Goal: Task Accomplishment & Management: Manage account settings

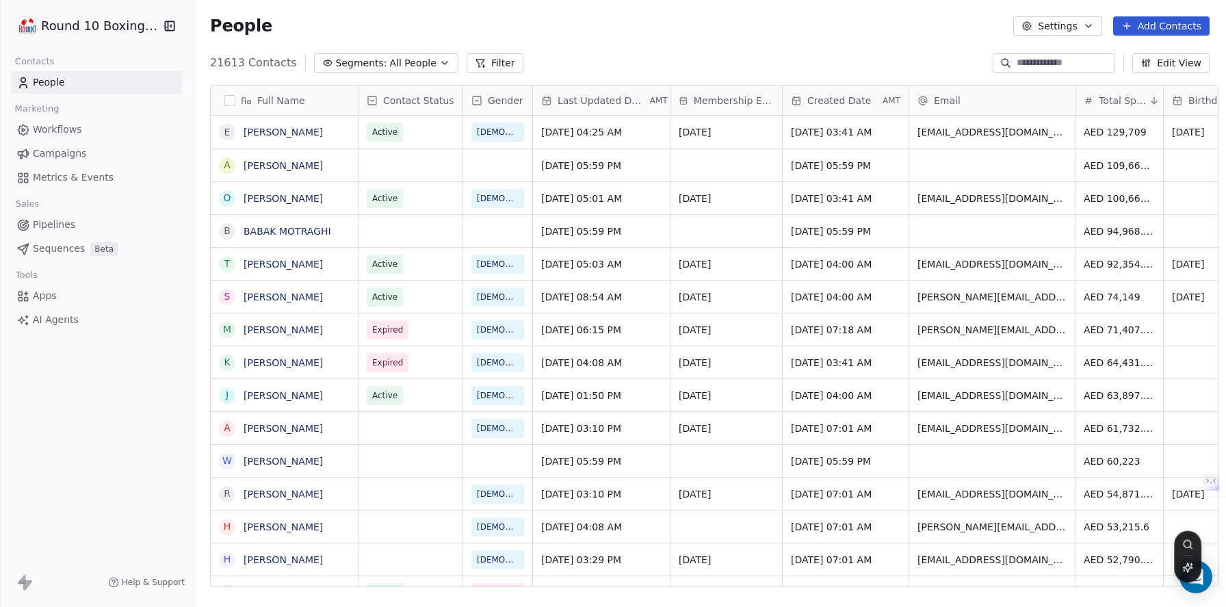
scroll to position [523, 1031]
click at [119, 14] on html "Round 10 Boxing Club Contacts People Marketing Workflows Campaigns Metrics & Ev…" at bounding box center [613, 303] width 1226 height 607
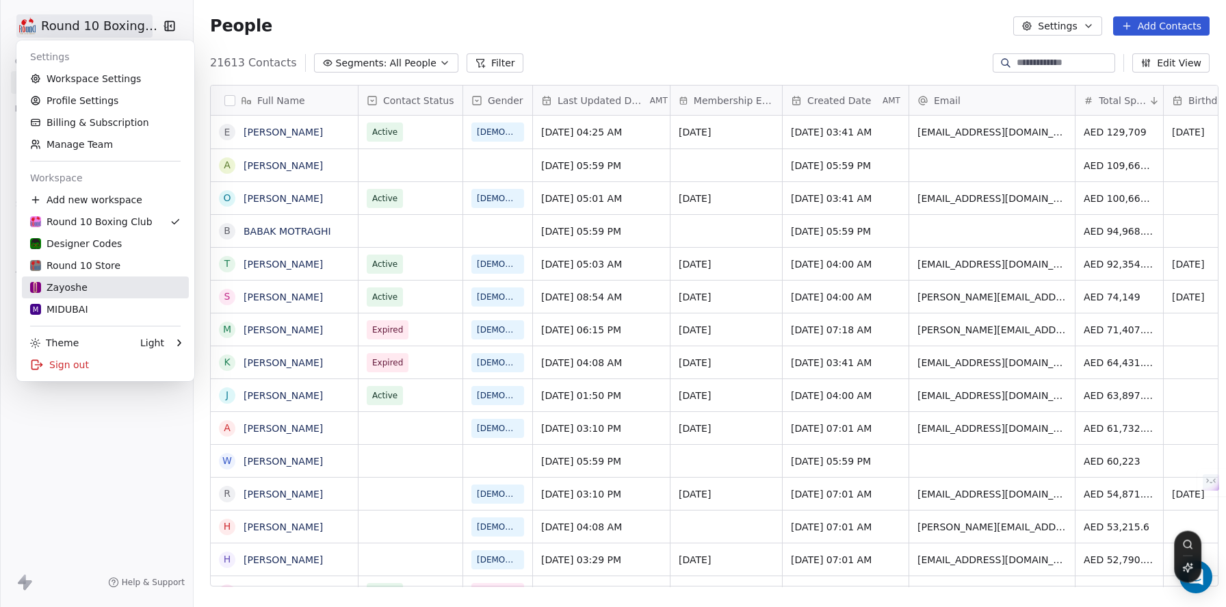
click at [105, 285] on div "Zayoshe" at bounding box center [105, 287] width 150 height 14
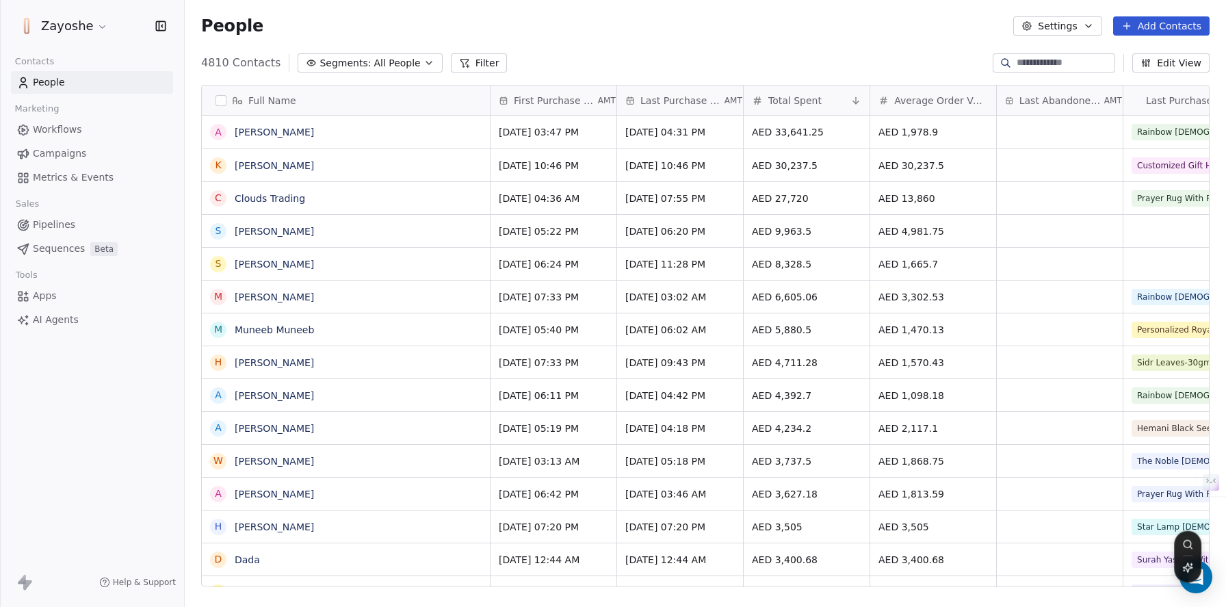
scroll to position [523, 1031]
click at [57, 153] on span "Campaigns" at bounding box center [59, 153] width 53 height 14
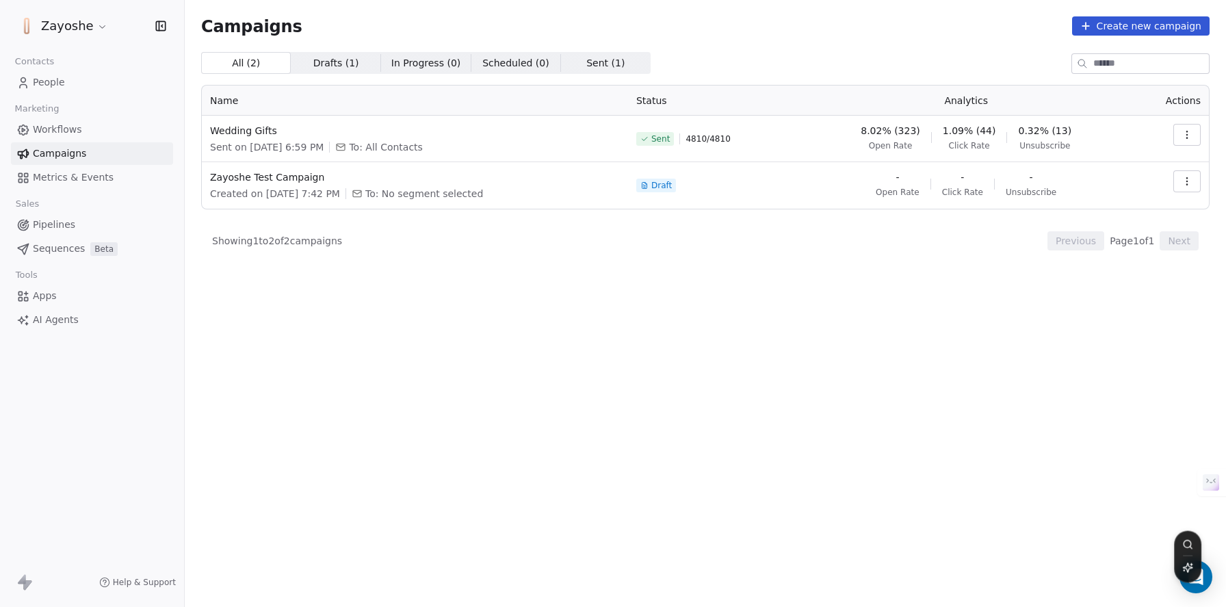
click at [102, 79] on link "People" at bounding box center [92, 82] width 162 height 23
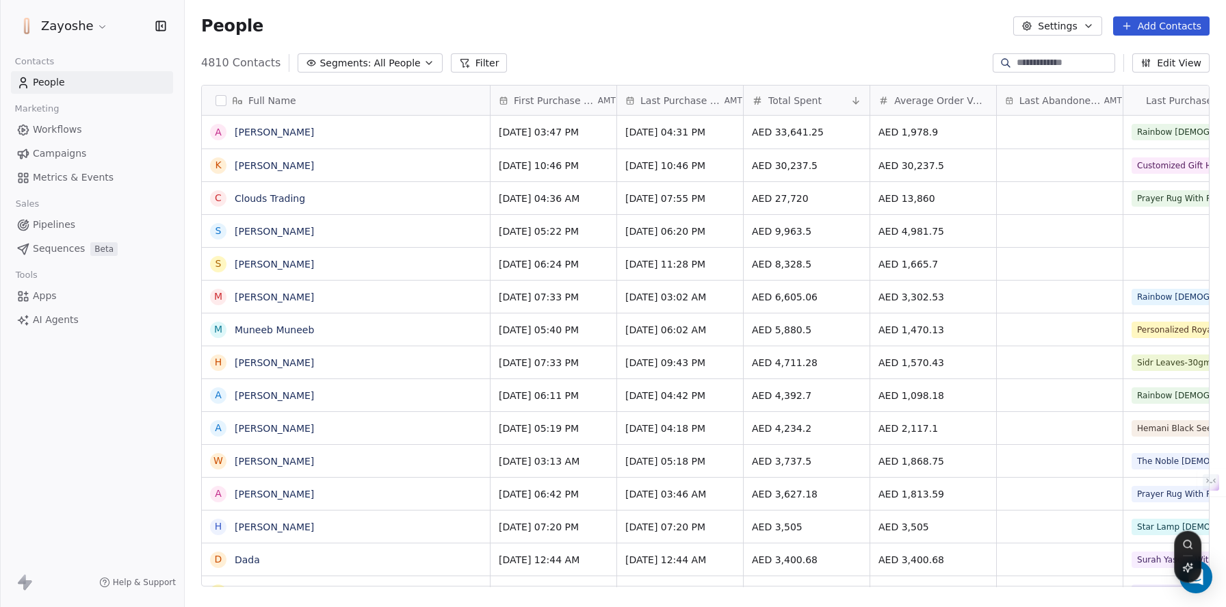
scroll to position [523, 1031]
click at [385, 66] on span "All People" at bounding box center [396, 63] width 47 height 14
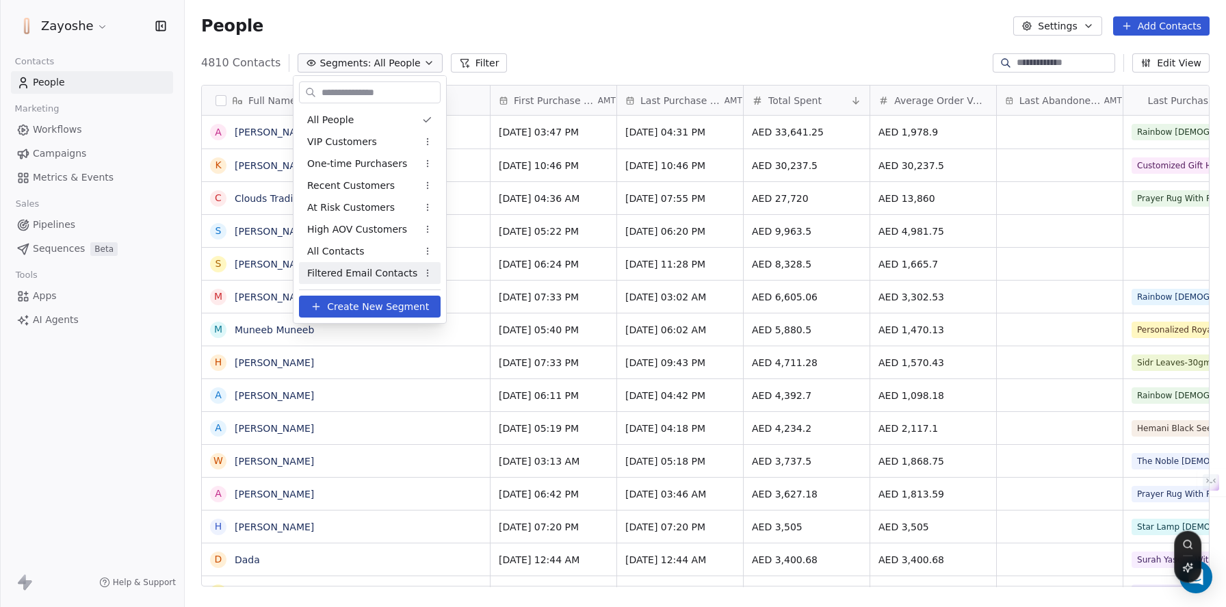
click at [380, 265] on div "Filtered Email Contacts" at bounding box center [370, 273] width 142 height 22
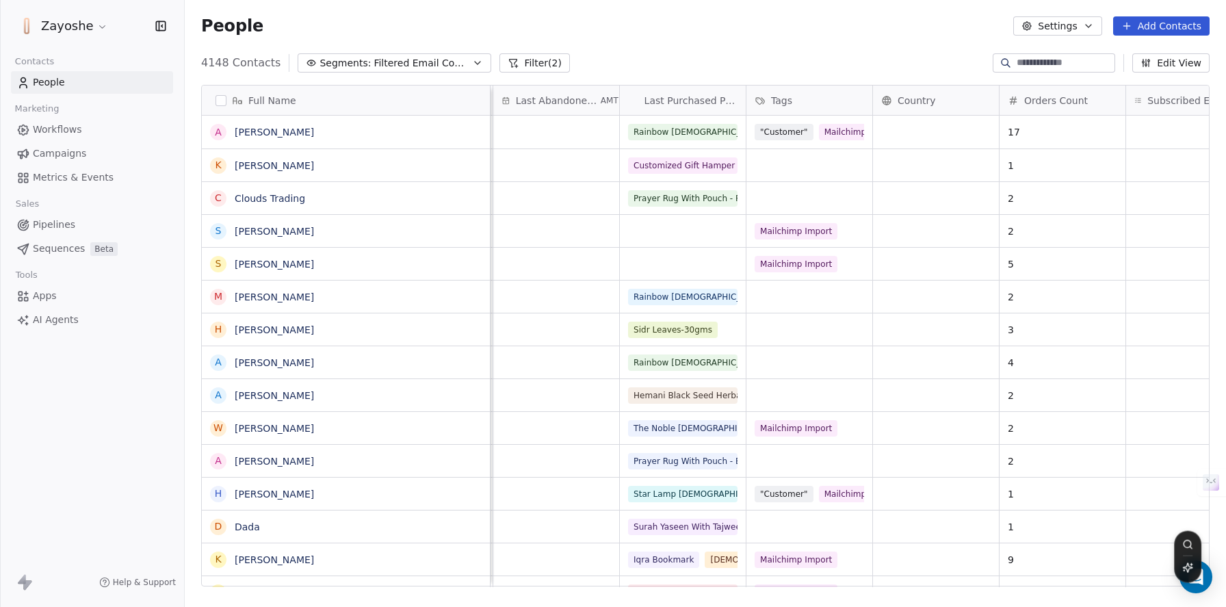
scroll to position [0, 590]
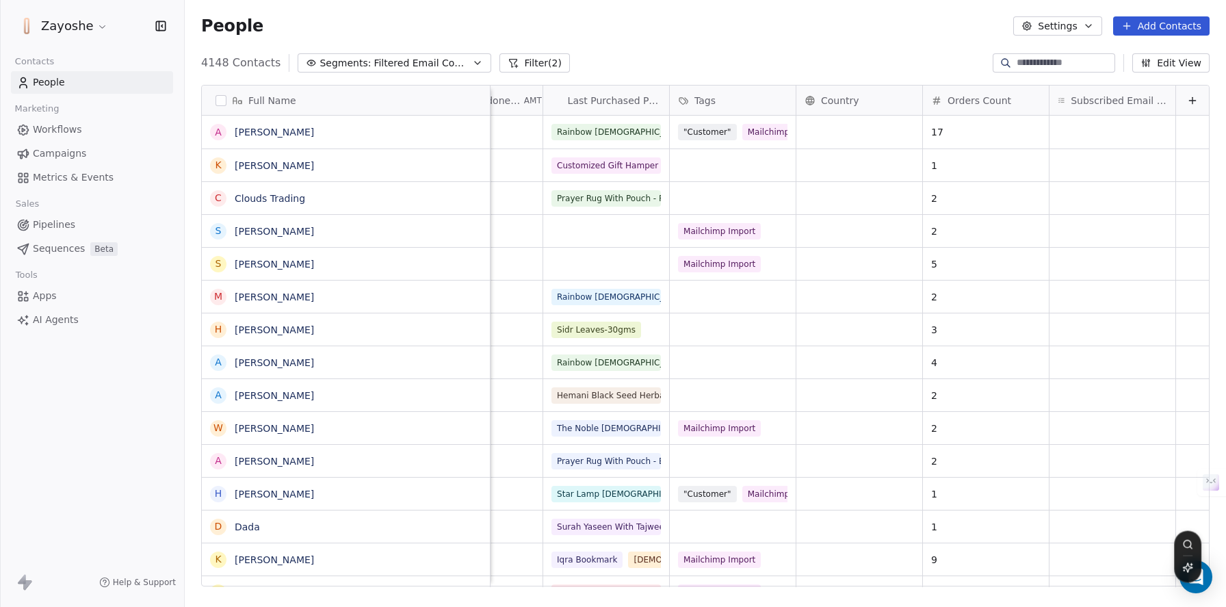
click at [1181, 62] on button "Edit View" at bounding box center [1170, 62] width 77 height 19
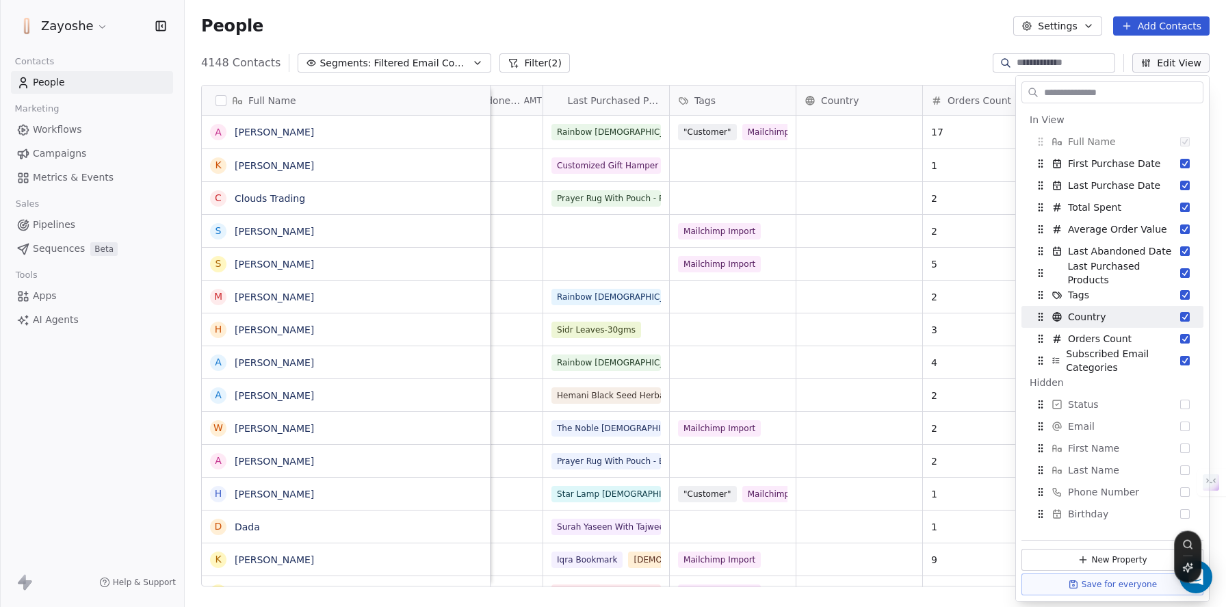
scroll to position [18, 0]
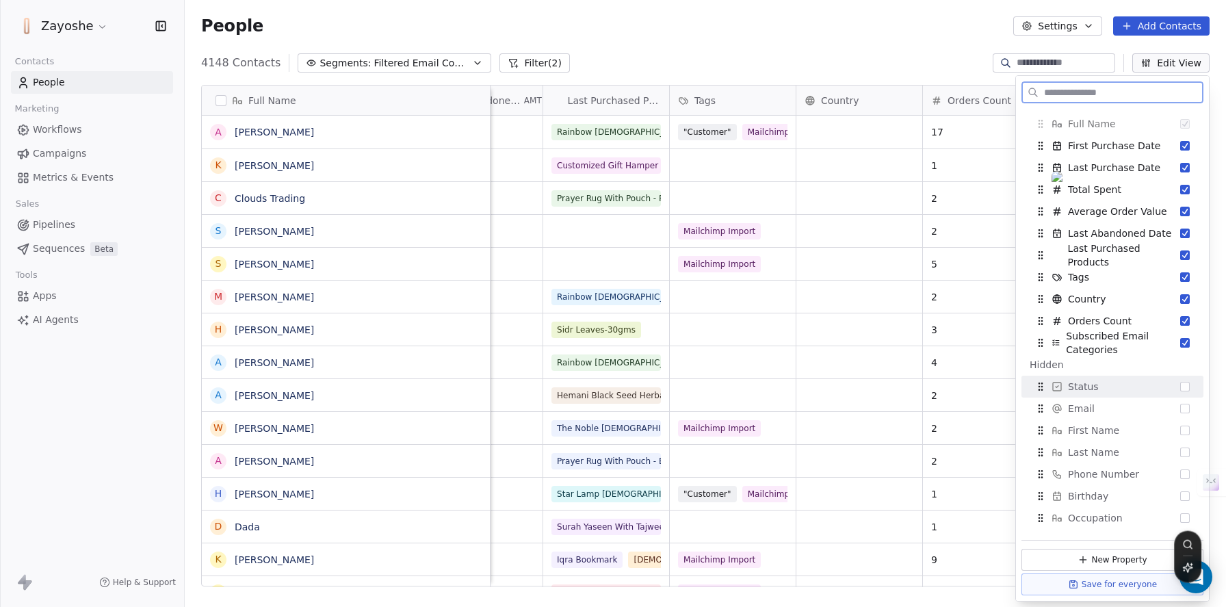
click at [1180, 388] on button "Suggestions" at bounding box center [1185, 387] width 10 height 10
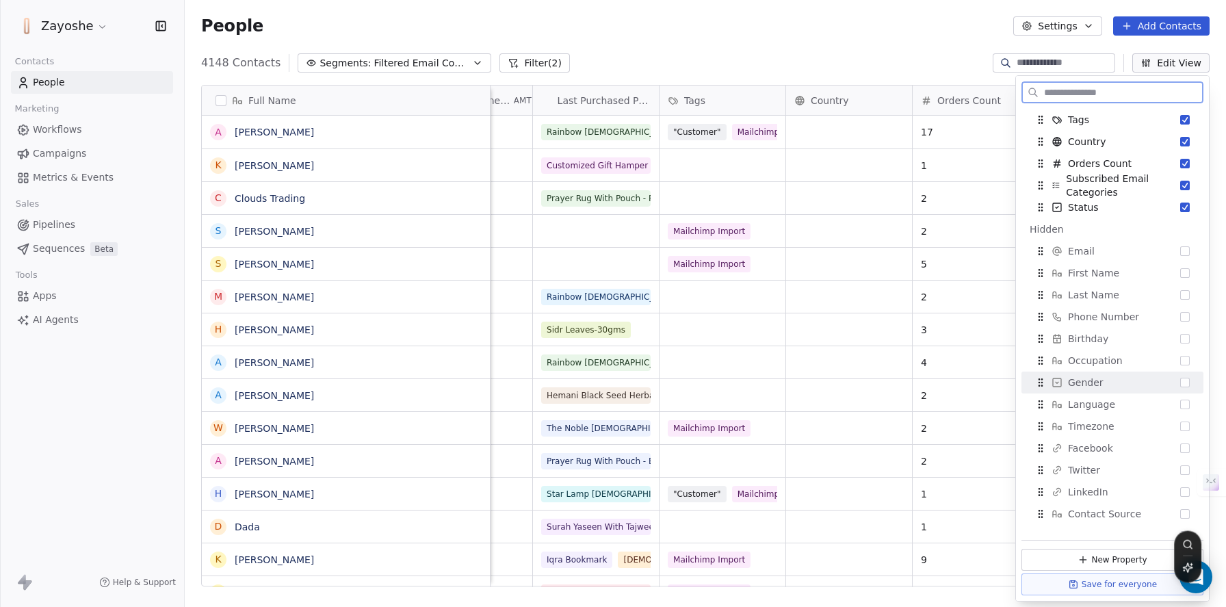
scroll to position [159, 0]
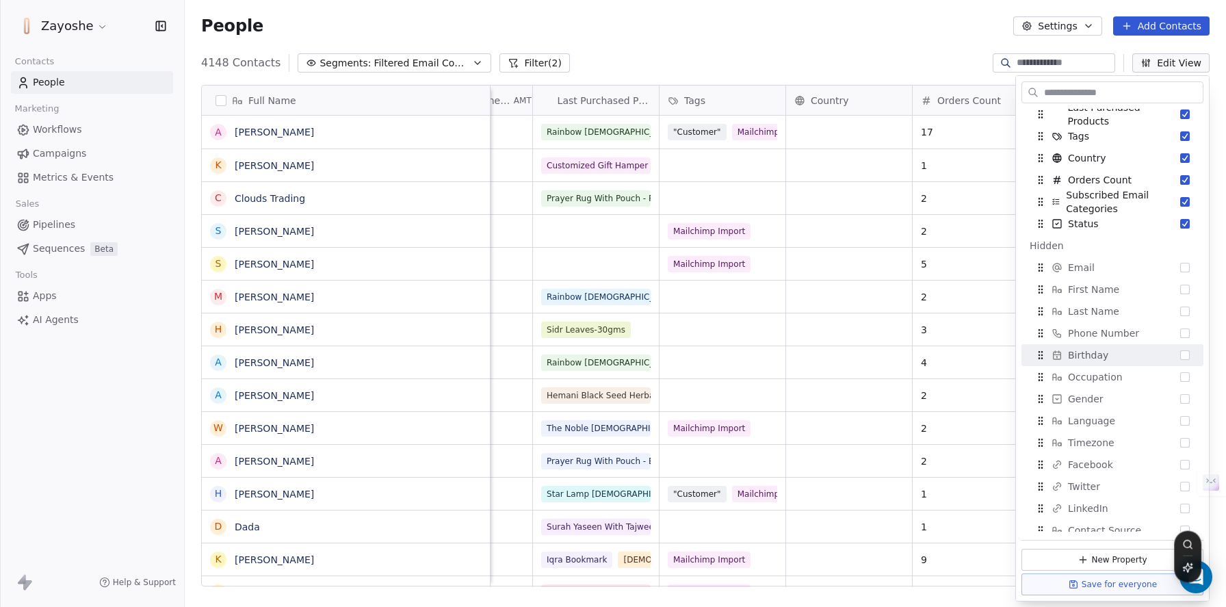
click at [933, 62] on div "4148 Contacts Segments: Filtered Email Contacts Filter (2) Edit View" at bounding box center [705, 63] width 1041 height 22
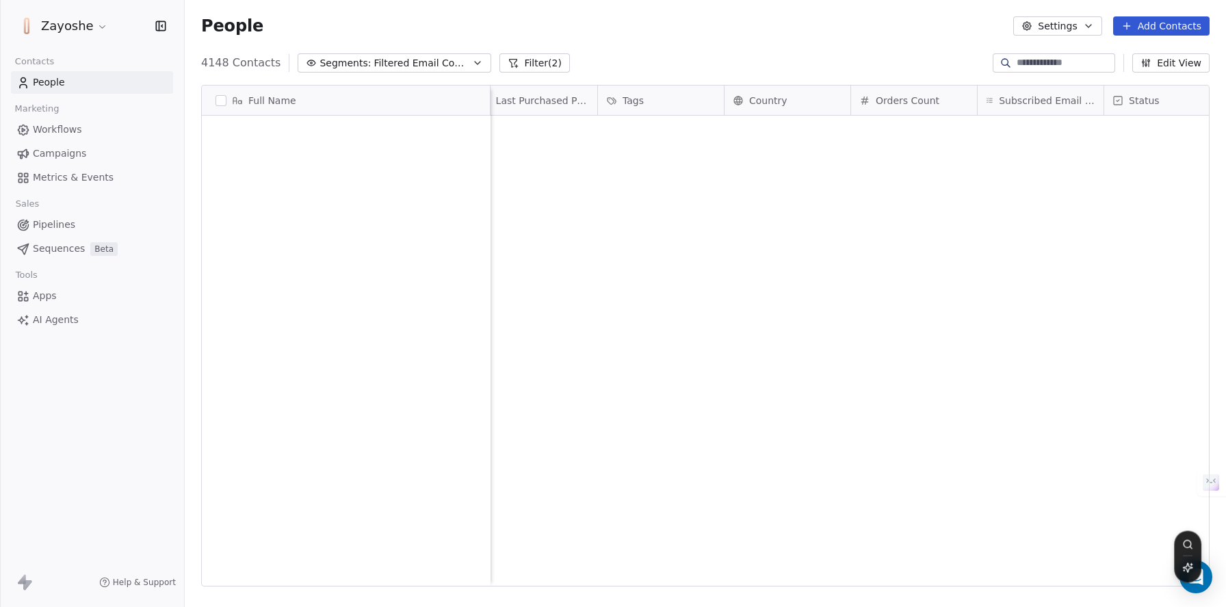
scroll to position [0, 0]
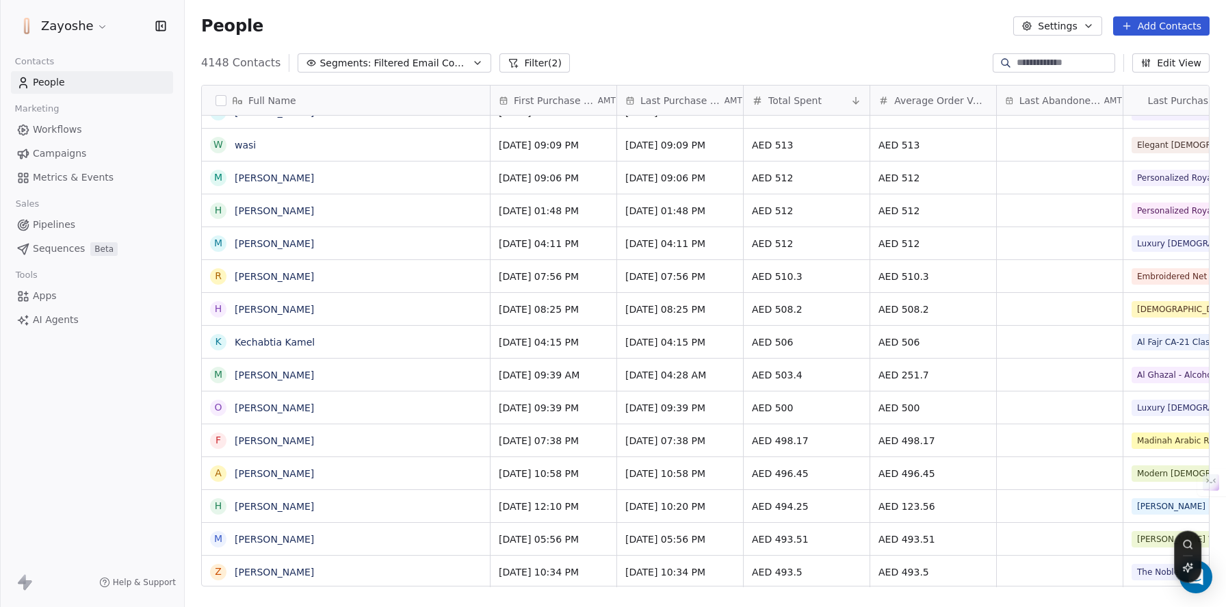
click at [529, 68] on button "Filter (2)" at bounding box center [534, 62] width 70 height 19
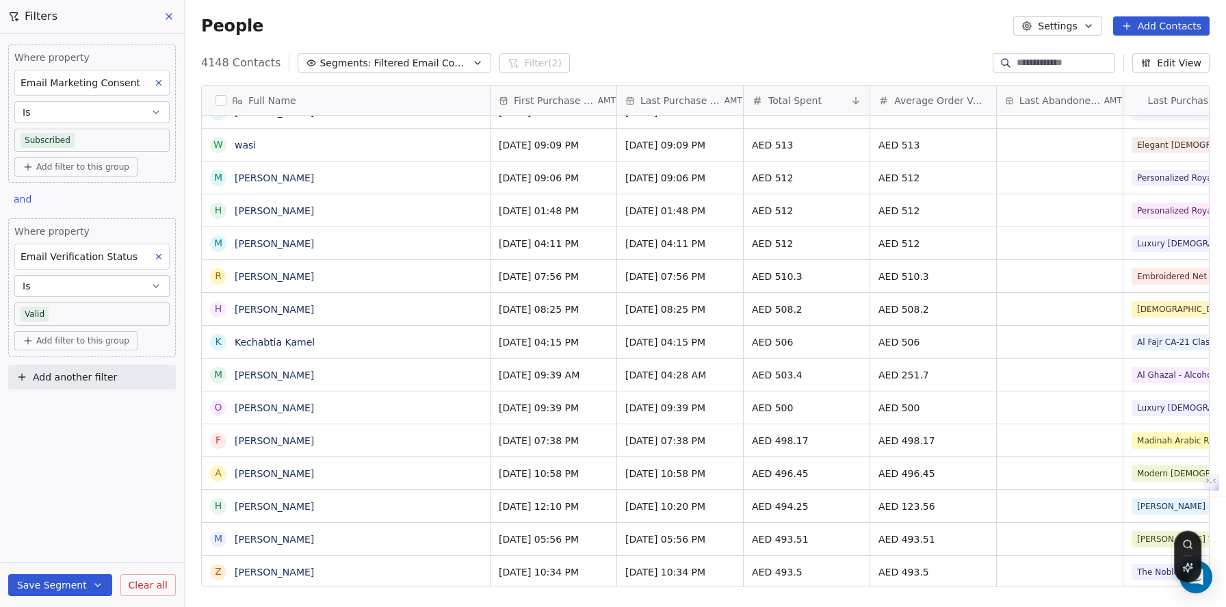
click at [122, 376] on button "Add another filter" at bounding box center [92, 377] width 168 height 25
click at [103, 427] on div "Contact activity" at bounding box center [92, 431] width 139 height 14
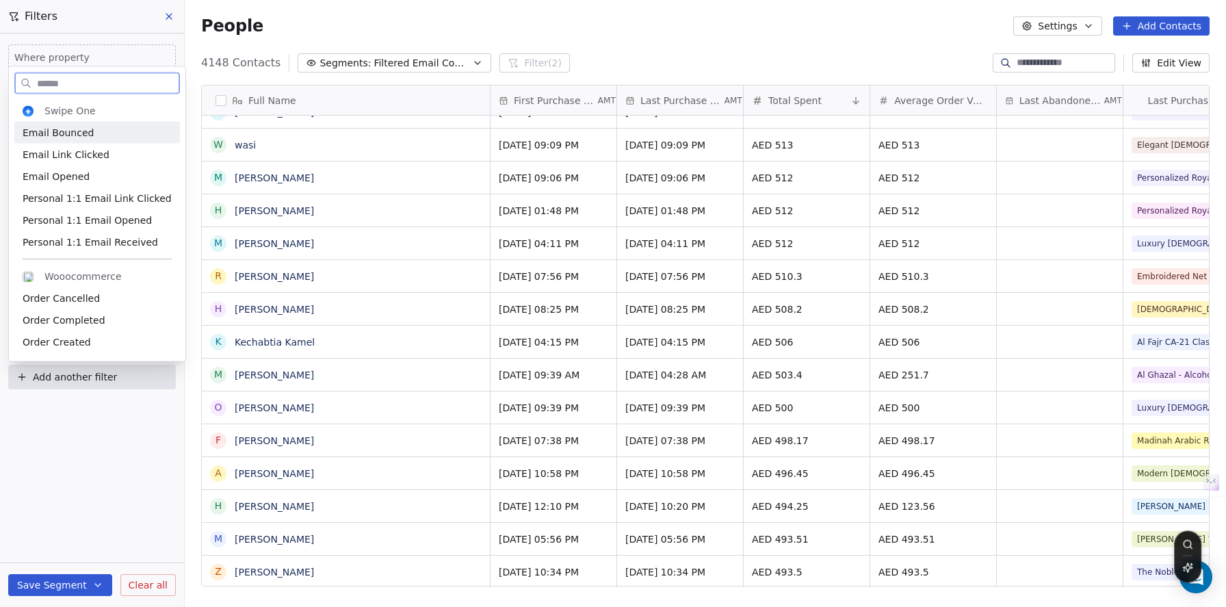
click at [105, 139] on div "Email Bounced" at bounding box center [97, 133] width 166 height 22
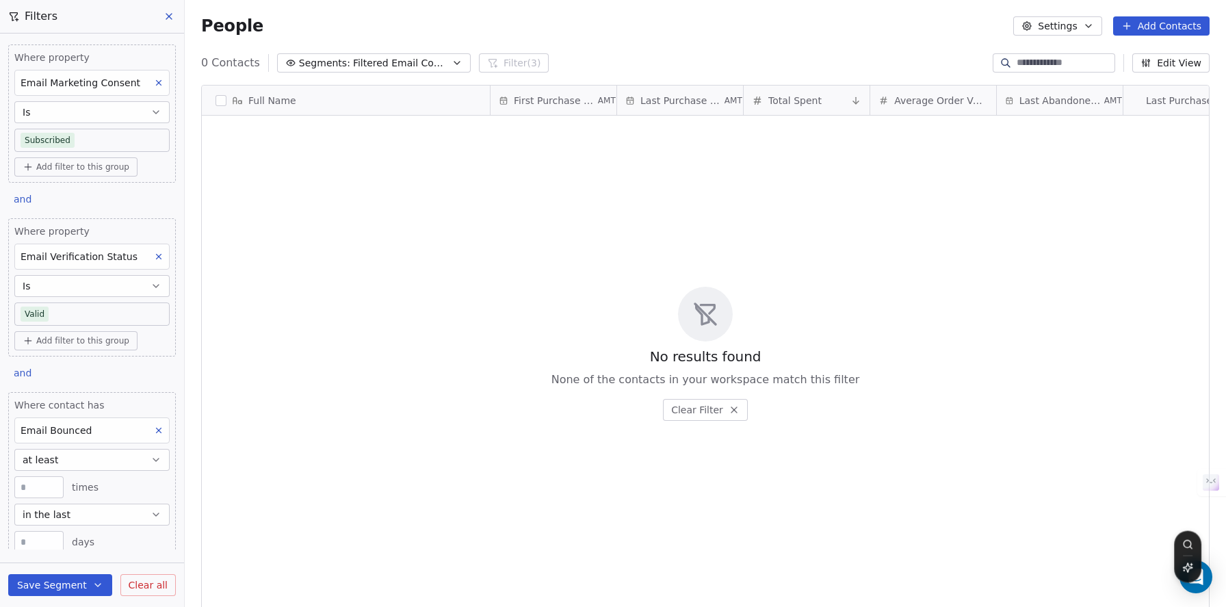
scroll to position [523, 1031]
click at [115, 461] on button "at least" at bounding box center [91, 460] width 155 height 22
click at [98, 432] on div "none" at bounding box center [87, 426] width 133 height 22
click at [102, 487] on button "in the last" at bounding box center [91, 487] width 155 height 22
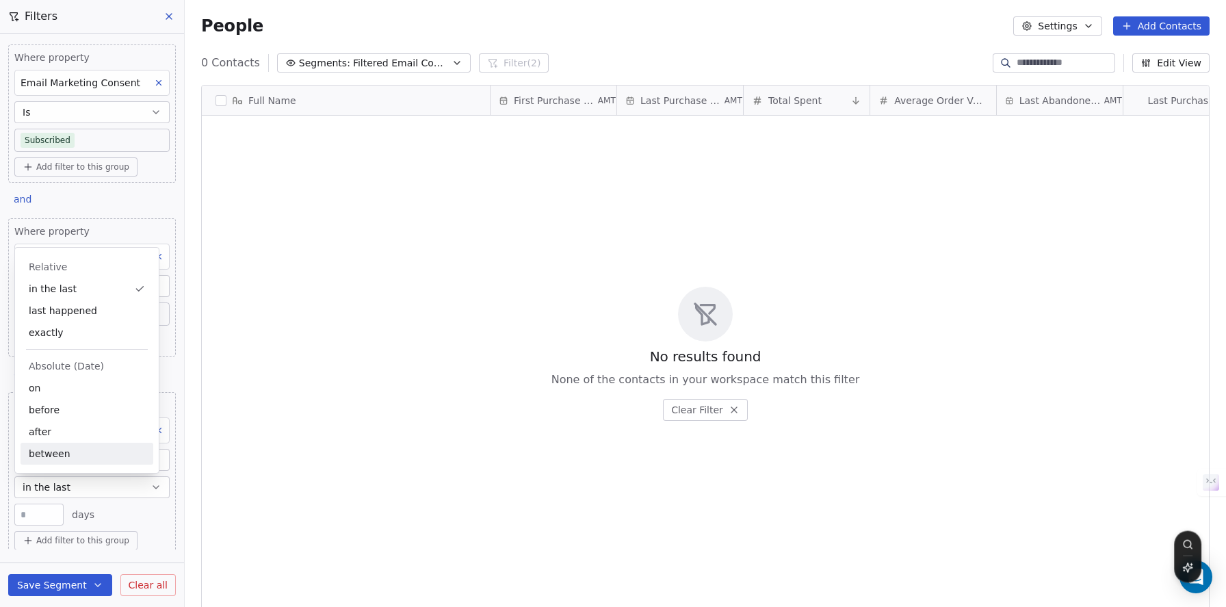
click at [45, 512] on input "**" at bounding box center [39, 515] width 42 height 10
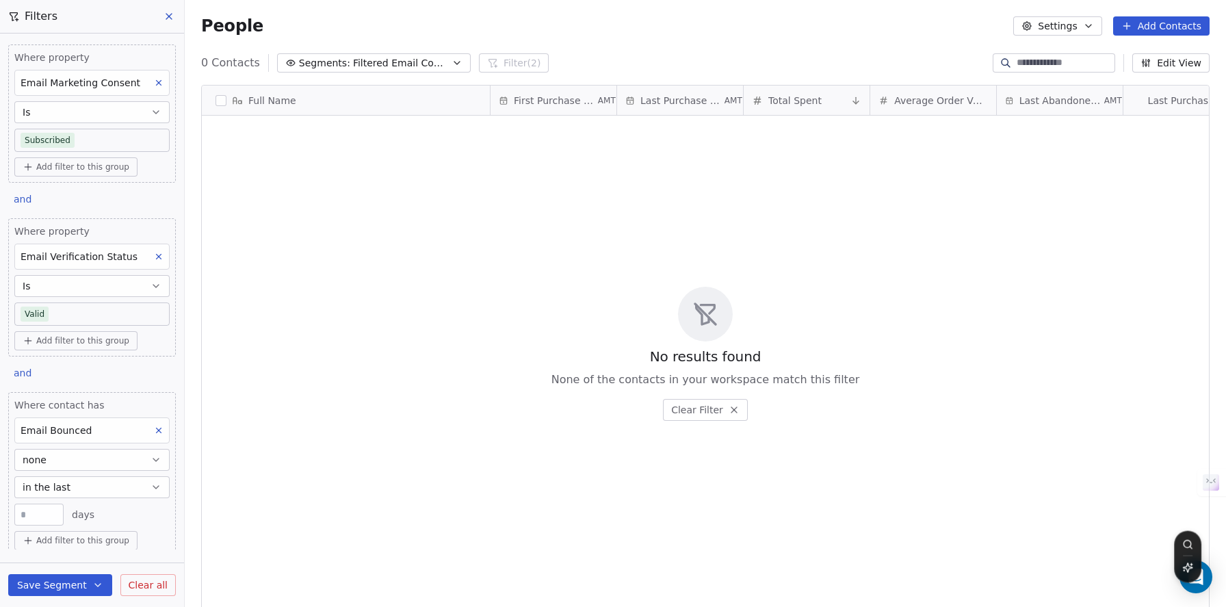
click at [42, 514] on input "**" at bounding box center [39, 515] width 42 height 10
type input "***"
click at [135, 517] on div "*** days" at bounding box center [91, 514] width 155 height 22
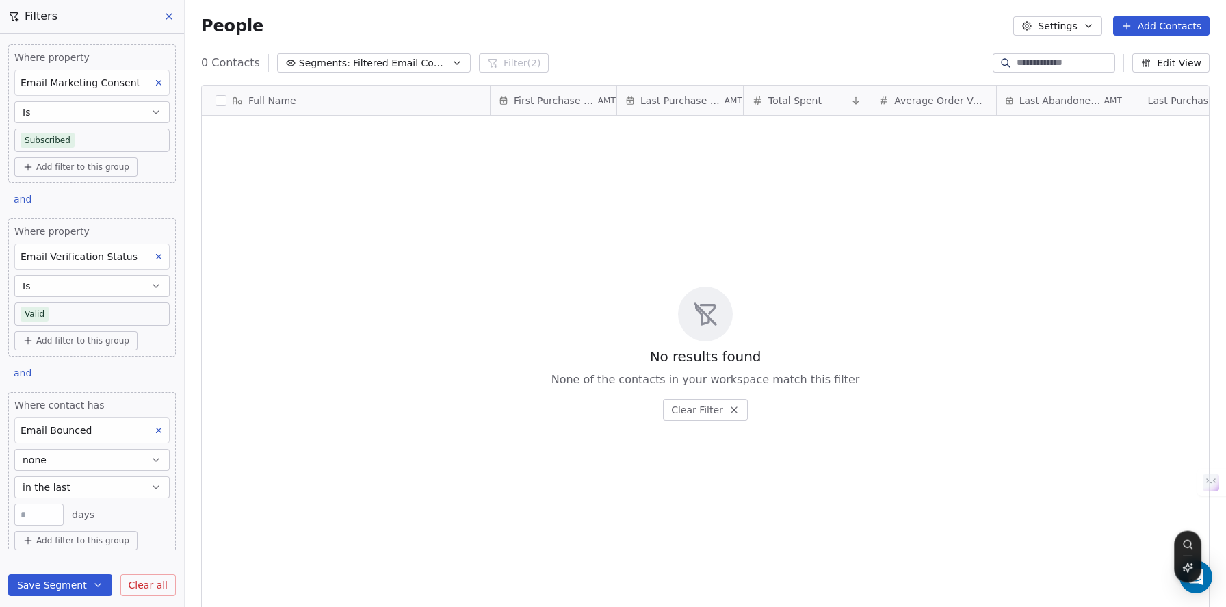
click at [115, 461] on button "none" at bounding box center [91, 460] width 155 height 22
click at [104, 407] on div "less than" at bounding box center [87, 404] width 133 height 22
click at [42, 487] on input "number" at bounding box center [39, 487] width 42 height 10
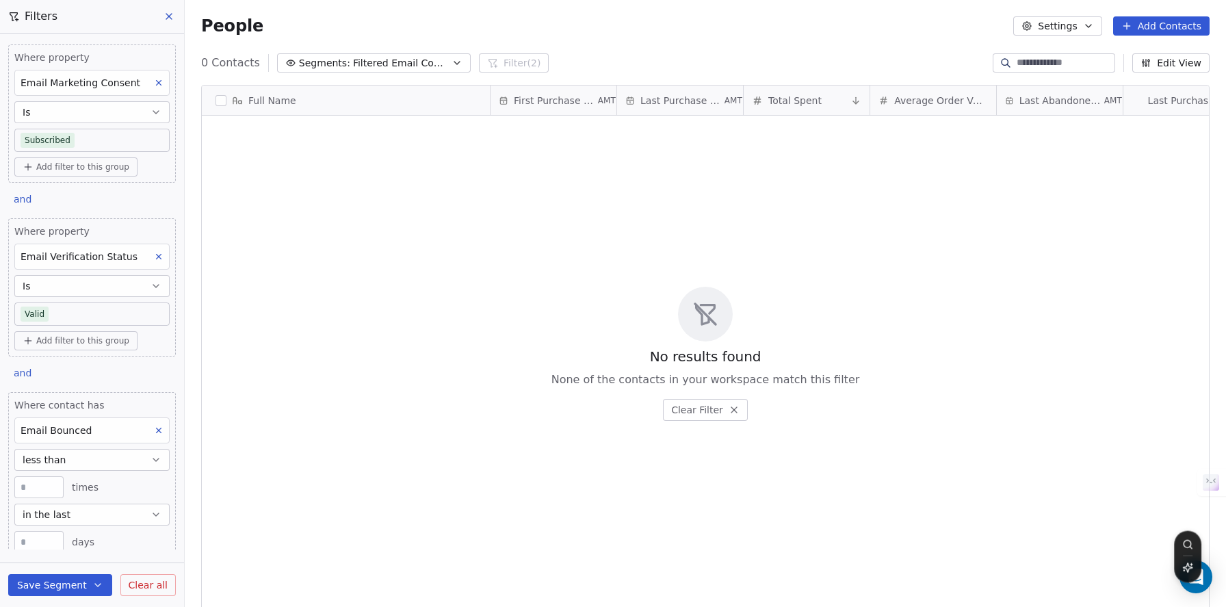
click at [42, 487] on input "number" at bounding box center [39, 487] width 42 height 10
type input "*"
click at [137, 491] on div "* times" at bounding box center [91, 487] width 155 height 22
click at [92, 456] on button "less than" at bounding box center [91, 460] width 155 height 22
click at [108, 477] on div "* times" at bounding box center [91, 487] width 155 height 22
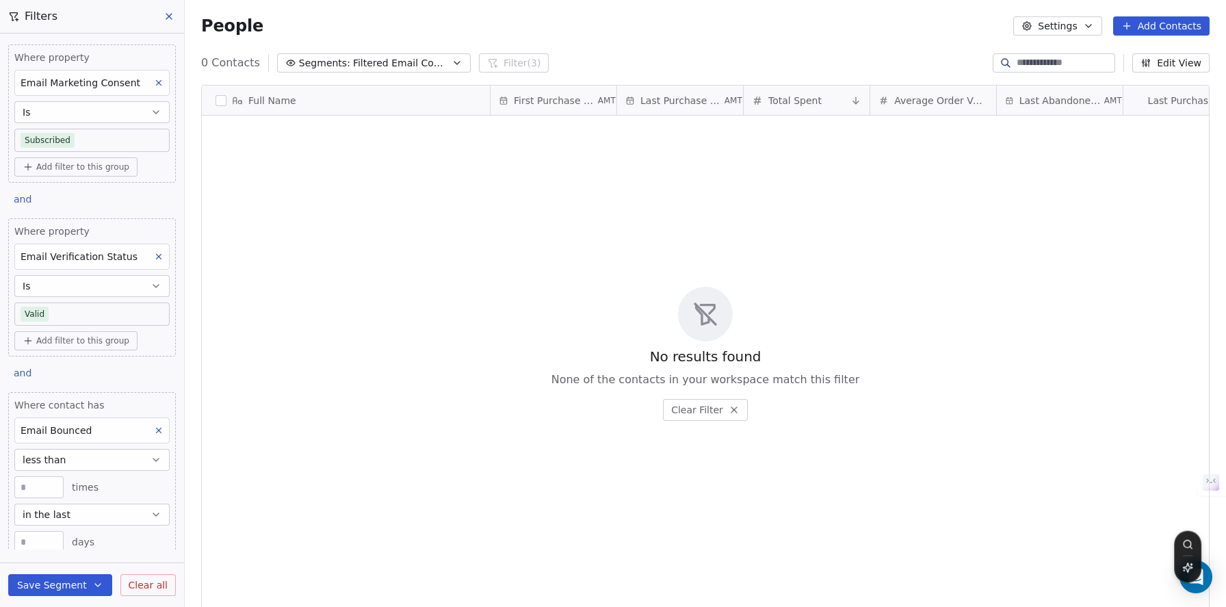
click at [92, 520] on button "in the last" at bounding box center [91, 514] width 155 height 22
click at [121, 539] on div "*** days" at bounding box center [91, 542] width 155 height 22
click at [35, 540] on input "***" at bounding box center [39, 542] width 42 height 10
click at [32, 540] on input "***" at bounding box center [39, 542] width 42 height 10
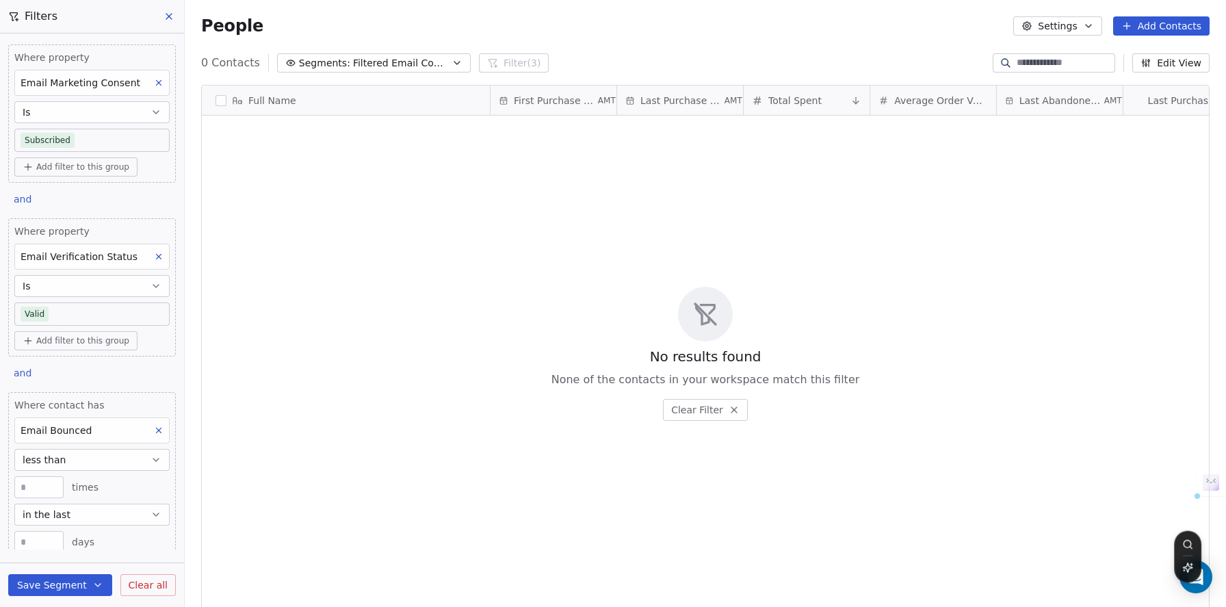
click at [32, 540] on input "***" at bounding box center [39, 542] width 42 height 10
type input "***"
click at [123, 540] on div "*** days" at bounding box center [91, 542] width 155 height 22
click at [150, 436] on button at bounding box center [159, 430] width 18 height 18
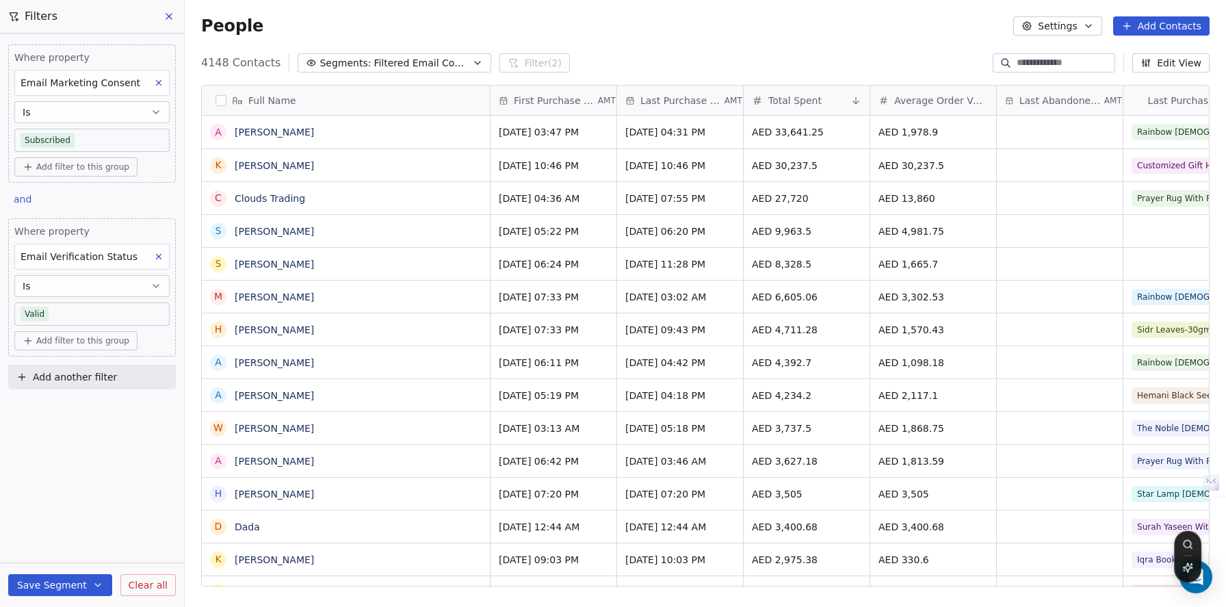
click at [89, 345] on span "Add filter to this group" at bounding box center [82, 340] width 93 height 11
click at [98, 395] on span "Contact activity" at bounding box center [67, 392] width 76 height 14
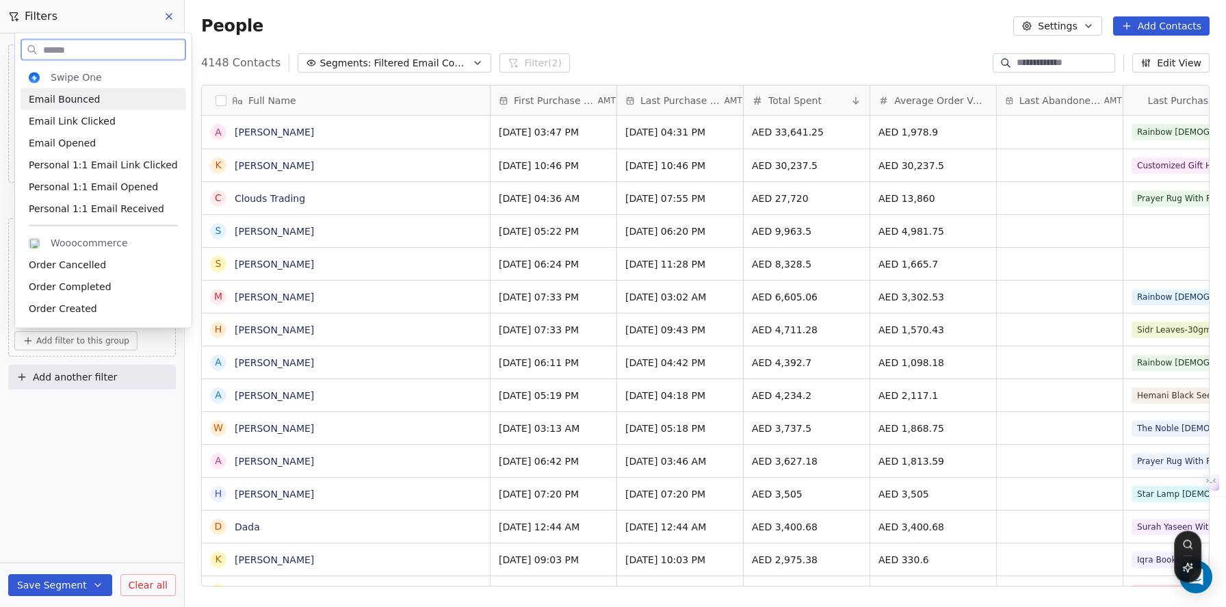
click at [148, 102] on div "Email Bounced" at bounding box center [103, 99] width 149 height 14
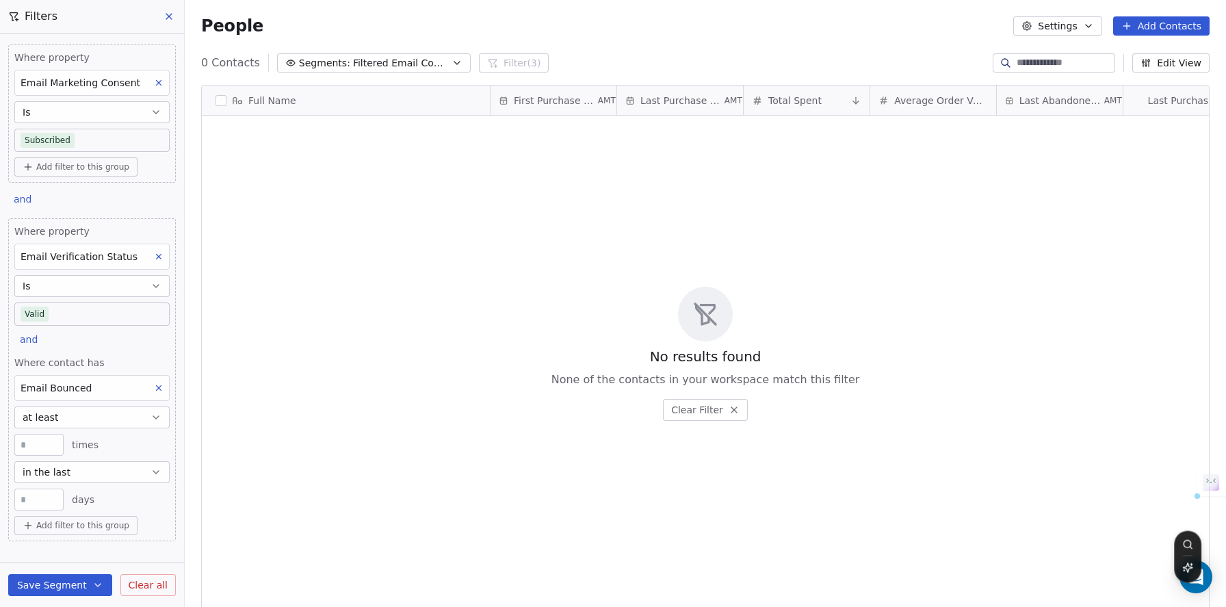
drag, startPoint x: 41, startPoint y: 499, endPoint x: 18, endPoint y: 494, distance: 23.7
click at [18, 495] on input "**" at bounding box center [39, 500] width 42 height 10
type input "***"
click at [118, 494] on div "*** days" at bounding box center [91, 499] width 155 height 22
click at [92, 418] on button "at least" at bounding box center [91, 417] width 155 height 22
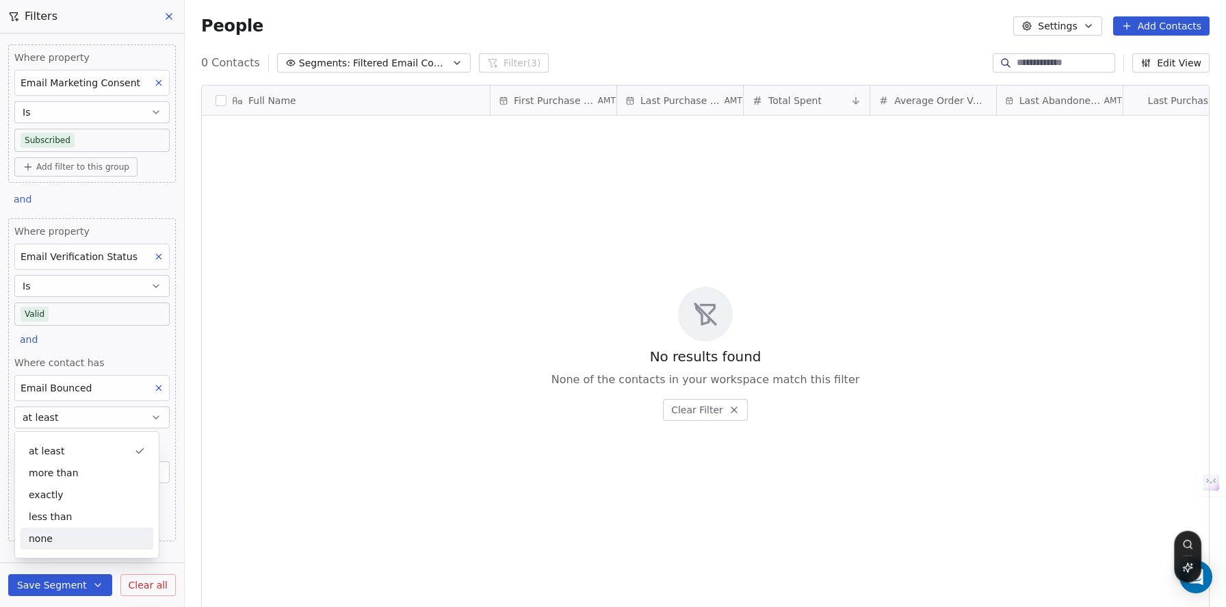
click at [78, 531] on div "none" at bounding box center [87, 538] width 133 height 22
click at [154, 392] on icon at bounding box center [159, 388] width 10 height 10
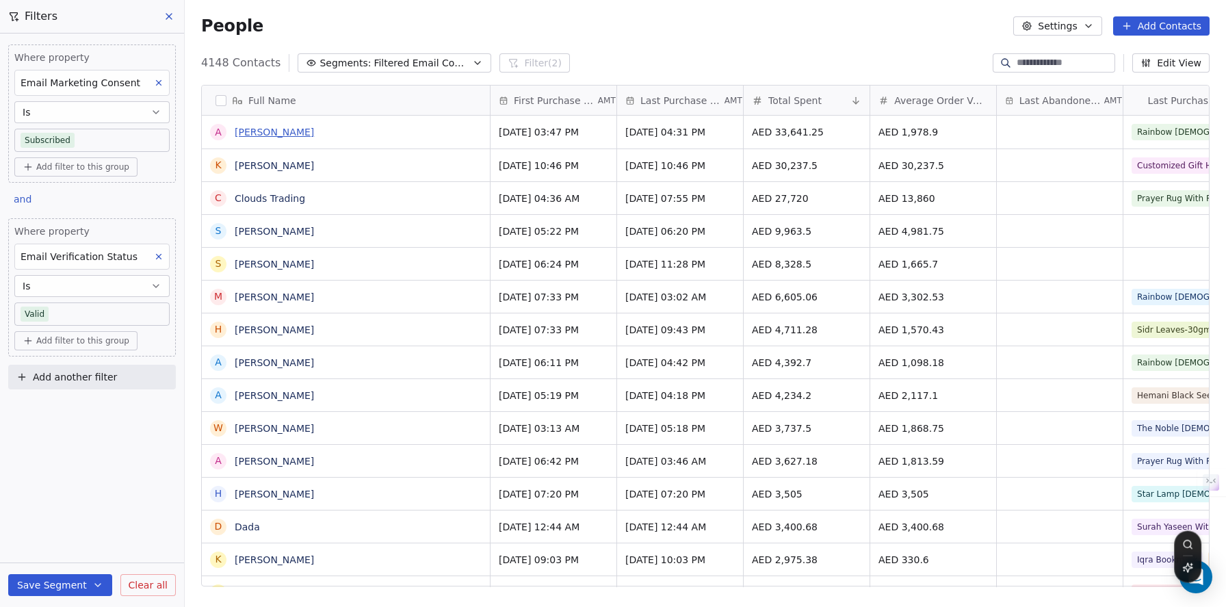
click at [254, 133] on link "[PERSON_NAME]" at bounding box center [274, 132] width 79 height 11
click at [261, 135] on link "[PERSON_NAME]" at bounding box center [274, 132] width 79 height 11
click at [269, 135] on link "[PERSON_NAME]" at bounding box center [274, 132] width 79 height 11
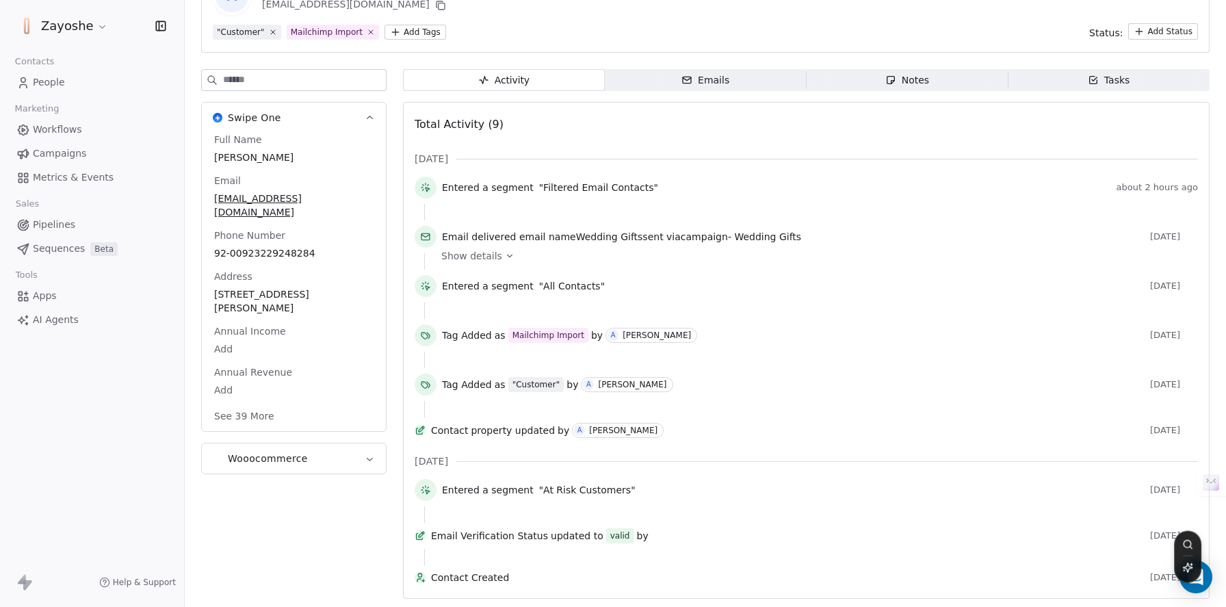
scroll to position [113, 0]
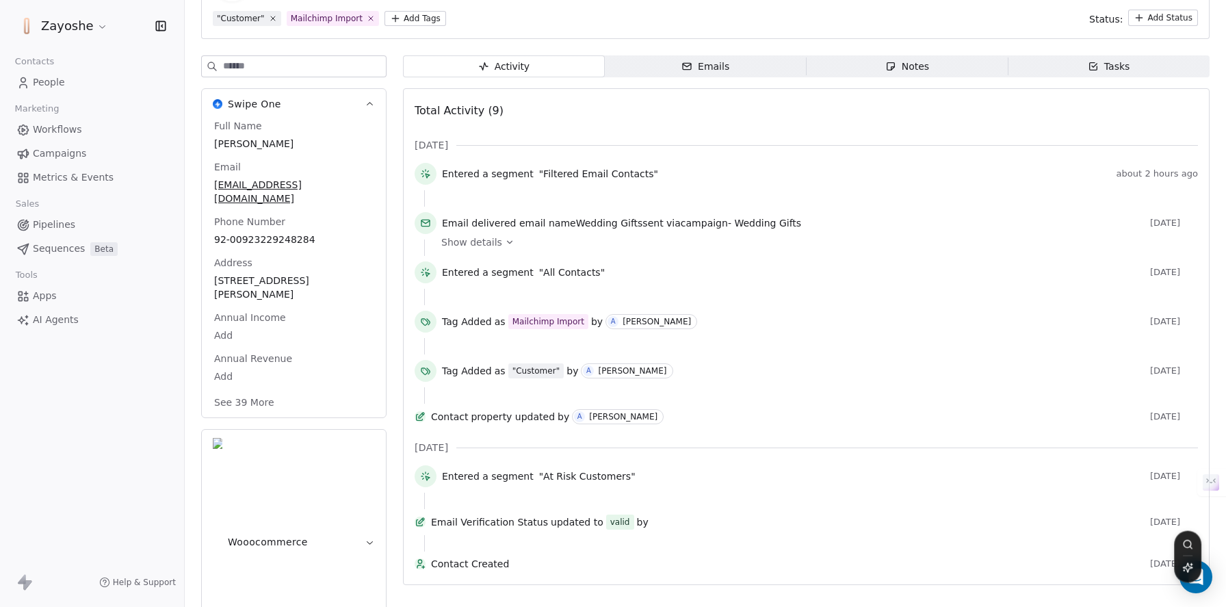
click at [259, 407] on button "See 39 More" at bounding box center [244, 402] width 77 height 25
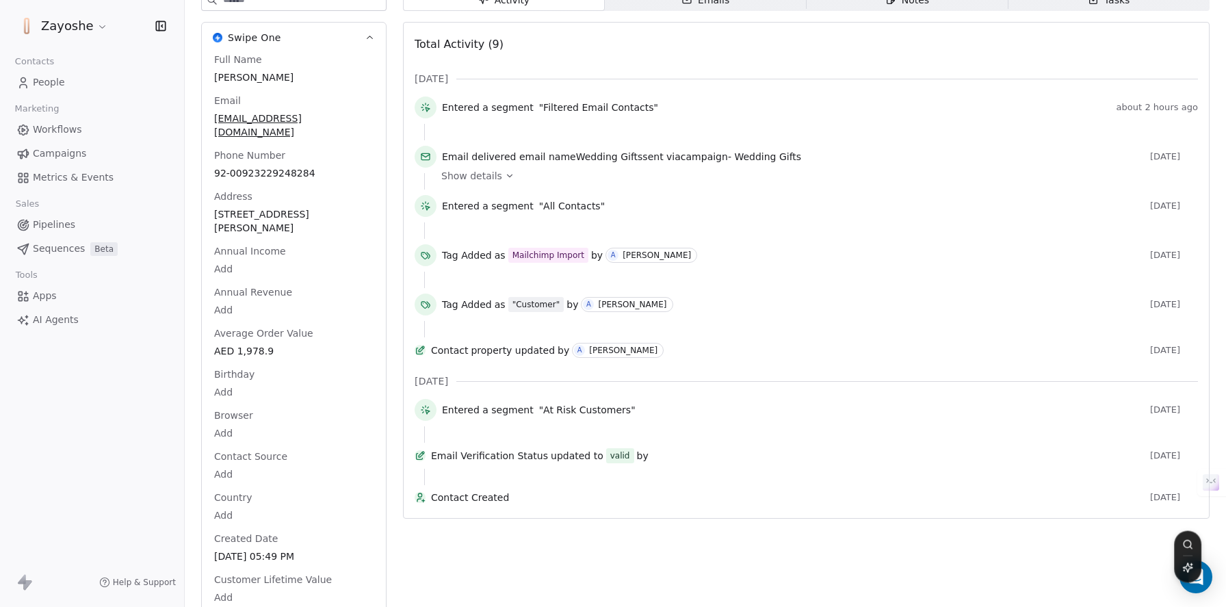
scroll to position [0, 0]
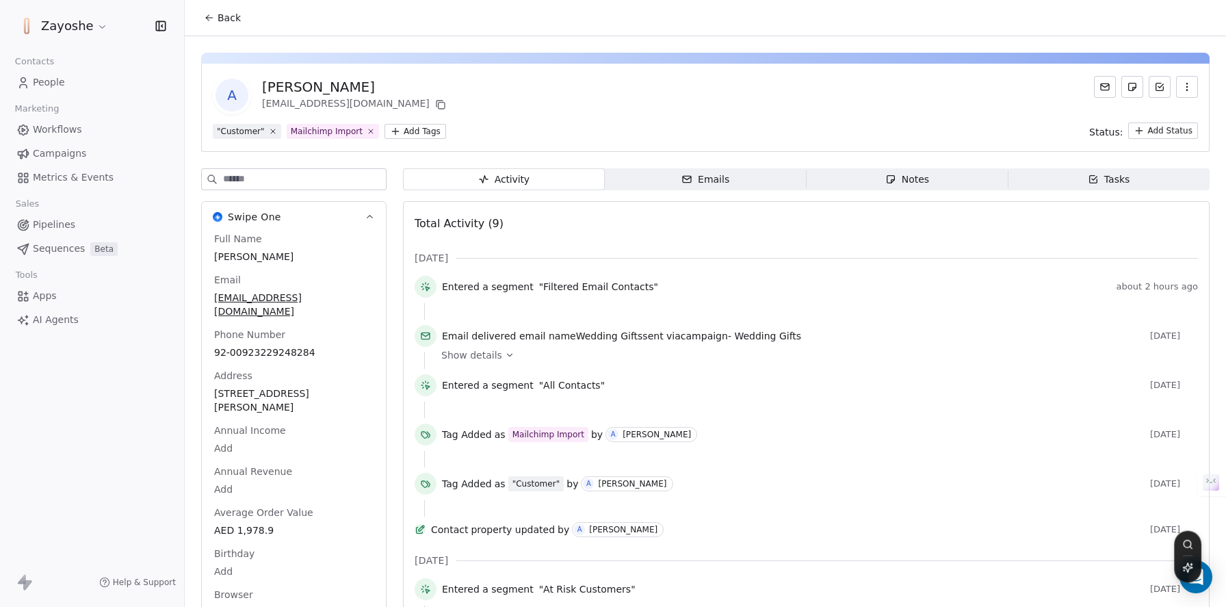
click at [182, 440] on div "Zayoshe Contacts People Marketing Workflows Campaigns Metrics & Events Sales Pi…" at bounding box center [92, 303] width 184 height 607
click at [505, 358] on icon at bounding box center [510, 355] width 10 height 10
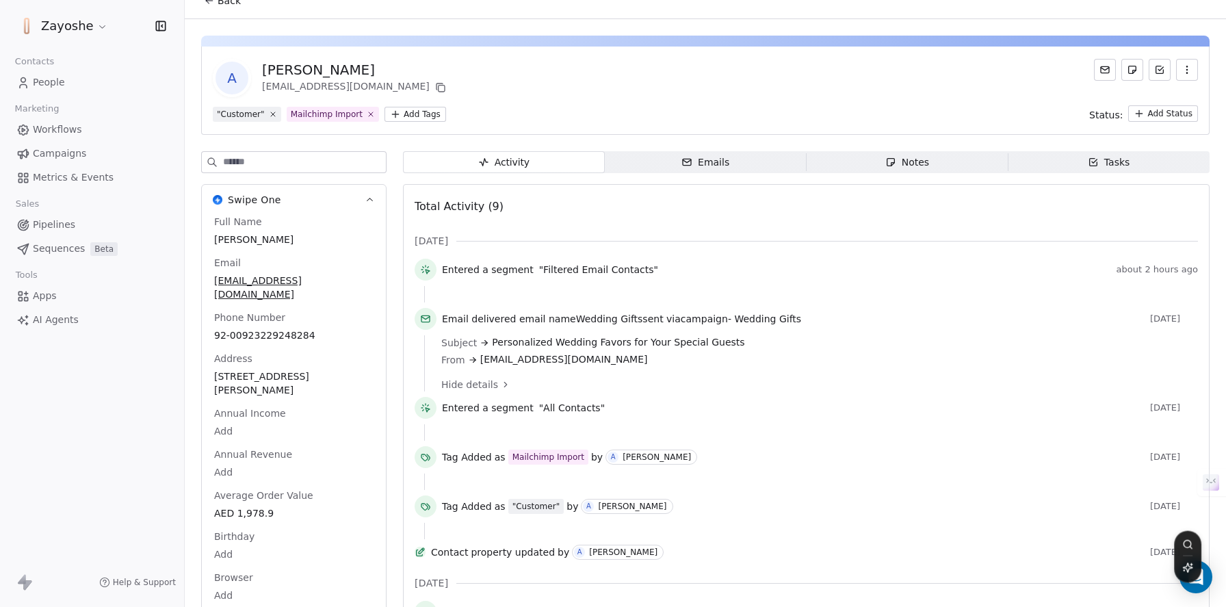
scroll to position [26, 0]
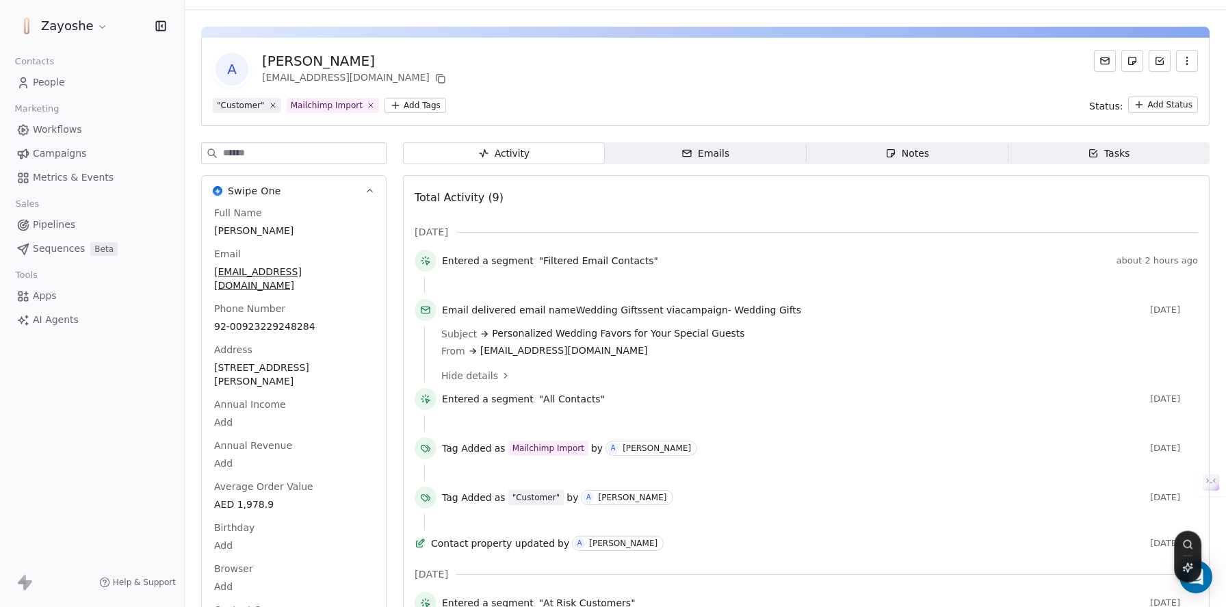
click at [73, 83] on link "People" at bounding box center [92, 82] width 162 height 23
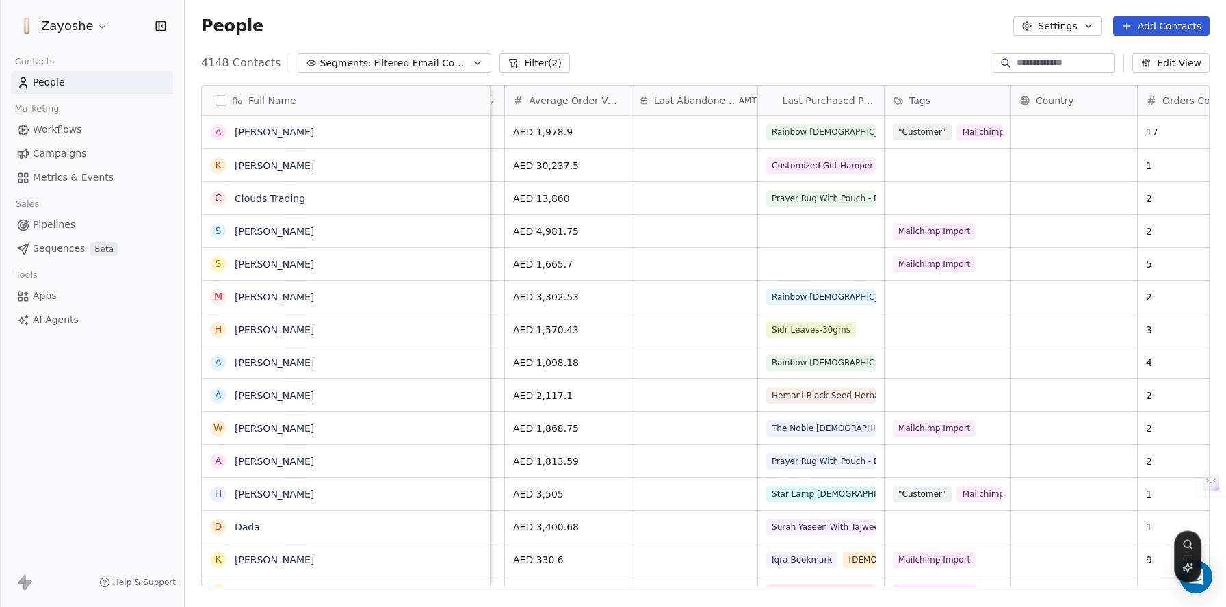
scroll to position [0, 417]
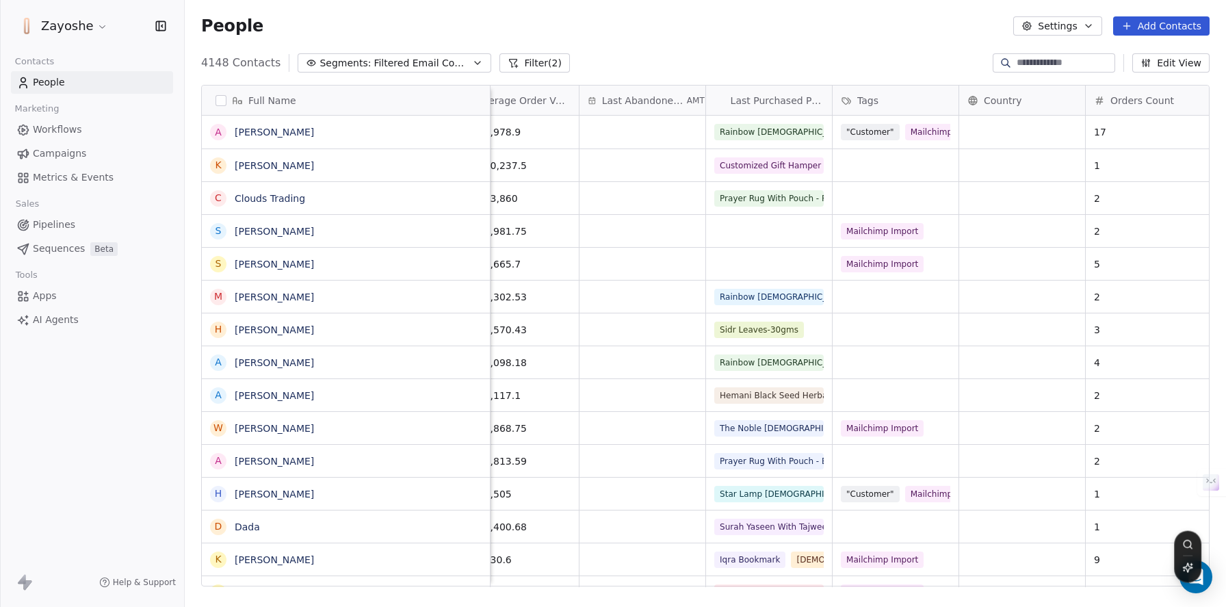
click at [1196, 62] on button "Edit View" at bounding box center [1170, 62] width 77 height 19
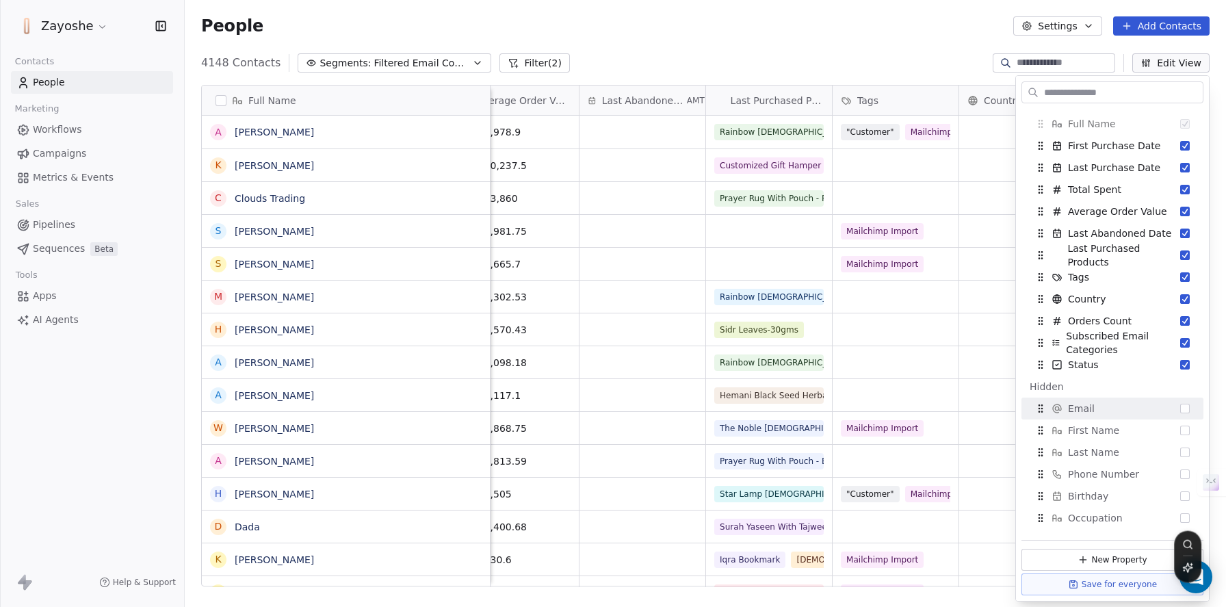
scroll to position [122, 0]
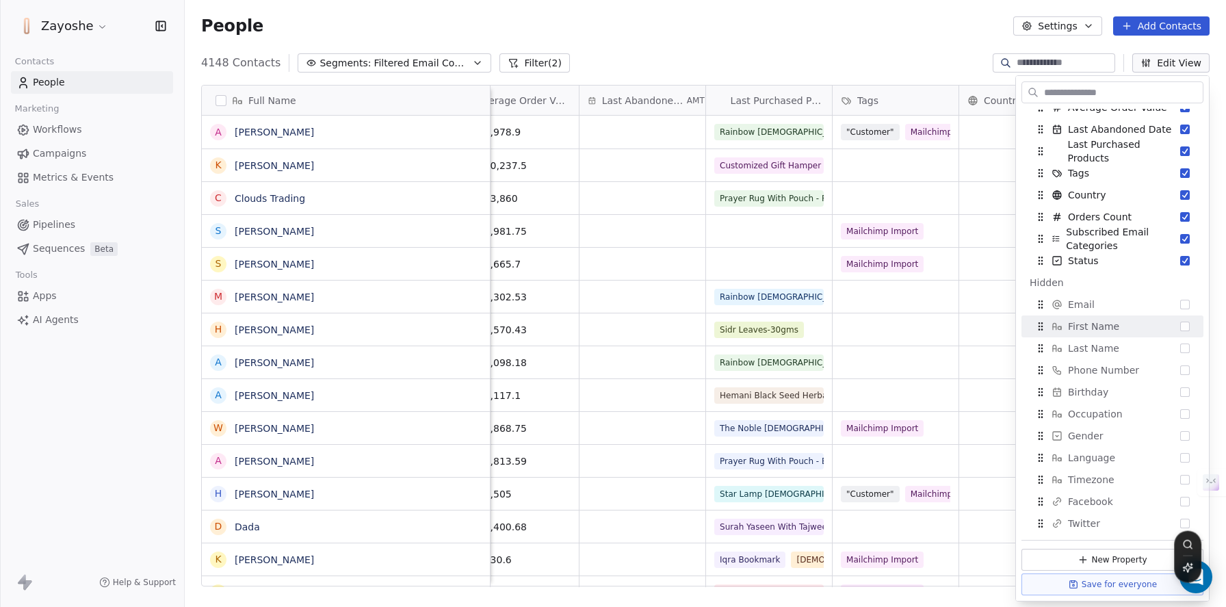
click at [953, 67] on div "4148 Contacts Segments: Filtered Email Contacts Filter (2) Edit View" at bounding box center [705, 63] width 1041 height 22
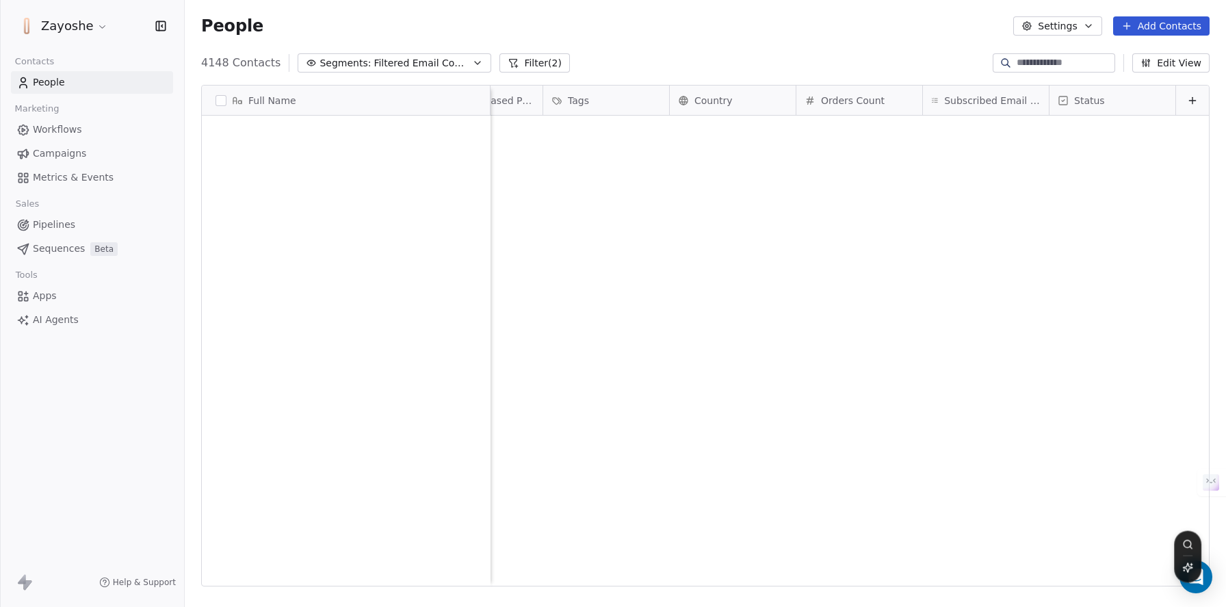
scroll to position [0, 0]
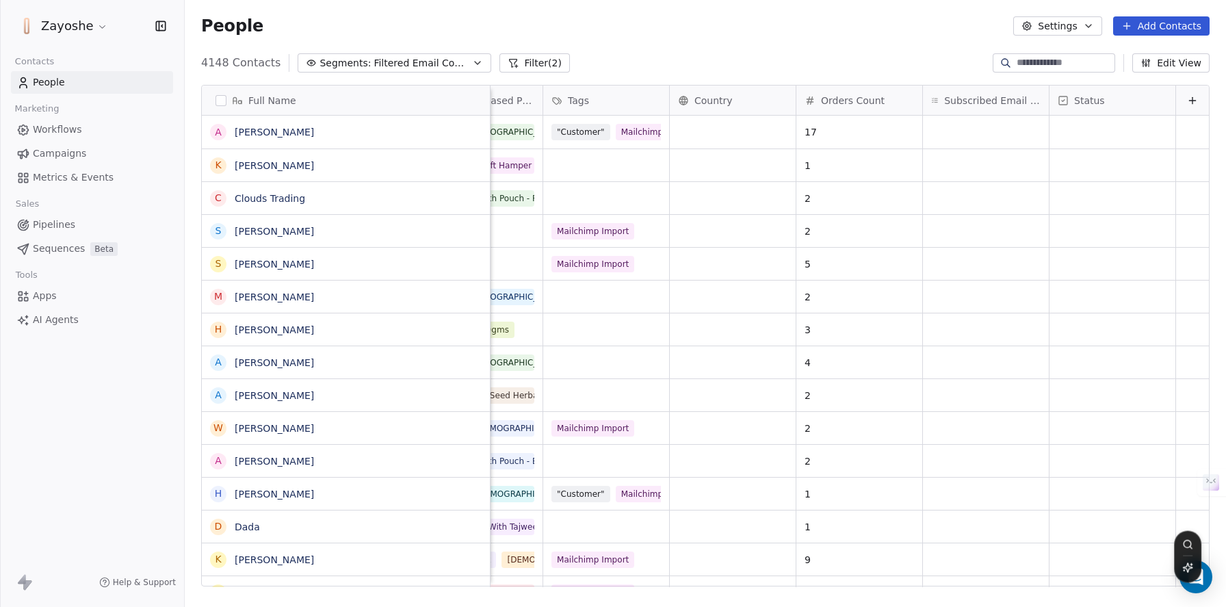
click at [1173, 60] on button "Edit View" at bounding box center [1170, 62] width 77 height 19
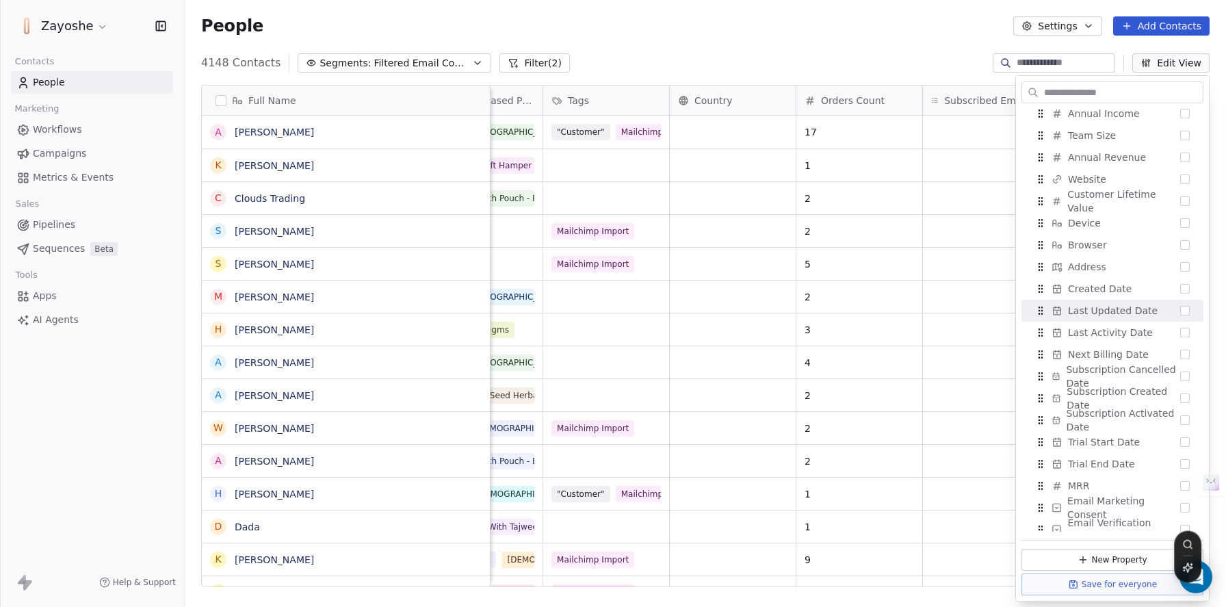
scroll to position [694, 0]
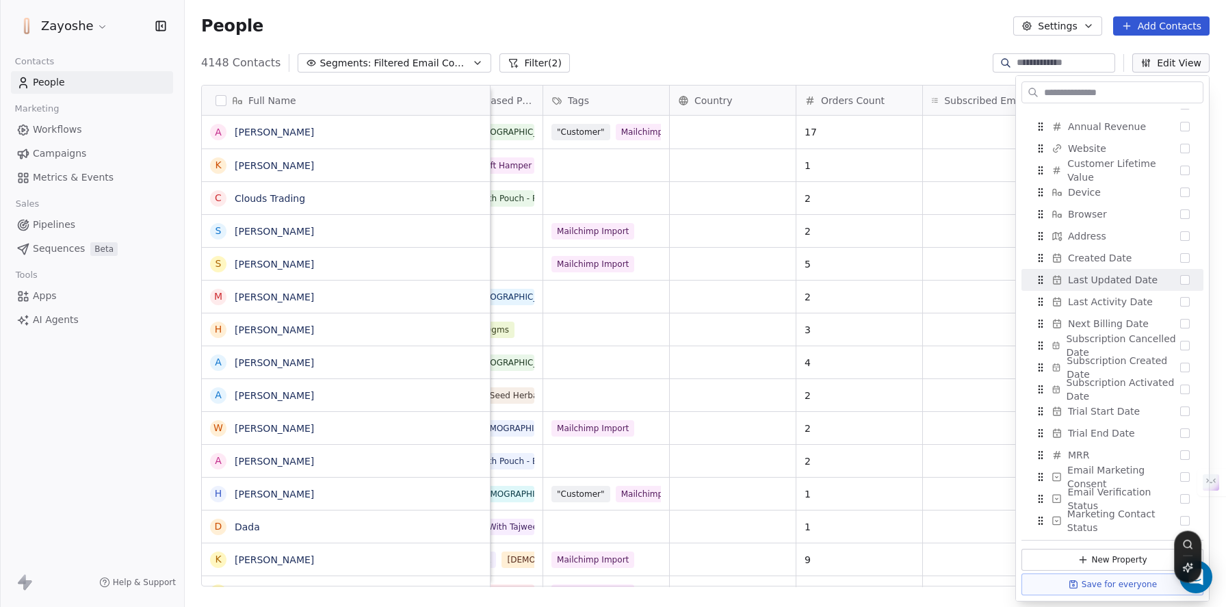
click at [906, 79] on div "Full Name A [PERSON_NAME] K Kamal [PERSON_NAME] C Clouds Trading S [PERSON_NAME…" at bounding box center [705, 341] width 1041 height 534
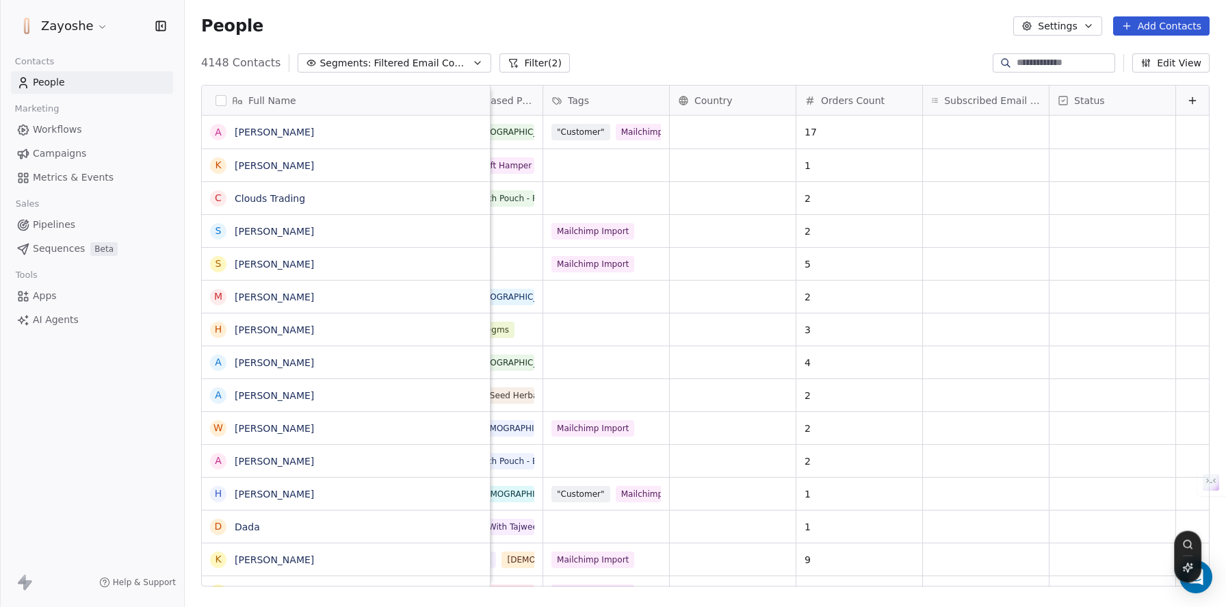
click at [1166, 69] on button "Edit View" at bounding box center [1170, 62] width 77 height 19
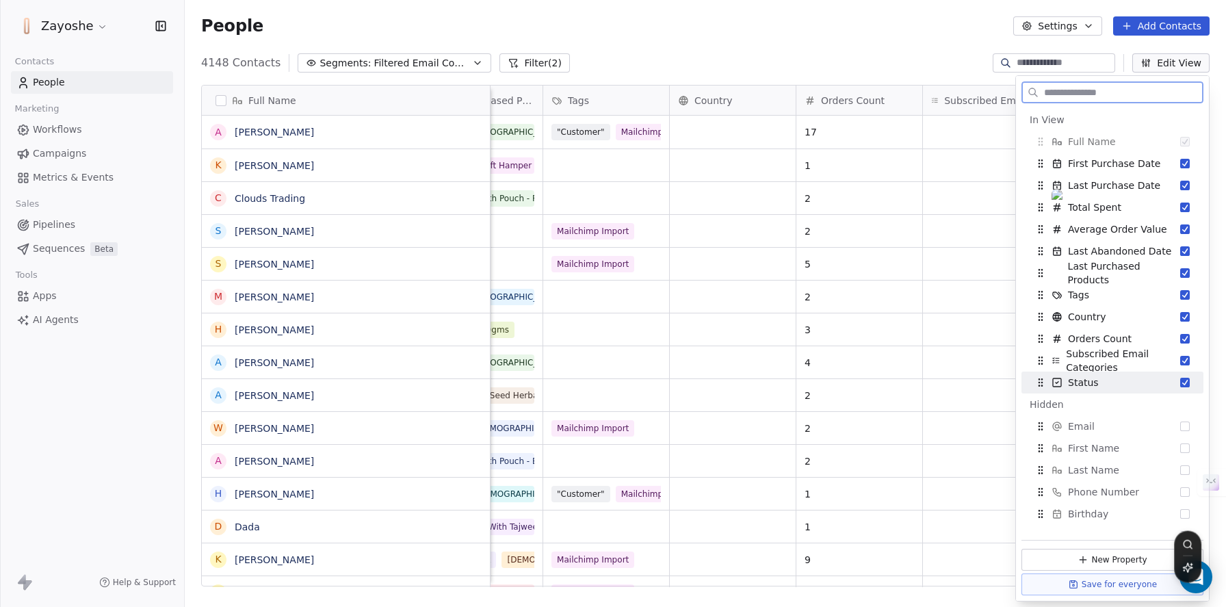
click at [1180, 385] on button "Suggestions" at bounding box center [1185, 383] width 10 height 10
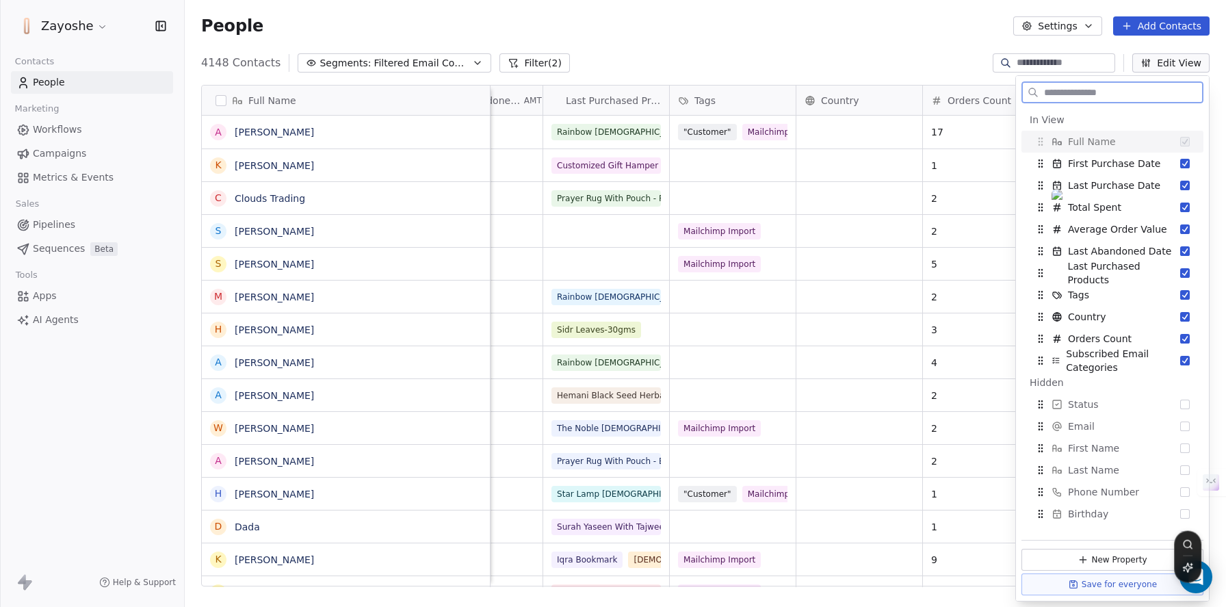
scroll to position [0, 590]
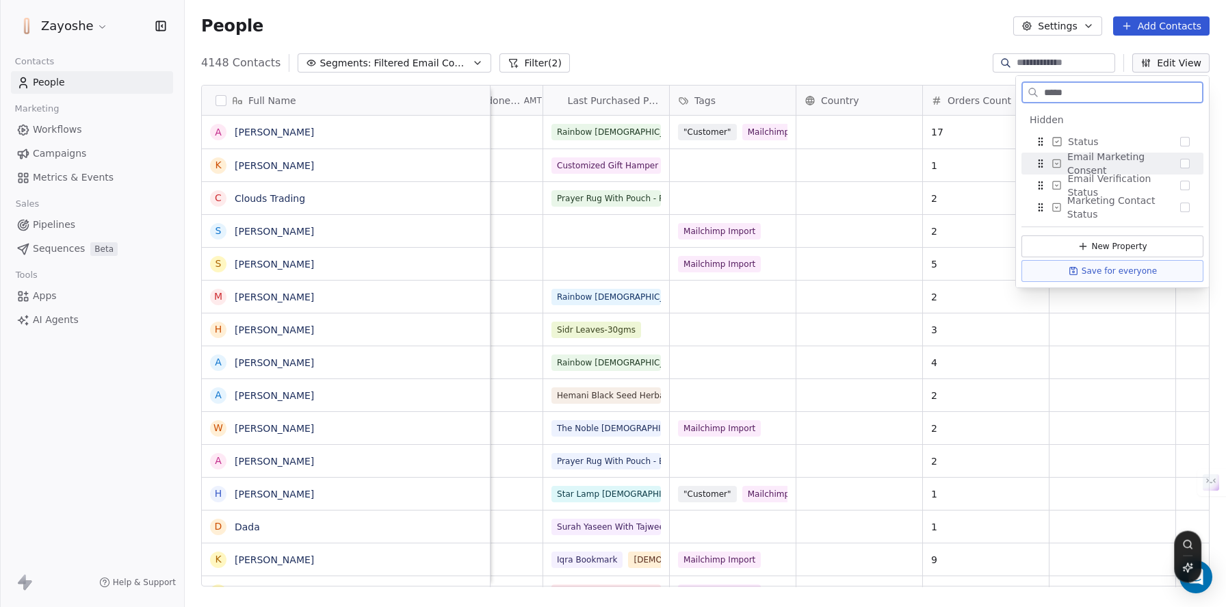
click at [1185, 166] on button "Suggestions" at bounding box center [1185, 164] width 10 height 10
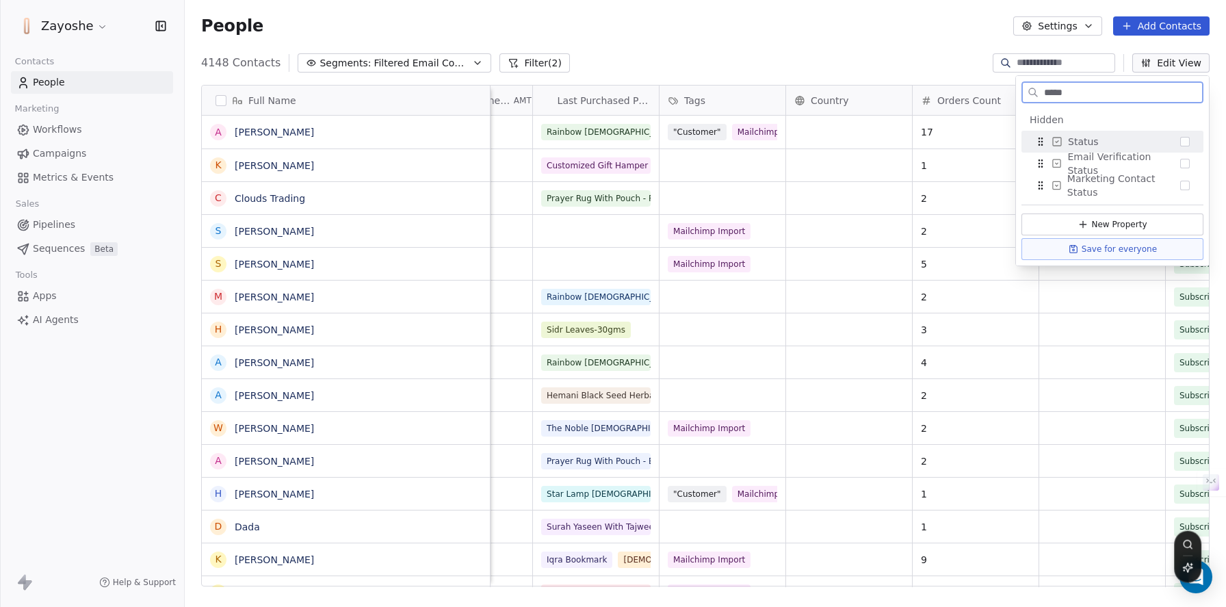
click at [1083, 95] on input "*****" at bounding box center [1121, 93] width 161 height 20
click at [1082, 94] on input "*****" at bounding box center [1121, 93] width 161 height 20
type input "*"
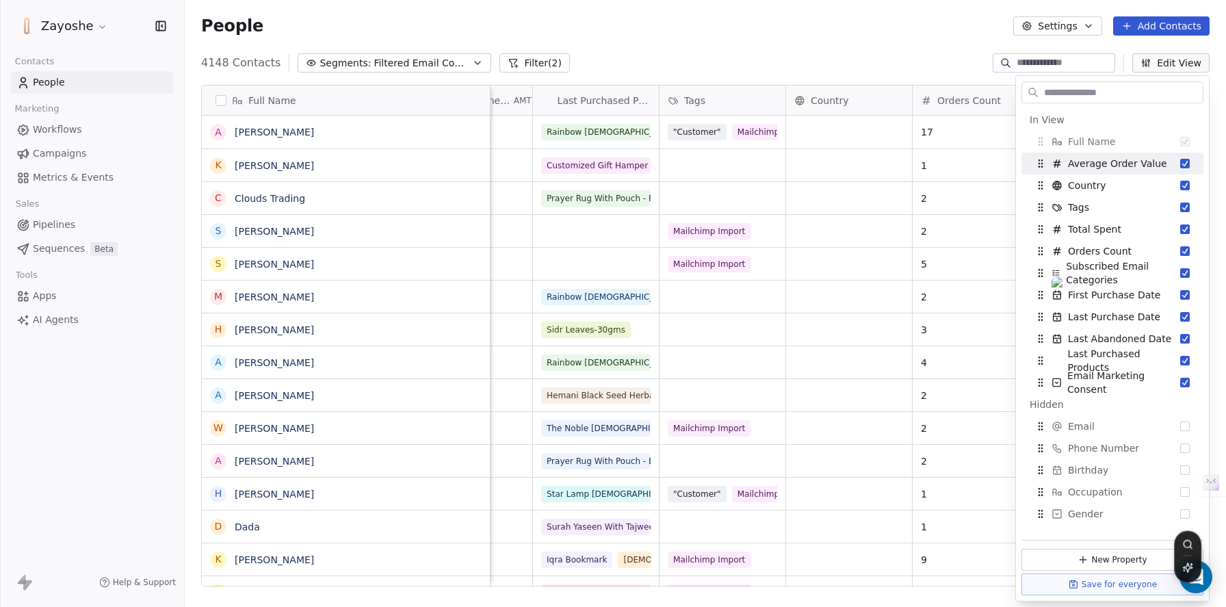
click at [935, 29] on div "People Settings Add Contacts" at bounding box center [705, 25] width 1008 height 19
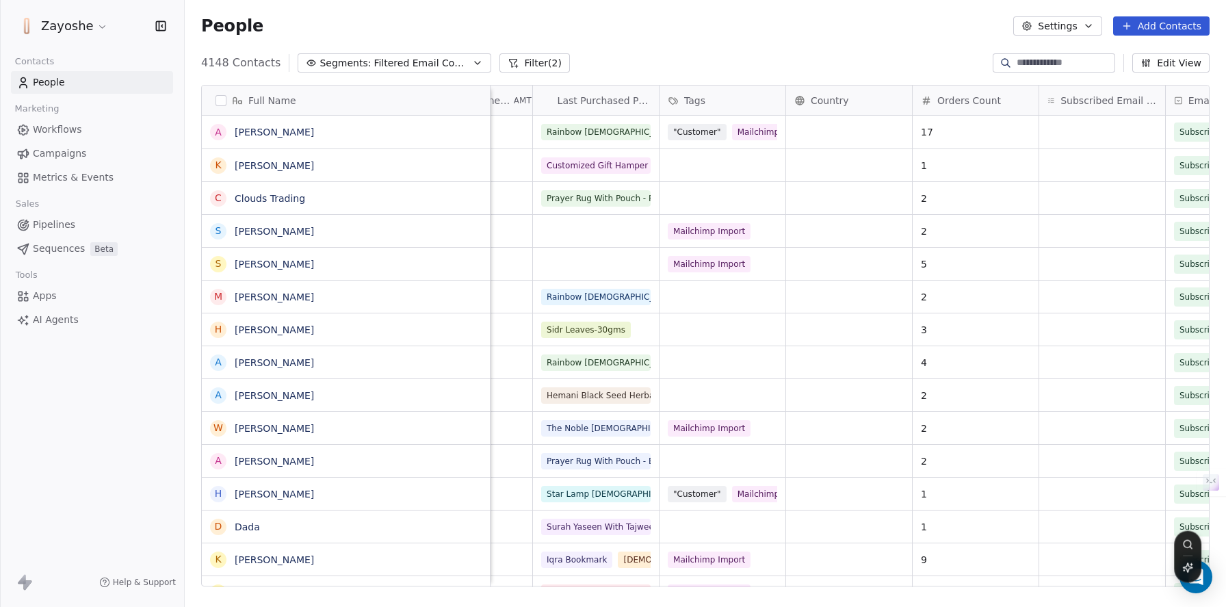
click at [112, 159] on link "Campaigns" at bounding box center [92, 153] width 162 height 23
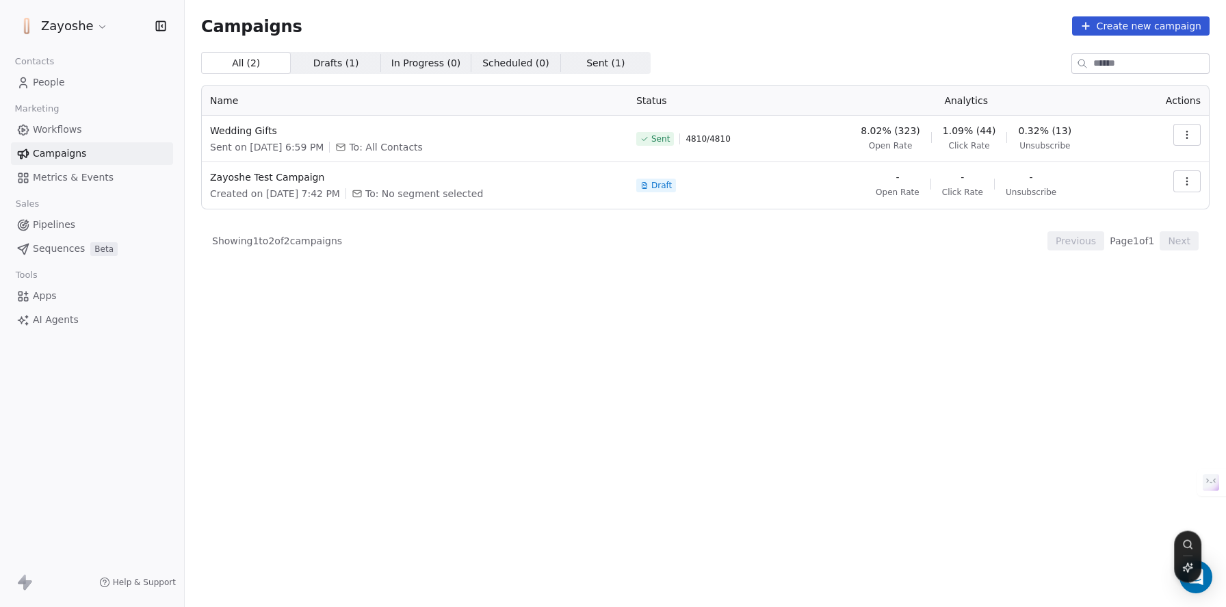
click at [1185, 138] on icon "button" at bounding box center [1186, 134] width 11 height 11
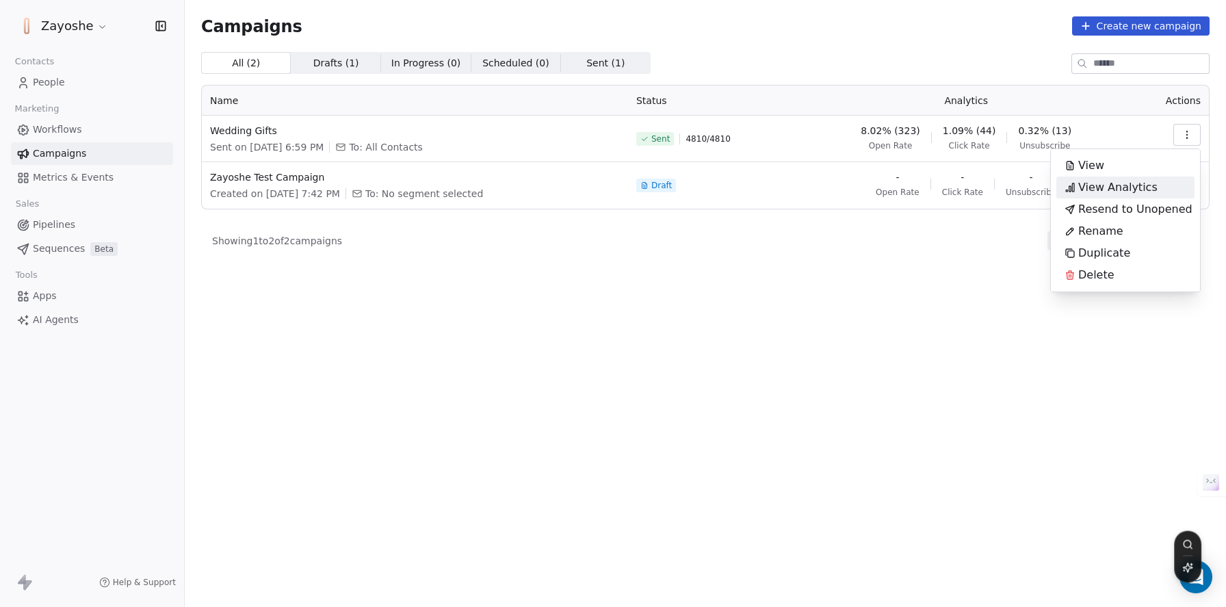
click at [1148, 183] on span "View Analytics" at bounding box center [1117, 187] width 79 height 16
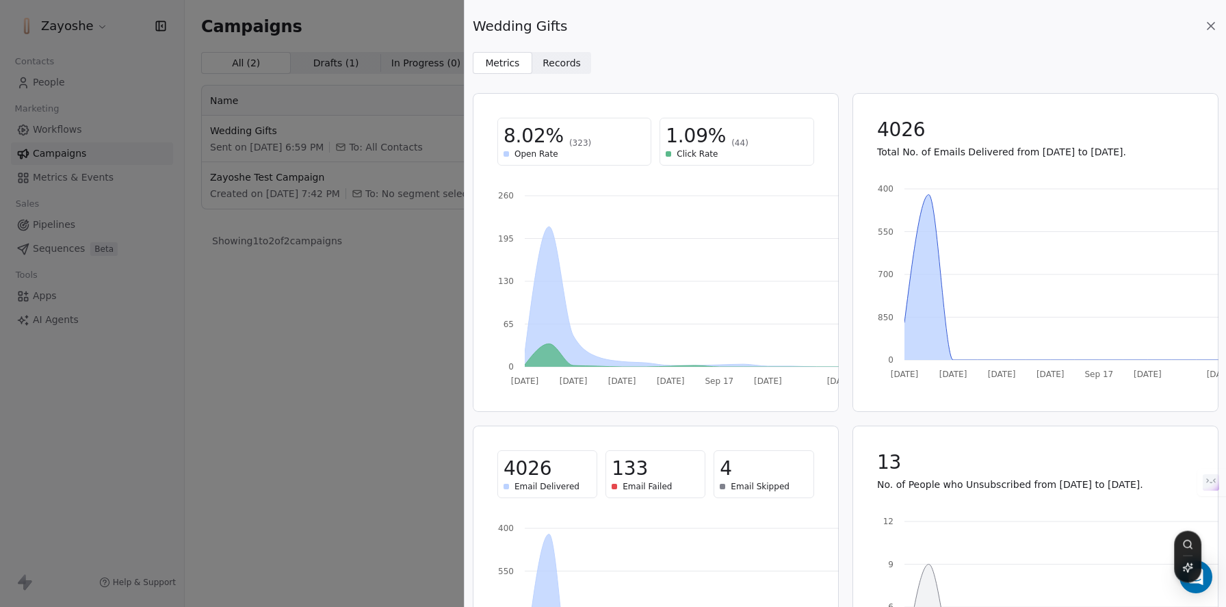
click at [434, 303] on div "Wedding Gifts Metrics Metrics Records Records 8.02% (323) Open Rate 1.09% (44) …" at bounding box center [613, 303] width 1226 height 607
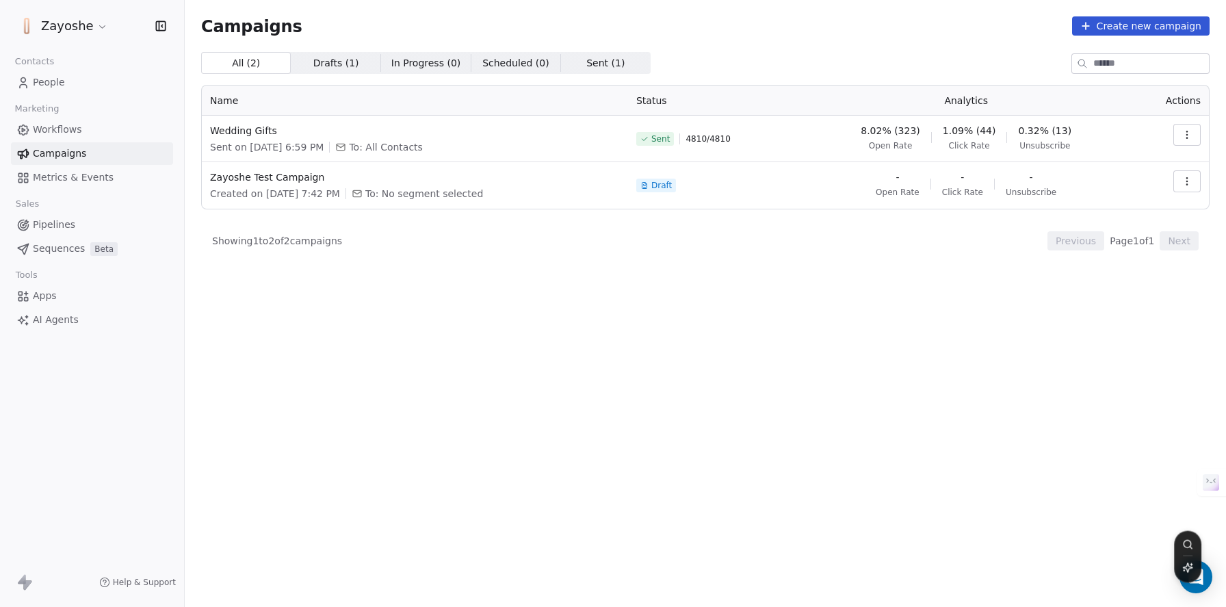
click at [1181, 124] on button "button" at bounding box center [1186, 135] width 27 height 22
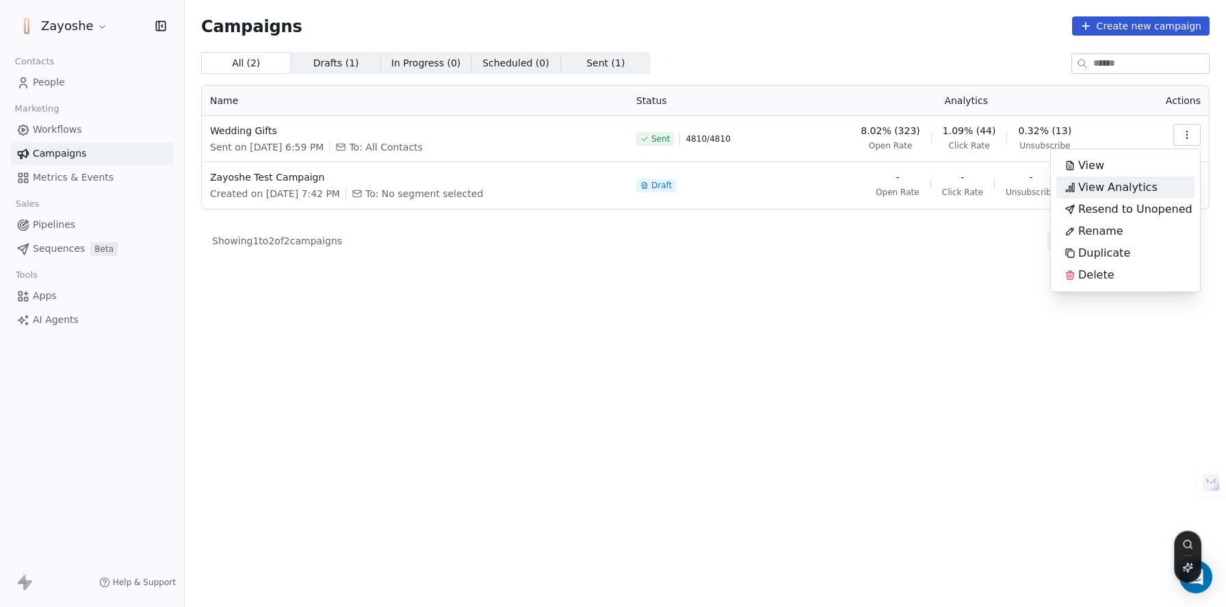
click at [930, 280] on html "Zayoshe Contacts People Marketing Workflows Campaigns Metrics & Events Sales Pi…" at bounding box center [613, 303] width 1226 height 607
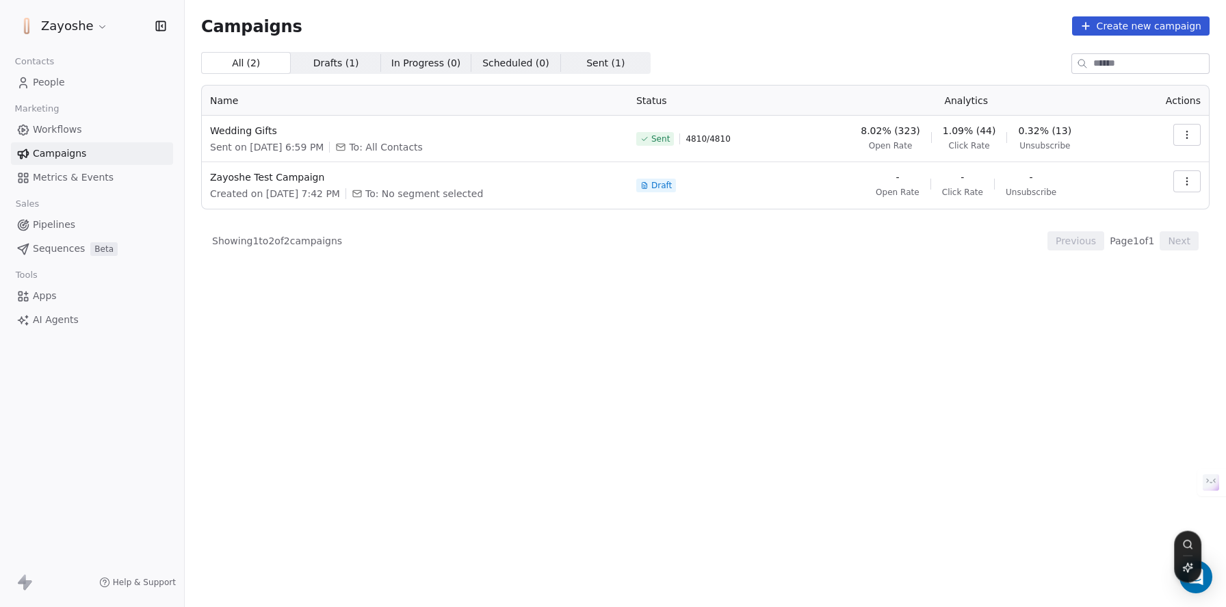
click at [1178, 133] on button "button" at bounding box center [1186, 135] width 27 height 22
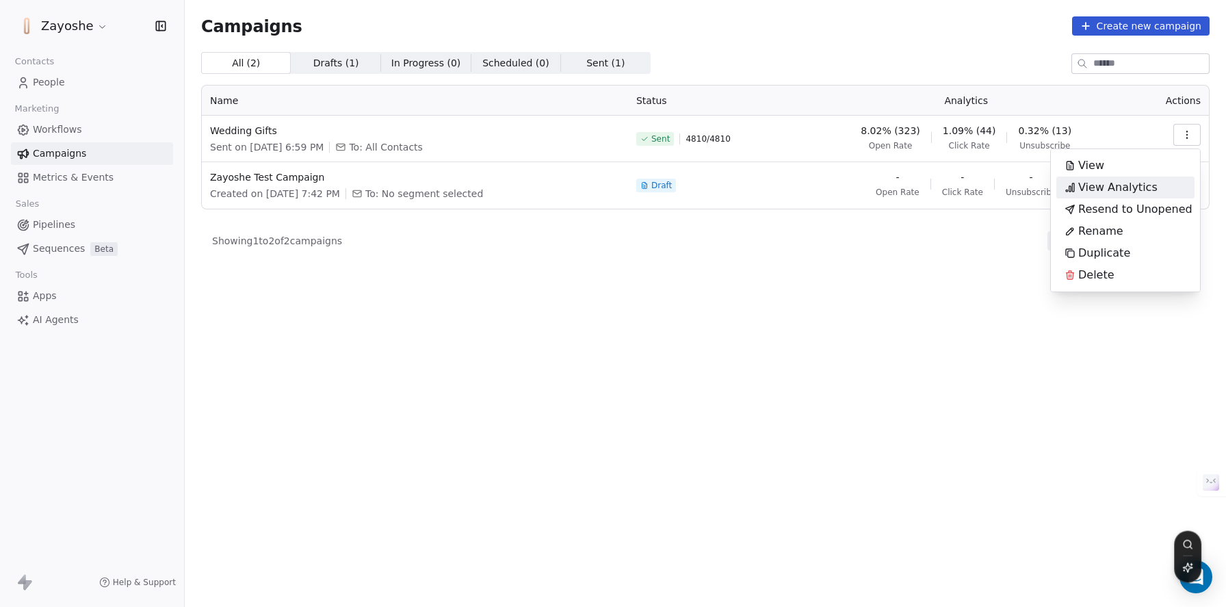
click at [1112, 192] on span "View Analytics" at bounding box center [1117, 187] width 79 height 16
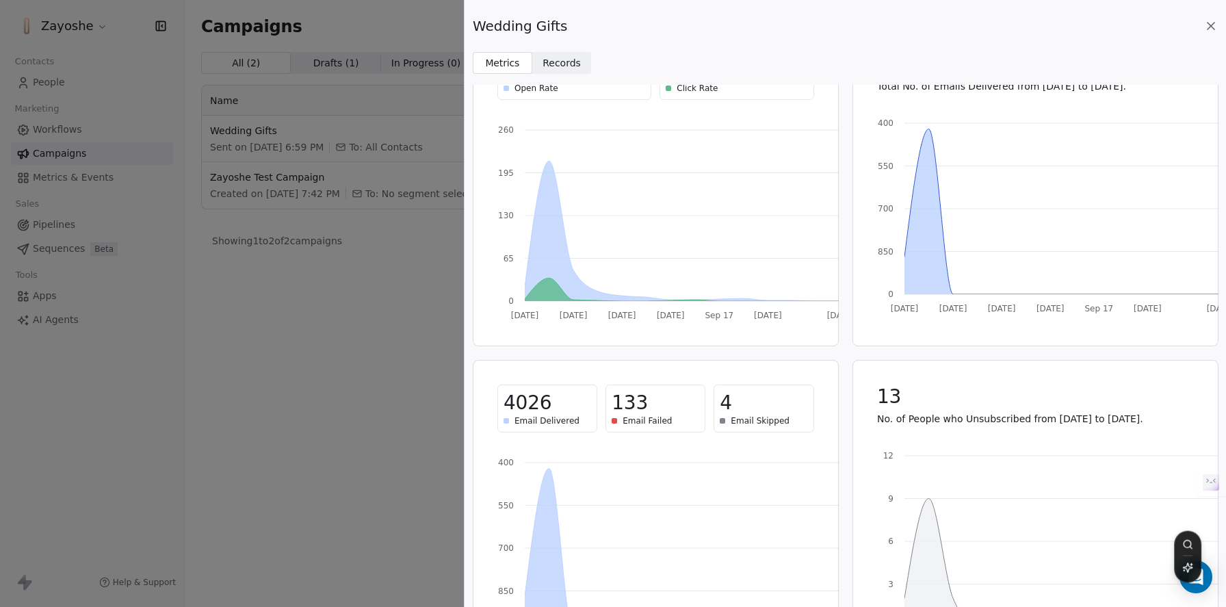
scroll to position [18, 0]
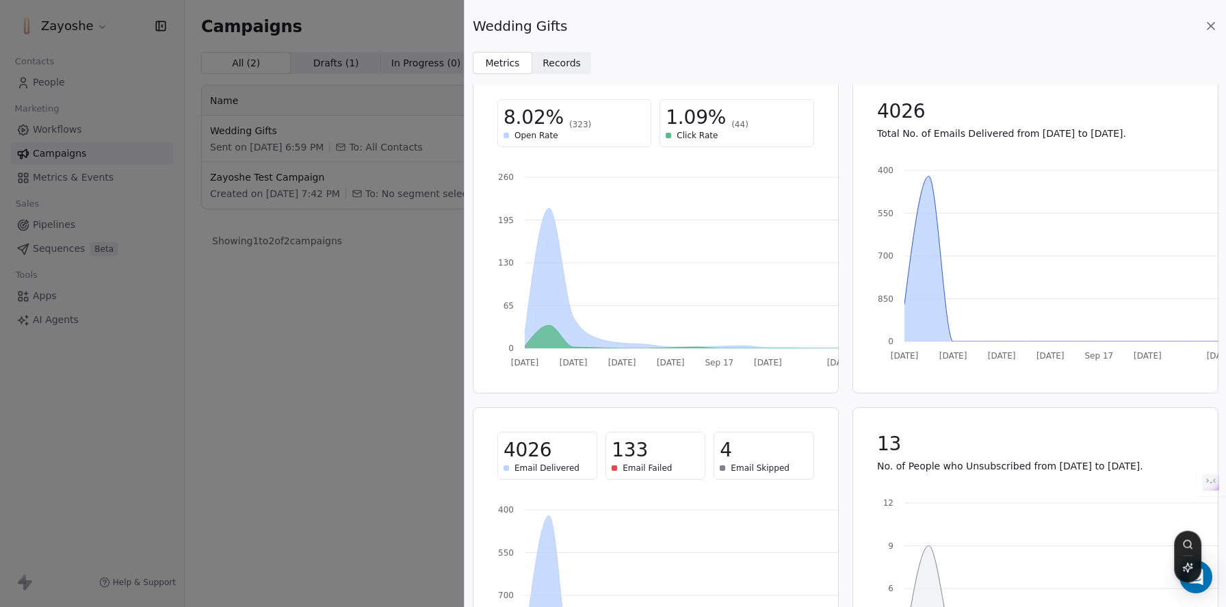
click at [568, 55] on span "Records Records" at bounding box center [562, 63] width 60 height 22
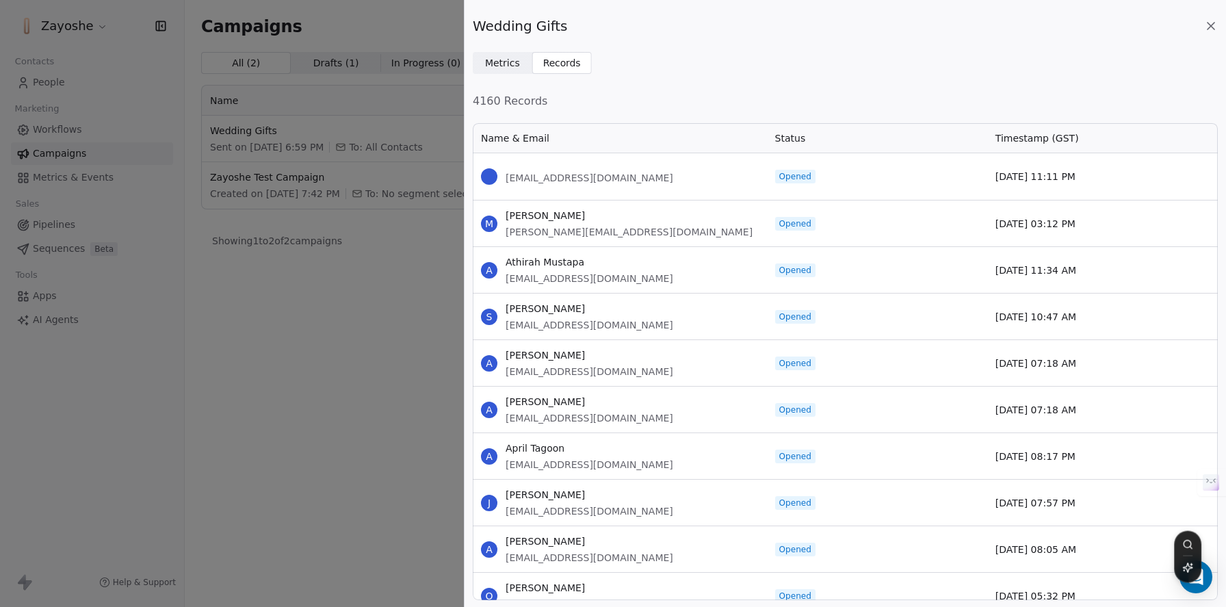
scroll to position [468, 735]
click at [800, 136] on span "Status" at bounding box center [790, 138] width 31 height 14
click at [793, 138] on span "Status" at bounding box center [790, 138] width 31 height 14
click at [380, 293] on div "Wedding Gifts Metrics Metrics Records Records 4160 Records Name & Email Status …" at bounding box center [613, 303] width 1226 height 607
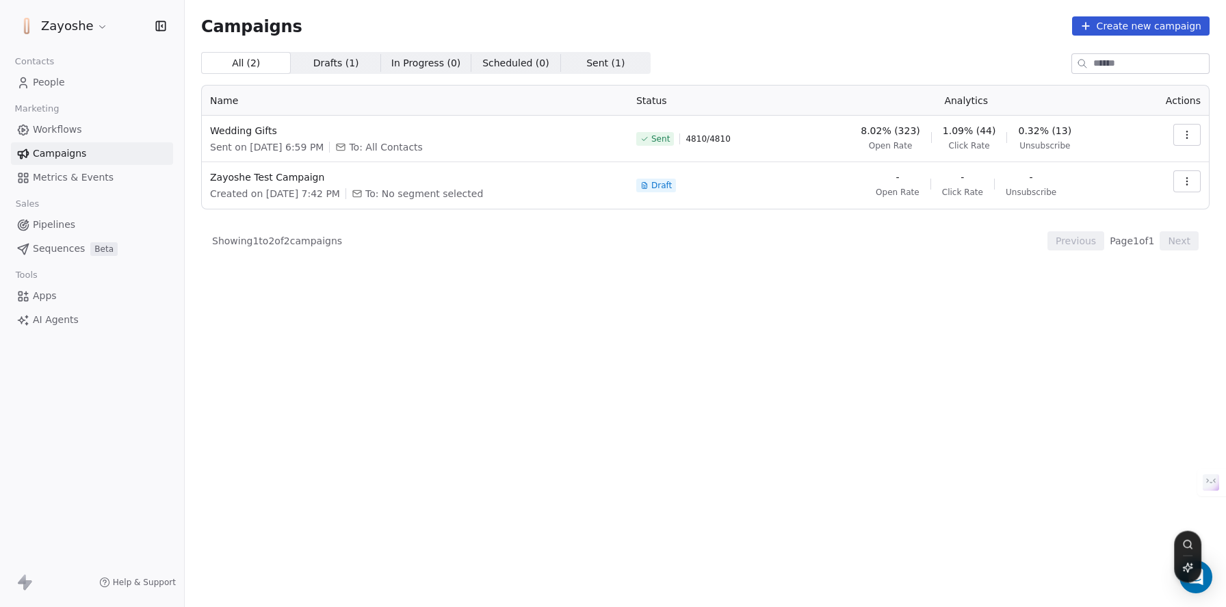
click at [107, 181] on span "Metrics & Events" at bounding box center [73, 177] width 81 height 14
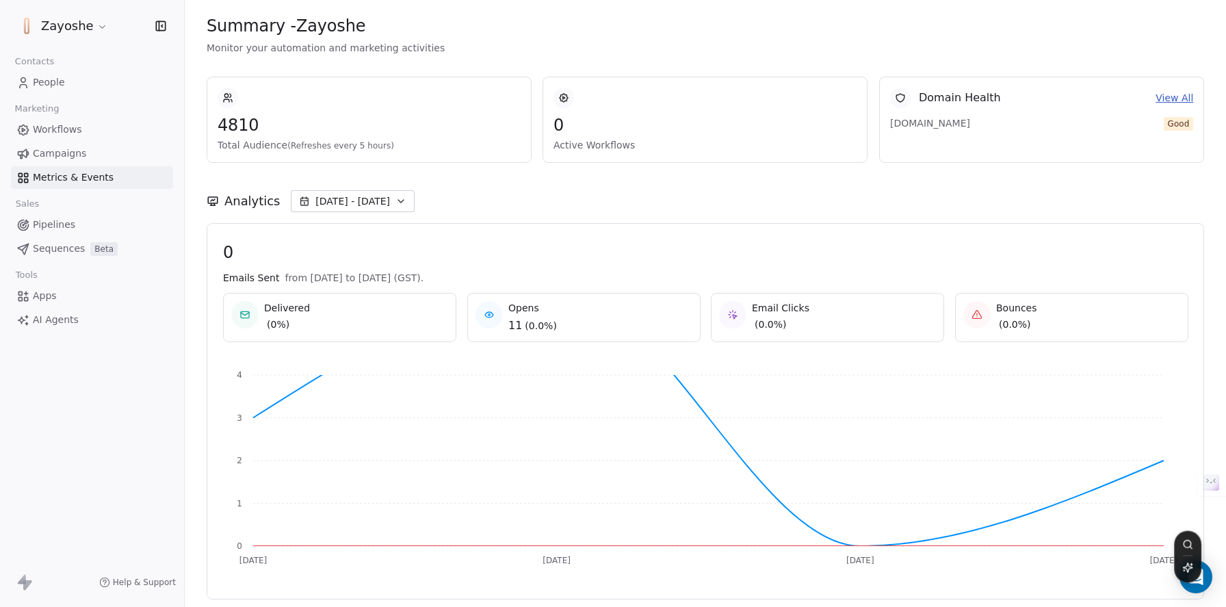
click at [384, 200] on button "[DATE] - [DATE]" at bounding box center [353, 201] width 124 height 22
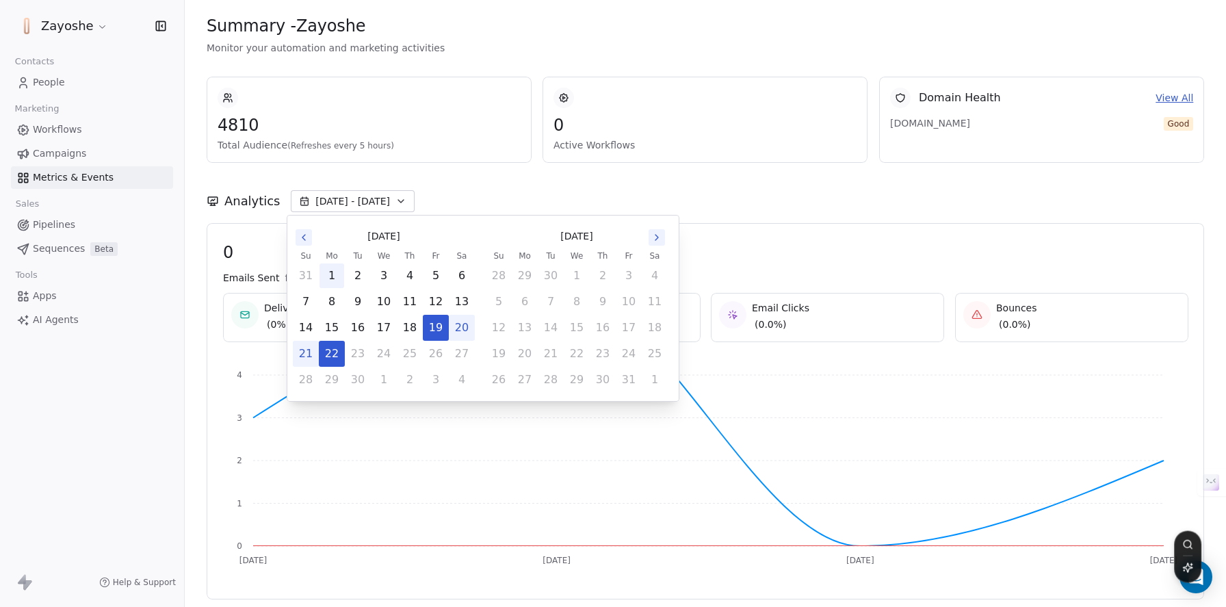
click at [324, 274] on button "1" at bounding box center [331, 275] width 25 height 25
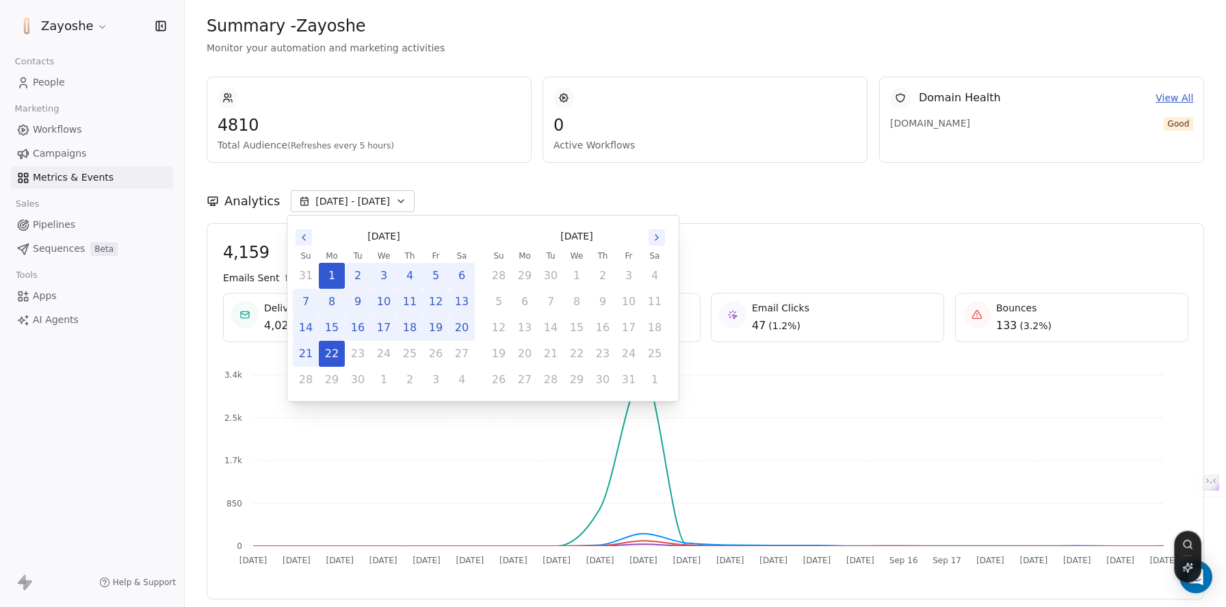
click at [785, 221] on div "Analytics [DATE] - [DATE]" at bounding box center [705, 193] width 997 height 60
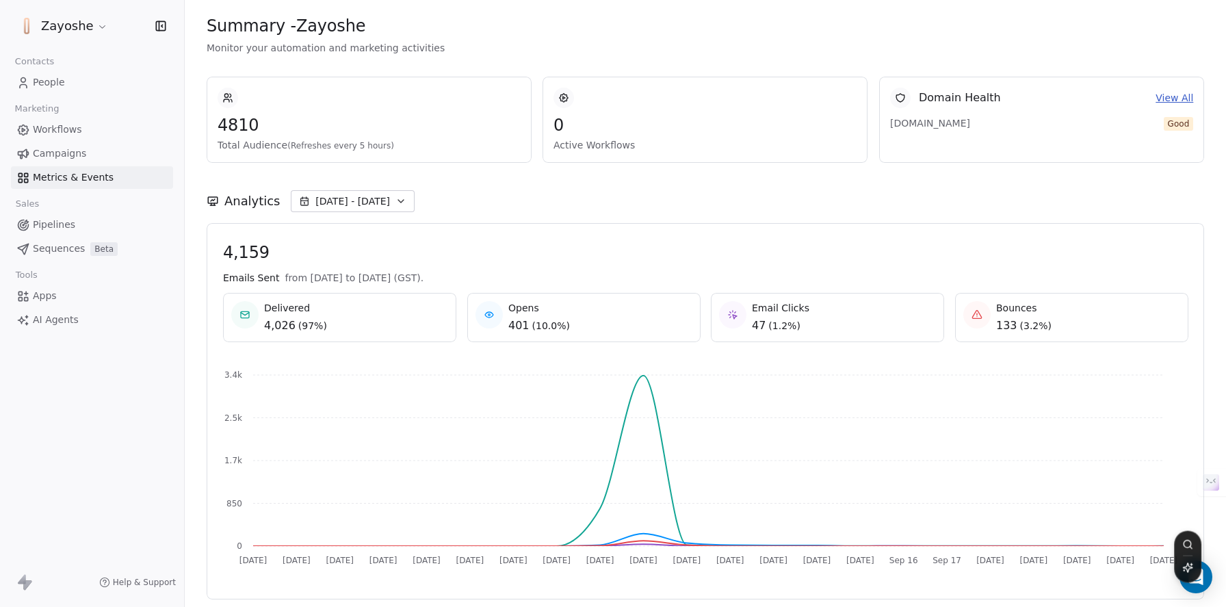
click at [999, 324] on span "133" at bounding box center [1006, 325] width 21 height 16
click at [54, 85] on span "People" at bounding box center [49, 82] width 32 height 14
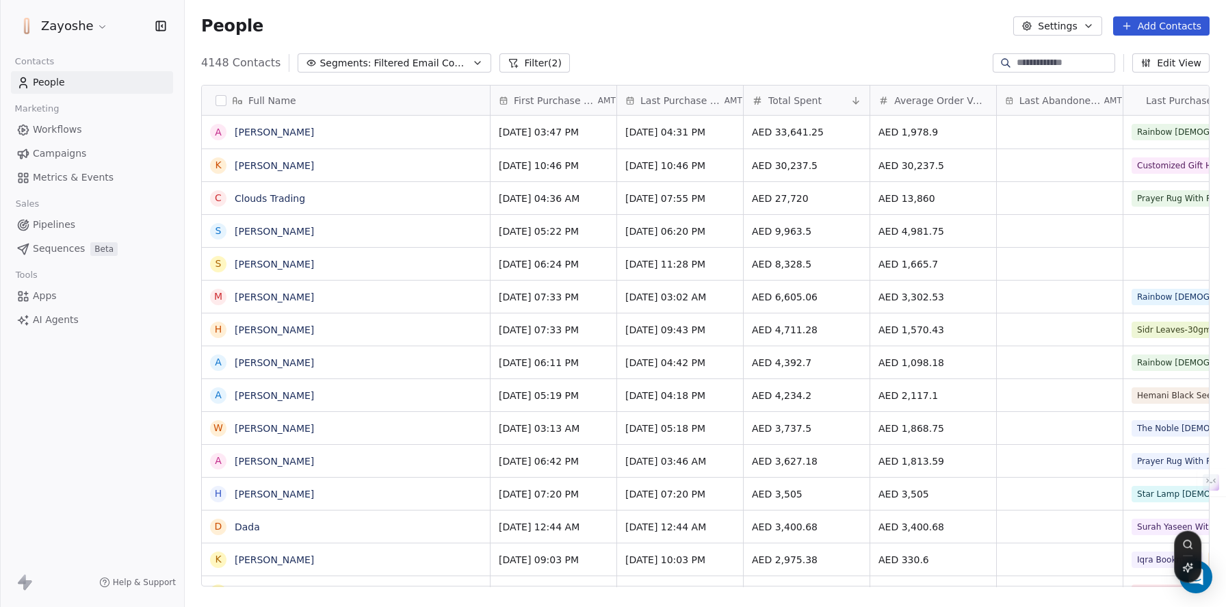
scroll to position [523, 1031]
click at [347, 71] on button "Segments: Filtered Email Contacts" at bounding box center [395, 62] width 194 height 19
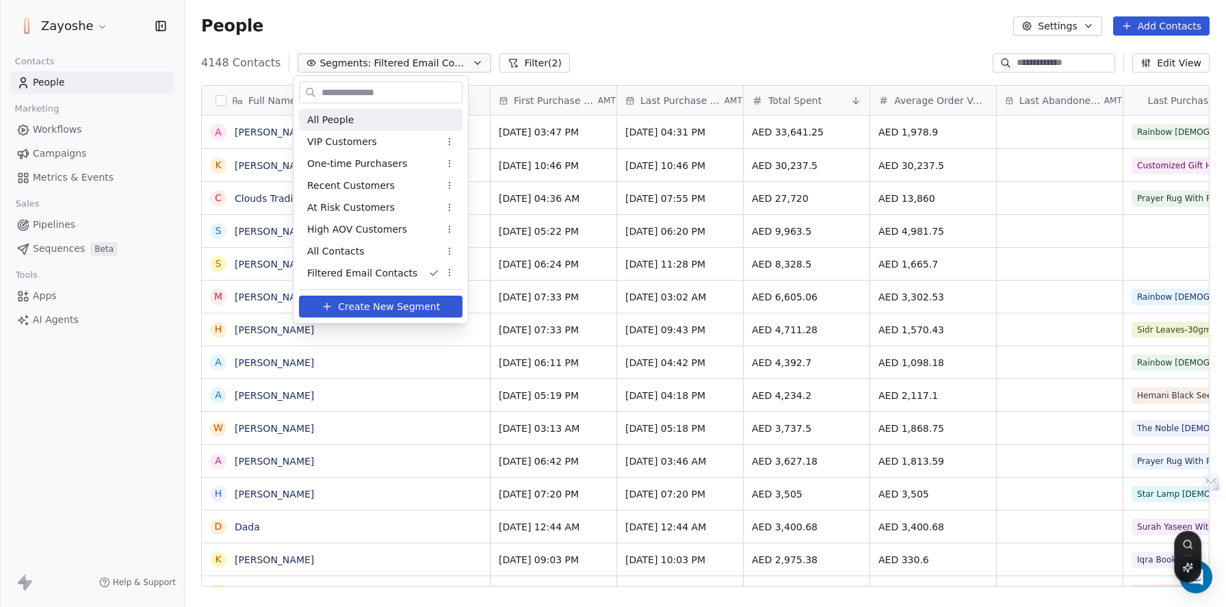
click at [349, 114] on span "All People" at bounding box center [330, 120] width 47 height 14
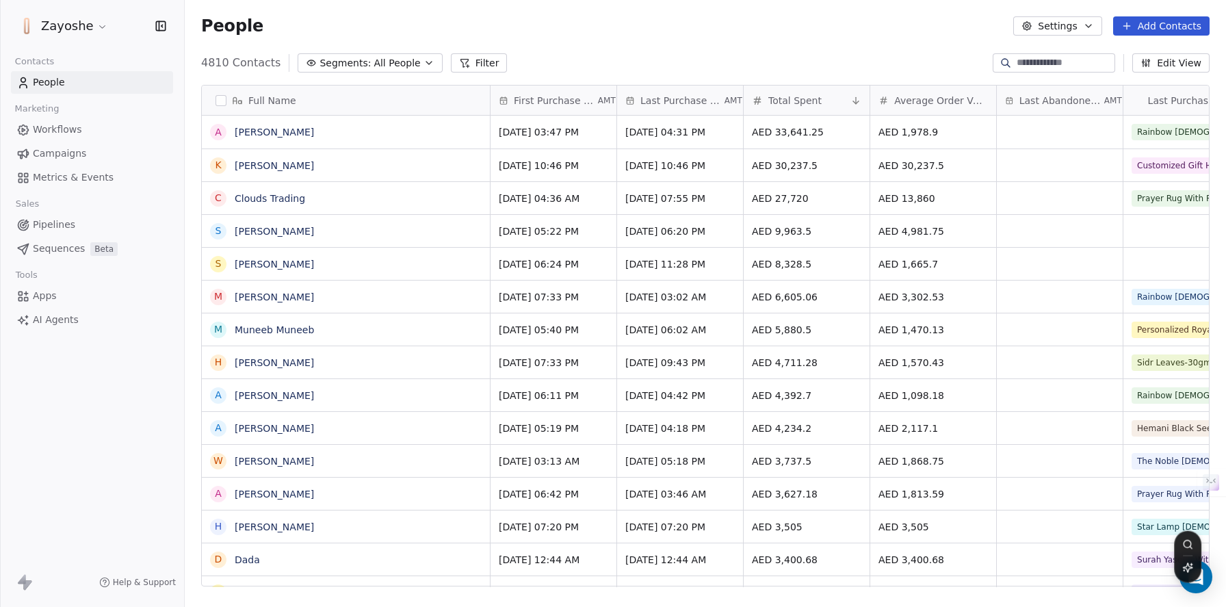
click at [473, 62] on button "Filter" at bounding box center [479, 62] width 57 height 19
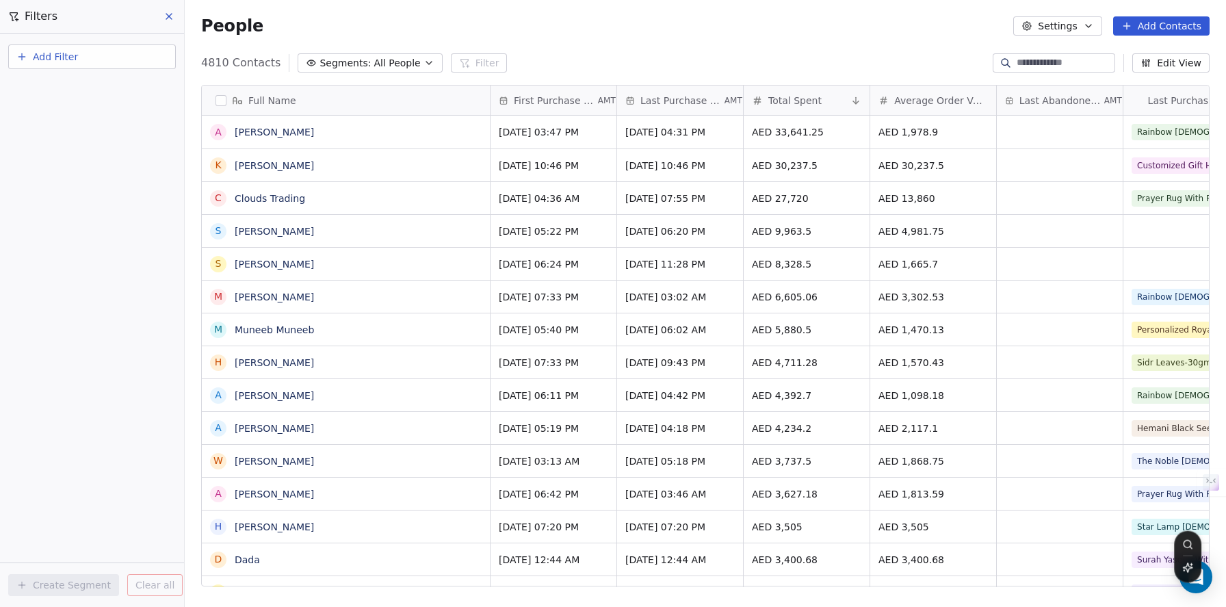
click at [70, 60] on span "Add Filter" at bounding box center [55, 57] width 45 height 14
click at [98, 112] on div "Contact activity" at bounding box center [92, 111] width 139 height 14
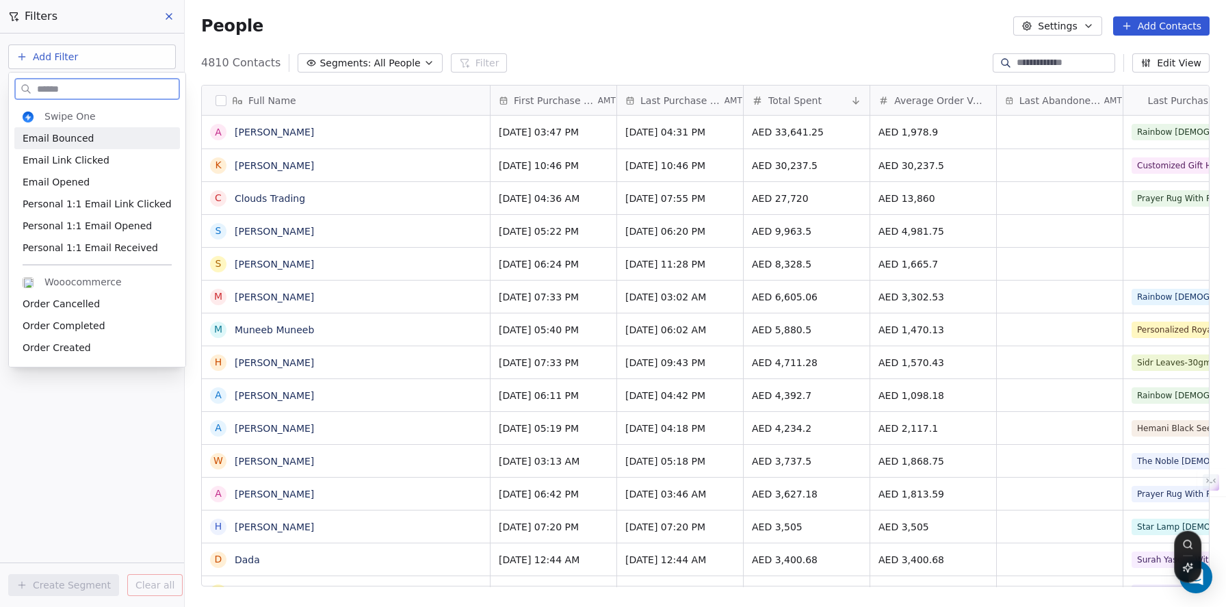
click at [115, 139] on div "Email Bounced" at bounding box center [97, 138] width 149 height 14
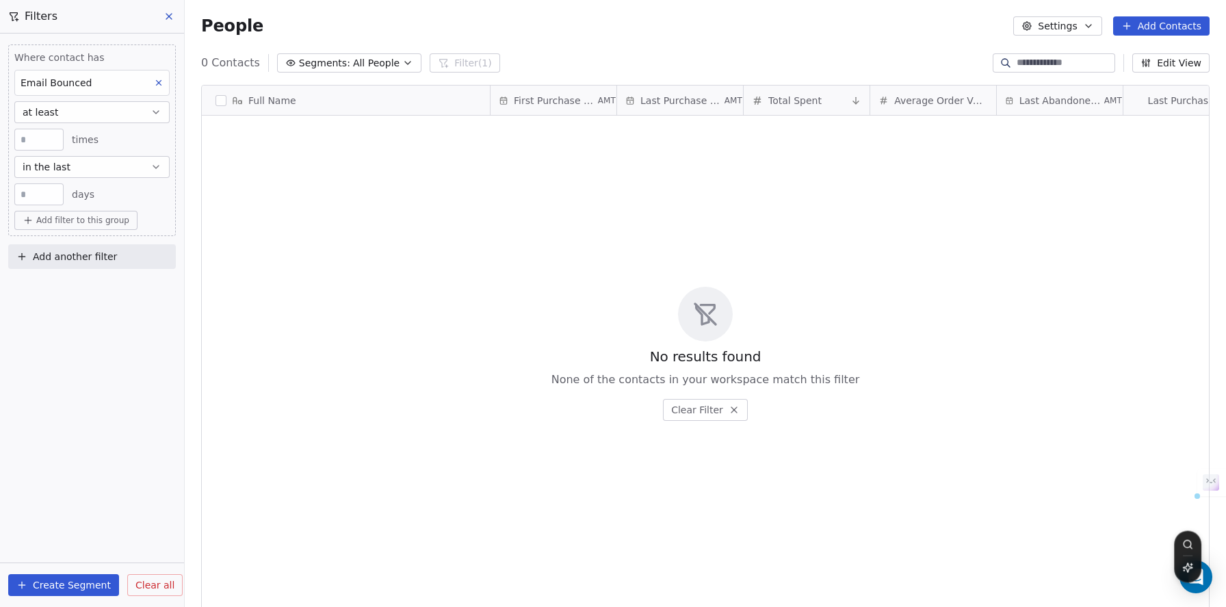
drag, startPoint x: 31, startPoint y: 194, endPoint x: 19, endPoint y: 192, distance: 12.5
click at [19, 192] on input "**" at bounding box center [39, 194] width 42 height 10
type input "**"
click at [79, 143] on span "times" at bounding box center [85, 140] width 27 height 14
click at [111, 90] on div "Email Bounced" at bounding box center [91, 83] width 155 height 26
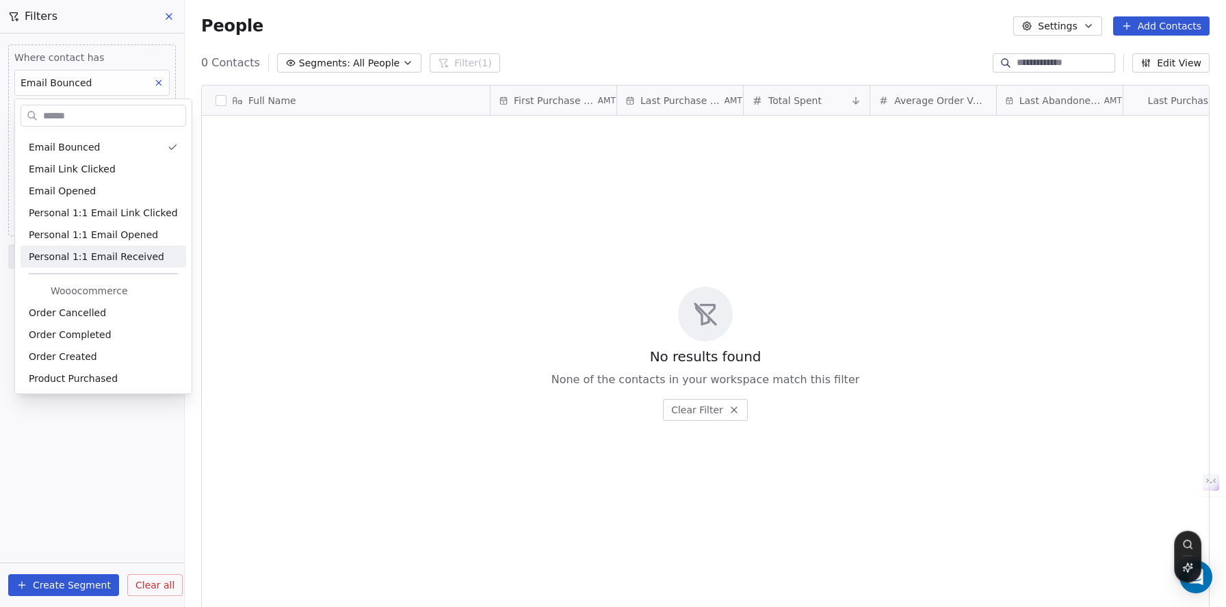
scroll to position [0, 0]
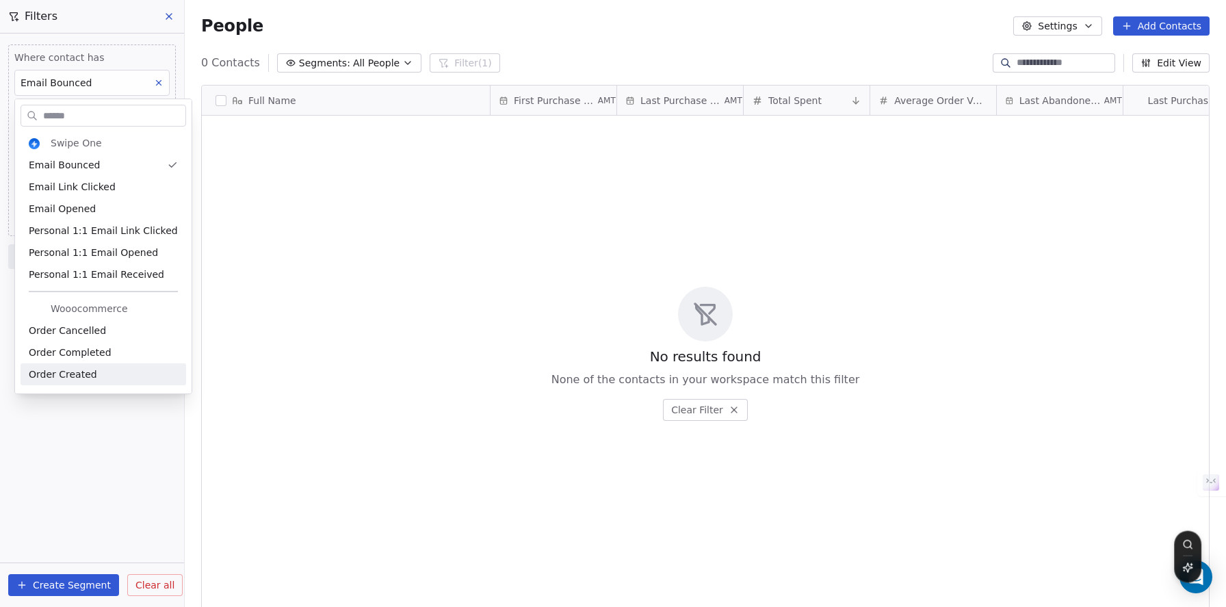
click at [84, 490] on html "Zayoshe Contacts People Marketing Workflows Campaigns Metrics & Events Sales Pi…" at bounding box center [613, 303] width 1226 height 607
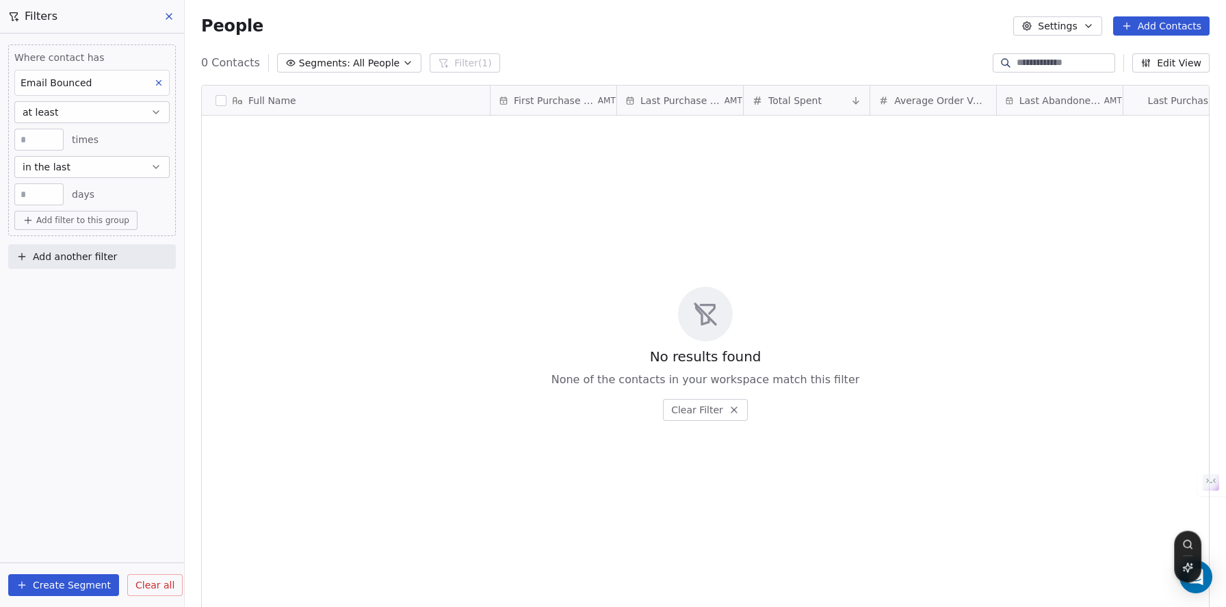
click at [88, 168] on button "in the last" at bounding box center [91, 167] width 155 height 22
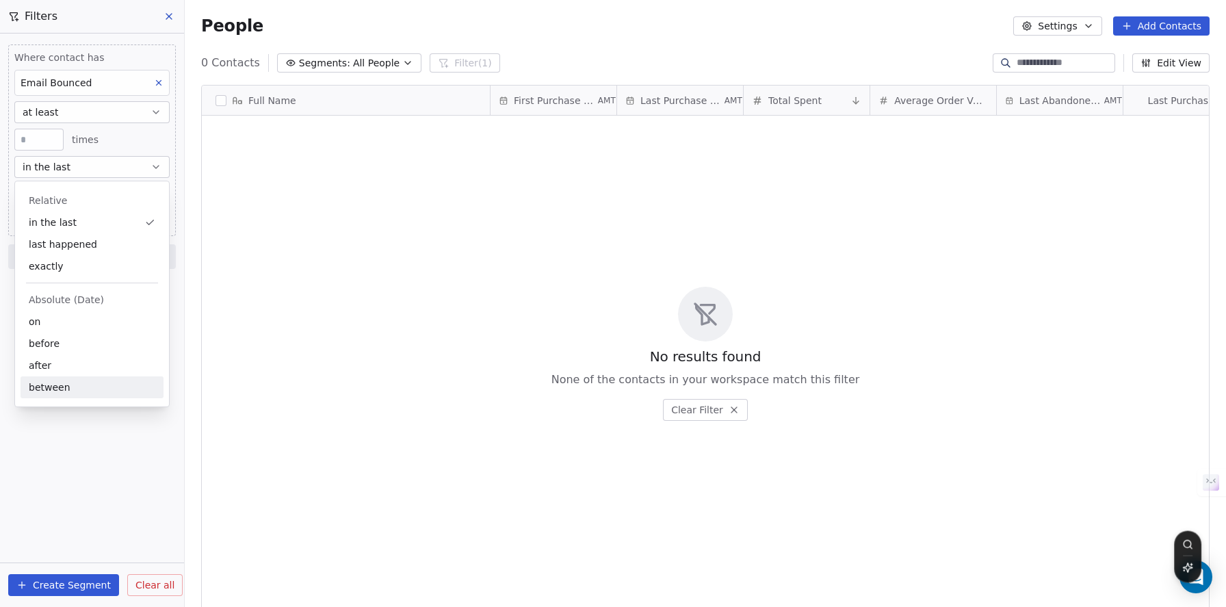
click at [73, 423] on div "Where contact has Email Bounced at least * times in the last ** days Add filter…" at bounding box center [92, 320] width 184 height 573
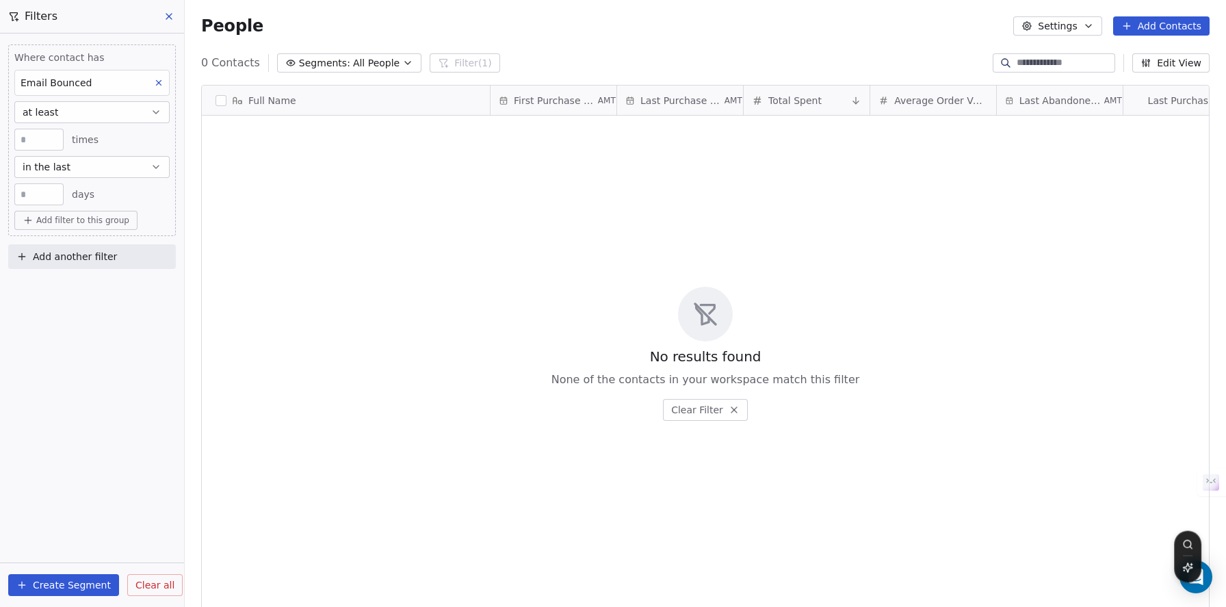
click at [78, 119] on button "at least" at bounding box center [91, 112] width 155 height 22
click at [71, 229] on div "none" at bounding box center [92, 233] width 143 height 22
click at [84, 118] on button "none" at bounding box center [91, 112] width 155 height 22
click at [82, 151] on div "at least" at bounding box center [92, 146] width 143 height 22
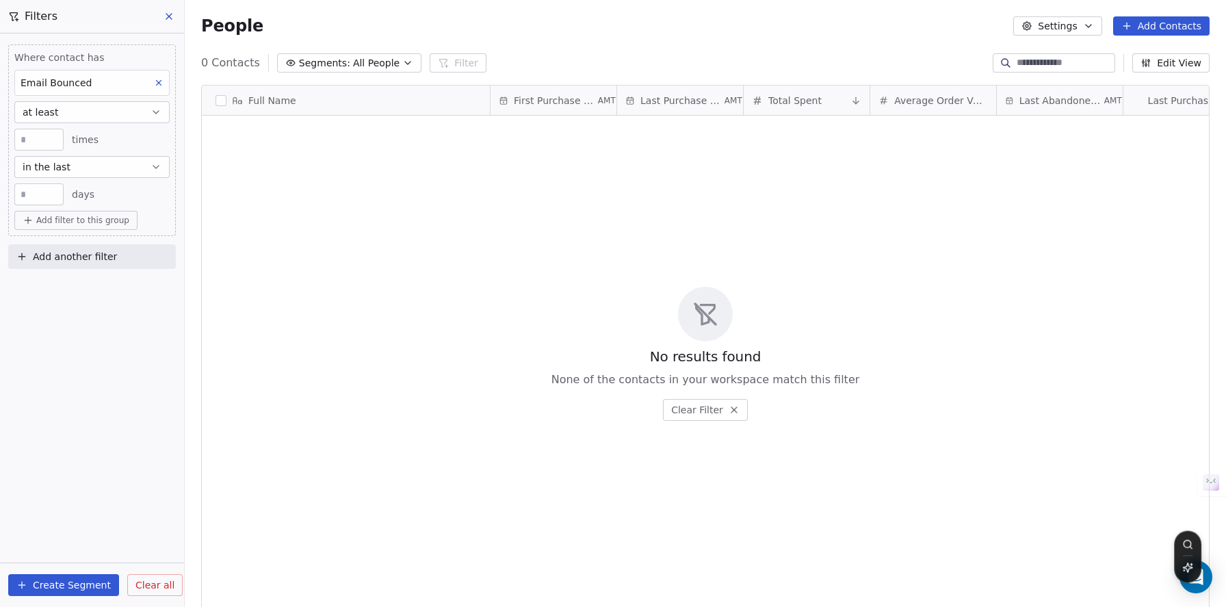
click at [38, 140] on input "number" at bounding box center [39, 140] width 42 height 10
type input "*"
click at [70, 331] on div "Where contact has Email Bounced at least * times in the last ** days Add filter…" at bounding box center [92, 320] width 184 height 573
click at [121, 226] on button "Add filter to this group" at bounding box center [75, 220] width 123 height 19
click at [111, 254] on div "Contact properties" at bounding box center [92, 250] width 127 height 14
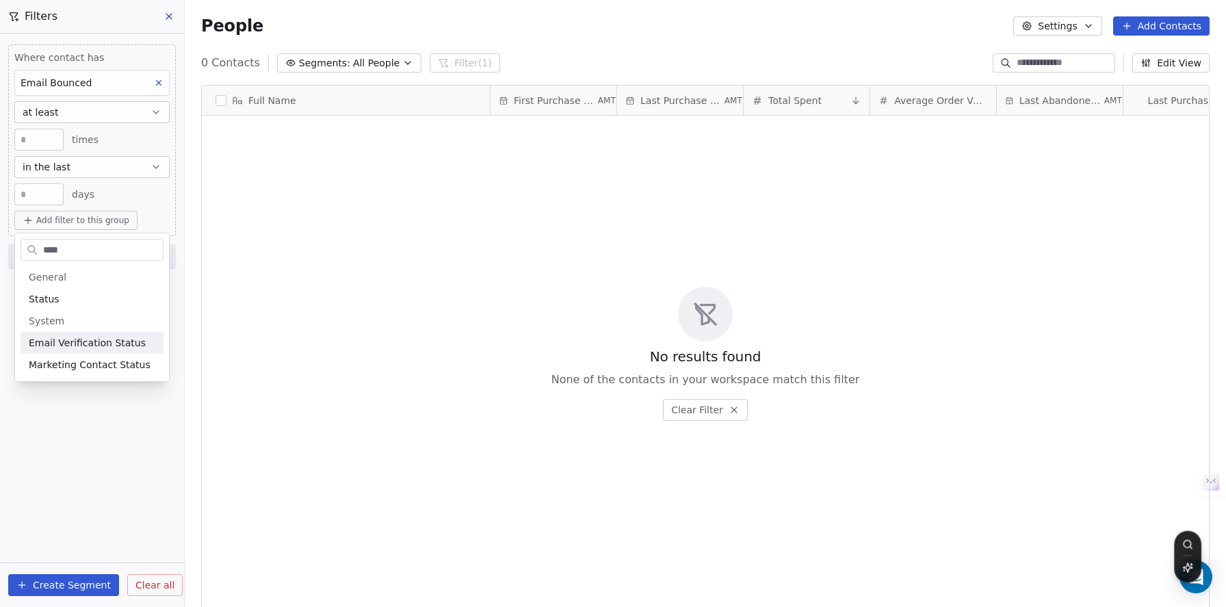
type input "****"
click at [116, 346] on span "Email Verification Status" at bounding box center [87, 343] width 117 height 14
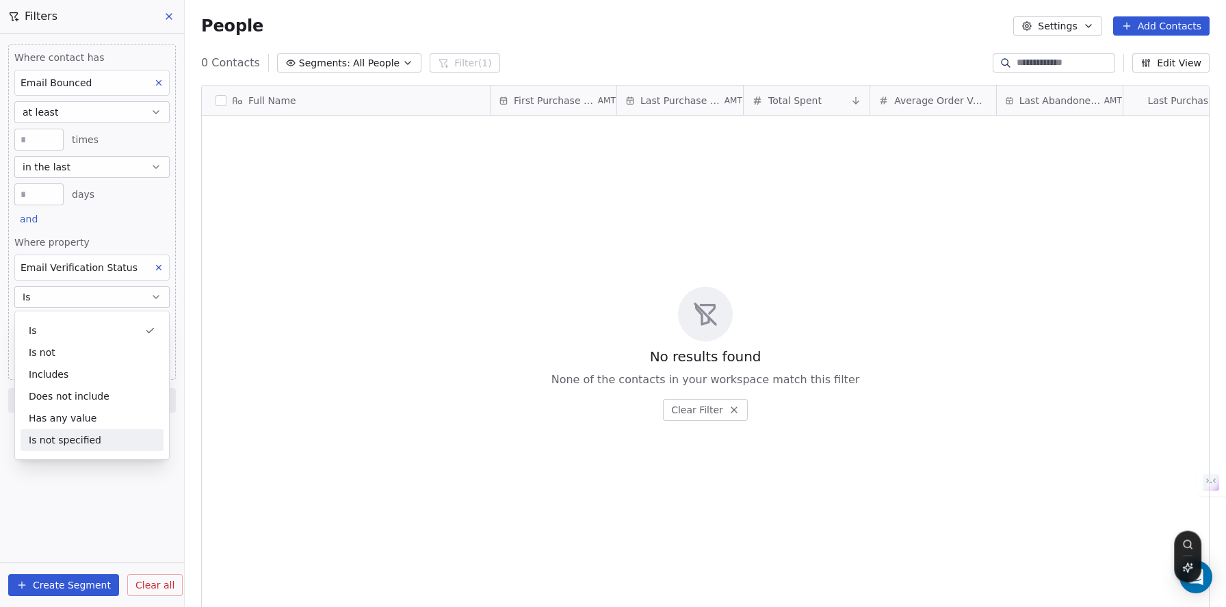
click at [97, 497] on div "Where contact has Email Bounced at least * times in the last ** days and Where …" at bounding box center [92, 320] width 184 height 573
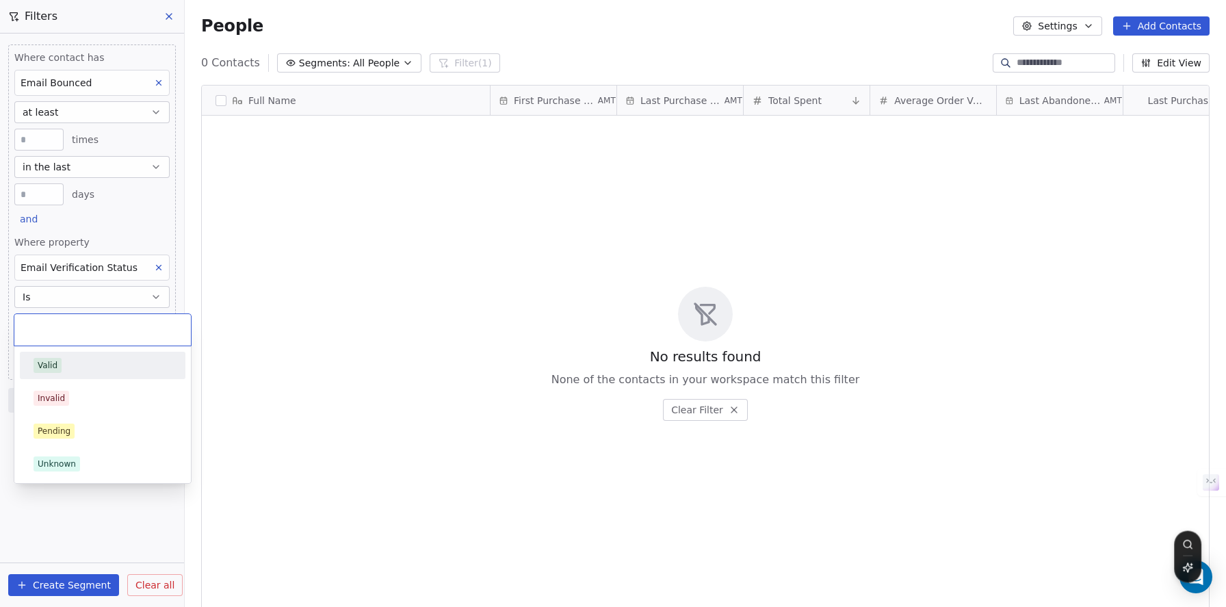
click at [93, 326] on body "Zayoshe Contacts People Marketing Workflows Campaigns Metrics & Events Sales Pi…" at bounding box center [613, 303] width 1226 height 607
click at [90, 365] on div "Valid" at bounding box center [103, 365] width 138 height 15
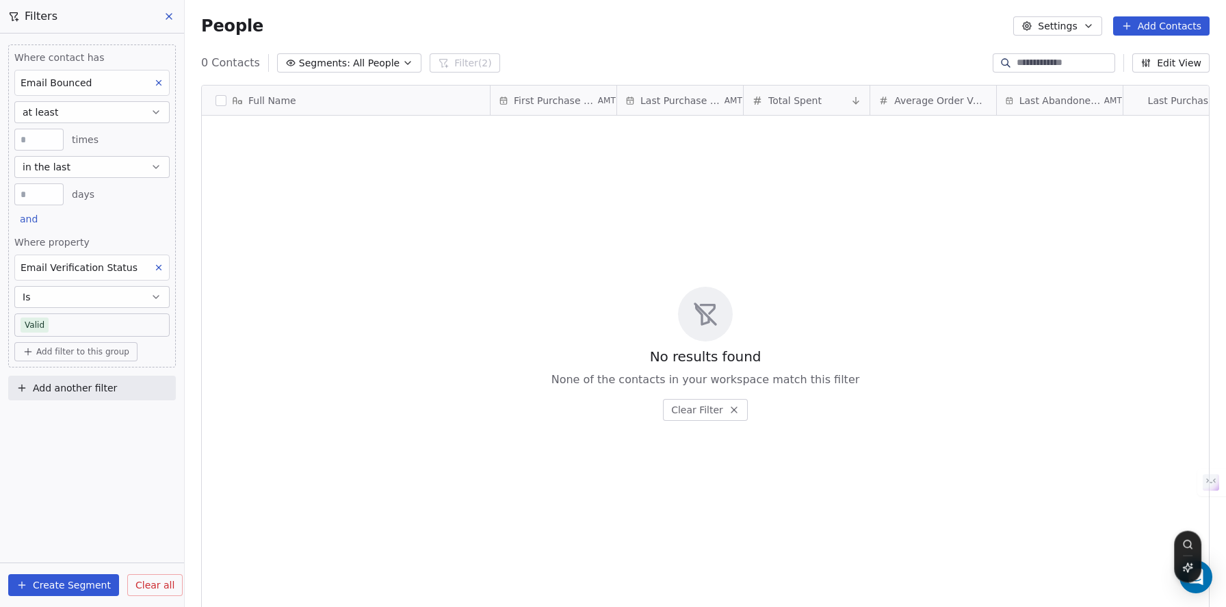
click at [106, 436] on div "Where contact has Email Bounced at least * times in the last ** days and Where …" at bounding box center [92, 320] width 184 height 573
drag, startPoint x: 38, startPoint y: 140, endPoint x: 11, endPoint y: 137, distance: 27.4
click at [11, 137] on div "Where contact has Email Bounced at least * times in the last ** days and Where …" at bounding box center [92, 205] width 168 height 323
type input "*"
click at [137, 202] on div "** days" at bounding box center [91, 194] width 155 height 22
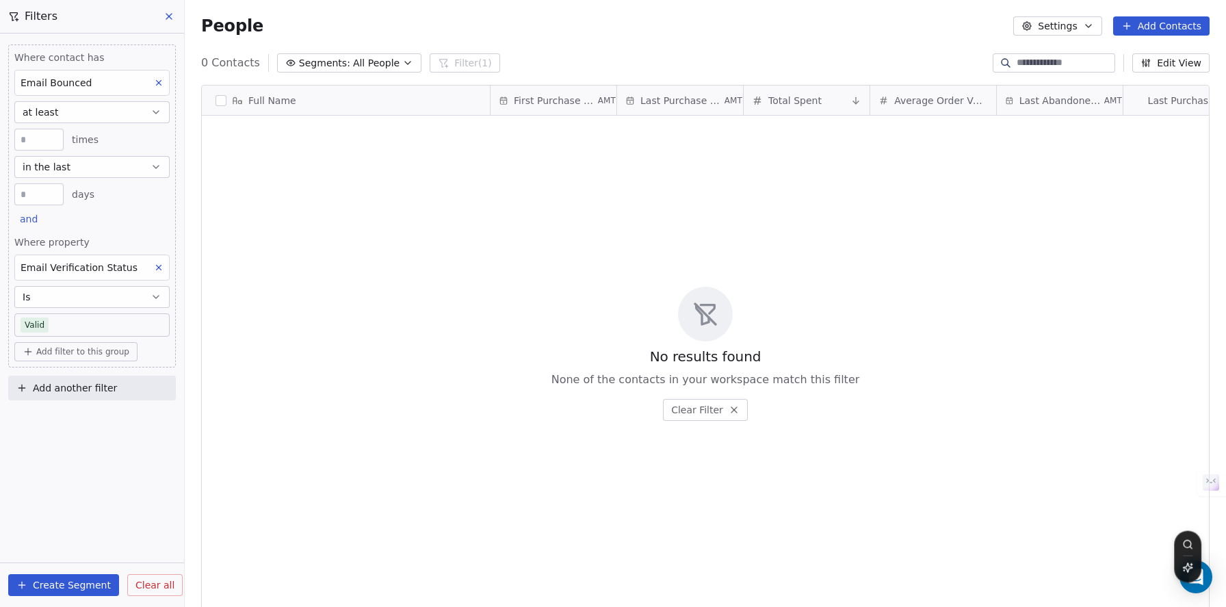
click at [167, 18] on icon at bounding box center [168, 16] width 5 height 5
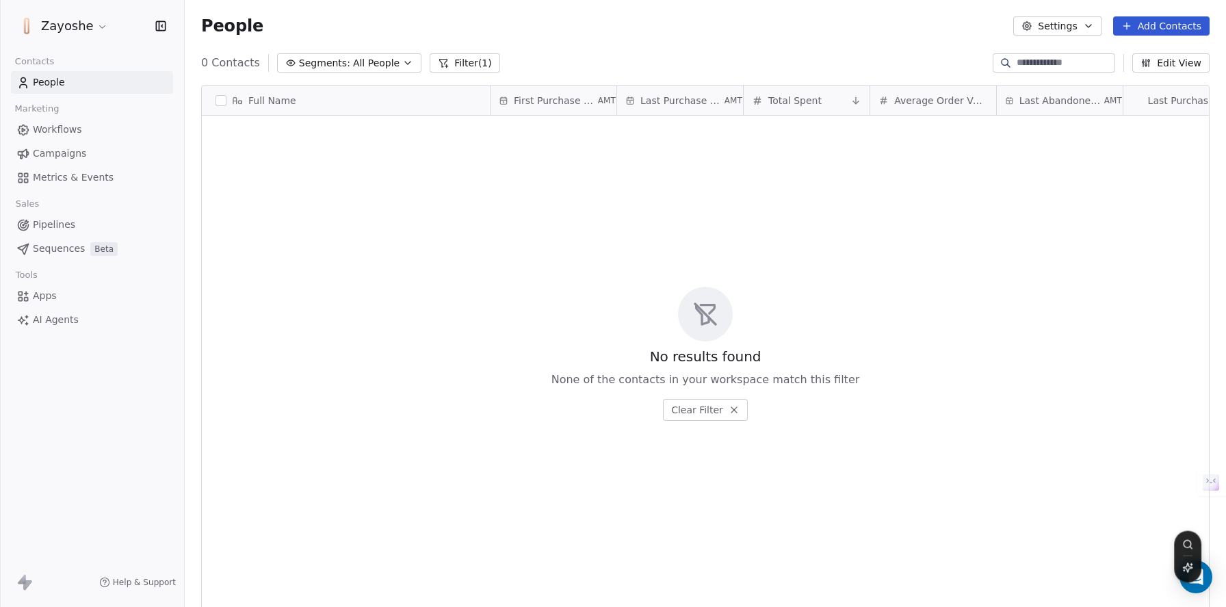
click at [114, 186] on link "Metrics & Events" at bounding box center [92, 177] width 162 height 23
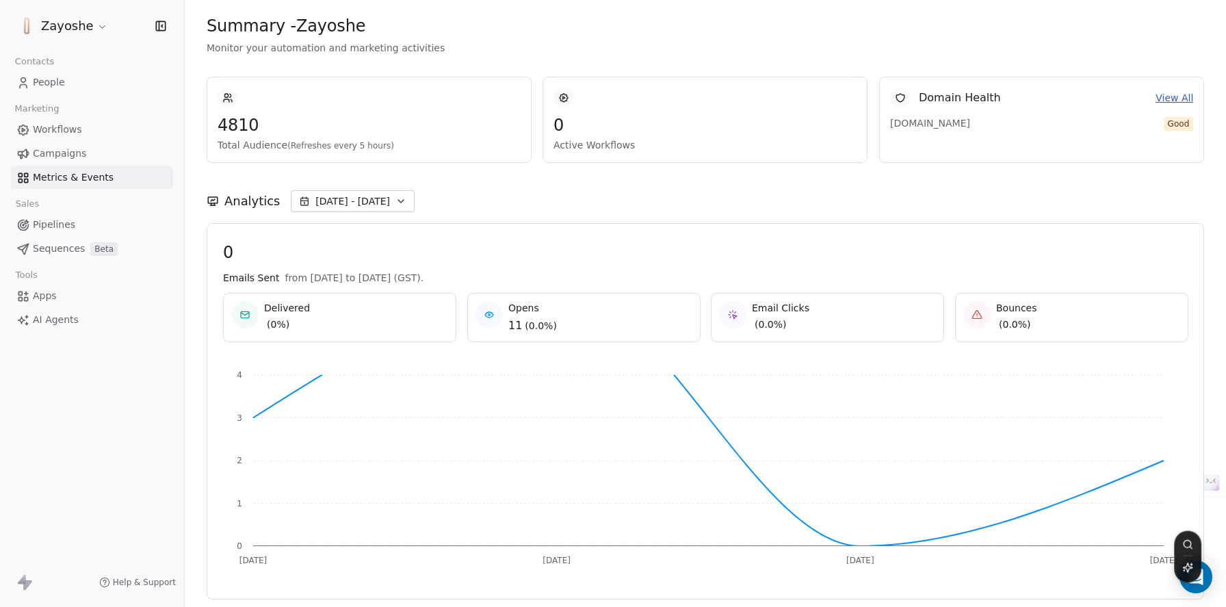
click at [373, 207] on span "[DATE] - [DATE]" at bounding box center [352, 201] width 75 height 14
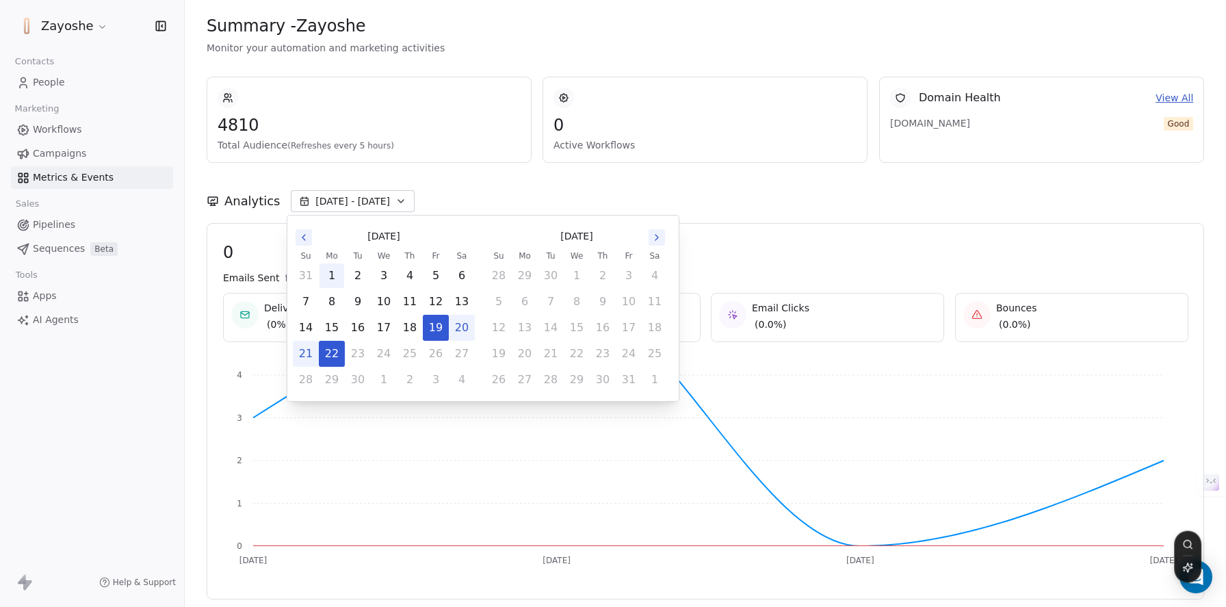
click at [337, 277] on button "1" at bounding box center [331, 275] width 25 height 25
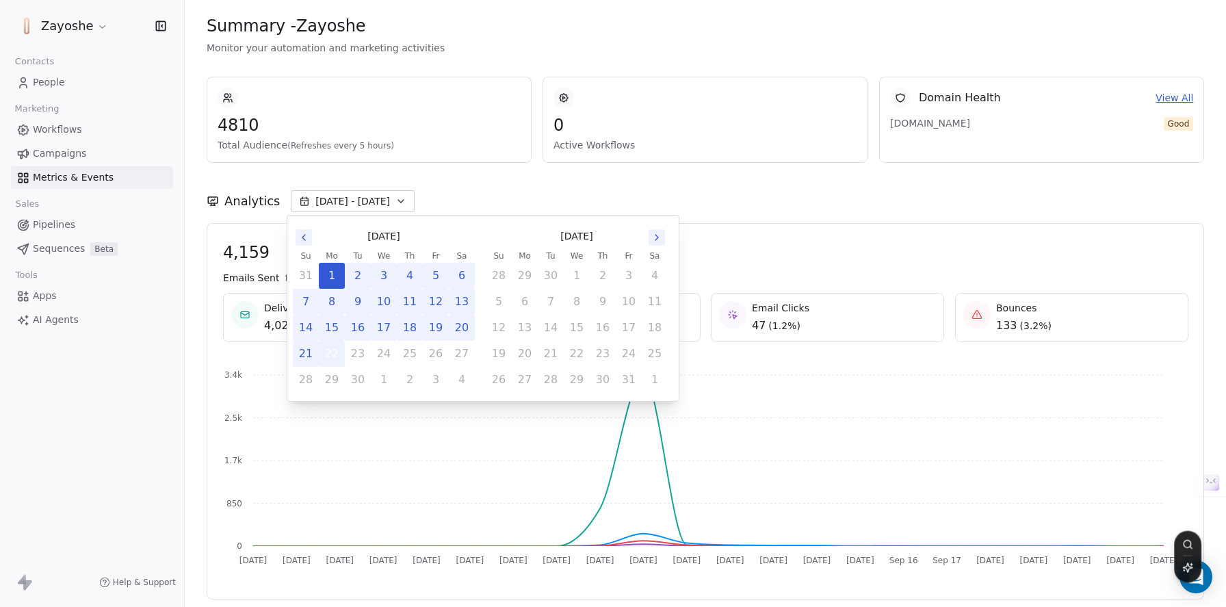
click at [322, 362] on button "22" at bounding box center [331, 353] width 25 height 25
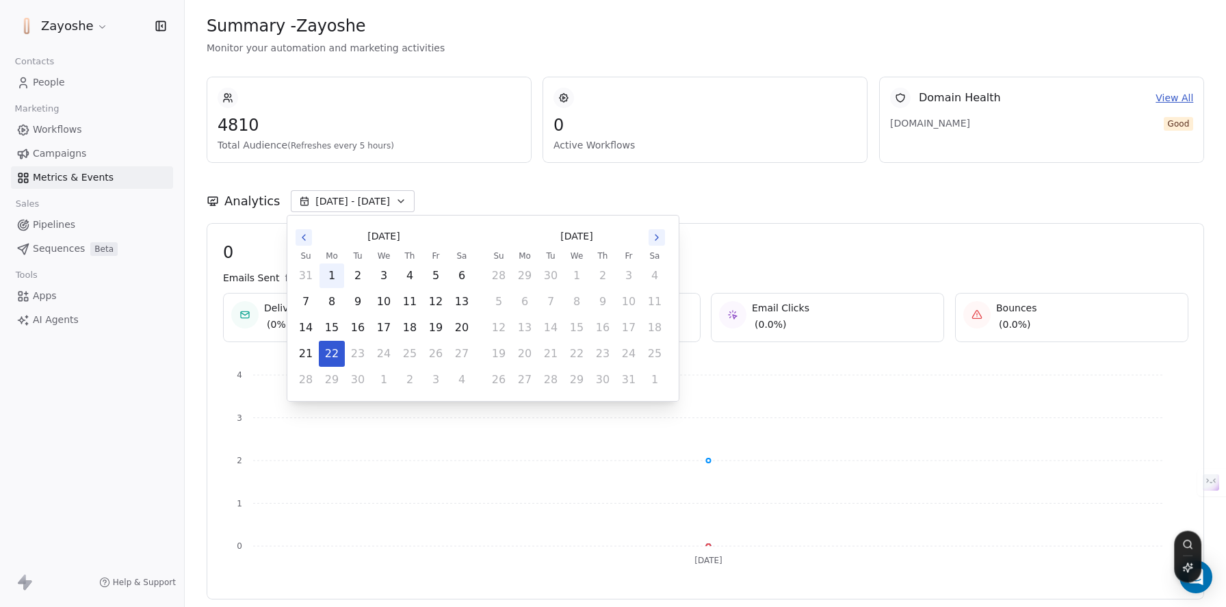
click at [328, 280] on button "1" at bounding box center [331, 275] width 25 height 25
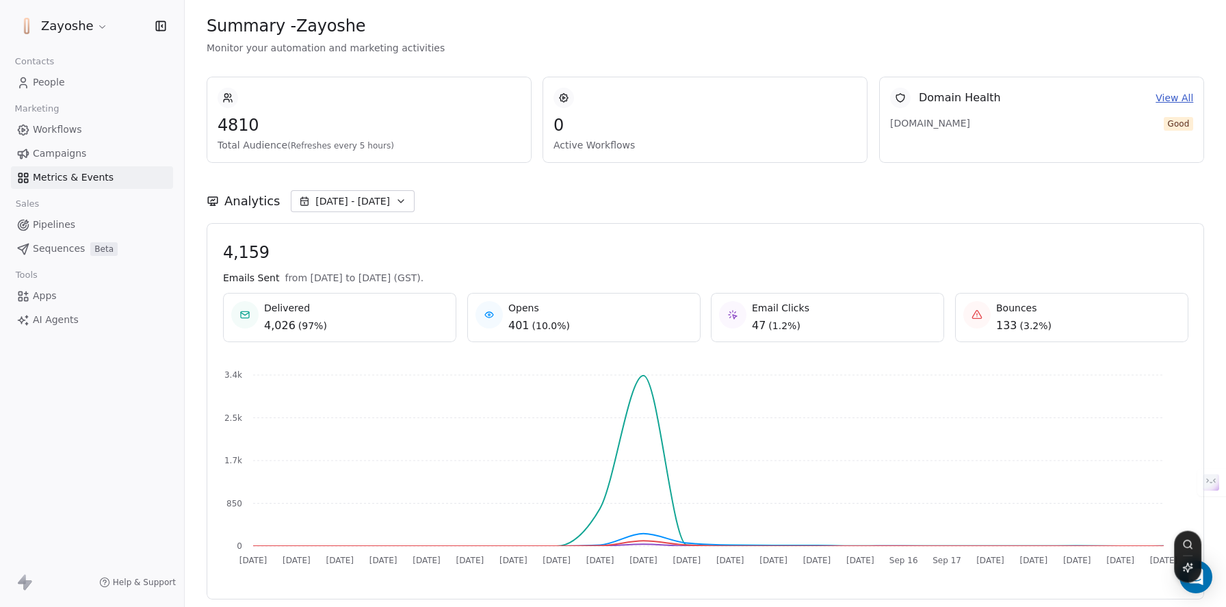
click at [101, 137] on link "Workflows" at bounding box center [92, 129] width 162 height 23
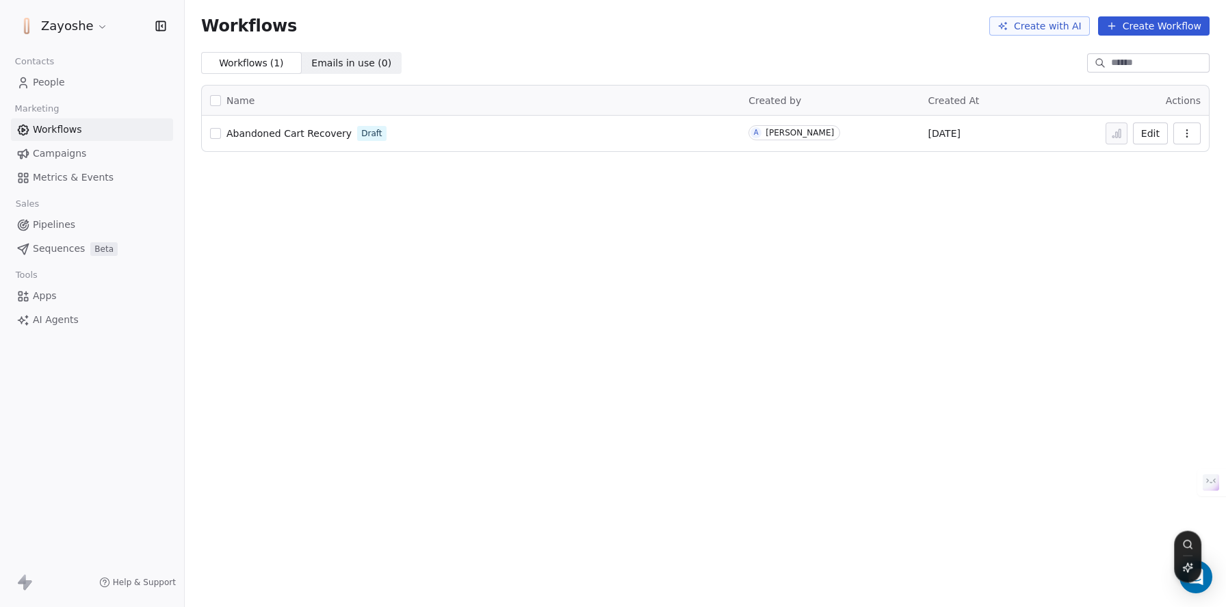
click at [69, 90] on link "People" at bounding box center [92, 82] width 162 height 23
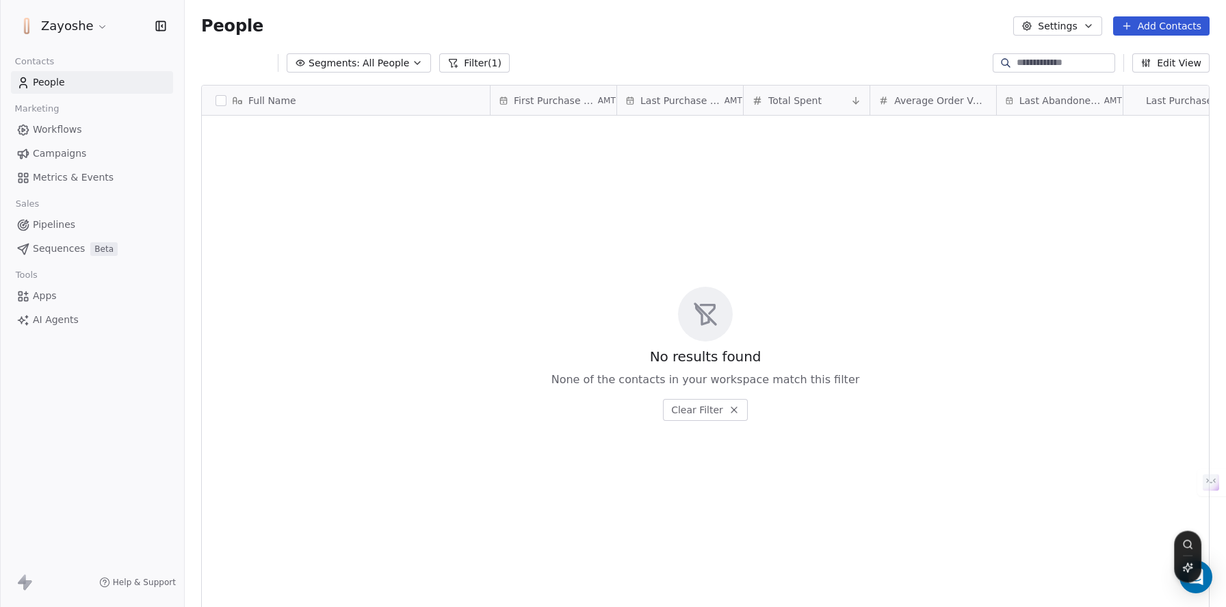
scroll to position [523, 1031]
click at [393, 60] on button "Segments: All People" at bounding box center [349, 62] width 144 height 19
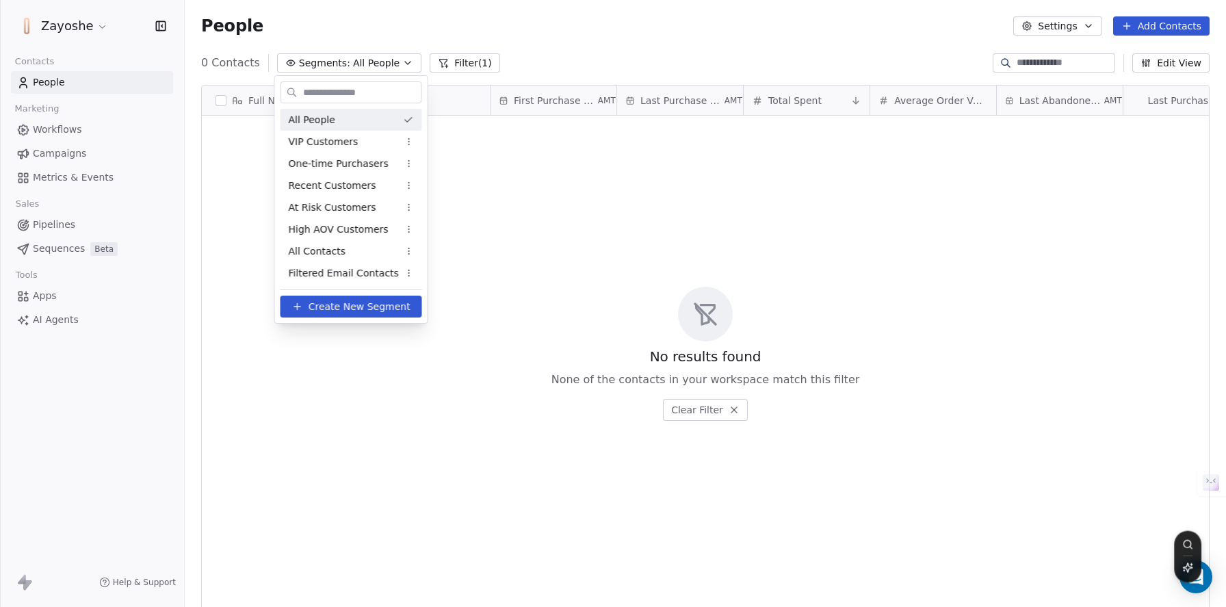
click at [393, 60] on html "Zayoshe Contacts People Marketing Workflows Campaigns Metrics & Events Sales Pi…" at bounding box center [613, 303] width 1226 height 607
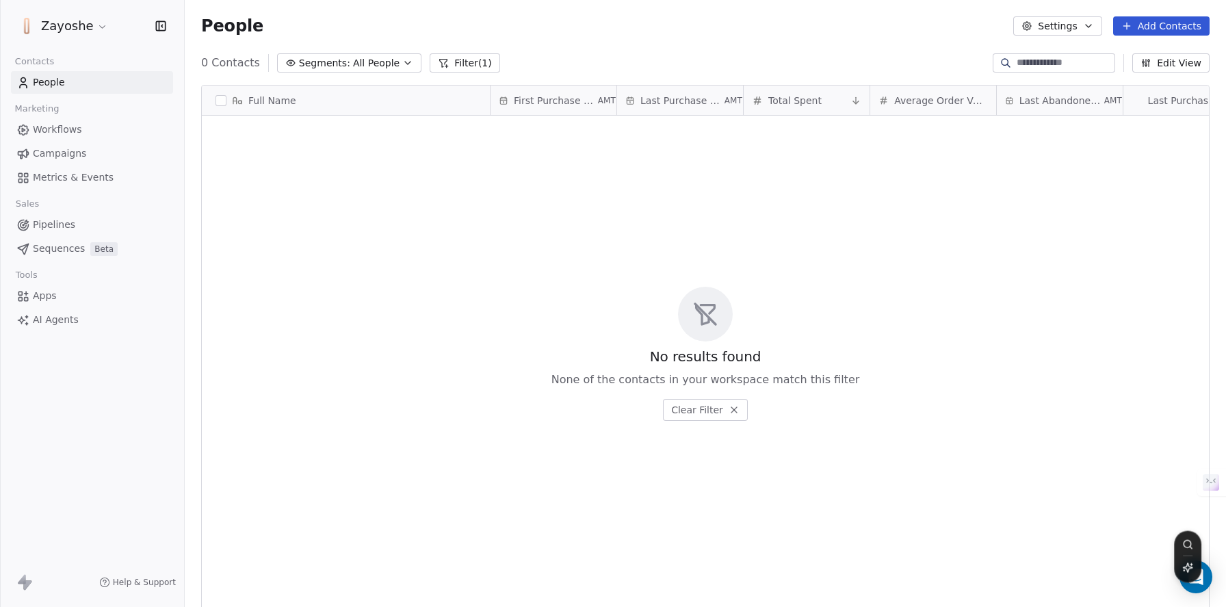
click at [469, 64] on button "Filter (1)" at bounding box center [465, 62] width 70 height 19
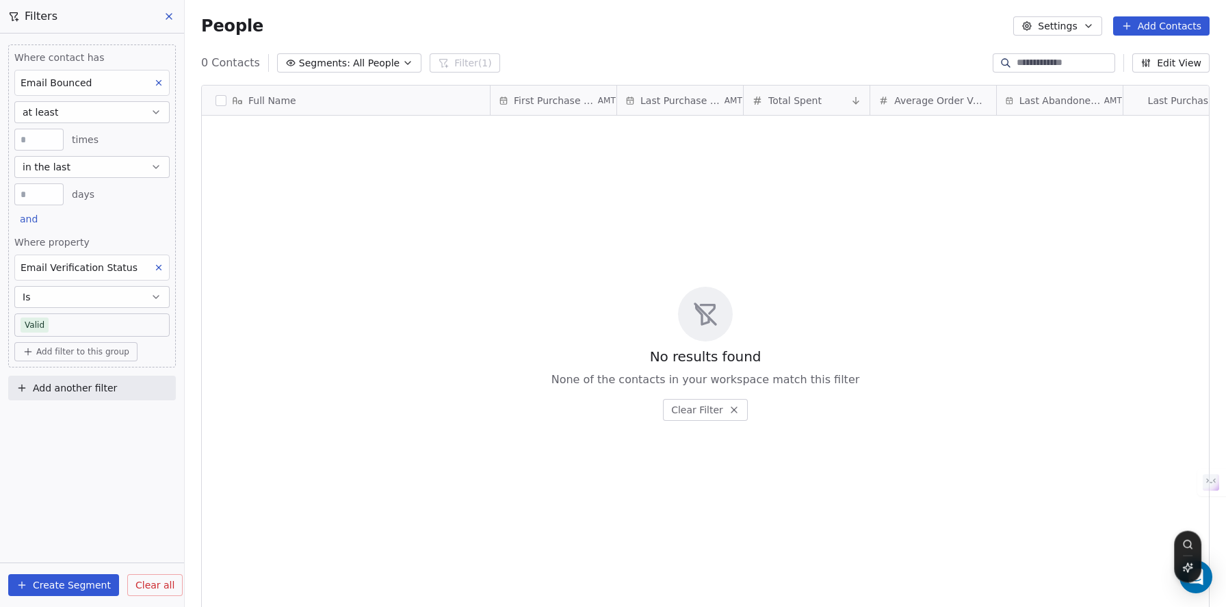
click at [135, 581] on span "Clear all" at bounding box center [154, 585] width 39 height 14
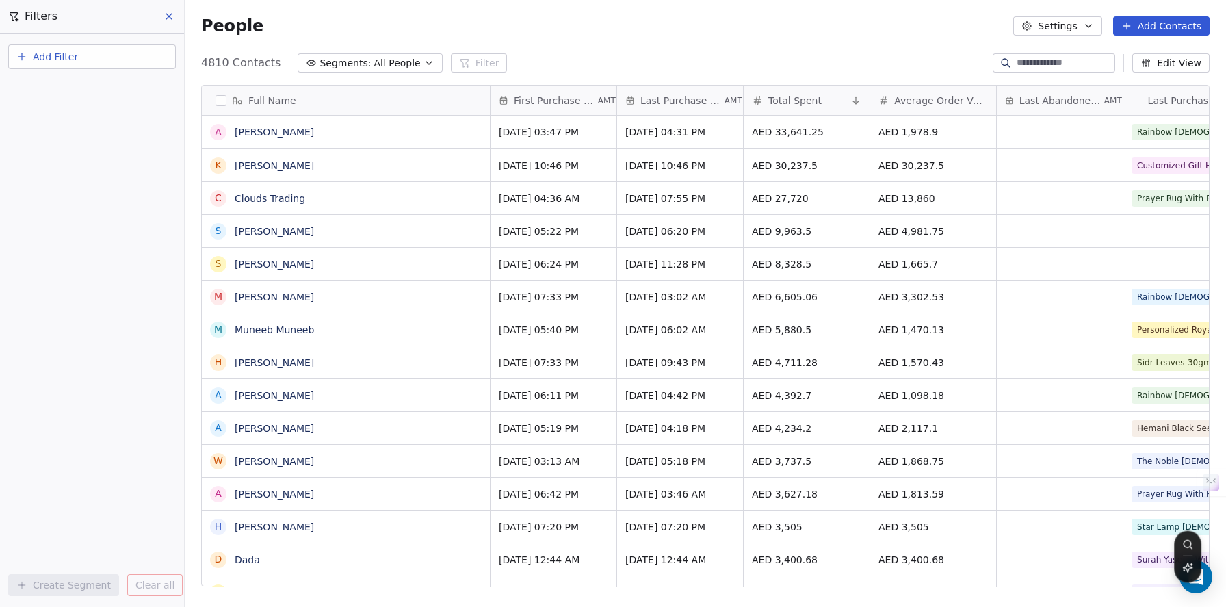
click at [402, 62] on span "All People" at bounding box center [396, 63] width 47 height 14
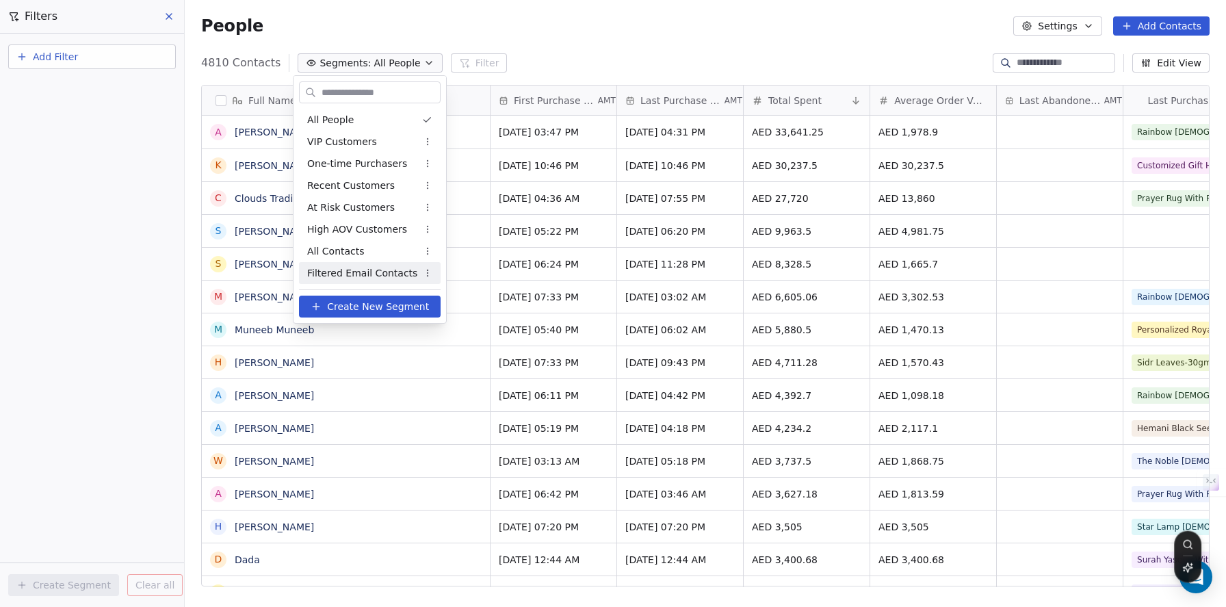
click at [356, 263] on div "Filtered Email Contacts" at bounding box center [370, 273] width 142 height 22
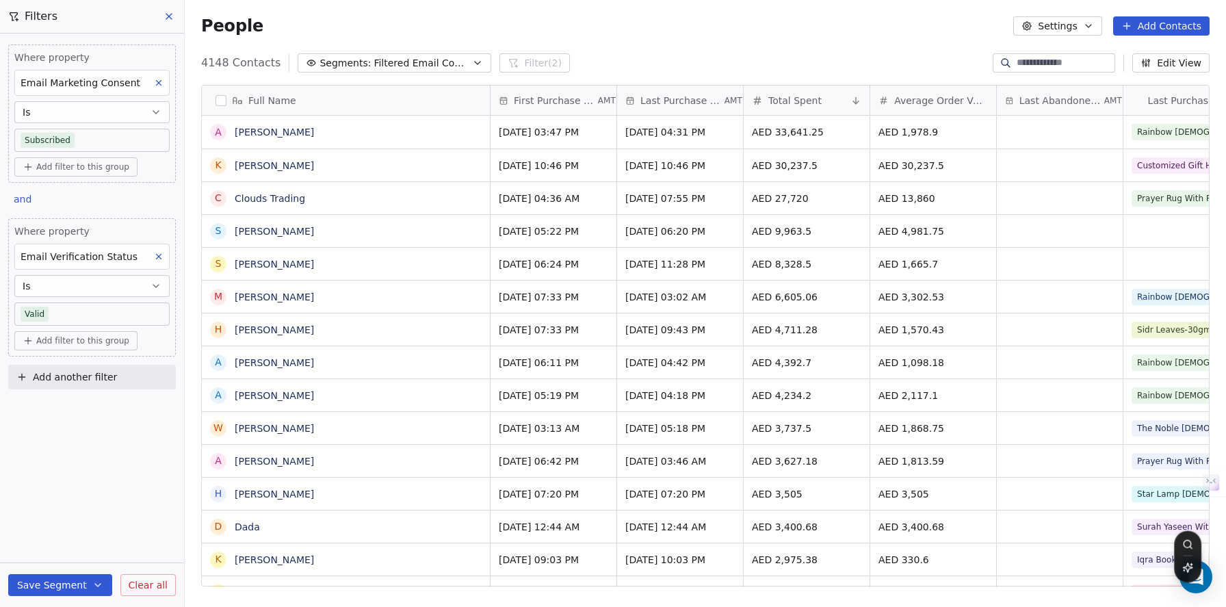
click at [42, 174] on button "Add filter to this group" at bounding box center [75, 166] width 123 height 19
click at [75, 199] on span "Contact properties" at bounding box center [73, 196] width 89 height 14
type input "***"
click at [148, 246] on div "Email Verification Status" at bounding box center [92, 246] width 127 height 14
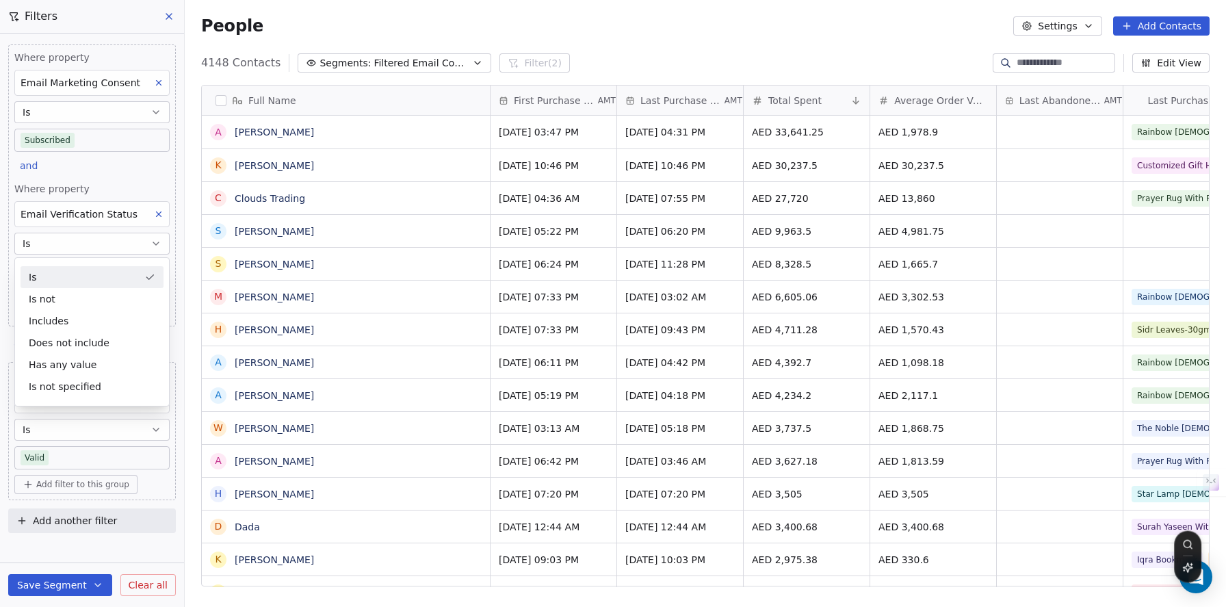
click at [90, 276] on div "Is" at bounding box center [92, 277] width 143 height 22
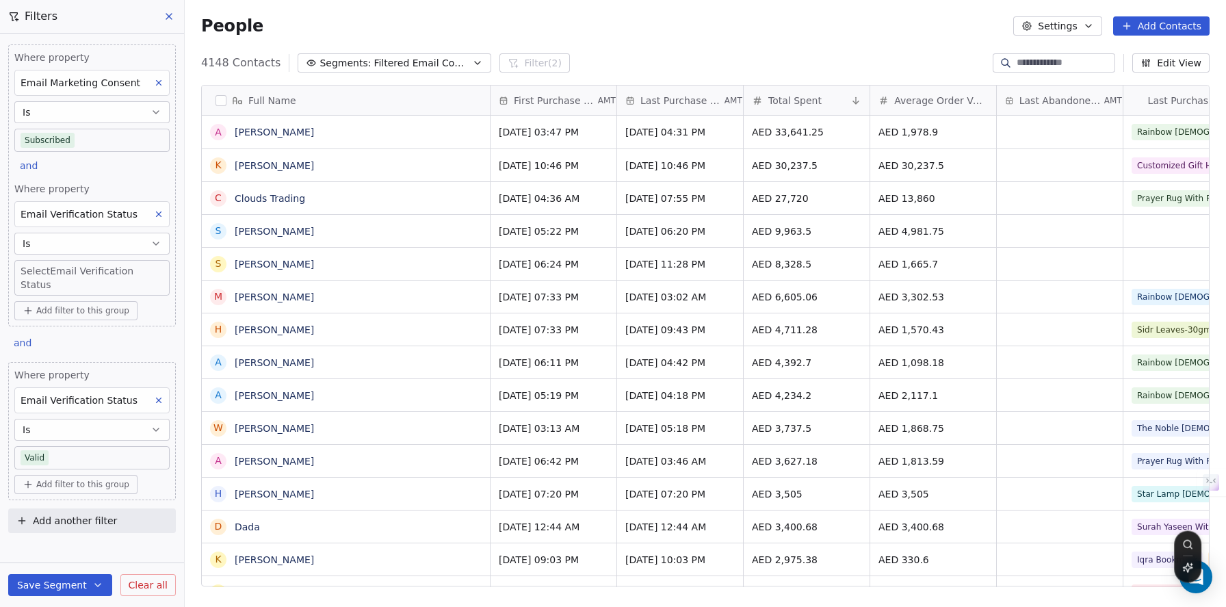
click at [92, 275] on body "Zayoshe Contacts People Marketing Workflows Campaigns Metrics & Events Sales Pi…" at bounding box center [613, 303] width 1226 height 607
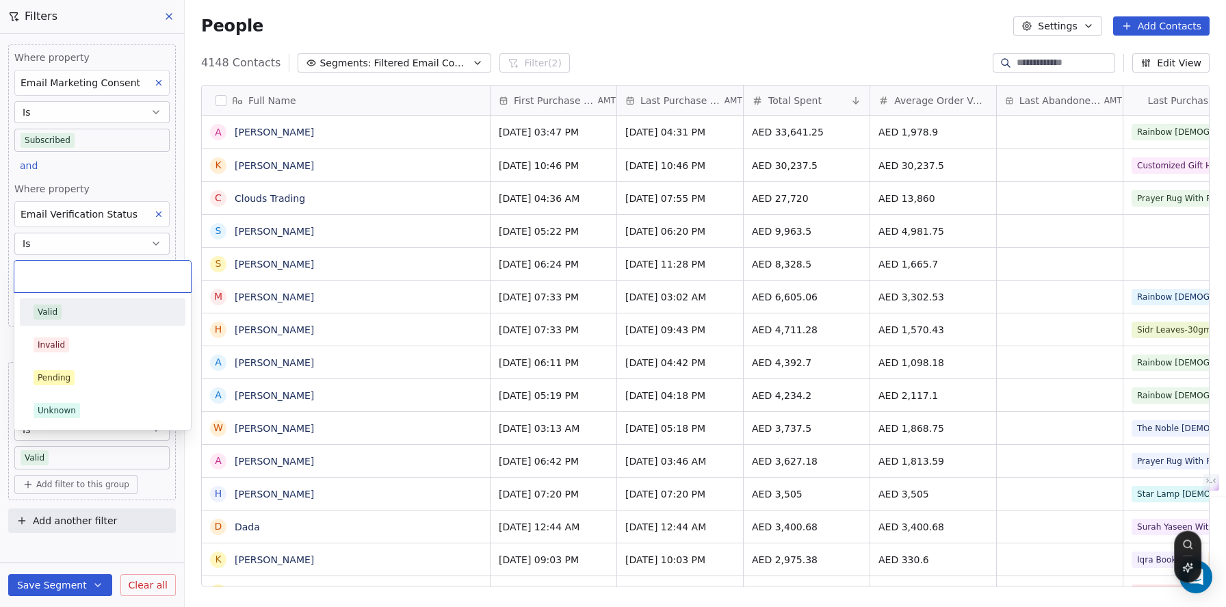
click at [64, 313] on div "Valid" at bounding box center [103, 311] width 138 height 15
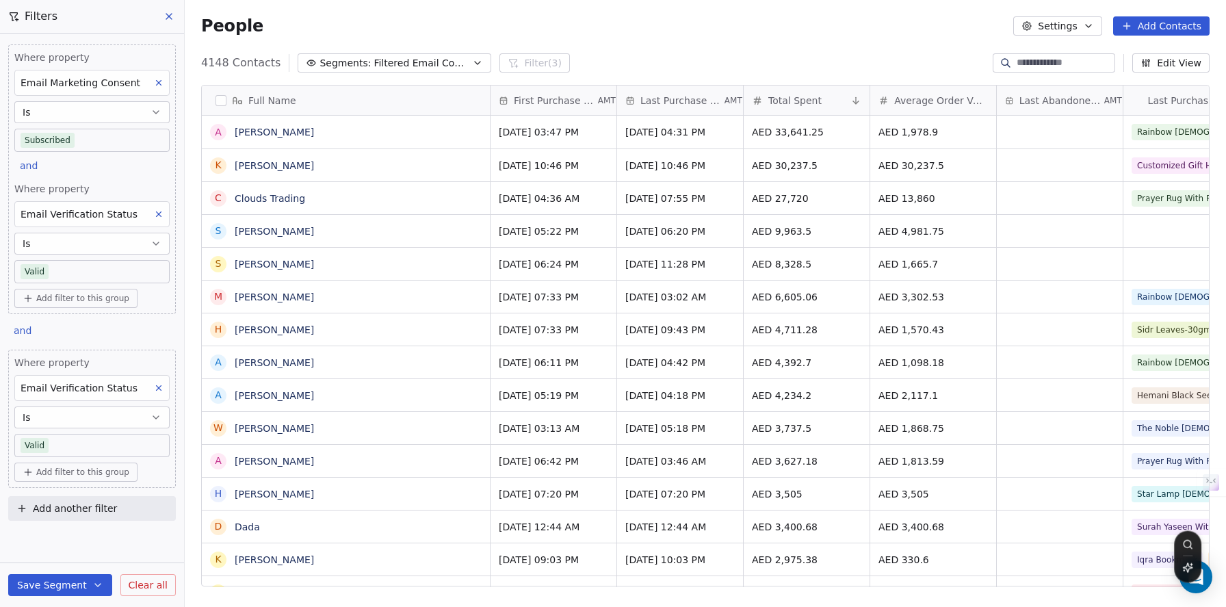
click at [128, 395] on div "Email Verification Status" at bounding box center [79, 388] width 117 height 16
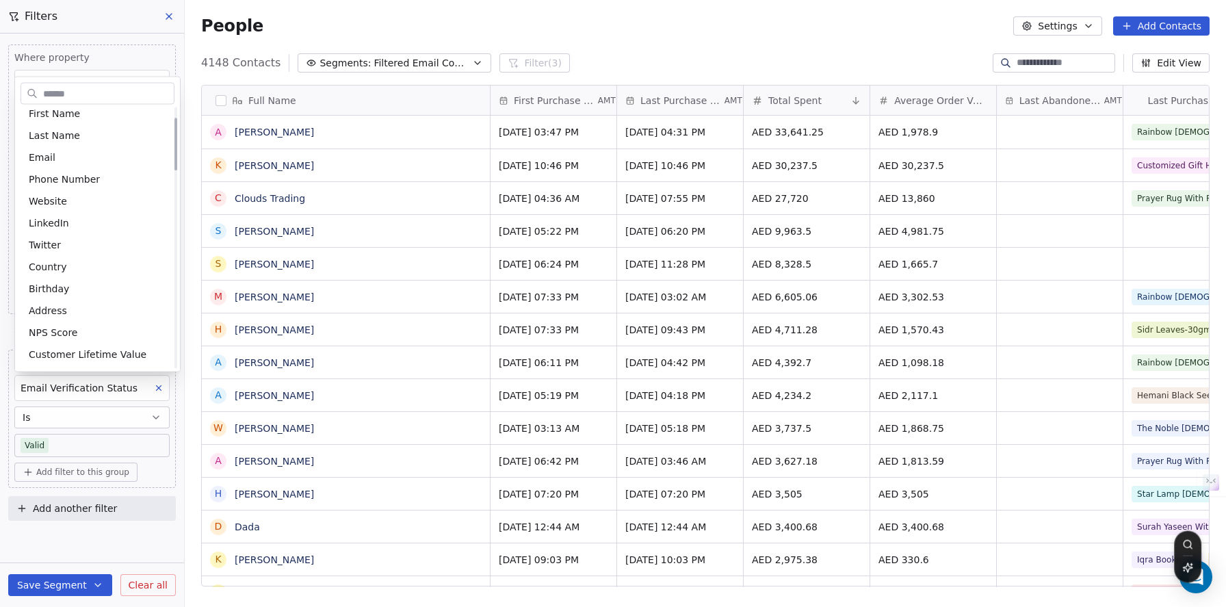
scroll to position [0, 0]
click at [175, 261] on html "Zayoshe Contacts People Marketing Workflows Campaigns Metrics & Events Sales Pi…" at bounding box center [613, 303] width 1226 height 607
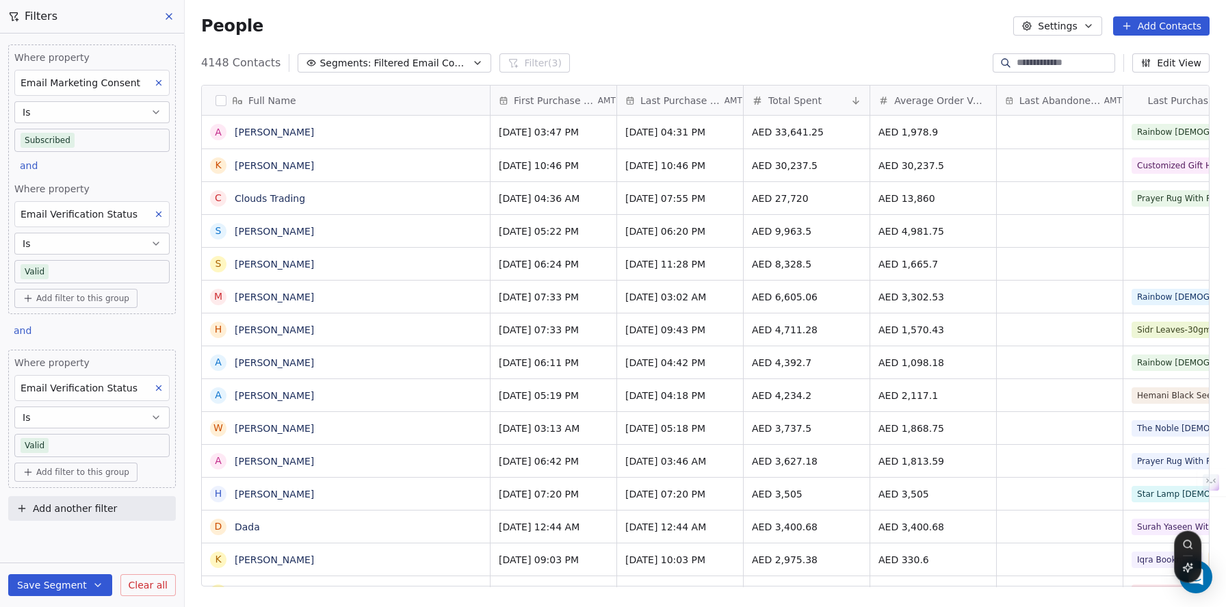
click at [159, 388] on icon at bounding box center [159, 388] width 10 height 10
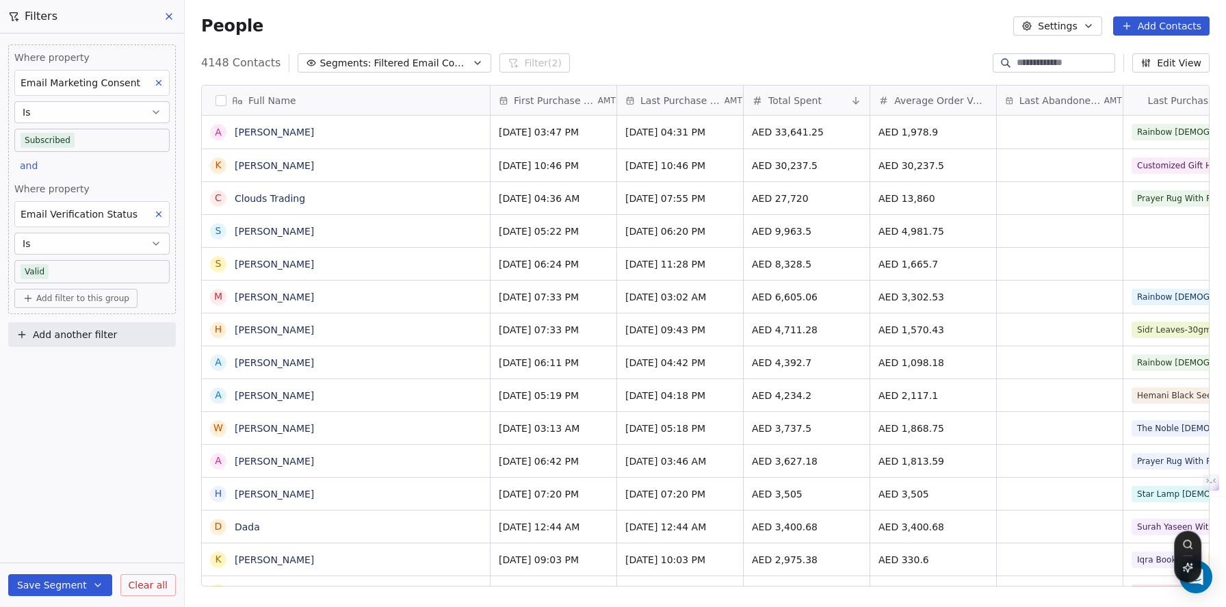
scroll to position [523, 1031]
click at [111, 341] on span "Add another filter" at bounding box center [75, 335] width 84 height 14
click at [96, 391] on div "Contact activity" at bounding box center [92, 389] width 139 height 14
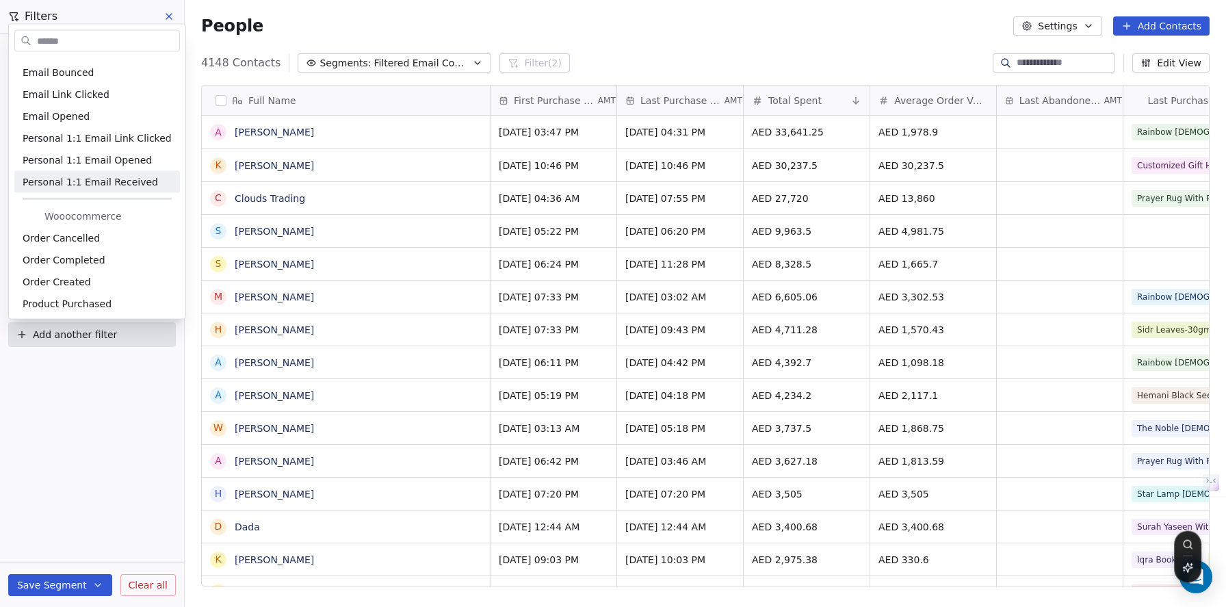
scroll to position [0, 0]
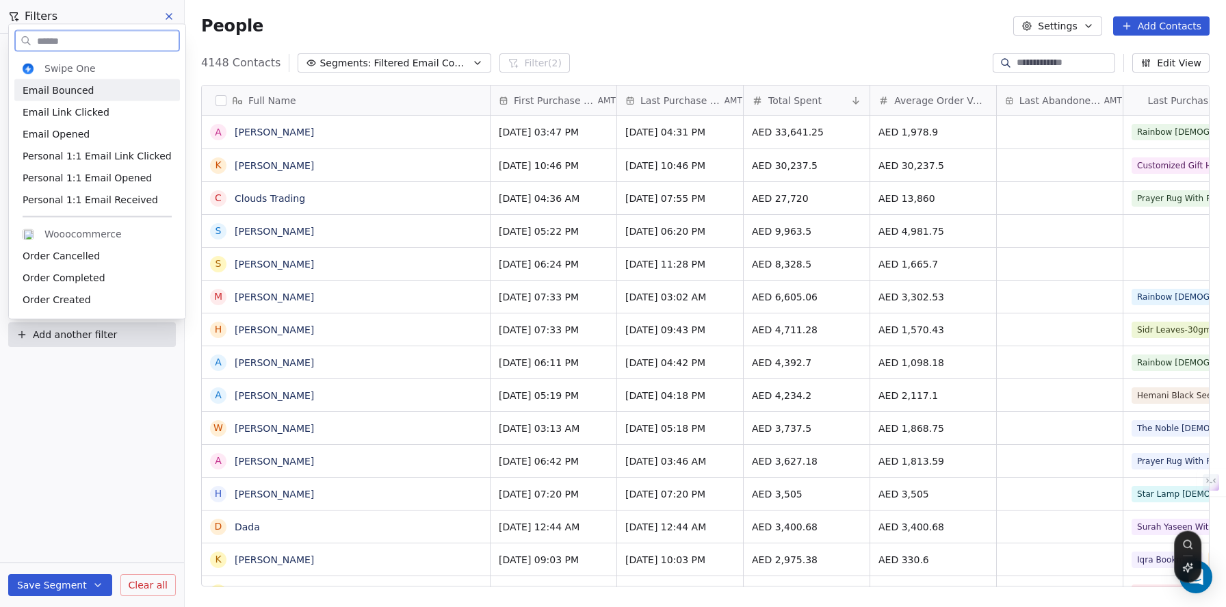
click at [139, 93] on div "Email Bounced" at bounding box center [97, 90] width 149 height 14
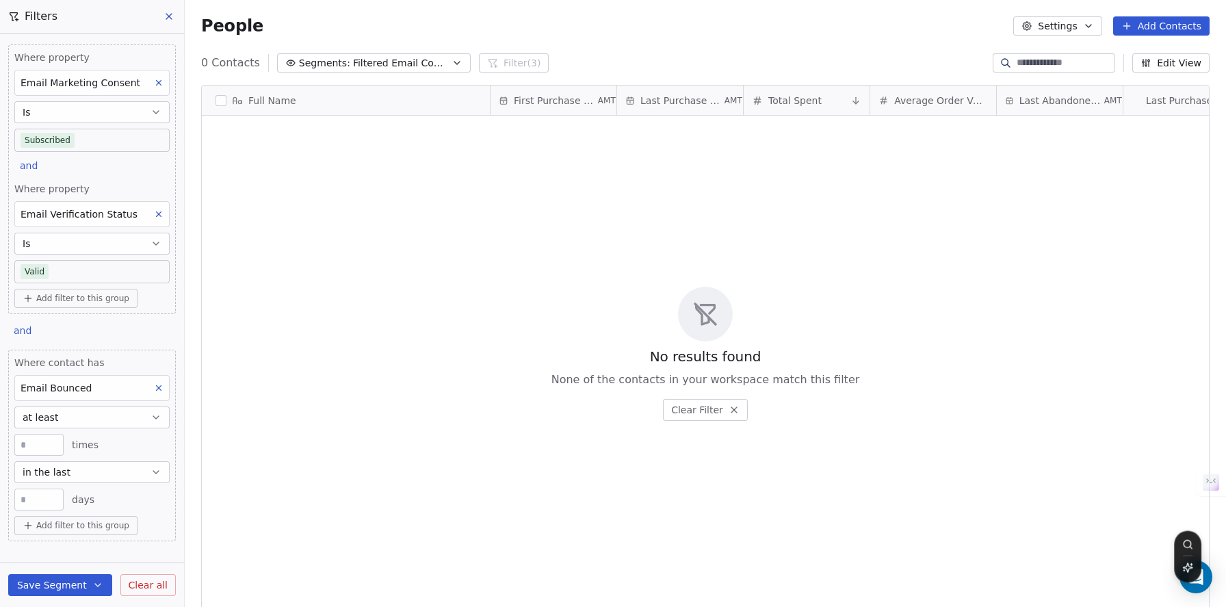
scroll to position [523, 1031]
click at [94, 417] on button "at least" at bounding box center [91, 417] width 155 height 22
click at [70, 536] on div "none" at bounding box center [87, 538] width 133 height 22
click at [49, 473] on input "**" at bounding box center [39, 472] width 42 height 10
click at [81, 455] on button "in the last" at bounding box center [91, 445] width 155 height 22
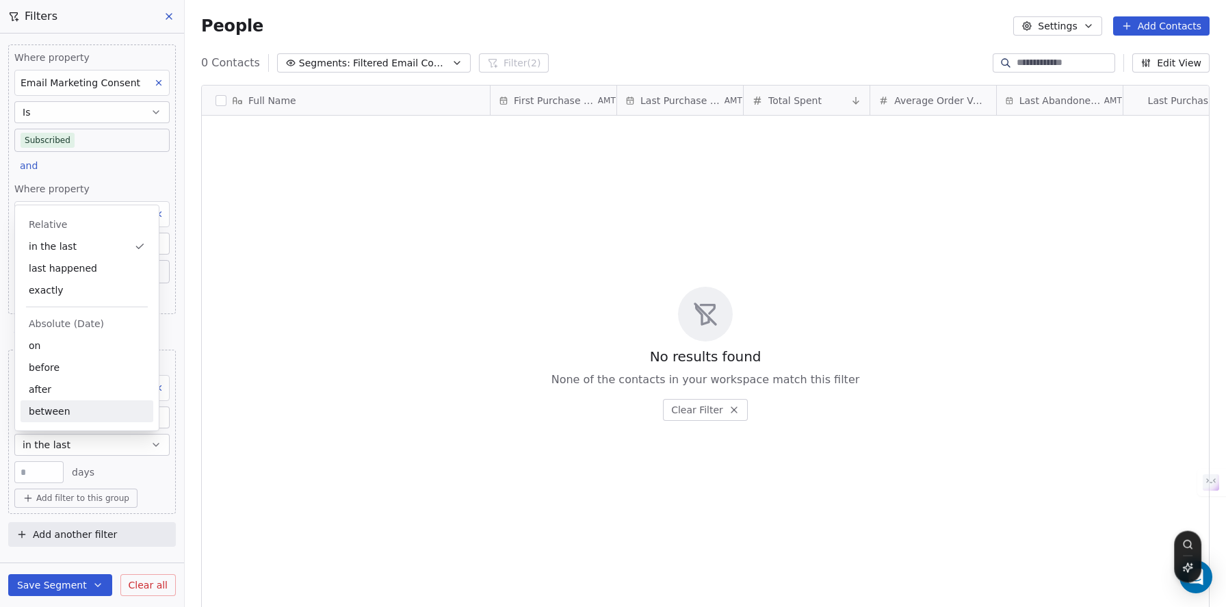
click at [86, 418] on div "between" at bounding box center [87, 411] width 133 height 22
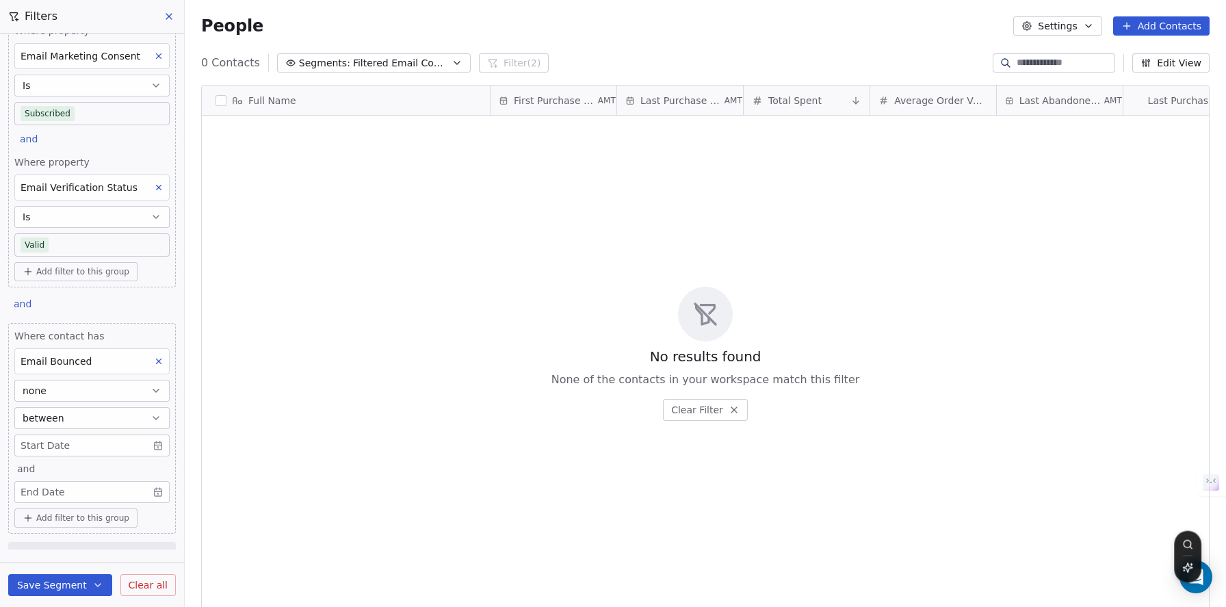
scroll to position [36, 0]
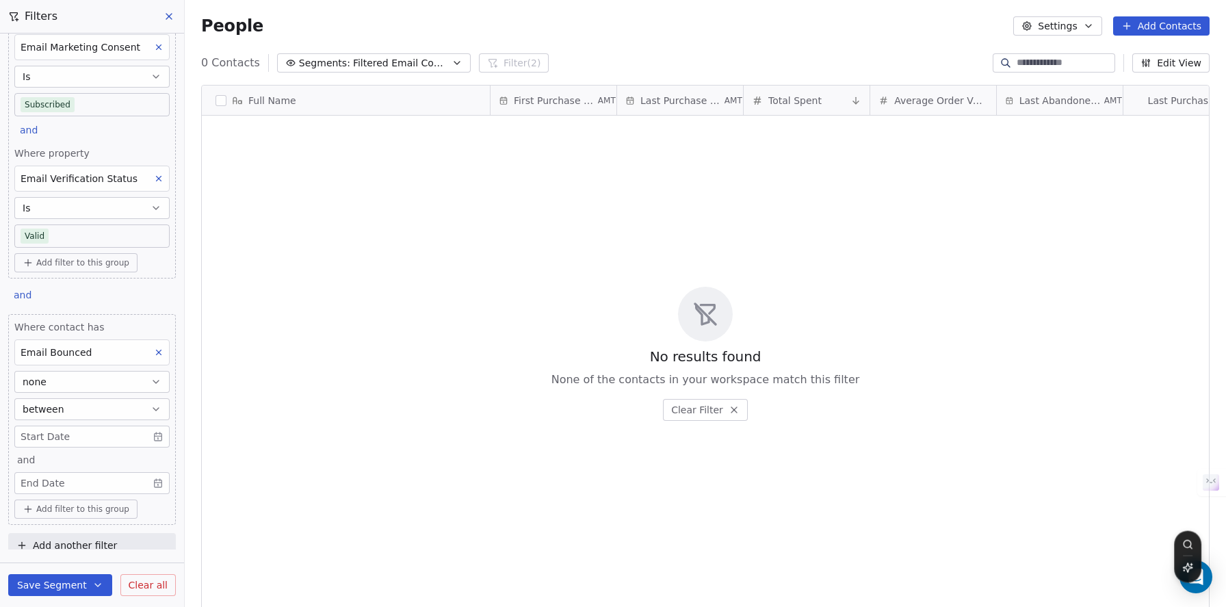
click at [94, 442] on body "Zayoshe Contacts People Marketing Workflows Campaigns Metrics & Events Sales Pi…" at bounding box center [613, 303] width 1226 height 607
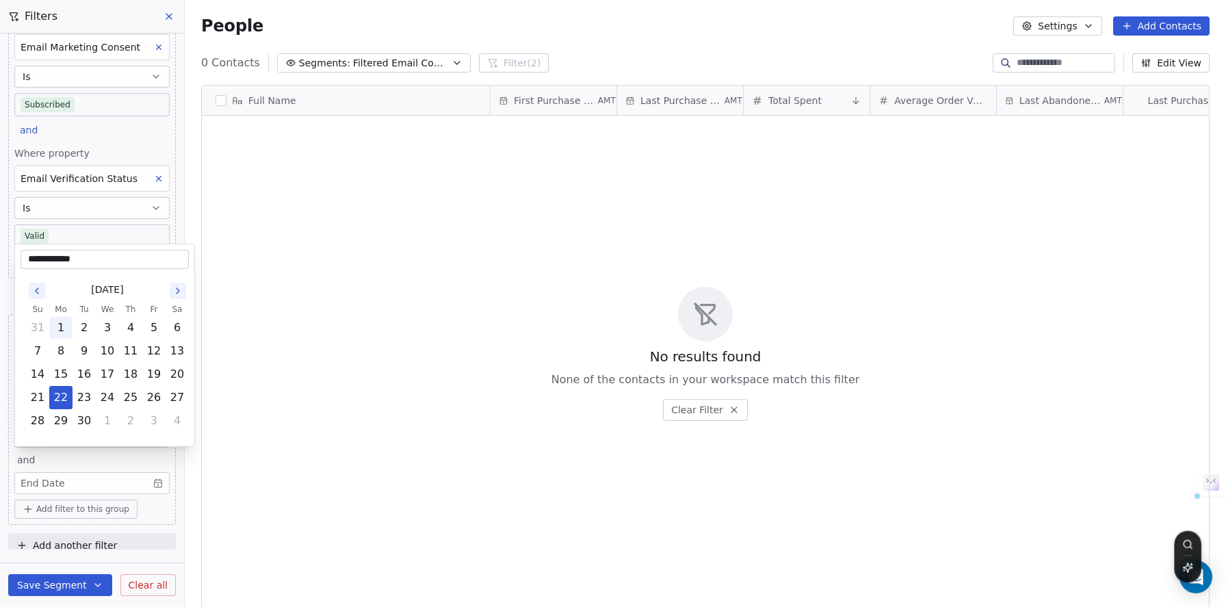
click at [66, 334] on button "1" at bounding box center [61, 328] width 22 height 22
type input "**********"
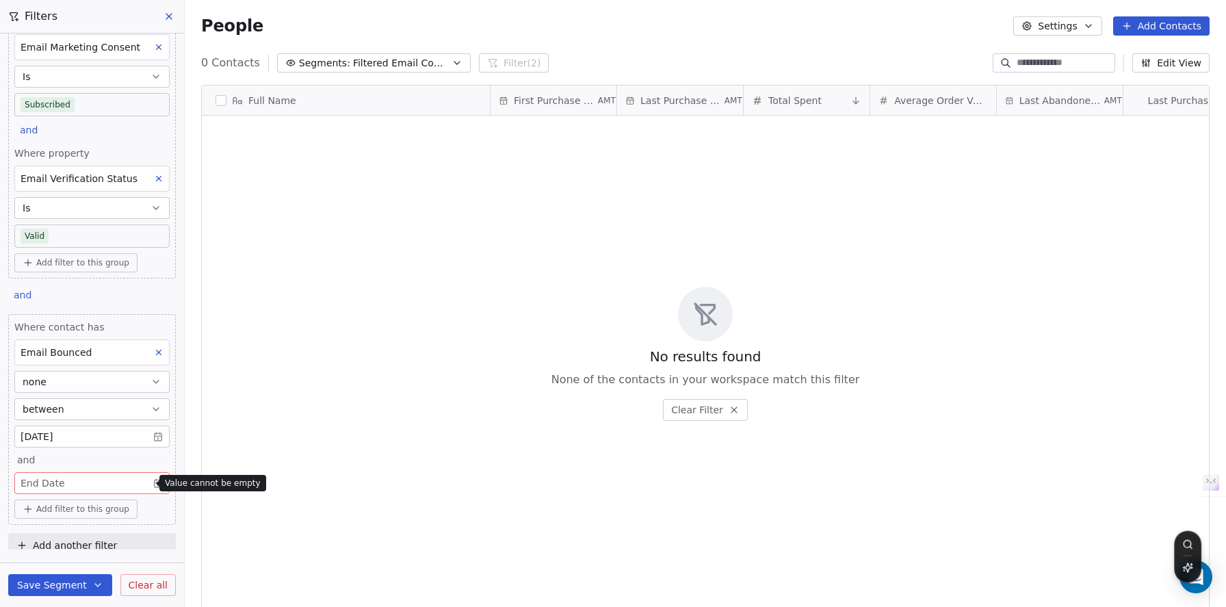
click at [92, 480] on body "Zayoshe Contacts People Marketing Workflows Campaigns Metrics & Events Sales Pi…" at bounding box center [613, 303] width 1226 height 607
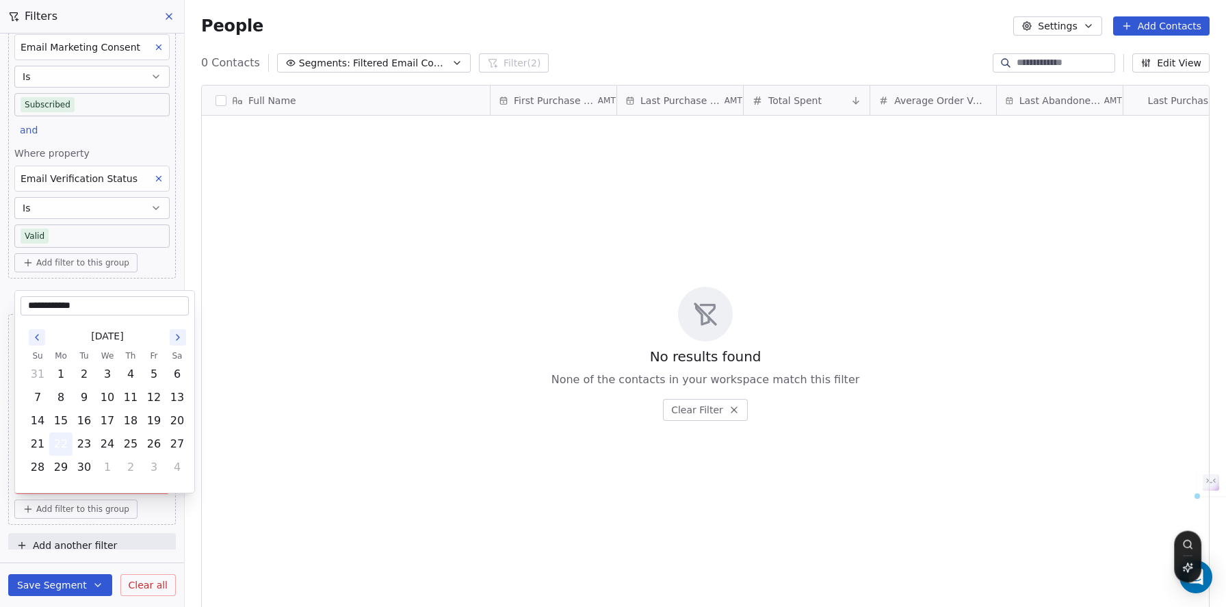
click at [67, 448] on button "22" at bounding box center [61, 444] width 22 height 22
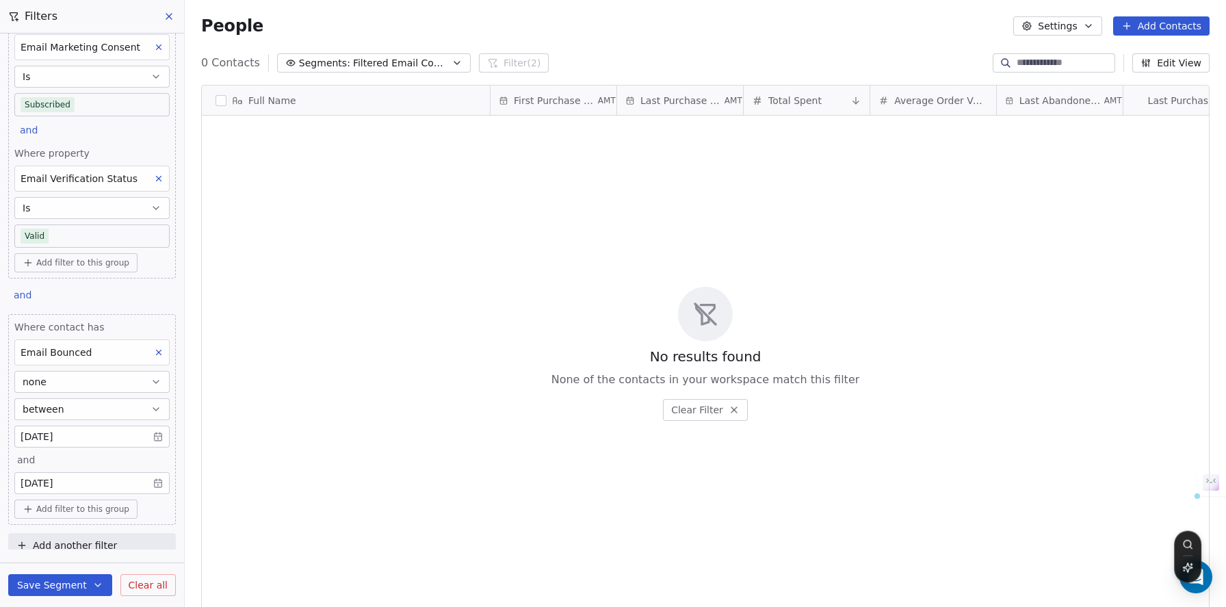
scroll to position [49, 0]
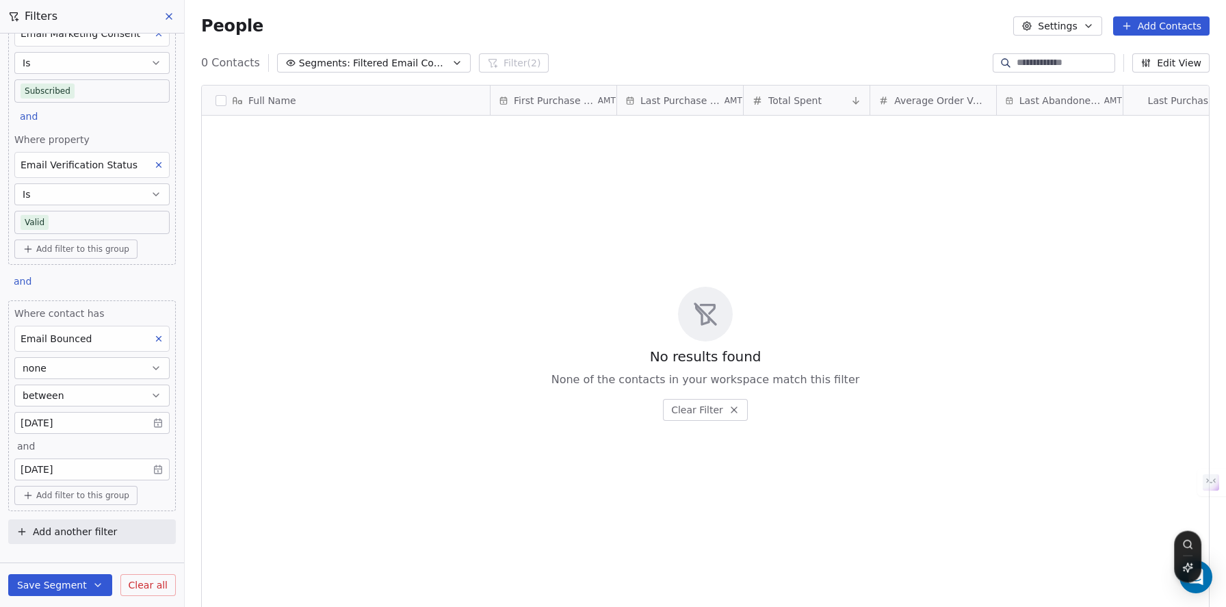
click at [105, 366] on button "none" at bounding box center [91, 368] width 155 height 22
click at [82, 470] on div "less than" at bounding box center [87, 467] width 133 height 22
click at [53, 399] on input "number" at bounding box center [39, 396] width 42 height 10
type input "*"
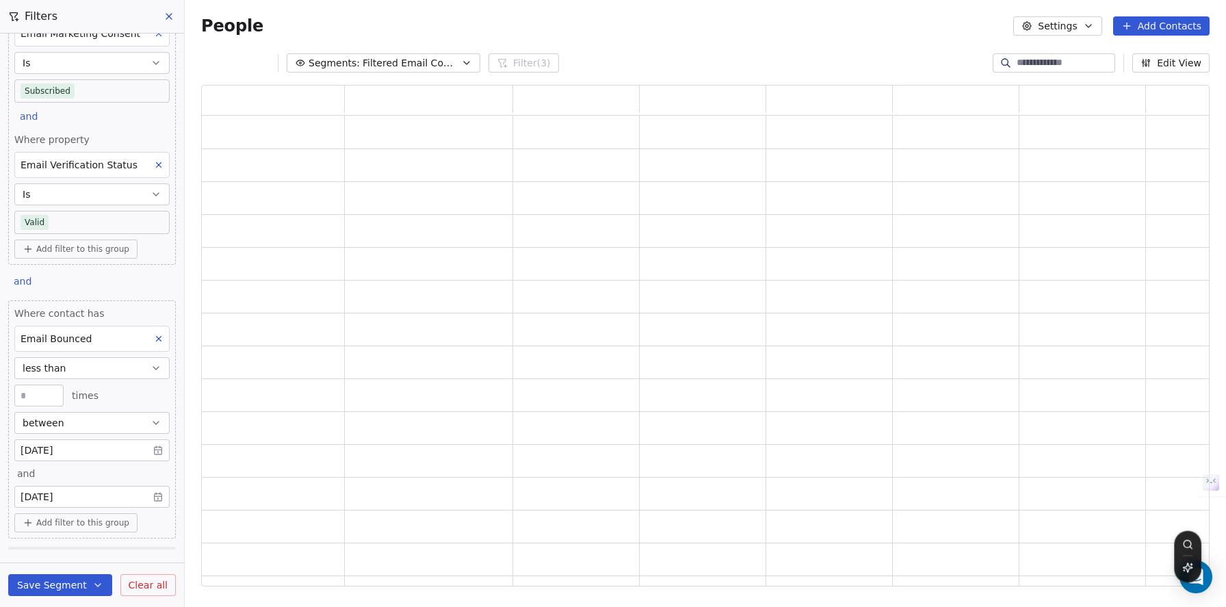
click at [113, 395] on div "* times" at bounding box center [91, 395] width 155 height 22
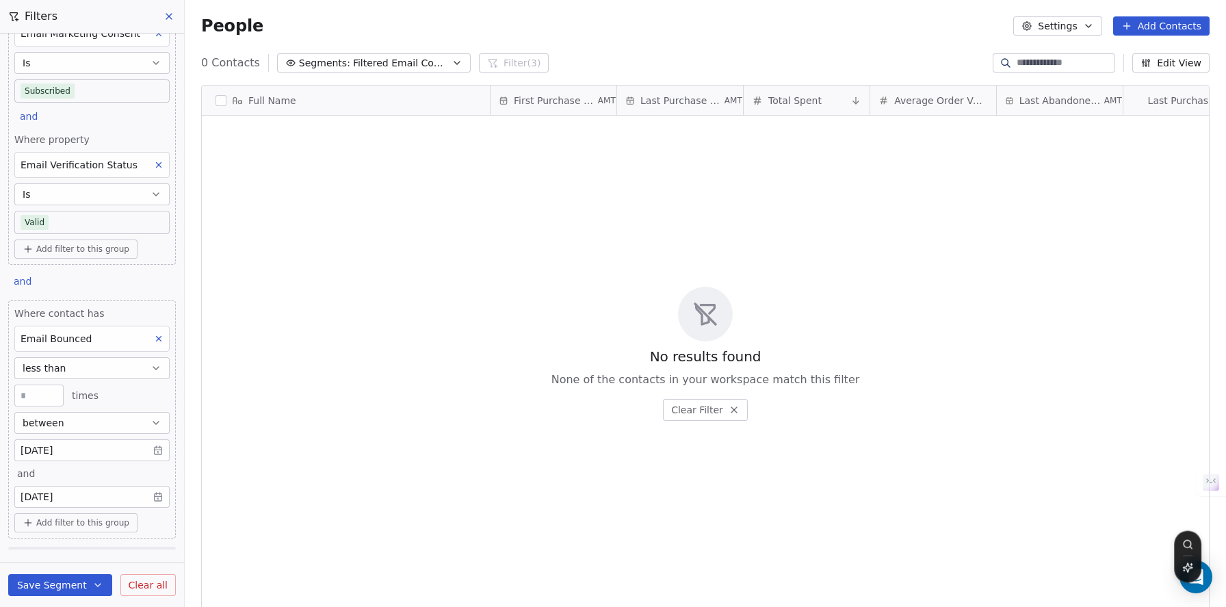
scroll to position [77, 0]
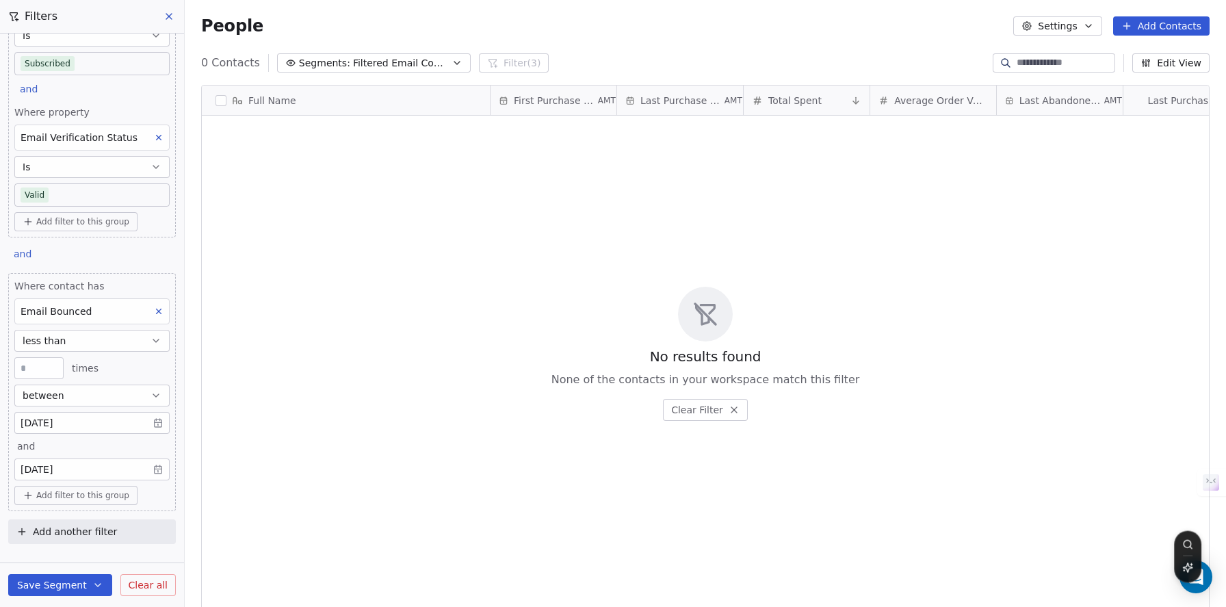
click at [154, 315] on icon at bounding box center [159, 311] width 10 height 10
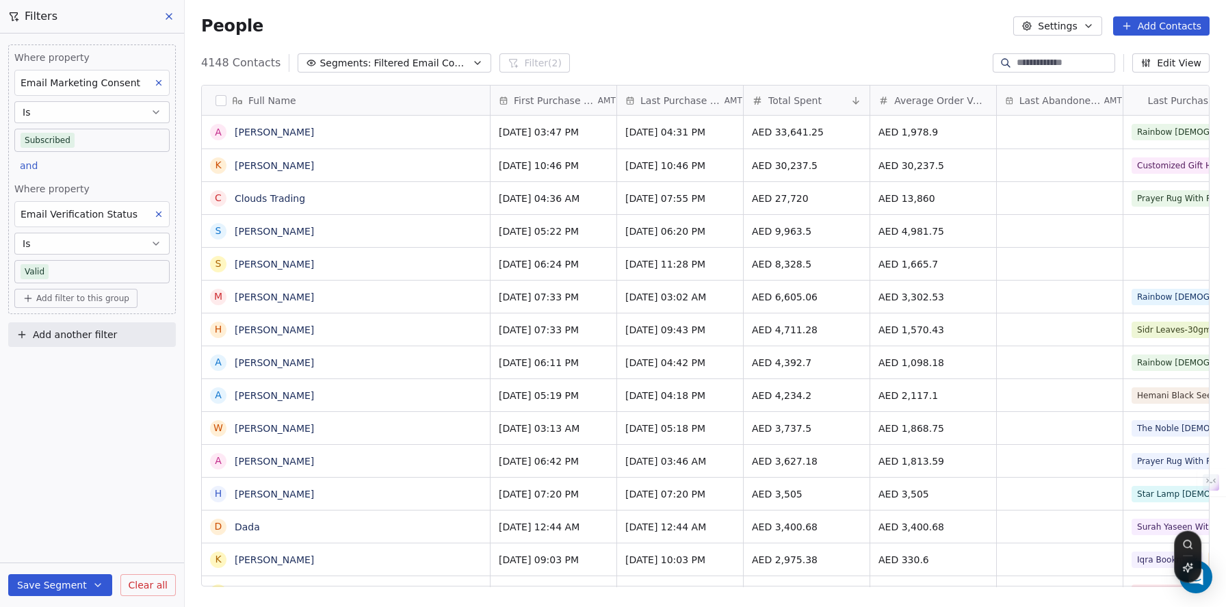
scroll to position [0, 0]
click at [116, 420] on div "Where property Email Marketing Consent Is Subscribed and Where property Email V…" at bounding box center [92, 320] width 184 height 573
click at [94, 341] on span "Add another filter" at bounding box center [75, 335] width 84 height 14
click at [94, 371] on span "Contact properties" at bounding box center [67, 367] width 89 height 14
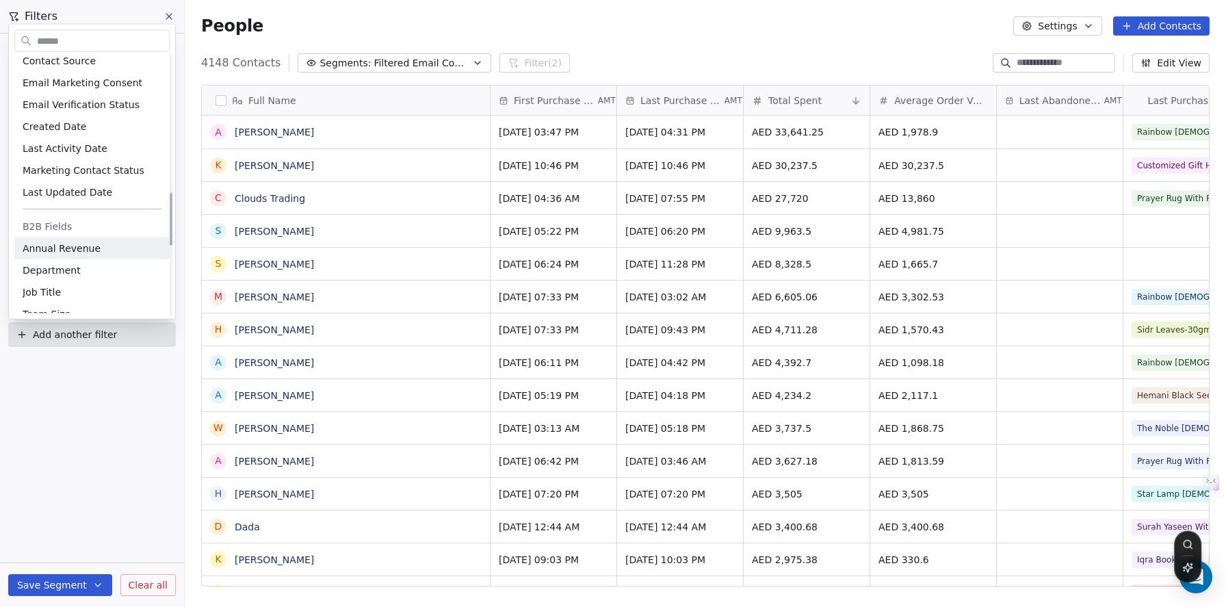
scroll to position [1005, 0]
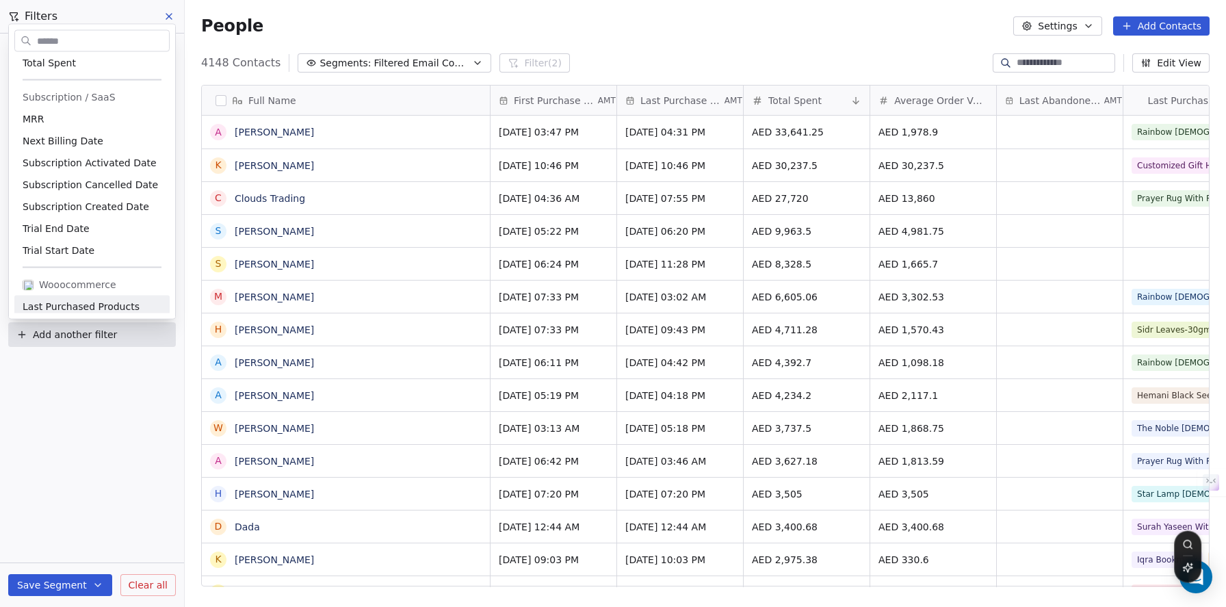
click at [112, 374] on html "Zayoshe Contacts People Marketing Workflows Campaigns Metrics & Events Sales Pi…" at bounding box center [613, 303] width 1226 height 607
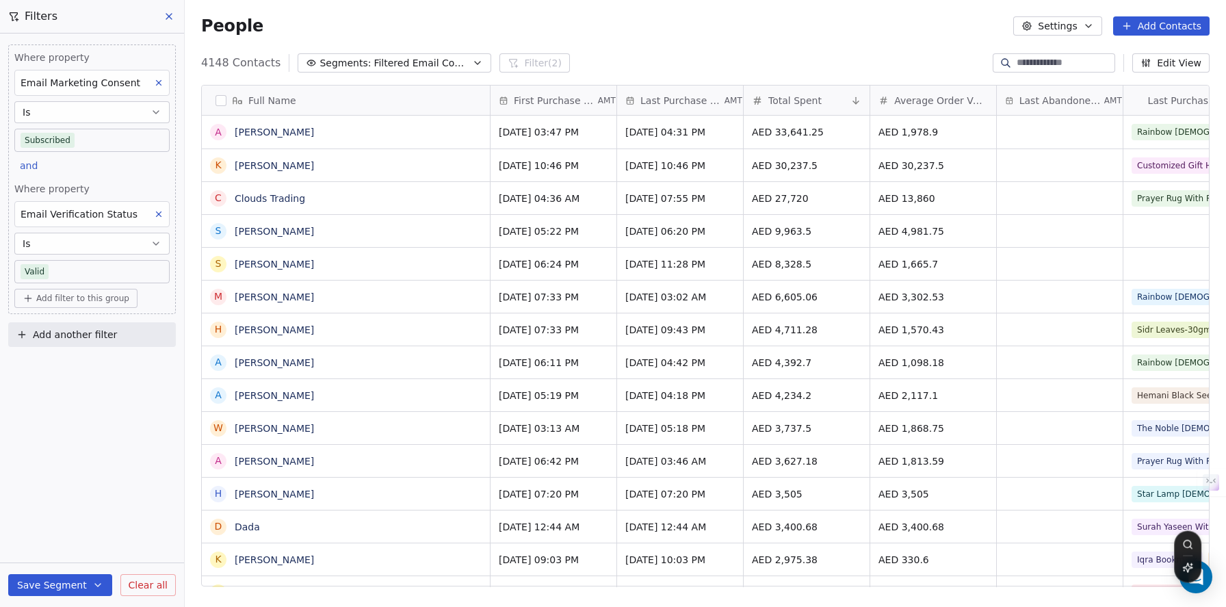
click at [98, 342] on button "Add another filter" at bounding box center [92, 334] width 168 height 25
click at [81, 384] on span "Contact activity" at bounding box center [61, 389] width 76 height 14
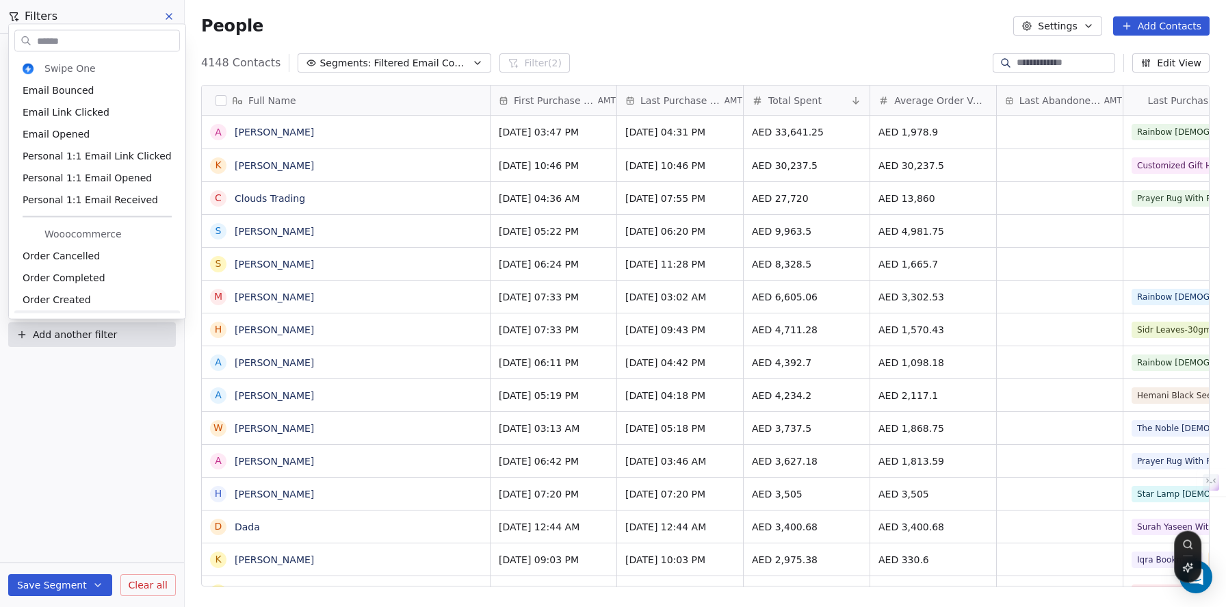
click at [108, 367] on html "Zayoshe Contacts People Marketing Workflows Campaigns Metrics & Events Sales Pi…" at bounding box center [613, 303] width 1226 height 607
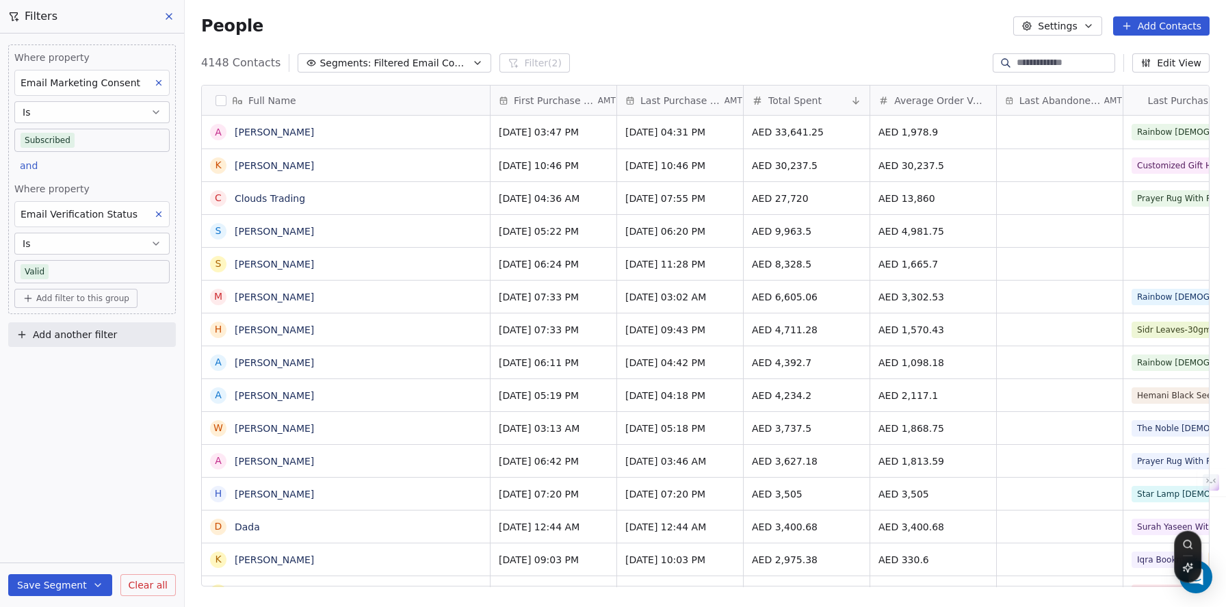
click at [90, 338] on span "Add another filter" at bounding box center [75, 335] width 84 height 14
click at [107, 373] on div "Contact properties" at bounding box center [92, 367] width 139 height 14
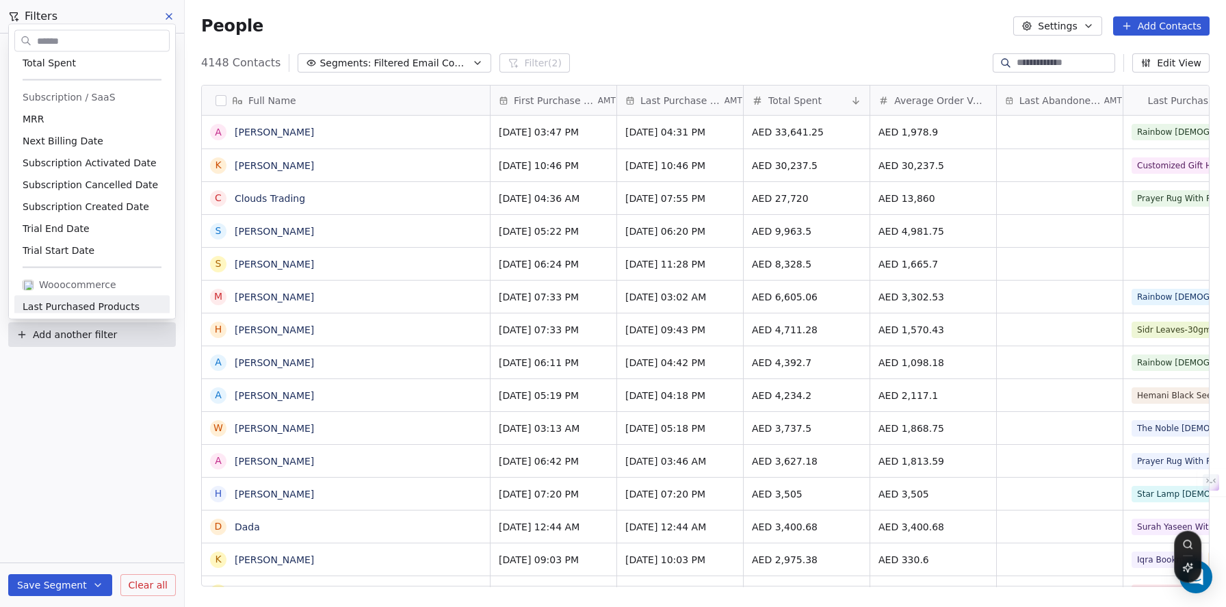
click at [127, 416] on html "Zayoshe Contacts People Marketing Workflows Campaigns Metrics & Events Sales Pi…" at bounding box center [613, 303] width 1226 height 607
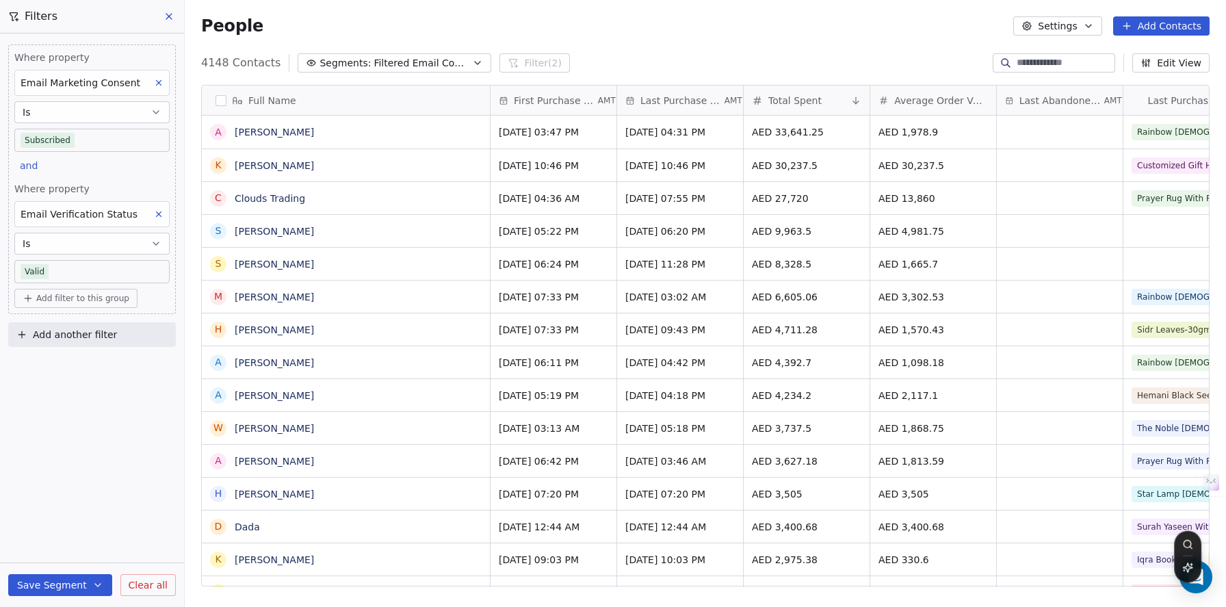
click at [124, 337] on button "Add another filter" at bounding box center [92, 334] width 168 height 25
click at [101, 382] on div "Contact activity" at bounding box center [92, 389] width 139 height 14
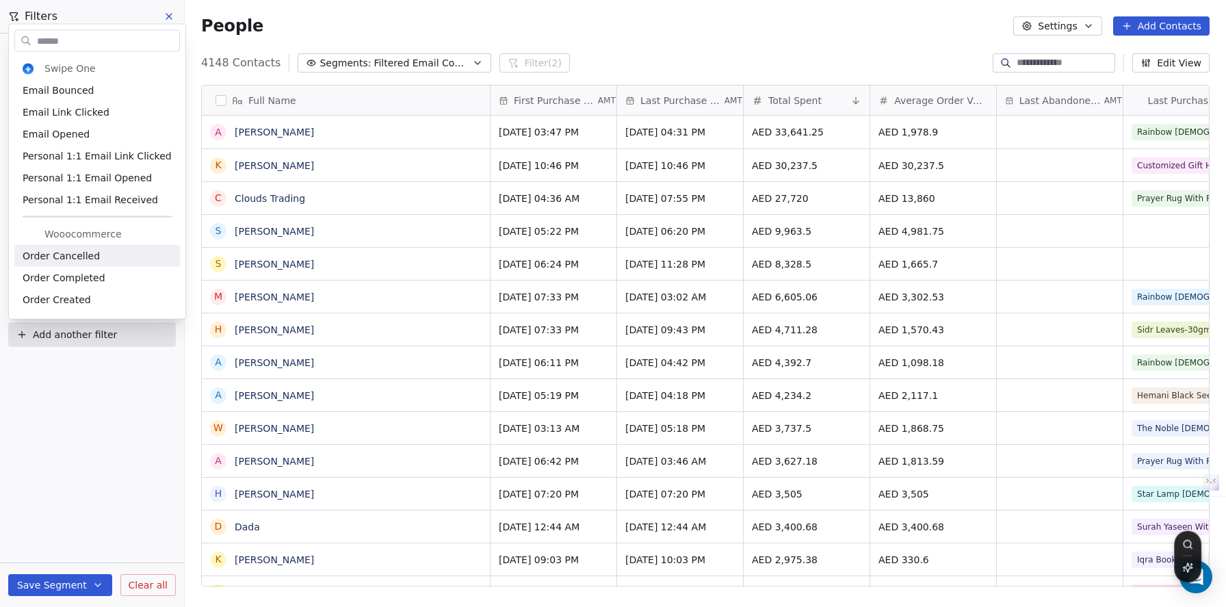
scroll to position [18, 0]
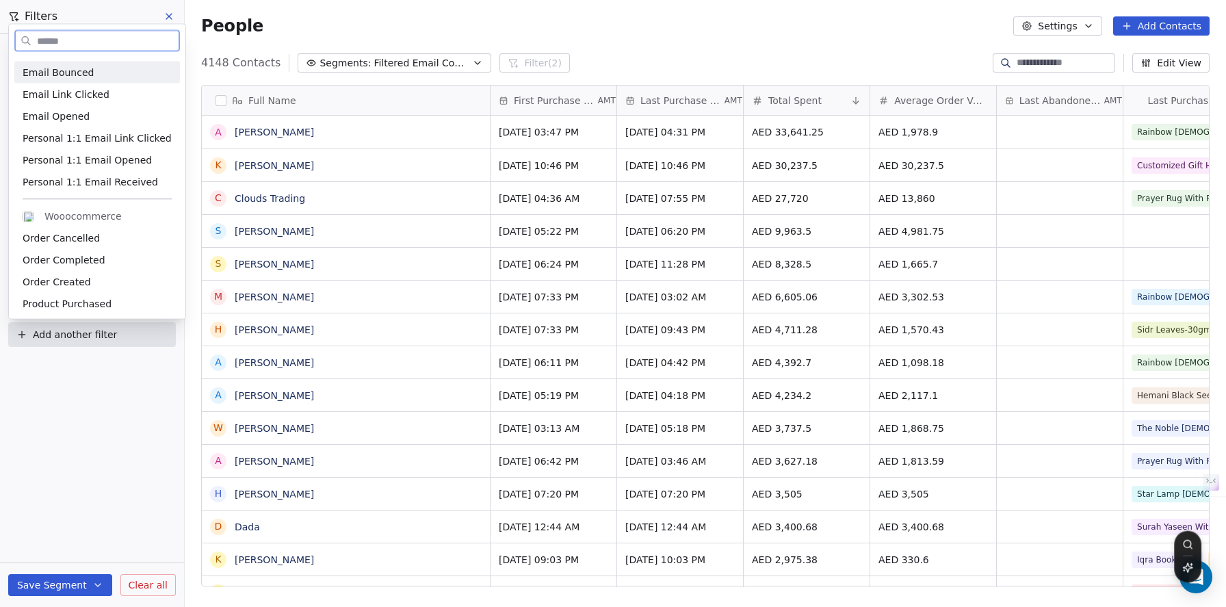
click at [127, 76] on div "Email Bounced" at bounding box center [97, 73] width 149 height 14
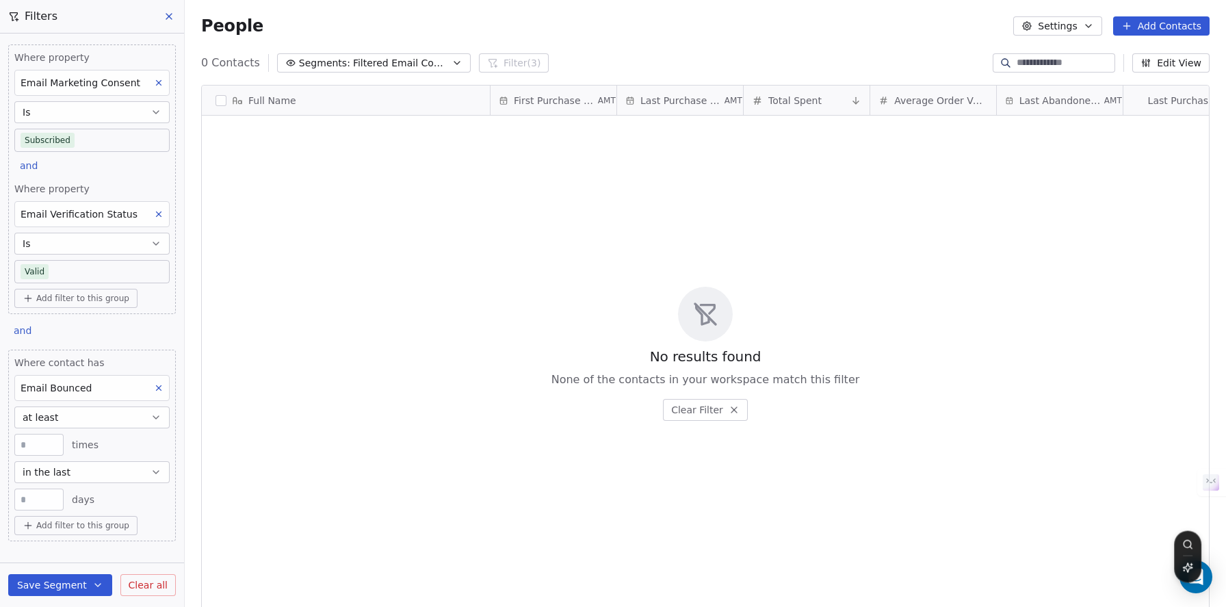
click at [105, 412] on button "at least" at bounding box center [91, 417] width 155 height 22
click at [85, 478] on div "more than" at bounding box center [87, 473] width 133 height 22
drag, startPoint x: 48, startPoint y: 443, endPoint x: 18, endPoint y: 440, distance: 30.2
click at [18, 440] on input "*" at bounding box center [39, 445] width 42 height 10
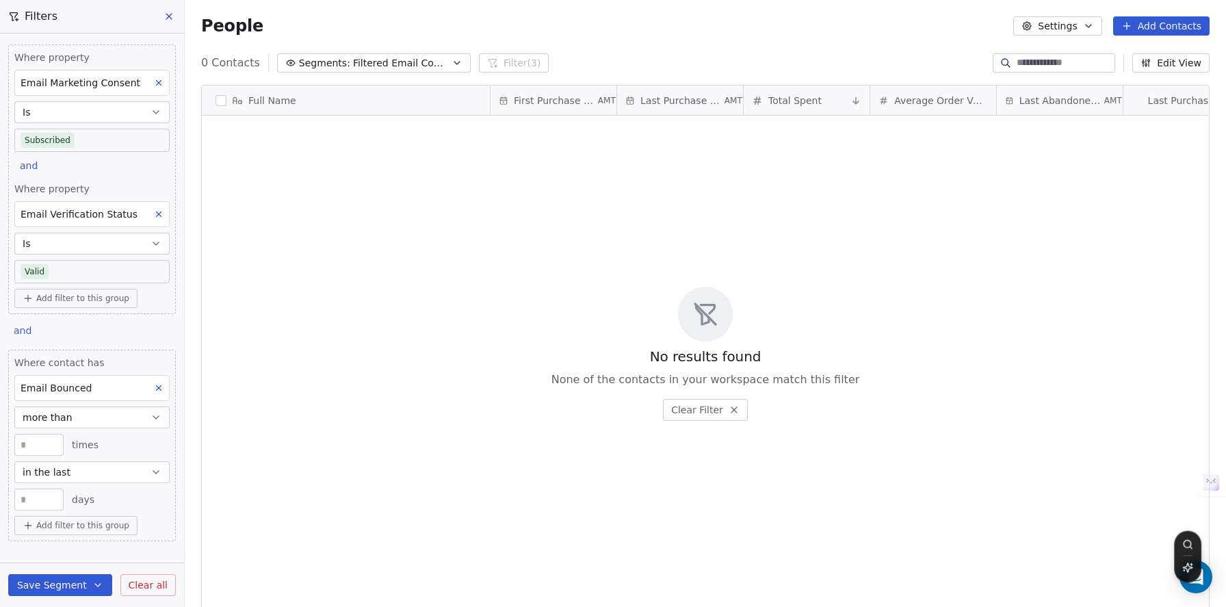
type input "*"
click at [121, 453] on div "* times" at bounding box center [91, 445] width 155 height 22
click at [154, 392] on icon at bounding box center [159, 388] width 10 height 10
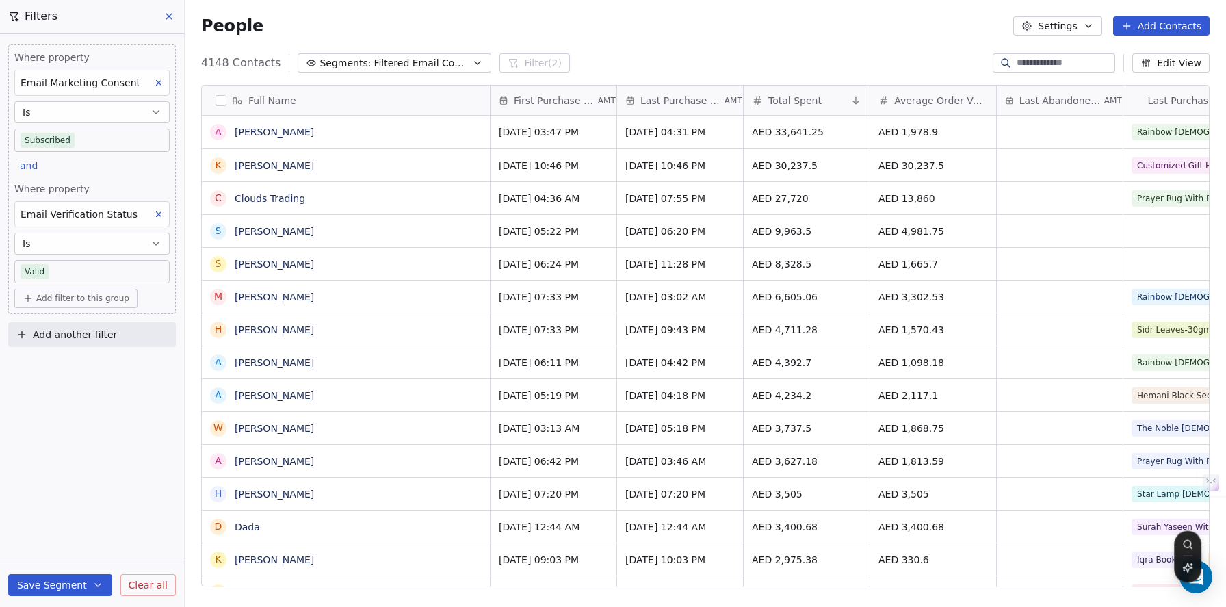
click at [151, 393] on div "Where property Email Marketing Consent Is Subscribed and Where property Email V…" at bounding box center [92, 320] width 184 height 573
click at [96, 581] on icon "button" at bounding box center [97, 584] width 11 height 11
click at [931, 49] on div "People Settings Add Contacts" at bounding box center [705, 26] width 1041 height 52
click at [373, 58] on span "Filtered Email Contacts" at bounding box center [421, 63] width 96 height 14
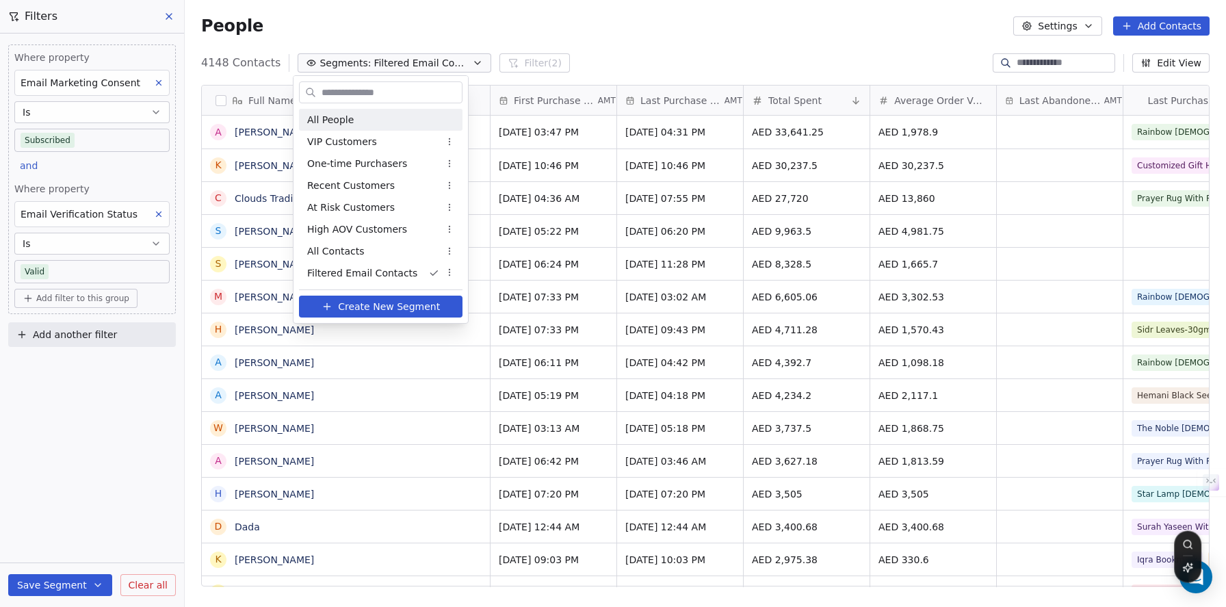
click at [354, 111] on div "All People" at bounding box center [380, 120] width 163 height 22
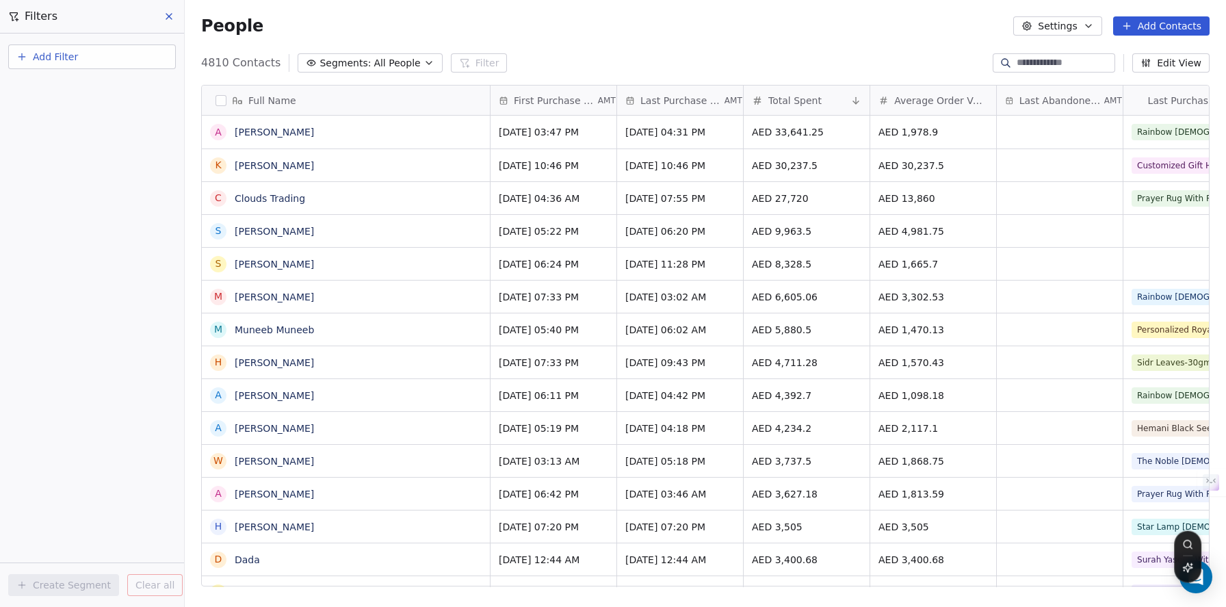
click at [30, 58] on button "Add Filter" at bounding box center [92, 56] width 168 height 25
click at [64, 106] on span "Contact activity" at bounding box center [61, 111] width 76 height 14
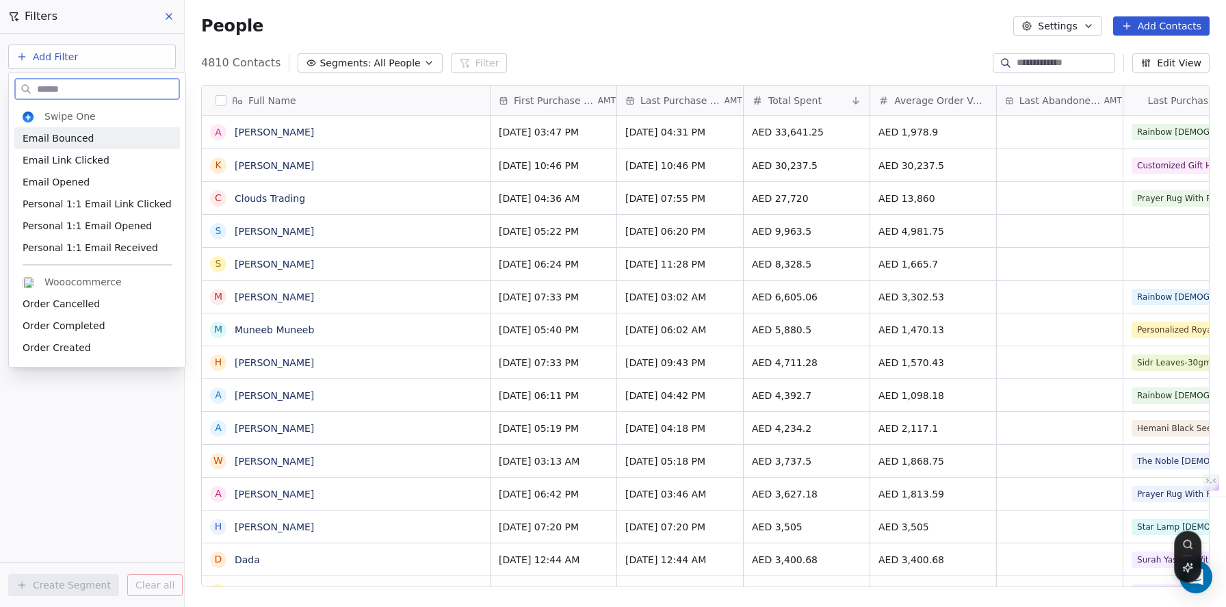
click at [95, 144] on div "Email Bounced" at bounding box center [97, 138] width 149 height 14
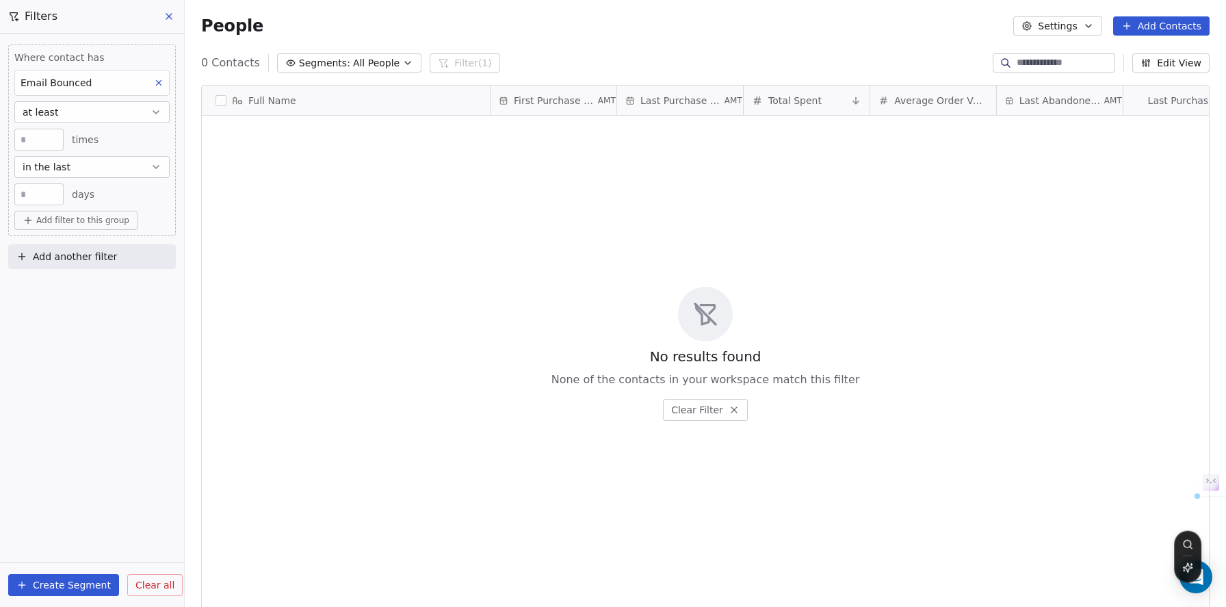
drag, startPoint x: 49, startPoint y: 191, endPoint x: 16, endPoint y: 192, distance: 32.9
click at [16, 192] on div "**" at bounding box center [38, 194] width 49 height 22
type input "**"
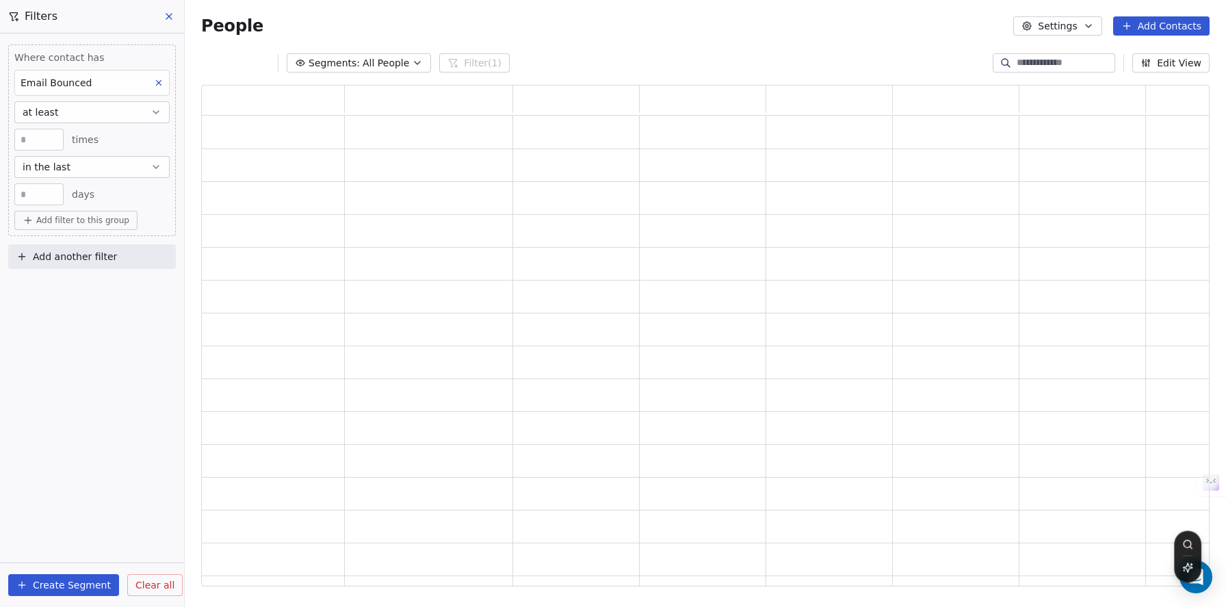
click at [103, 337] on div "Where contact has Email Bounced at least * times in the last ** days Add filter…" at bounding box center [92, 320] width 184 height 573
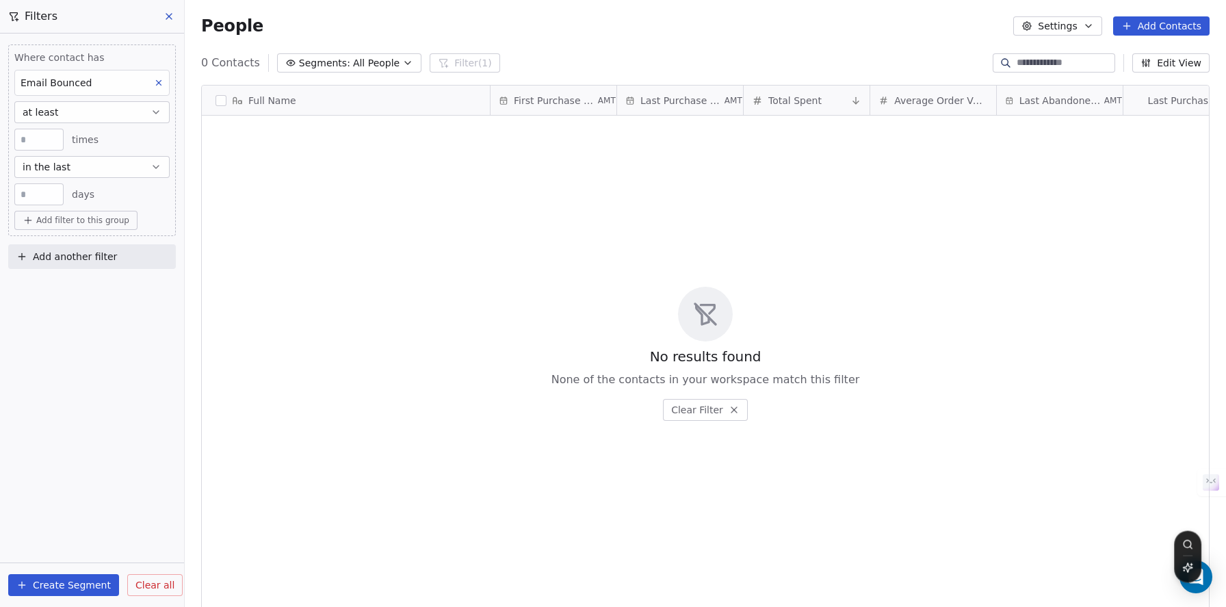
click at [47, 156] on button "in the last" at bounding box center [91, 167] width 155 height 22
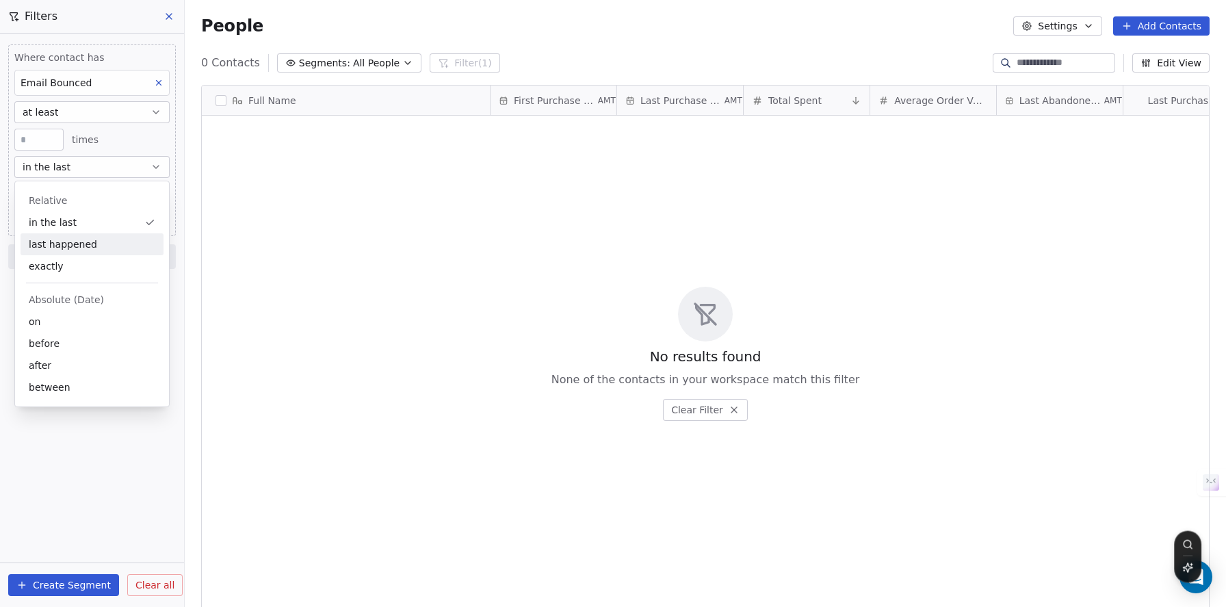
click at [88, 240] on div "last happened" at bounding box center [92, 244] width 143 height 22
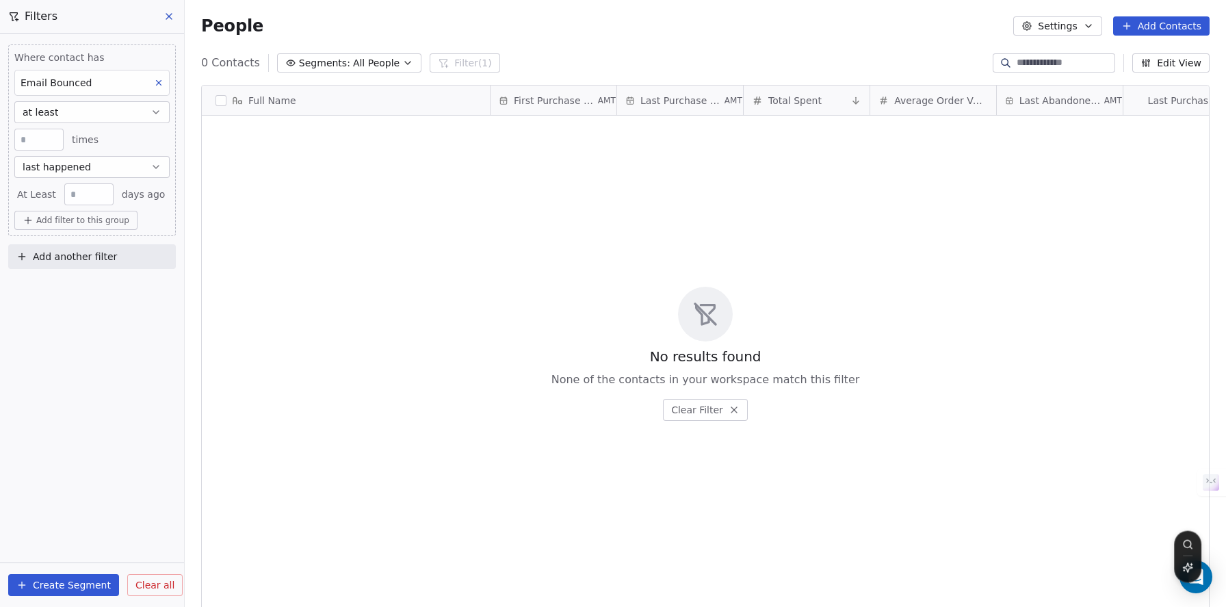
click at [81, 172] on span "last happened" at bounding box center [57, 167] width 68 height 14
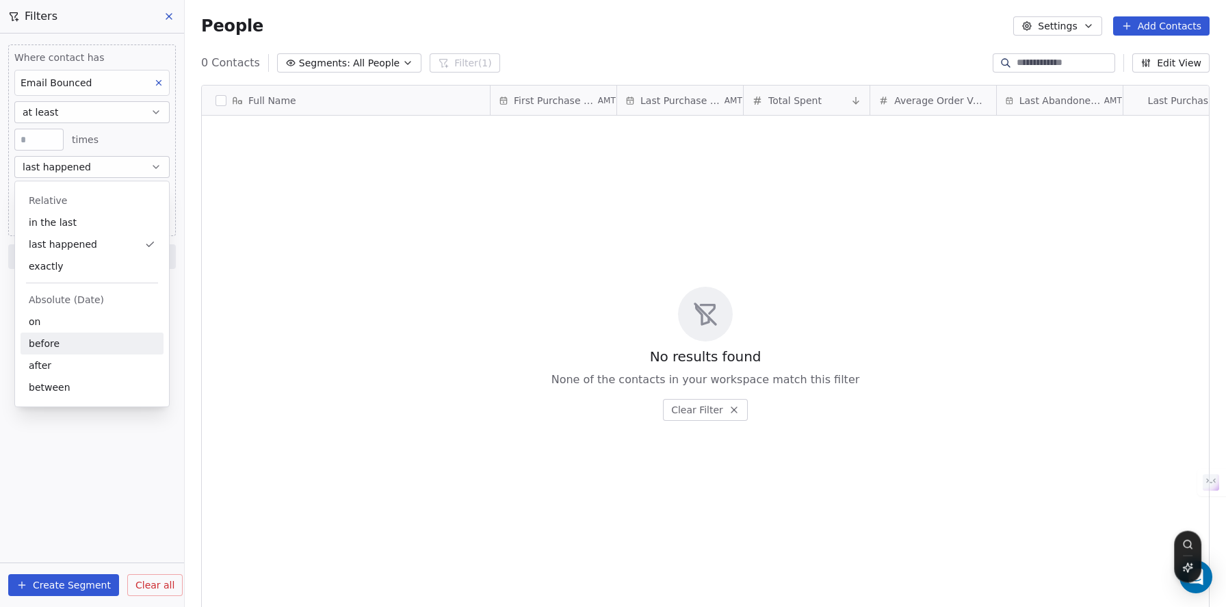
click at [88, 343] on div "before" at bounding box center [92, 343] width 143 height 22
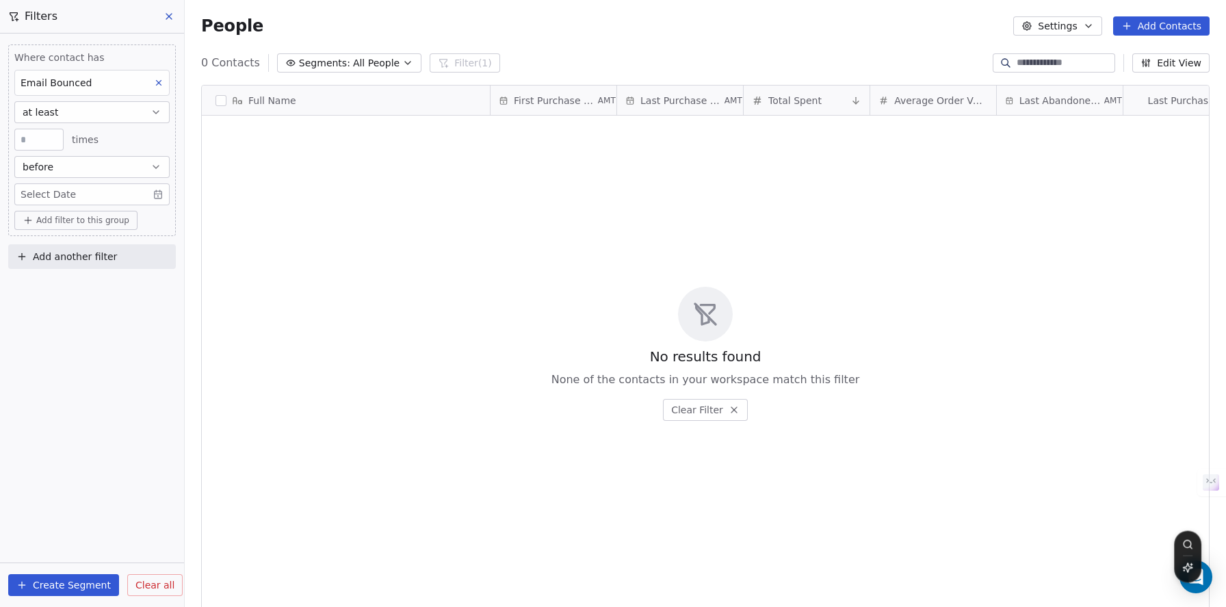
click at [81, 201] on body "Zayoshe Contacts People Marketing Workflows Campaigns Metrics & Events Sales Pi…" at bounding box center [613, 303] width 1226 height 607
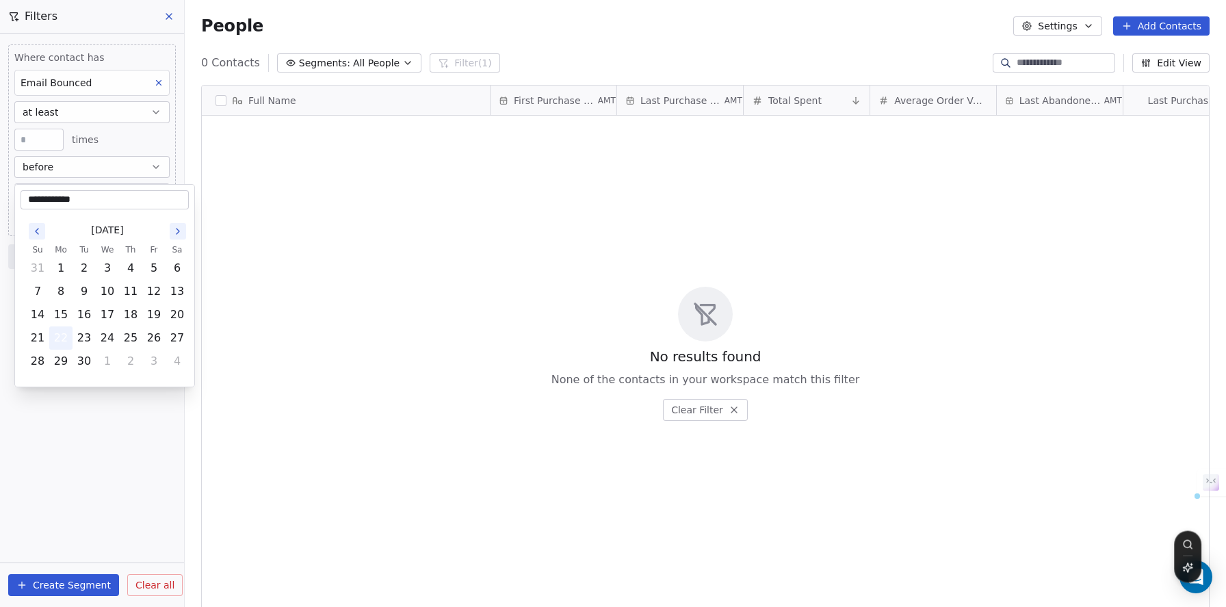
click at [62, 339] on button "22" at bounding box center [61, 338] width 22 height 22
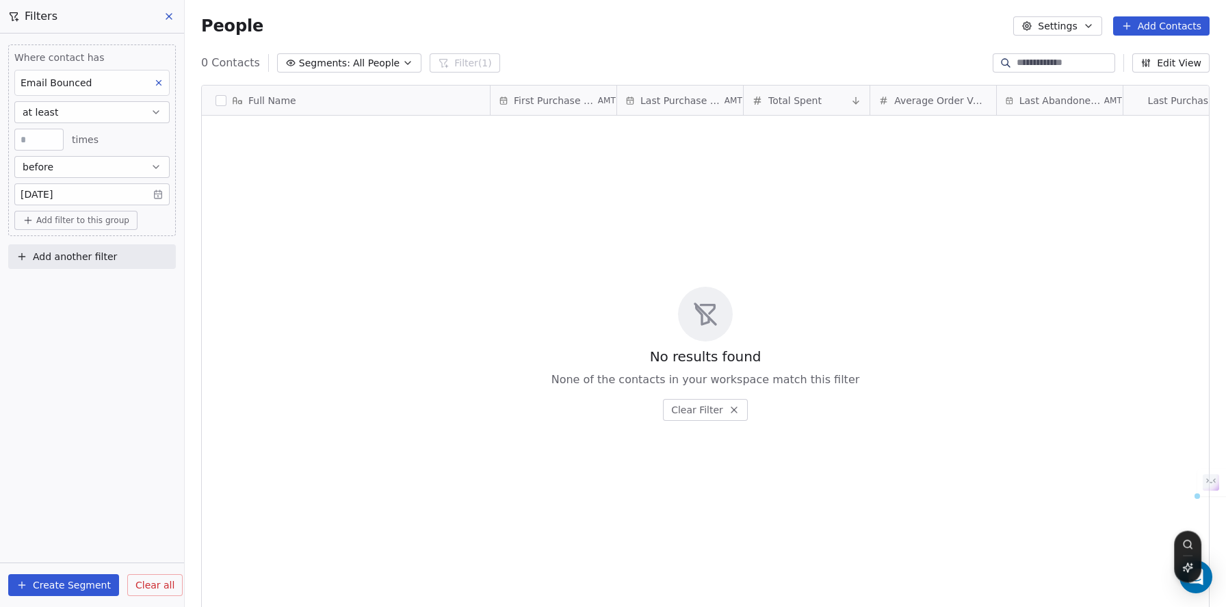
click at [98, 176] on button "before" at bounding box center [91, 167] width 155 height 22
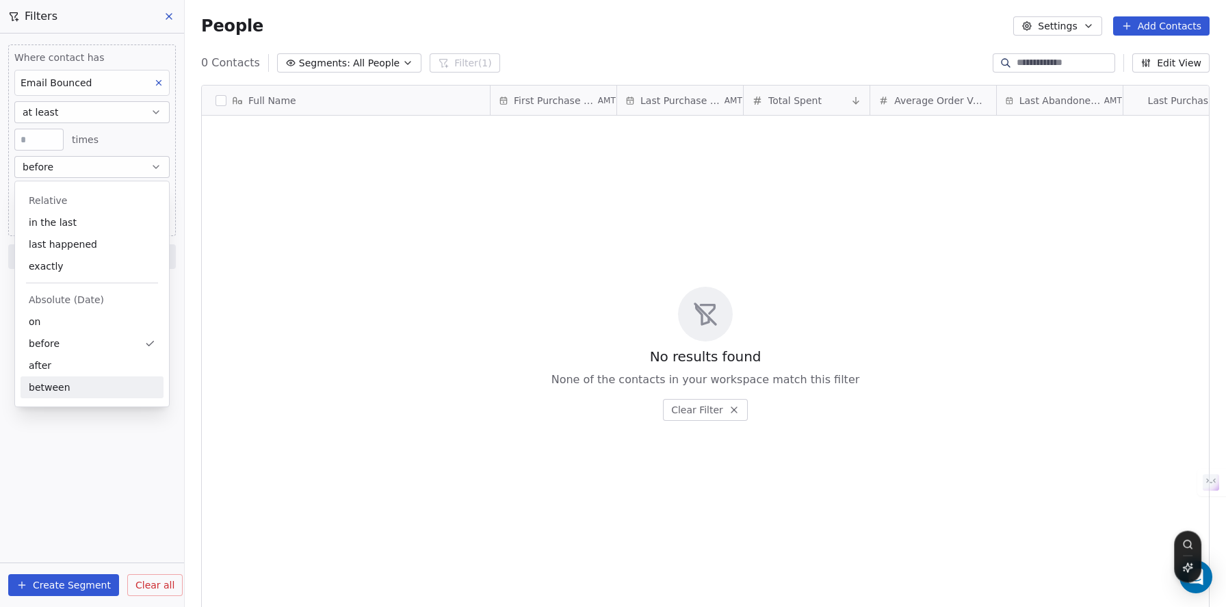
click at [96, 430] on div "Where contact has Email Bounced at least * times before [DATE] Add filter to th…" at bounding box center [92, 320] width 184 height 573
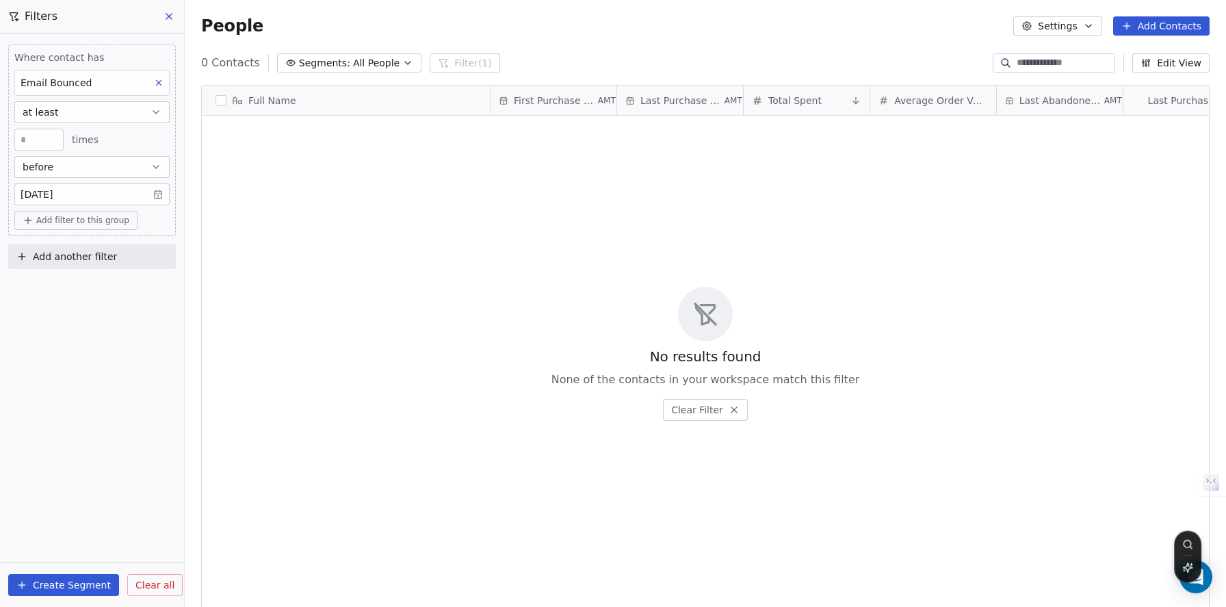
click at [152, 84] on button at bounding box center [159, 83] width 18 height 18
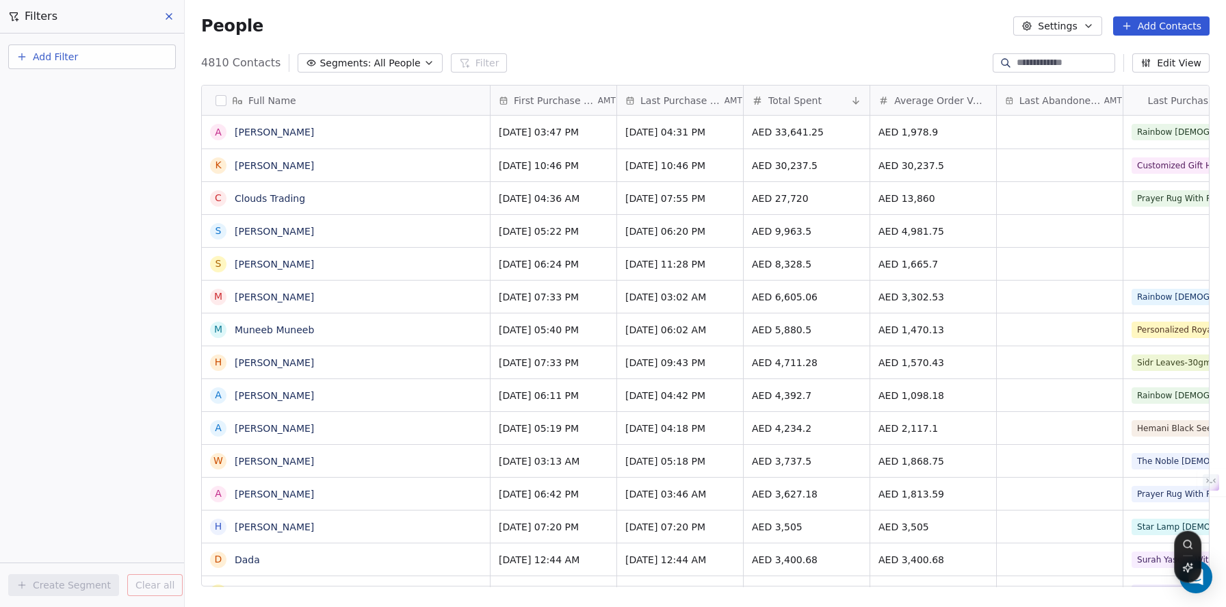
click at [98, 60] on button "Add Filter" at bounding box center [92, 56] width 168 height 25
click at [86, 94] on span "Contact properties" at bounding box center [67, 89] width 89 height 14
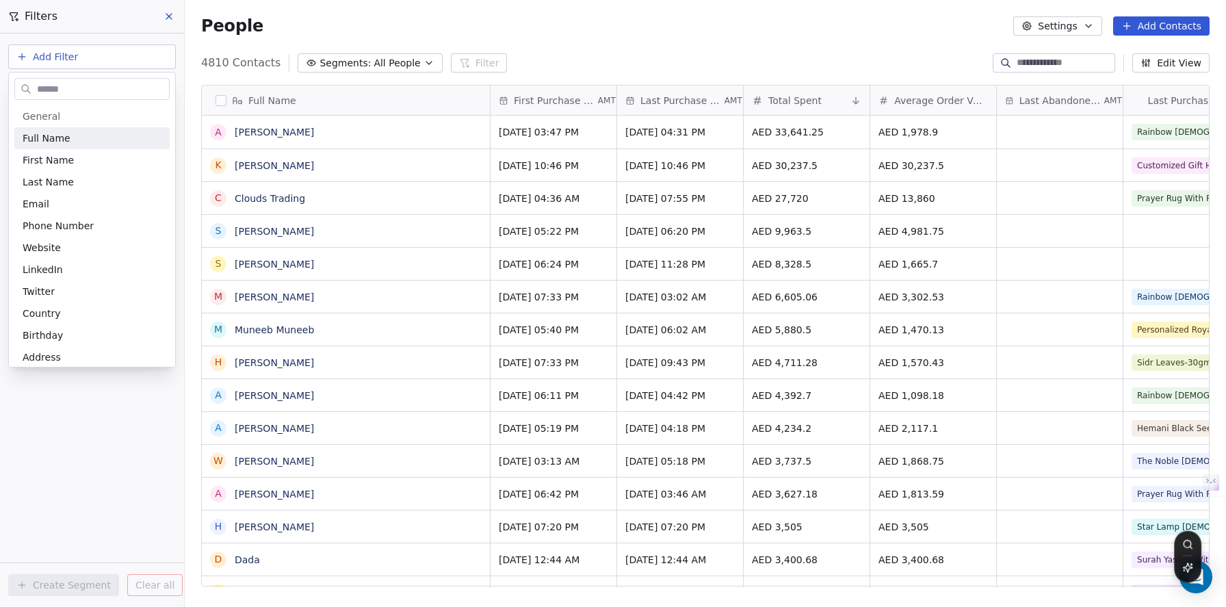
click at [86, 92] on input "text" at bounding box center [101, 89] width 135 height 20
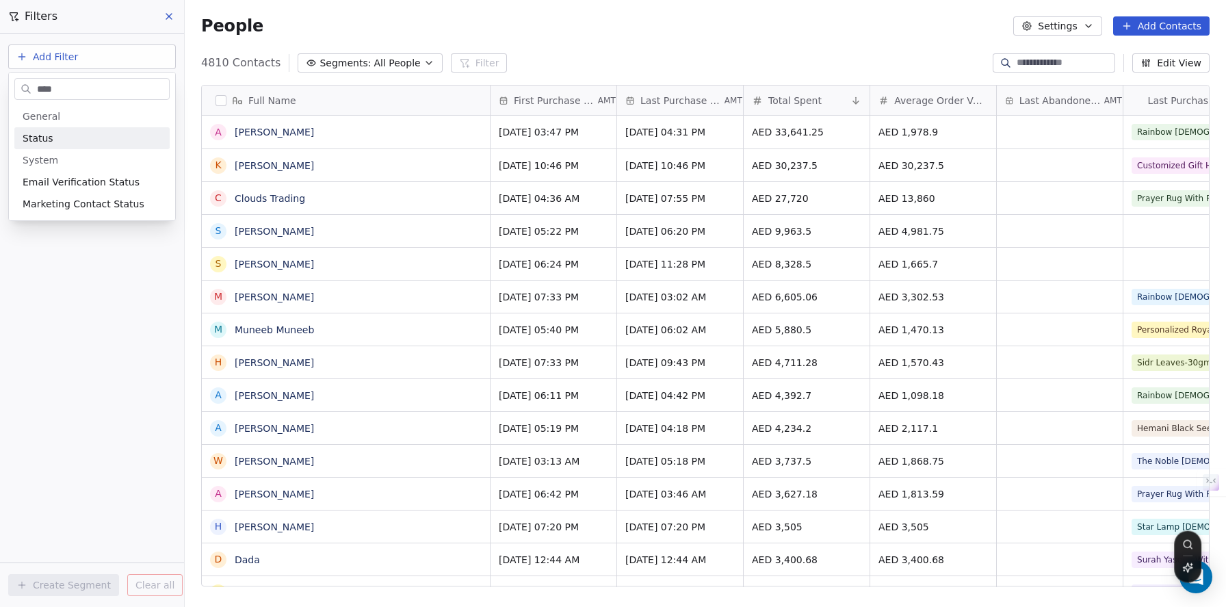
type input "****"
click at [98, 139] on div "Status" at bounding box center [92, 138] width 139 height 14
click at [72, 86] on div "Status" at bounding box center [91, 83] width 155 height 26
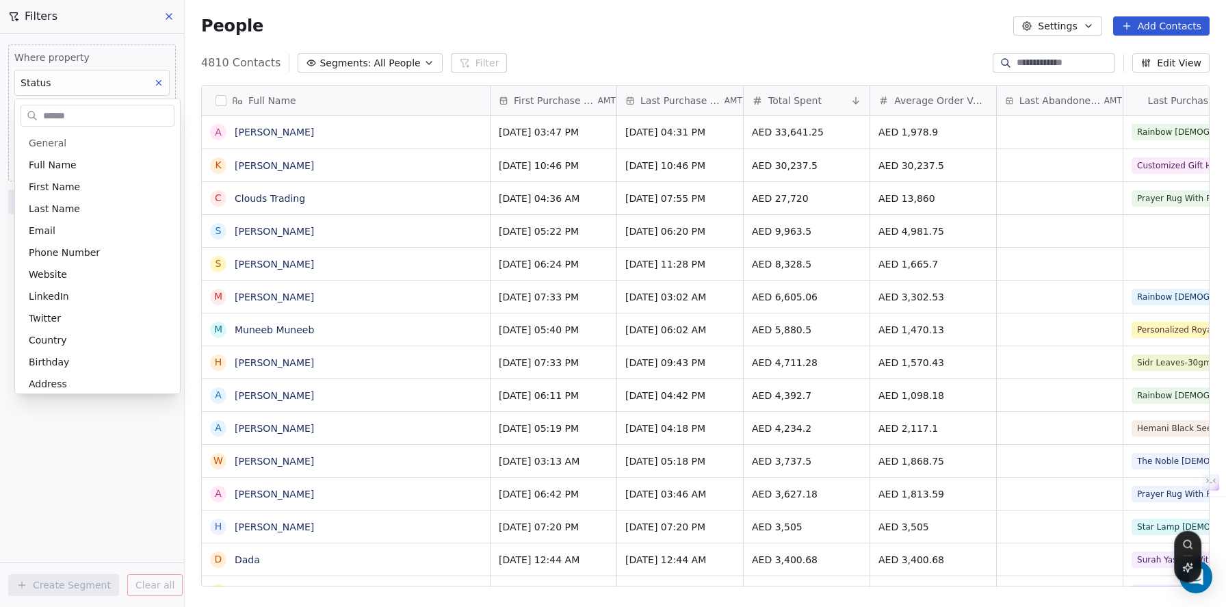
scroll to position [116, 0]
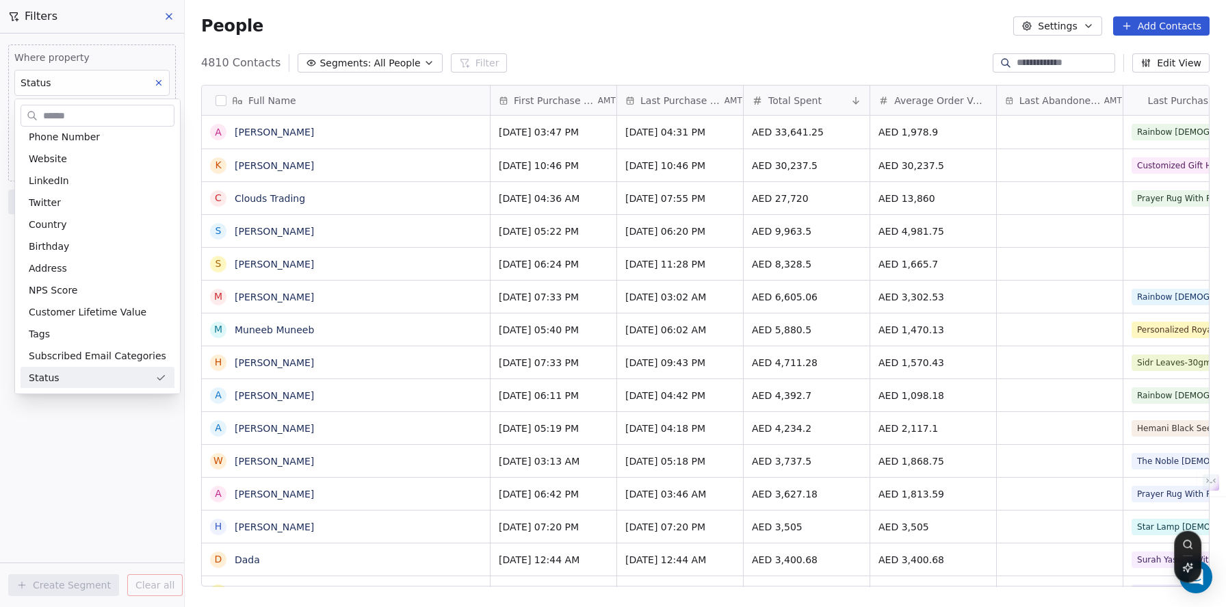
click at [72, 86] on html "Zayoshe Contacts People Marketing Workflows Campaigns Metrics & Events Sales Pi…" at bounding box center [613, 303] width 1226 height 607
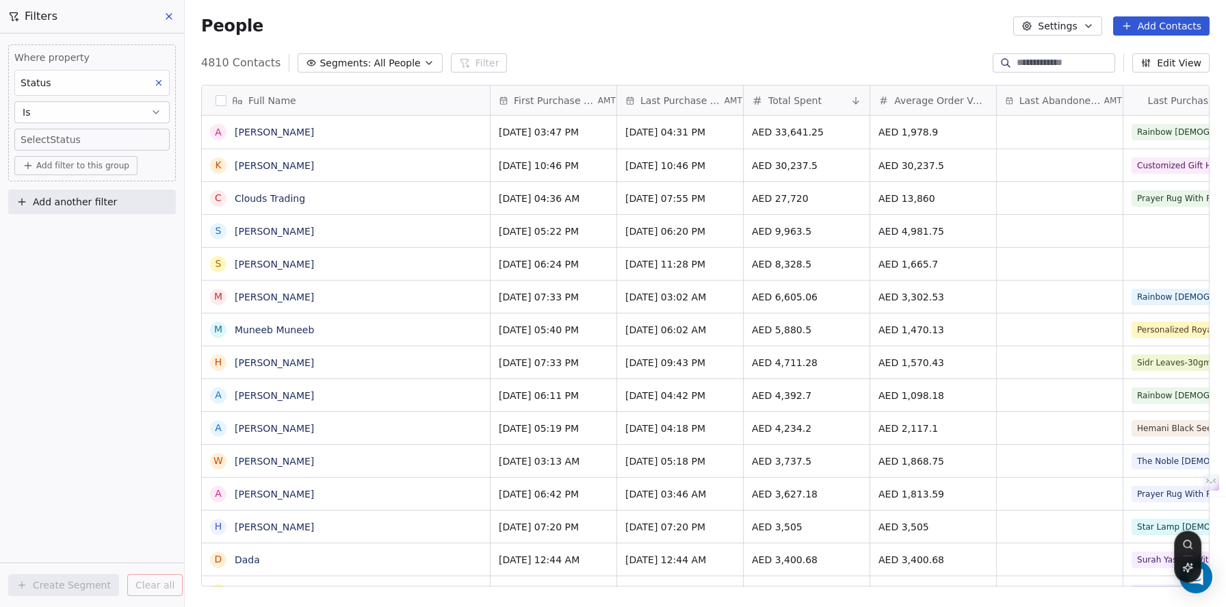
click at [72, 88] on div "Status" at bounding box center [91, 83] width 155 height 26
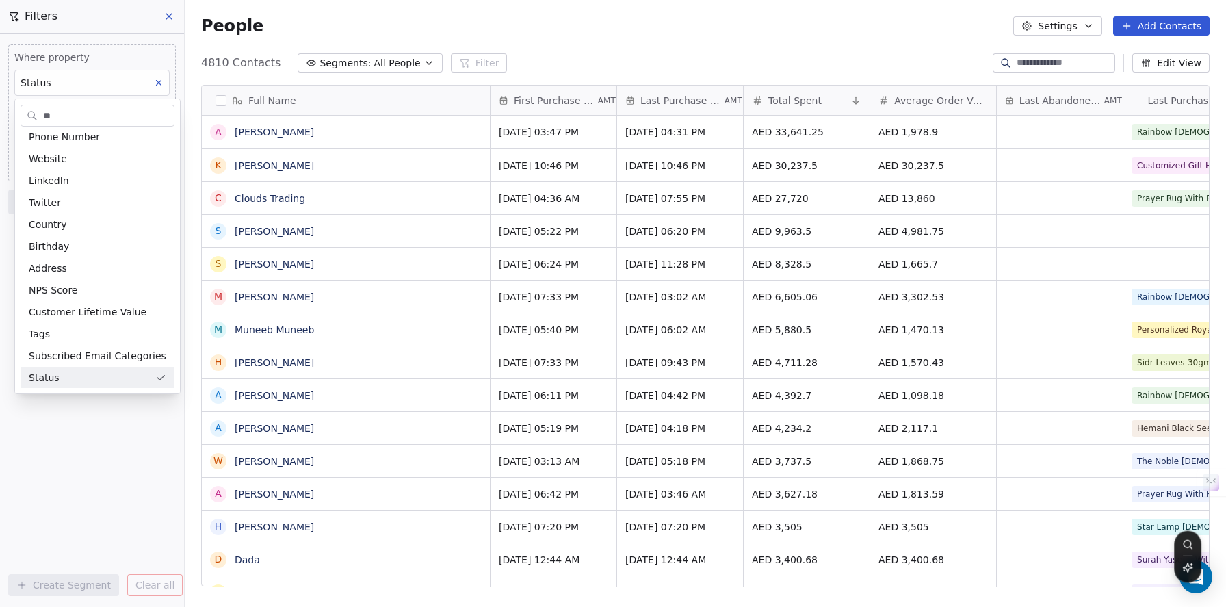
scroll to position [0, 0]
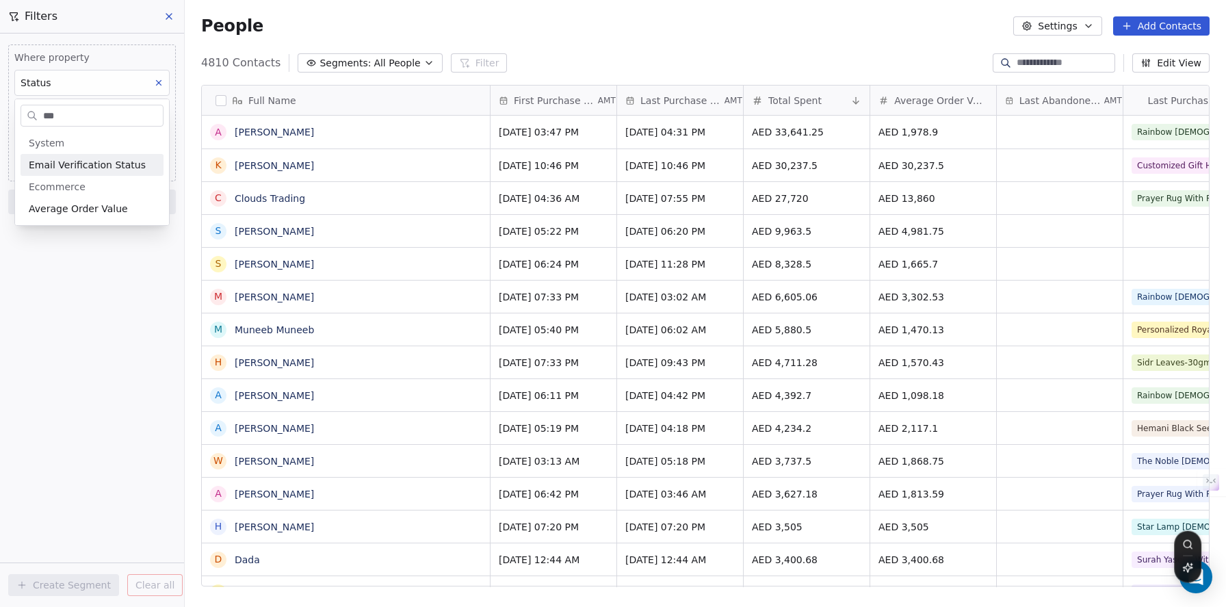
type input "***"
click at [94, 162] on span "Email Verification Status" at bounding box center [87, 165] width 117 height 14
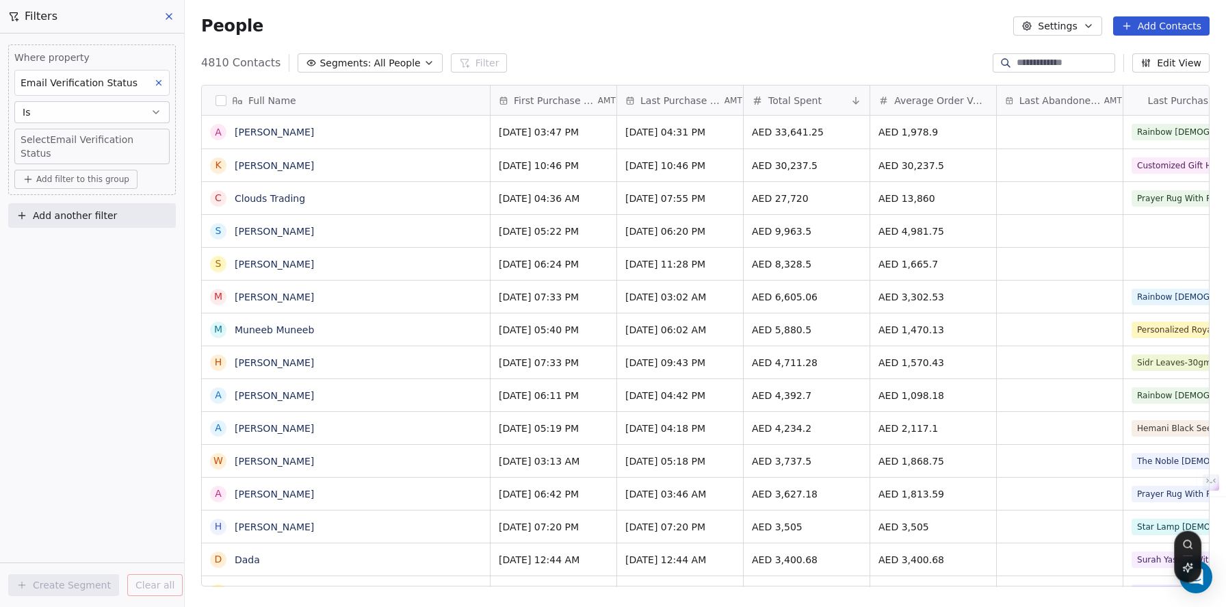
click at [105, 110] on button "Is" at bounding box center [91, 112] width 155 height 22
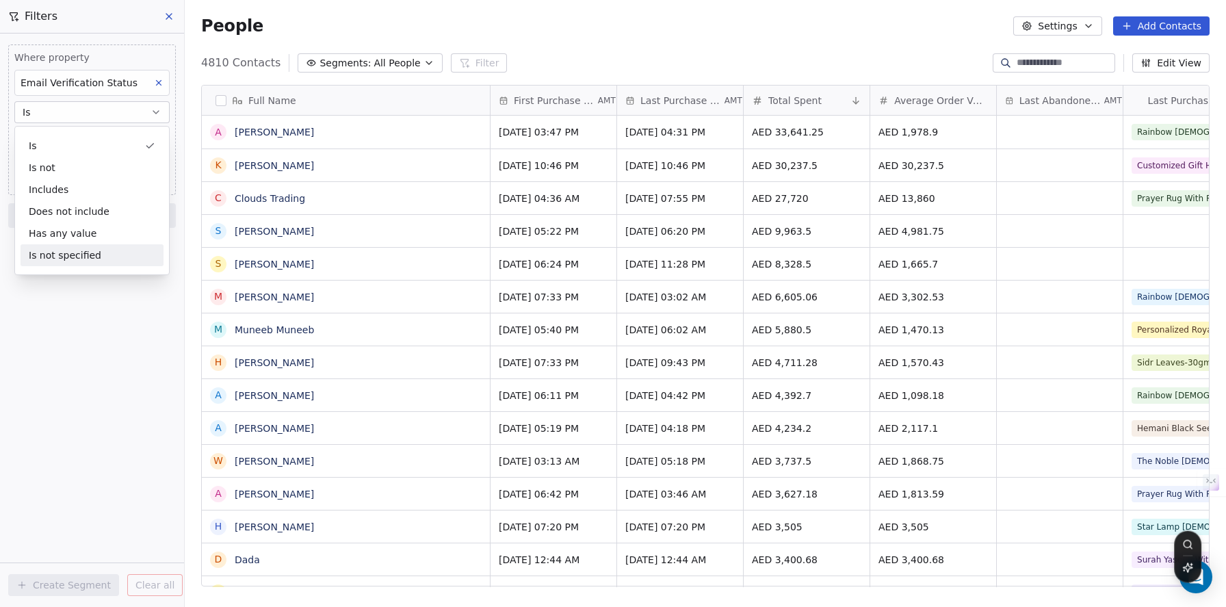
click at [57, 339] on div "Where property Email Verification Status Is Select Email Verification Status Ad…" at bounding box center [92, 320] width 184 height 573
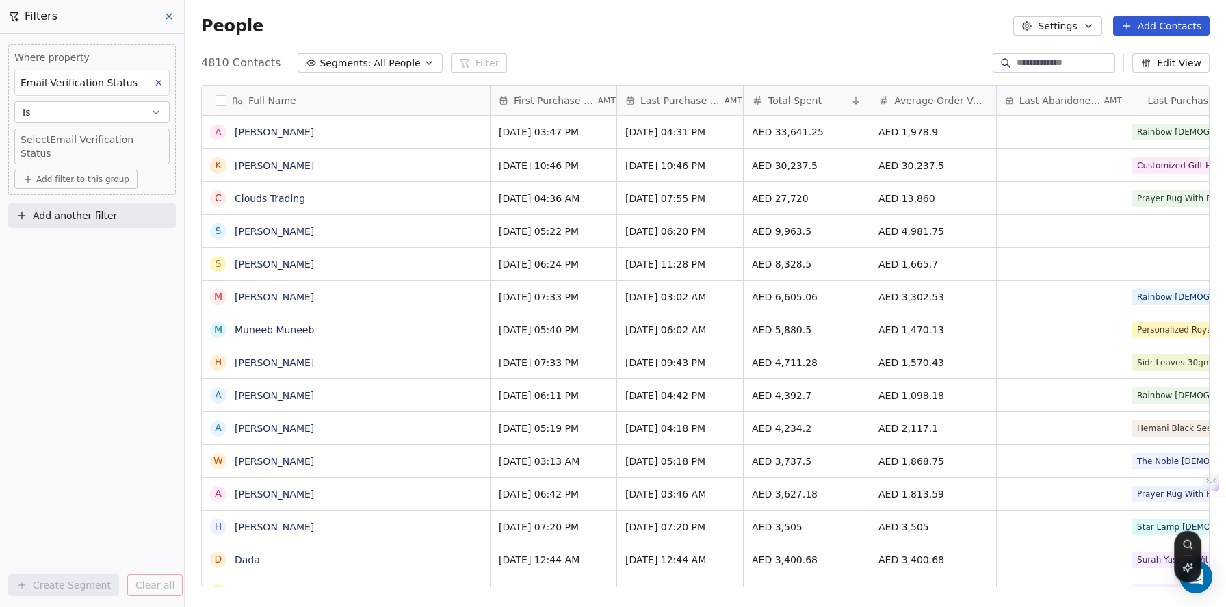
click at [87, 148] on body "Zayoshe Contacts People Marketing Workflows Campaigns Metrics & Events Sales Pi…" at bounding box center [613, 303] width 1226 height 607
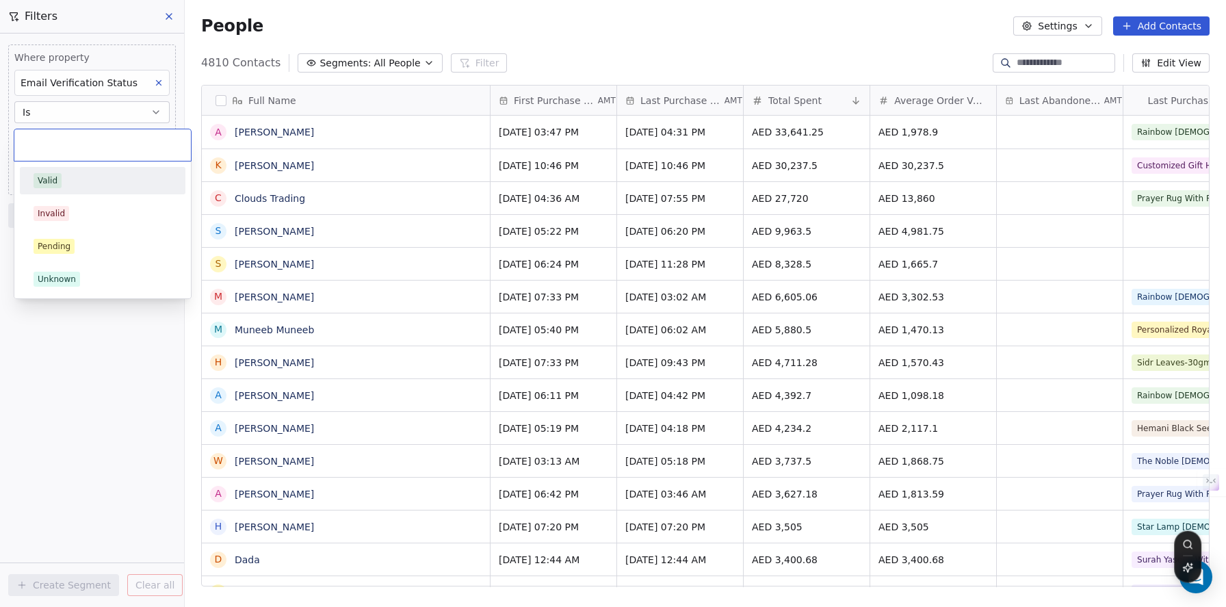
click at [89, 144] on input "text" at bounding box center [103, 144] width 160 height 15
click at [70, 207] on div "Invalid" at bounding box center [103, 213] width 138 height 15
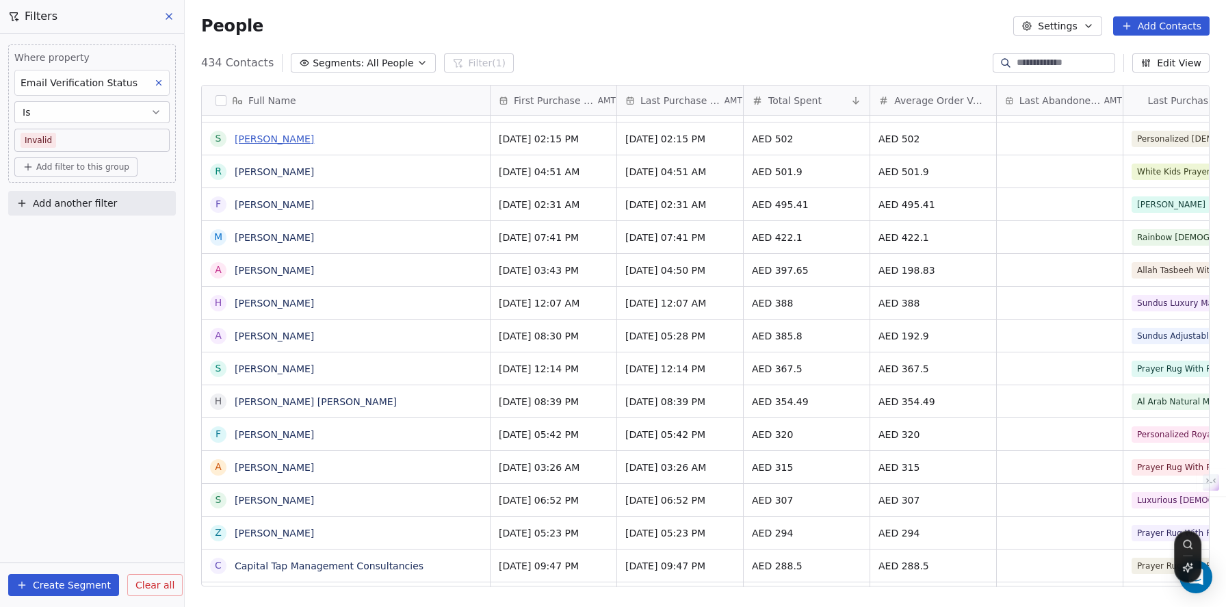
click at [292, 144] on link "[PERSON_NAME]" at bounding box center [274, 138] width 79 height 11
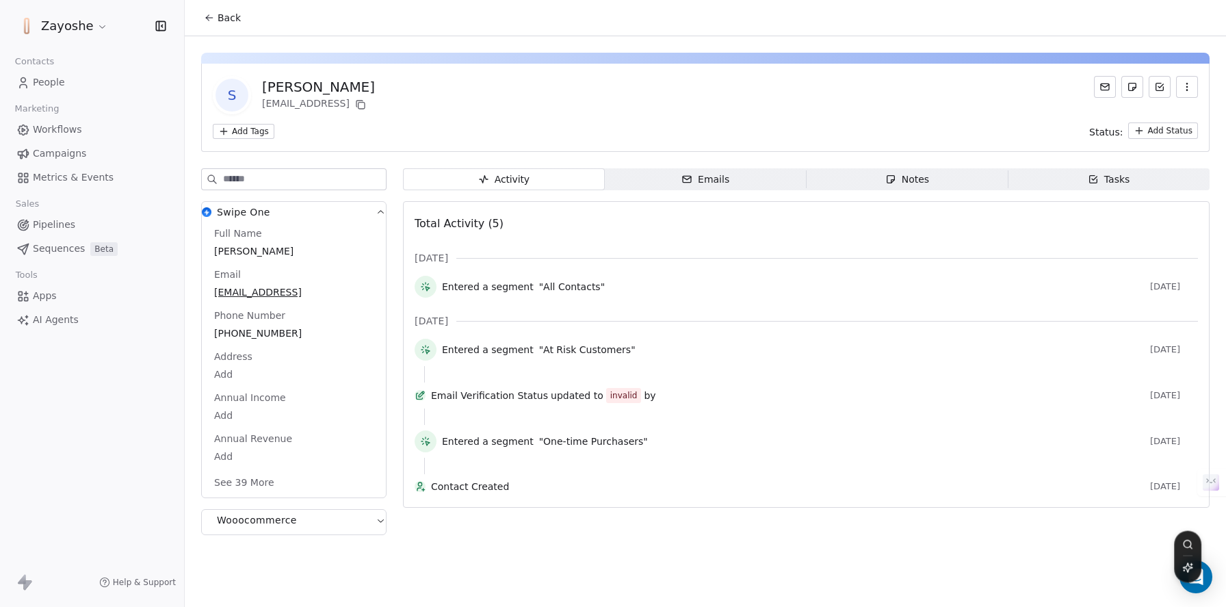
click at [723, 349] on div "Entered a segment "At Risk Customers"" at bounding box center [793, 350] width 702 height 14
click at [720, 187] on span "Emails Emails" at bounding box center [706, 179] width 202 height 22
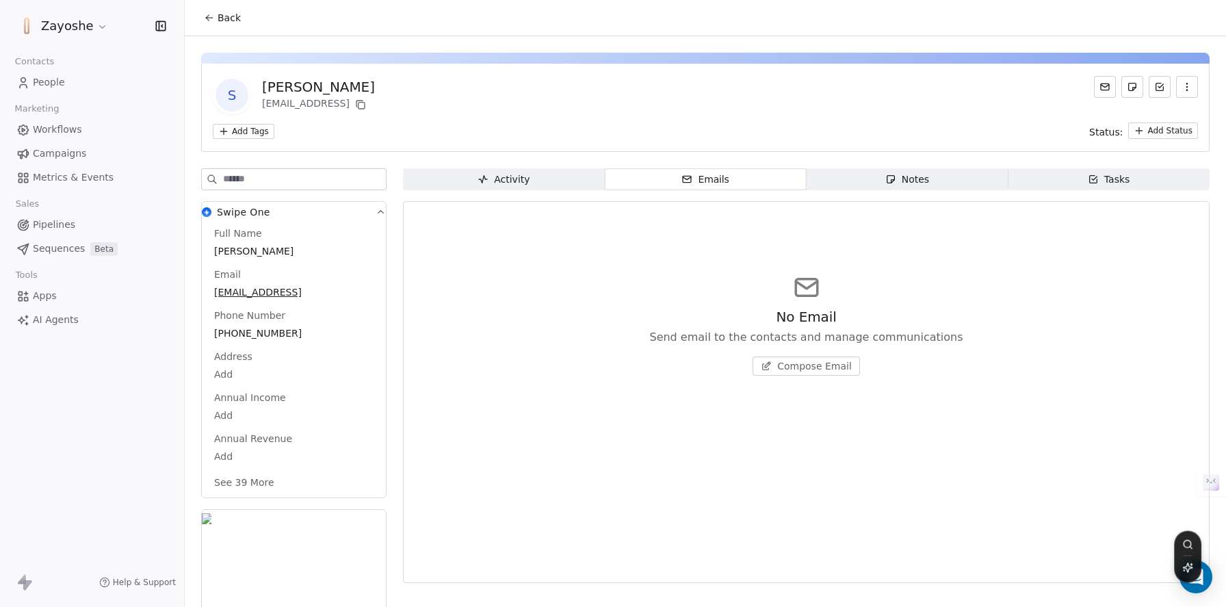
click at [66, 153] on span "Campaigns" at bounding box center [59, 153] width 53 height 14
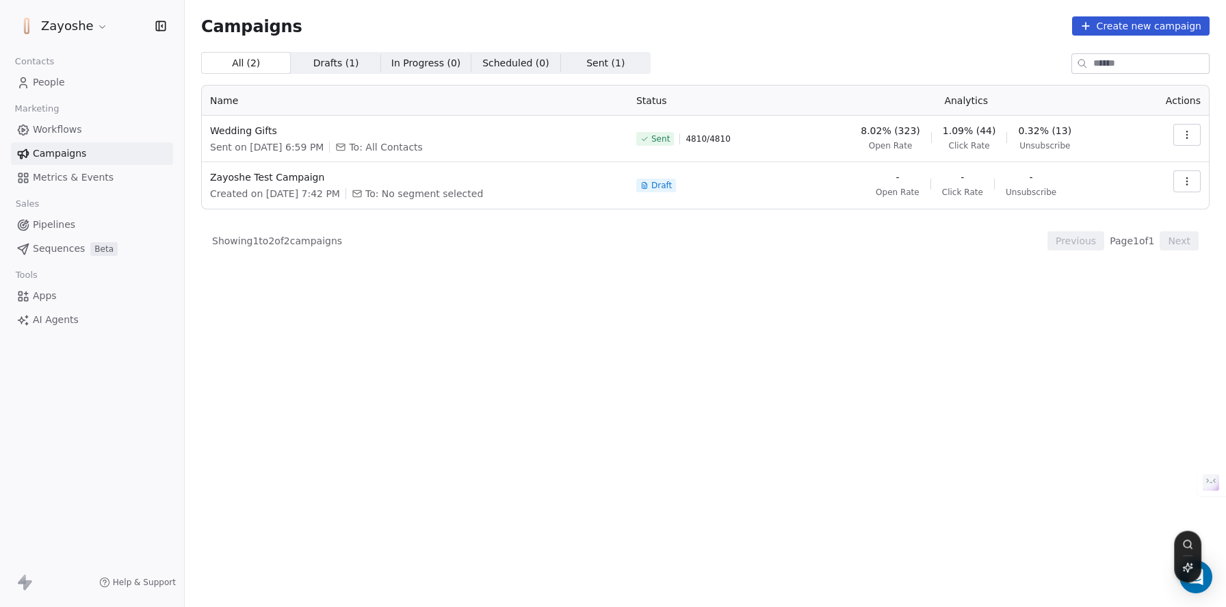
click at [90, 39] on div "Zayoshe" at bounding box center [92, 26] width 184 height 52
click at [89, 31] on html "Zayoshe Contacts People Marketing Workflows Campaigns Metrics & Events Sales Pi…" at bounding box center [613, 303] width 1226 height 607
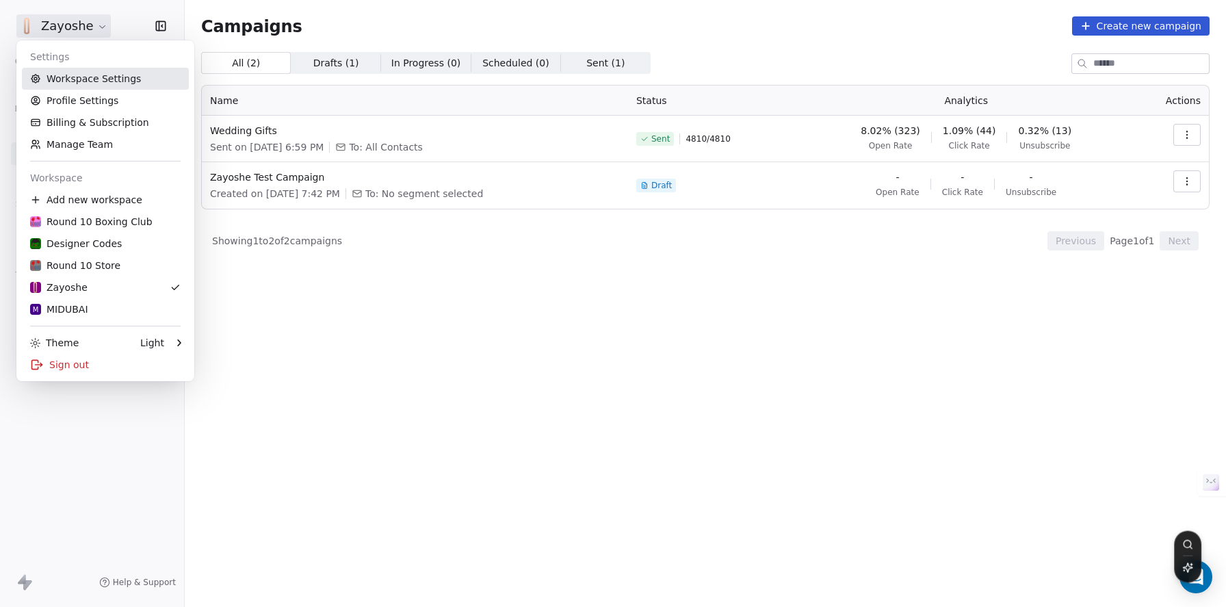
click at [96, 76] on link "Workspace Settings" at bounding box center [105, 79] width 167 height 22
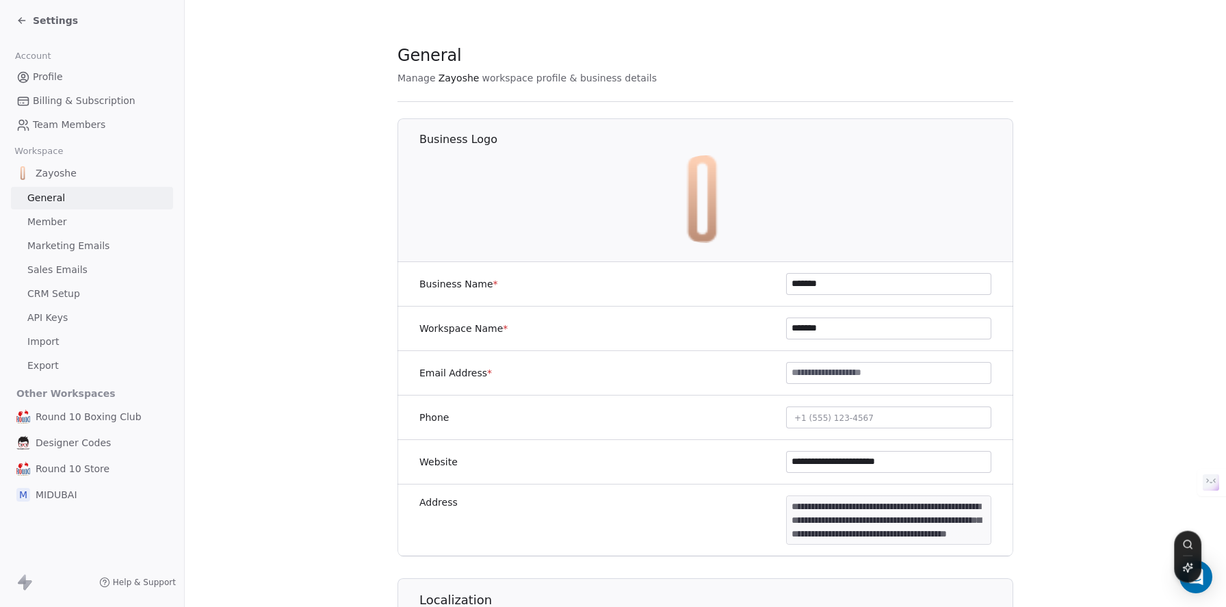
click at [92, 246] on span "Marketing Emails" at bounding box center [68, 246] width 82 height 14
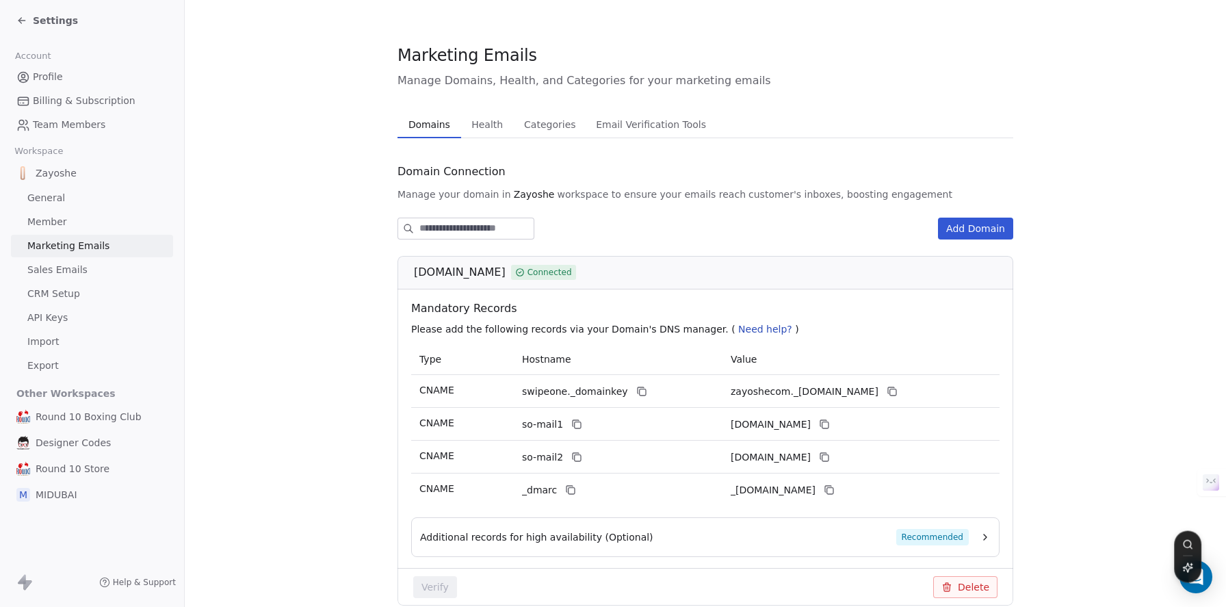
click at [467, 135] on button "Health Health" at bounding box center [487, 124] width 53 height 27
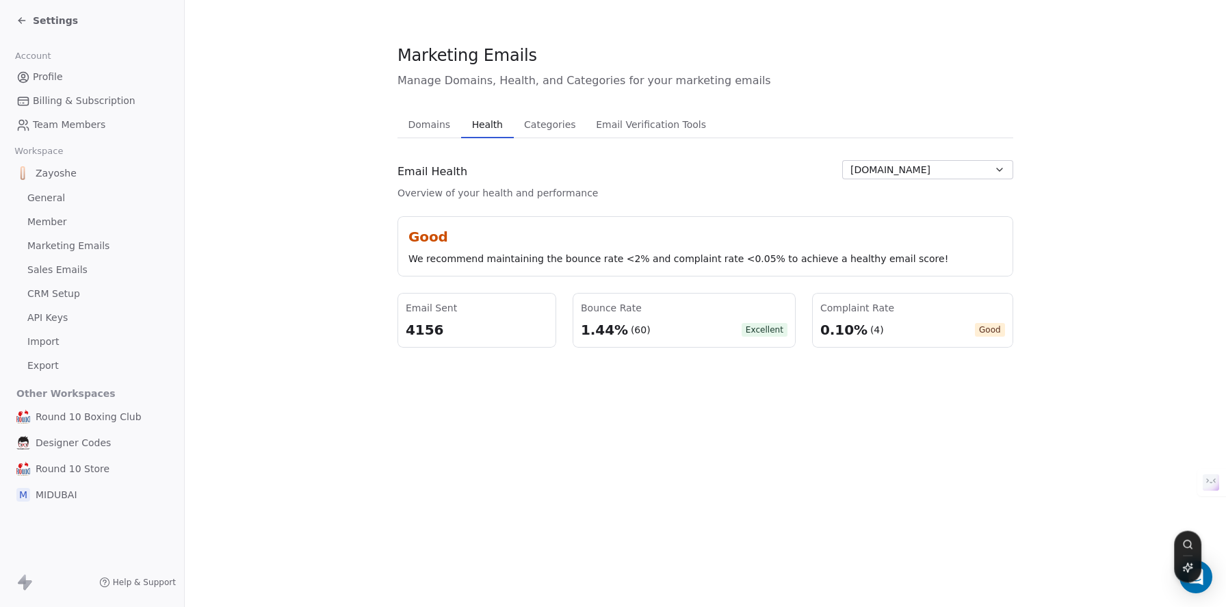
click at [688, 124] on span "Email Verification Tools" at bounding box center [650, 124] width 121 height 19
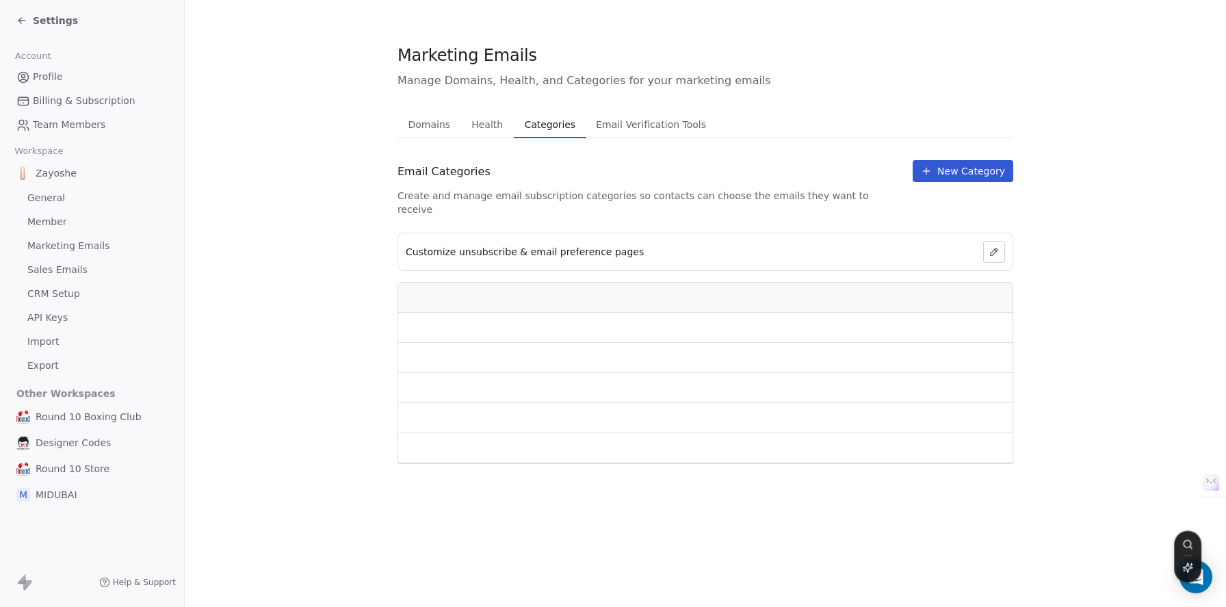
click at [562, 135] on button "Categories Categories" at bounding box center [550, 124] width 72 height 27
click at [46, 26] on span "Settings" at bounding box center [55, 21] width 45 height 14
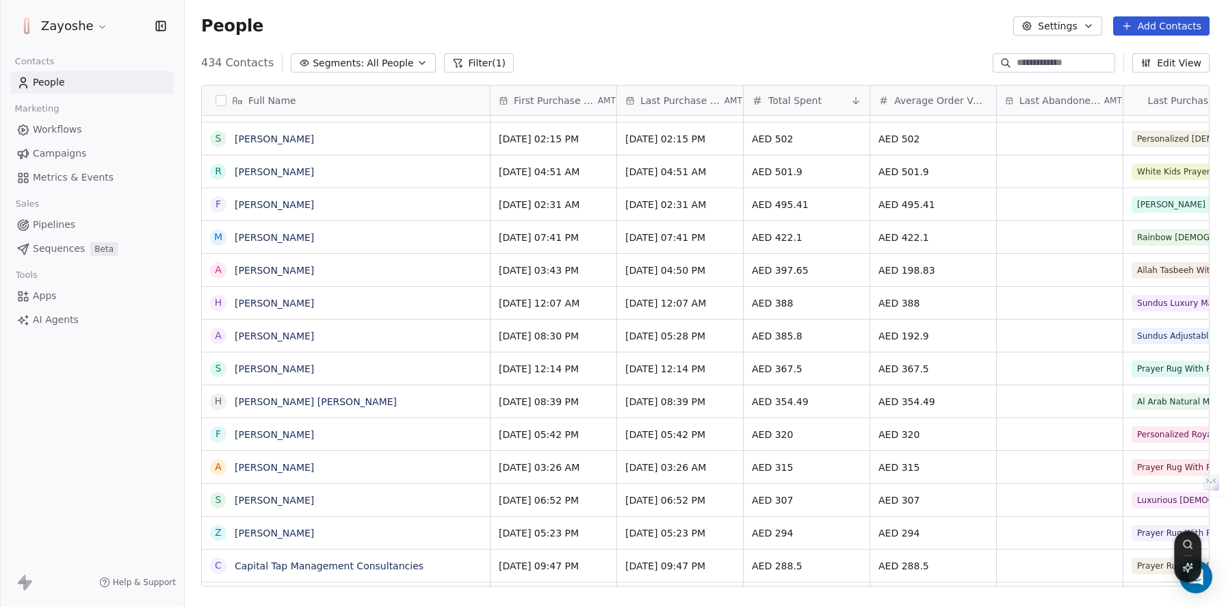
scroll to position [523, 1031]
click at [62, 158] on span "Campaigns" at bounding box center [59, 153] width 53 height 14
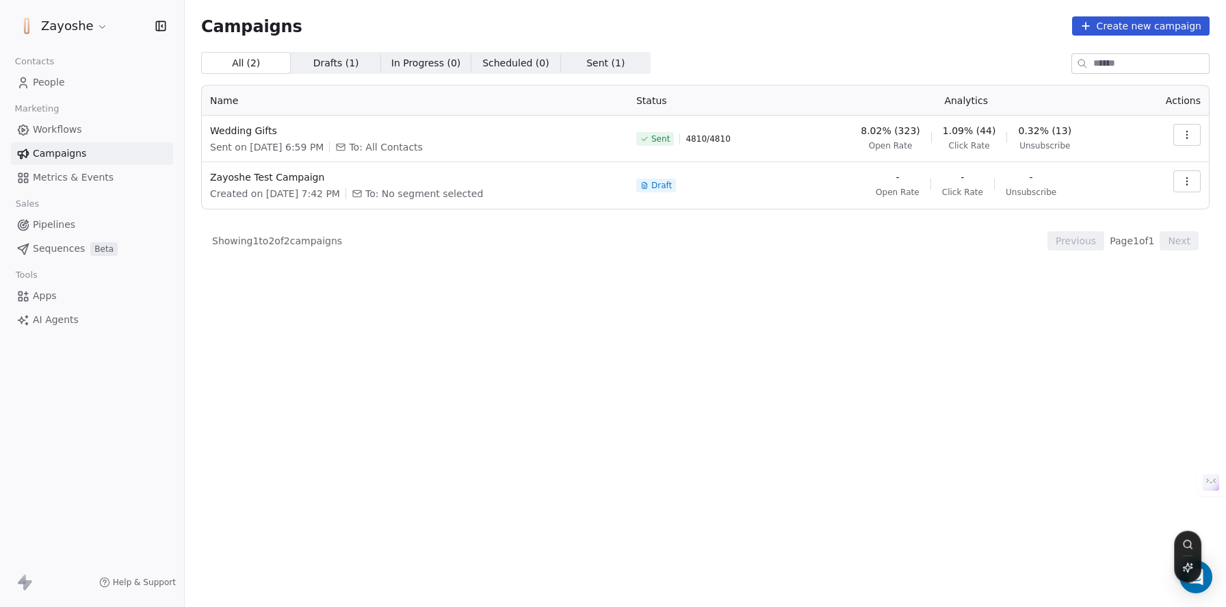
click at [1183, 136] on icon "button" at bounding box center [1186, 134] width 11 height 11
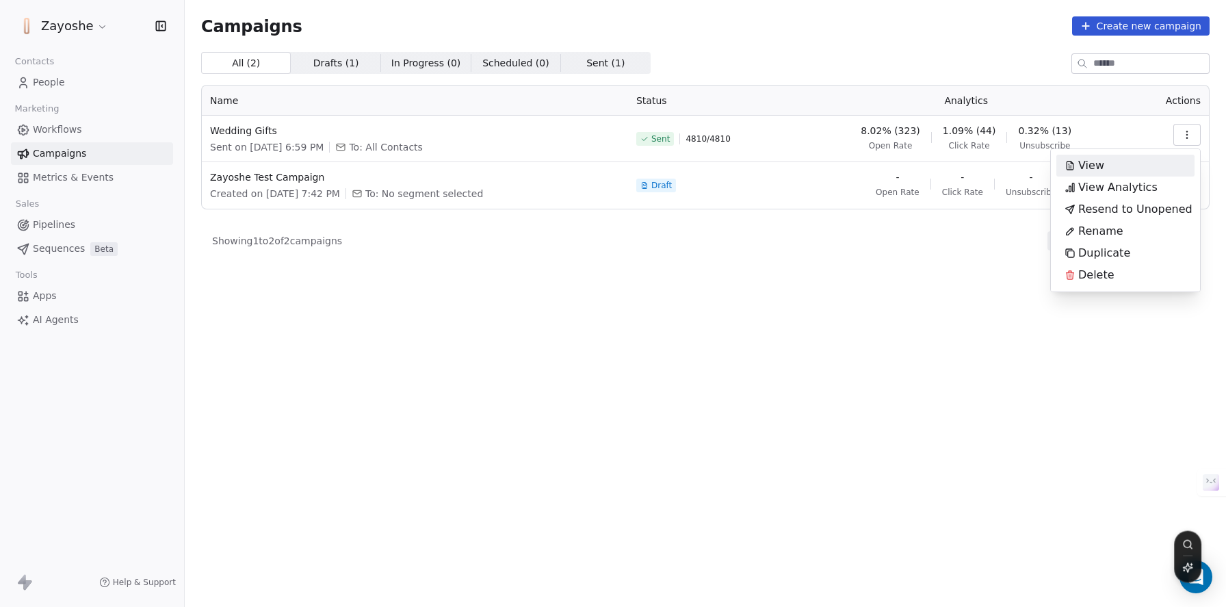
click at [1117, 166] on div "View" at bounding box center [1125, 166] width 138 height 22
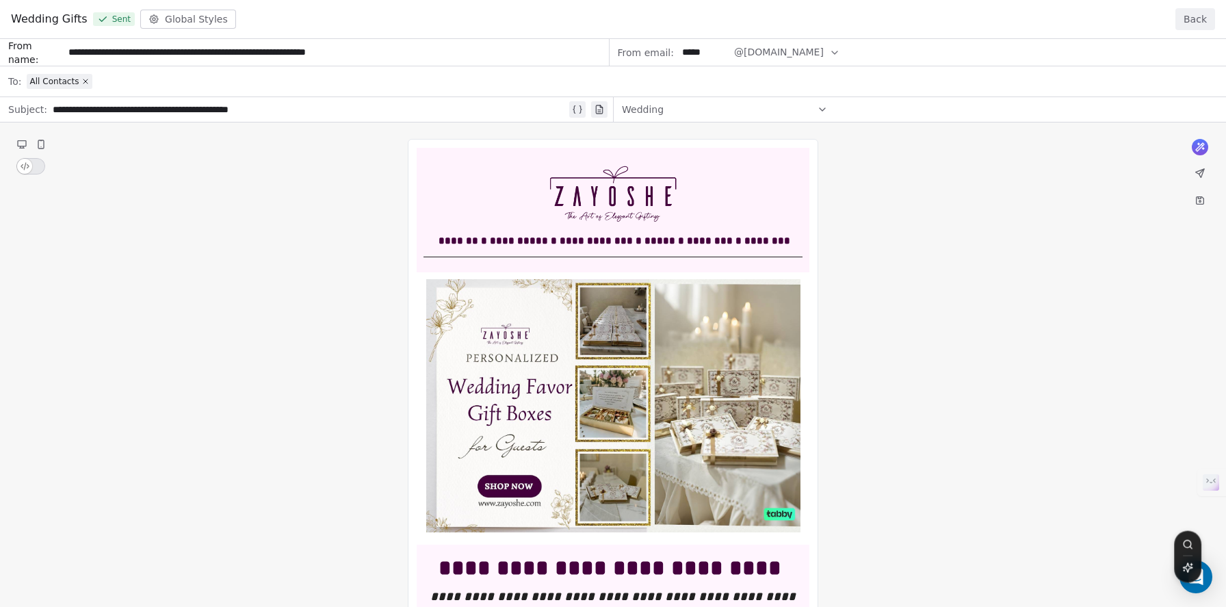
click at [1187, 21] on button "Back" at bounding box center [1195, 19] width 40 height 22
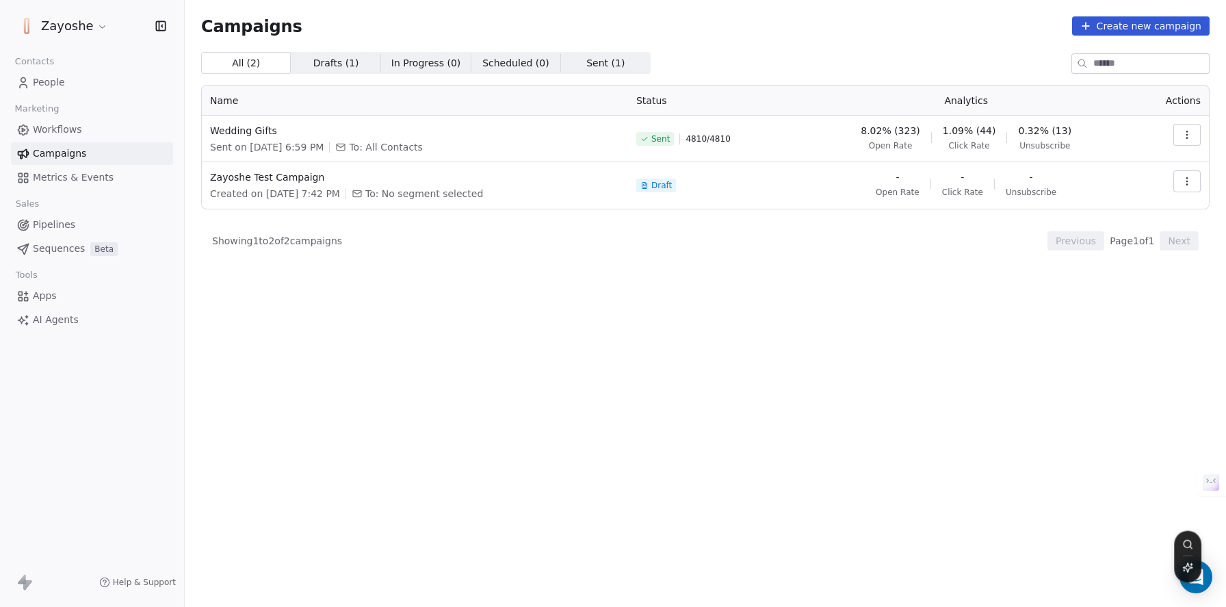
click at [38, 80] on span "People" at bounding box center [49, 82] width 32 height 14
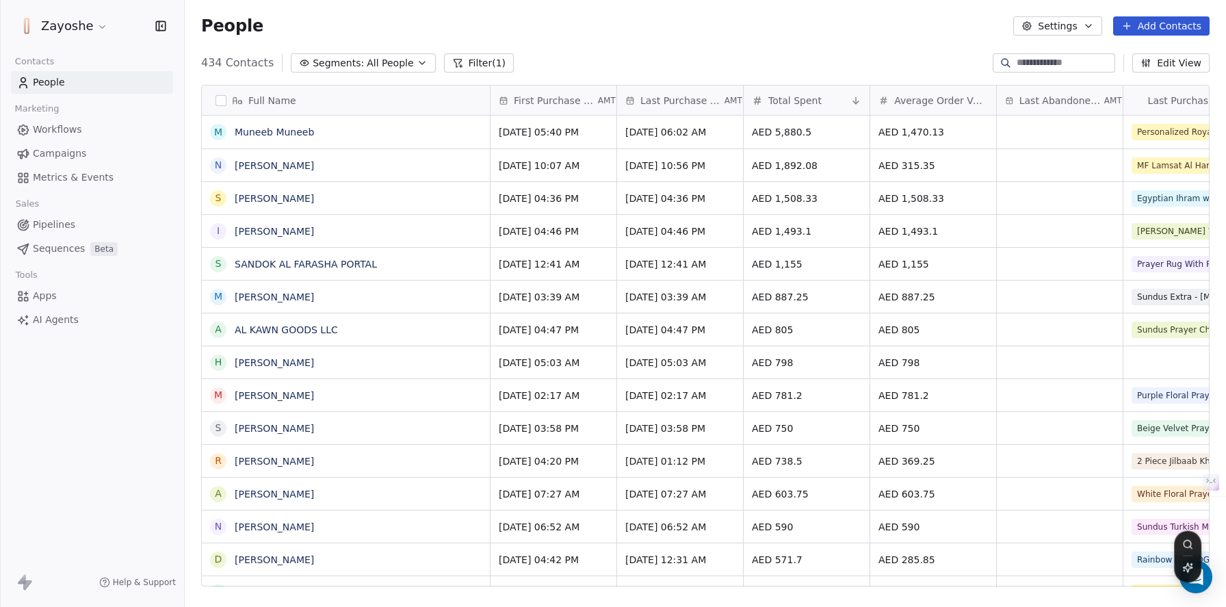
scroll to position [523, 1031]
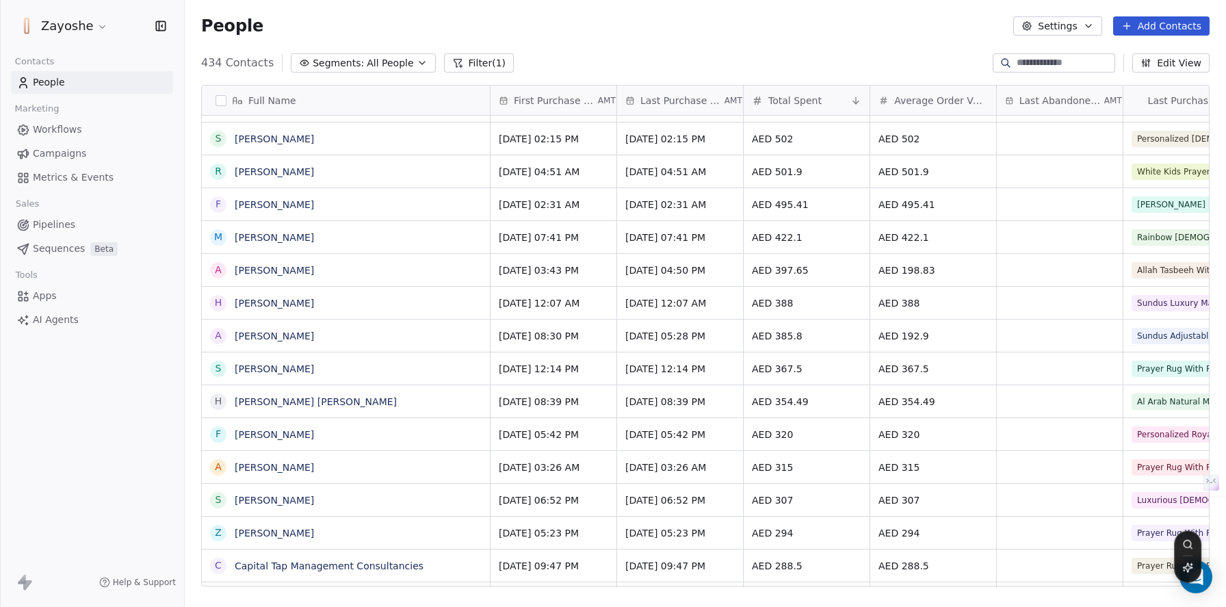
click at [479, 60] on button "Filter (1)" at bounding box center [479, 62] width 70 height 19
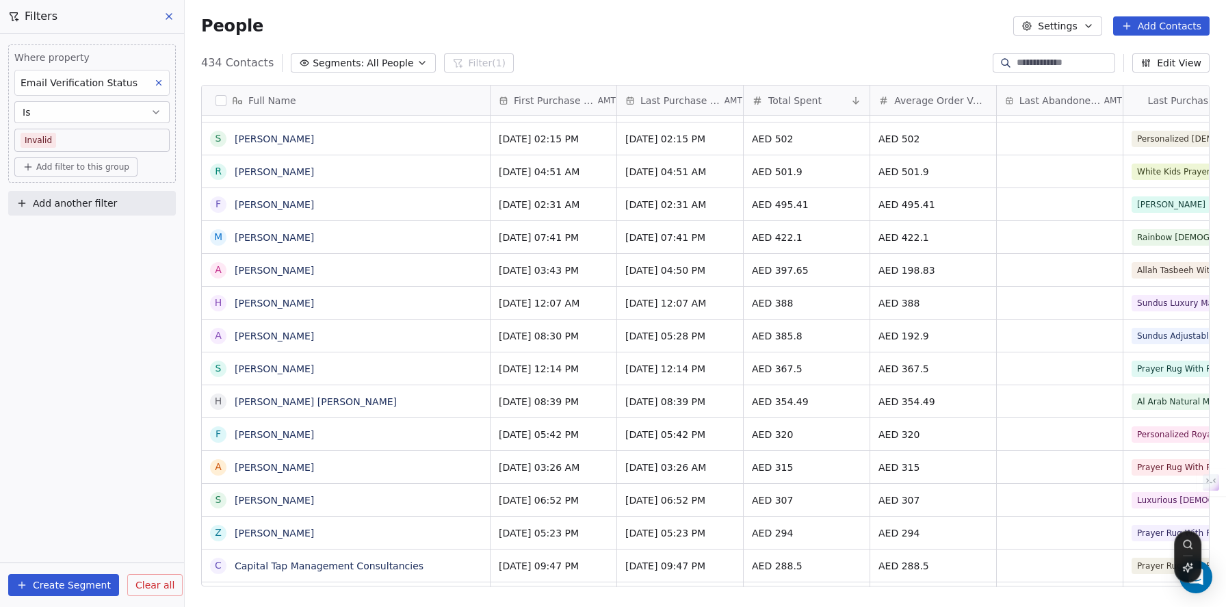
click at [155, 584] on span "Clear all" at bounding box center [154, 585] width 39 height 14
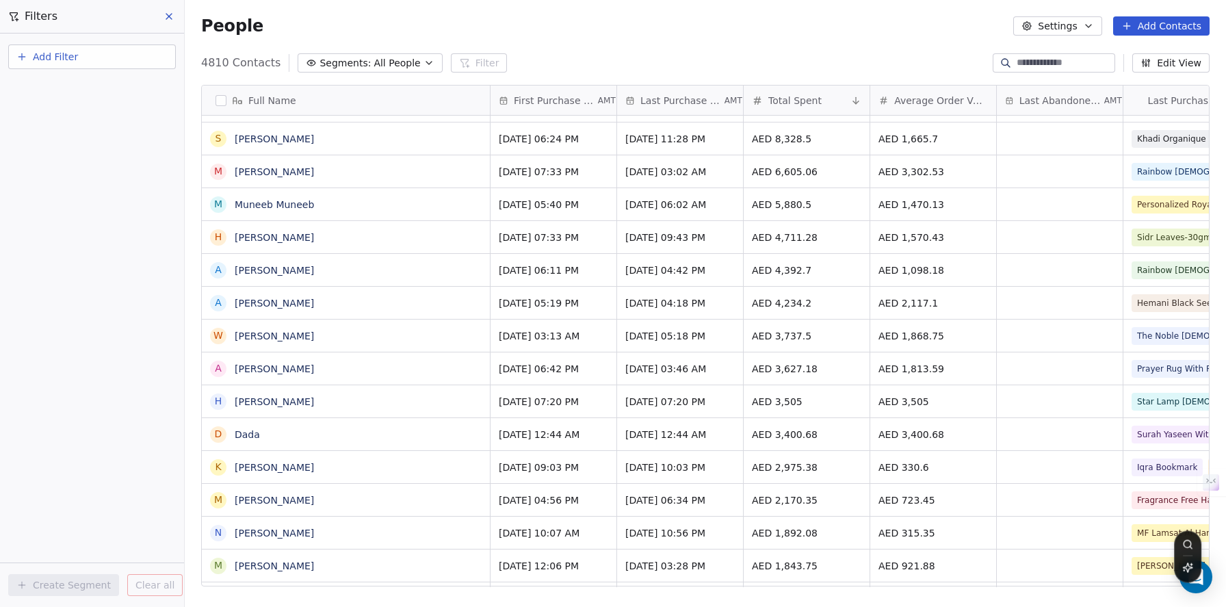
scroll to position [0, 0]
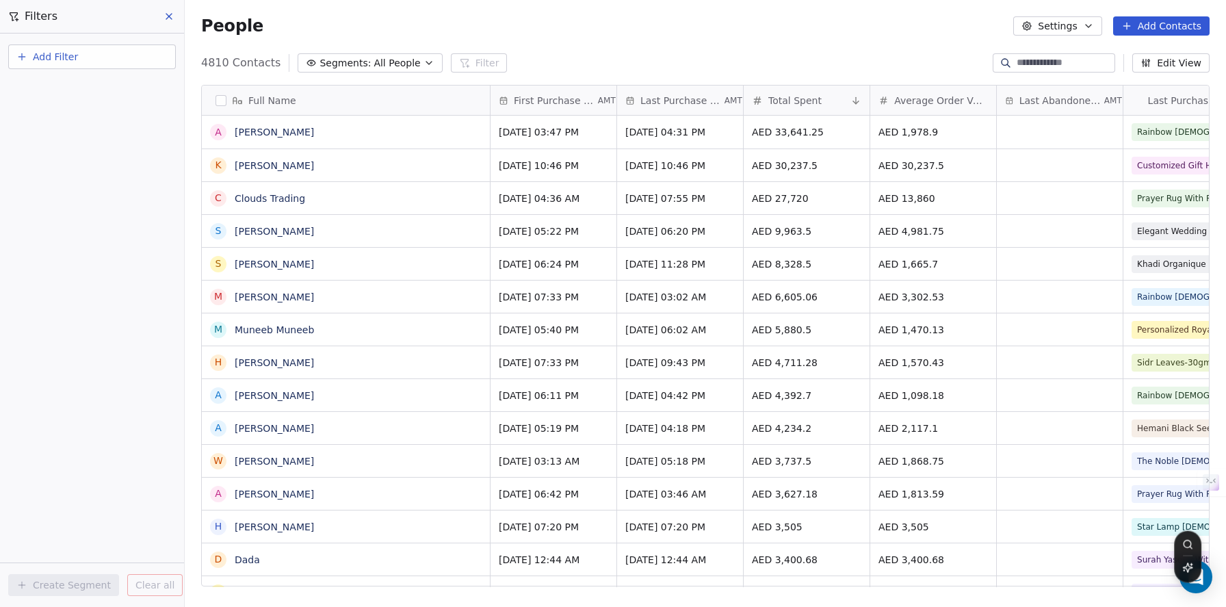
click at [49, 21] on span "Filters" at bounding box center [41, 16] width 33 height 16
click at [166, 12] on icon at bounding box center [168, 16] width 11 height 11
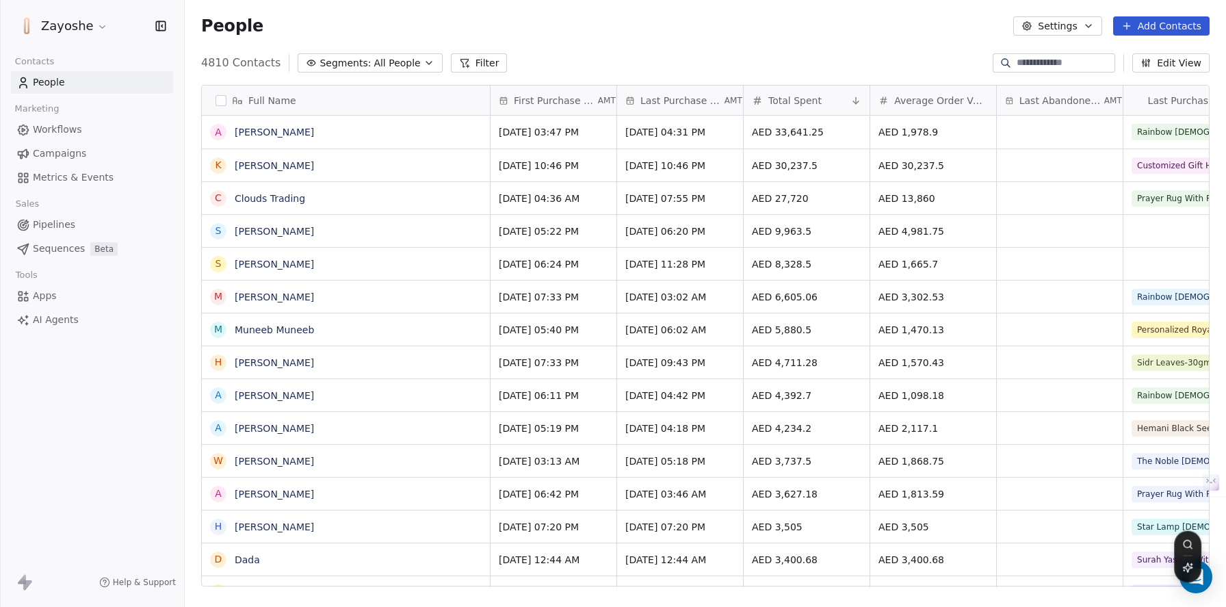
click at [90, 155] on link "Campaigns" at bounding box center [92, 153] width 162 height 23
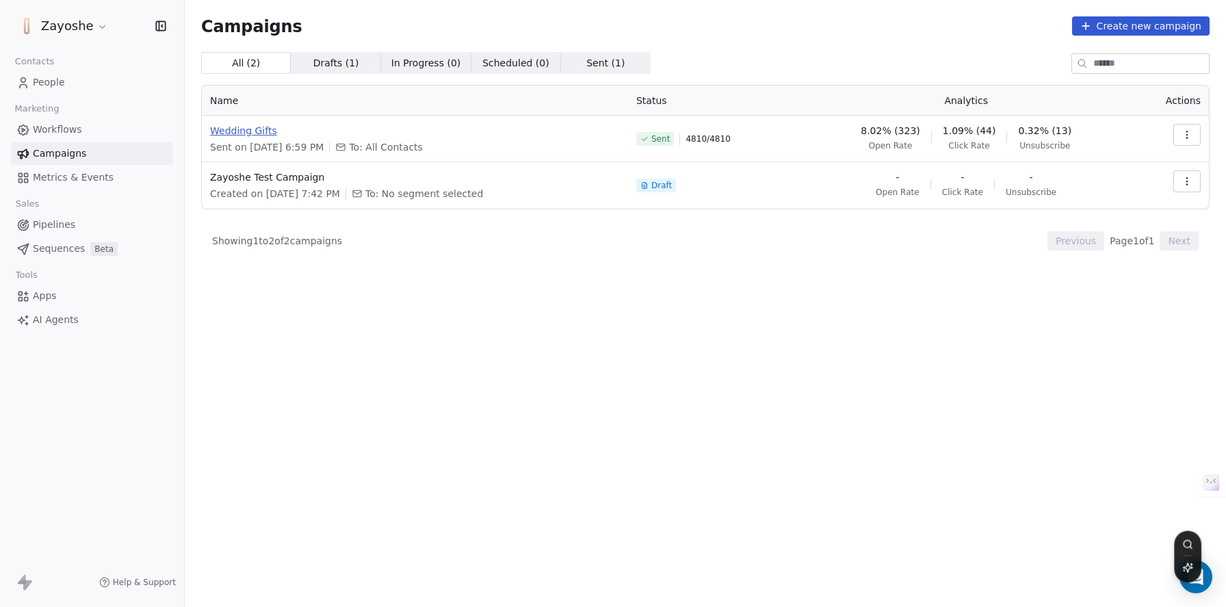
click at [272, 136] on span "Wedding Gifts" at bounding box center [415, 131] width 410 height 14
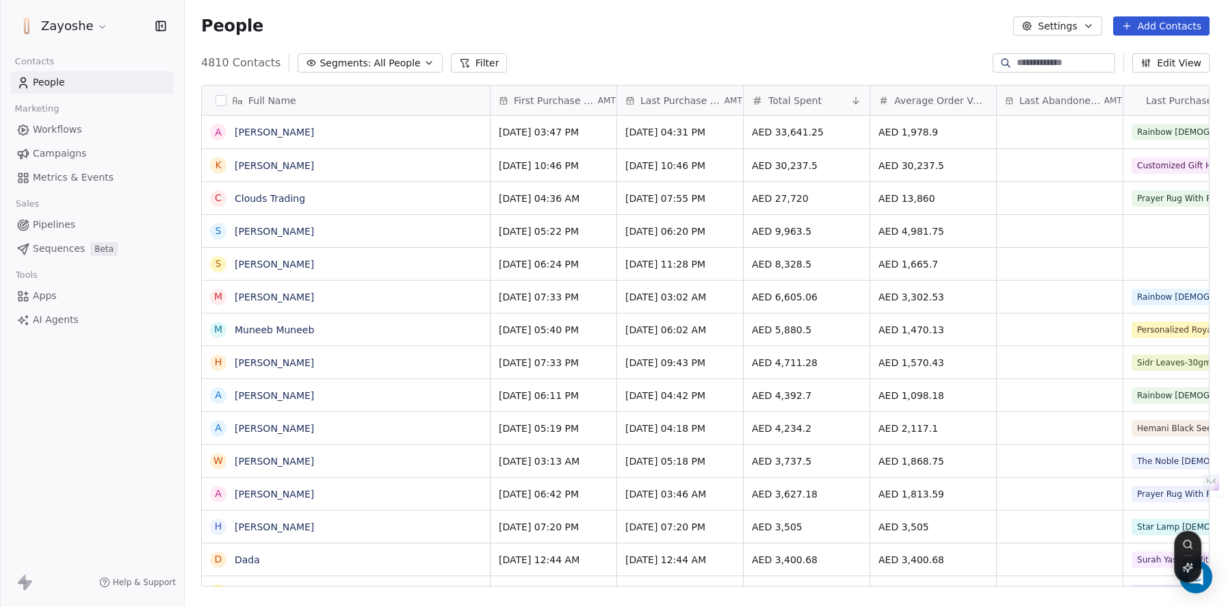
scroll to position [523, 1031]
click at [58, 146] on span "Campaigns" at bounding box center [59, 153] width 53 height 14
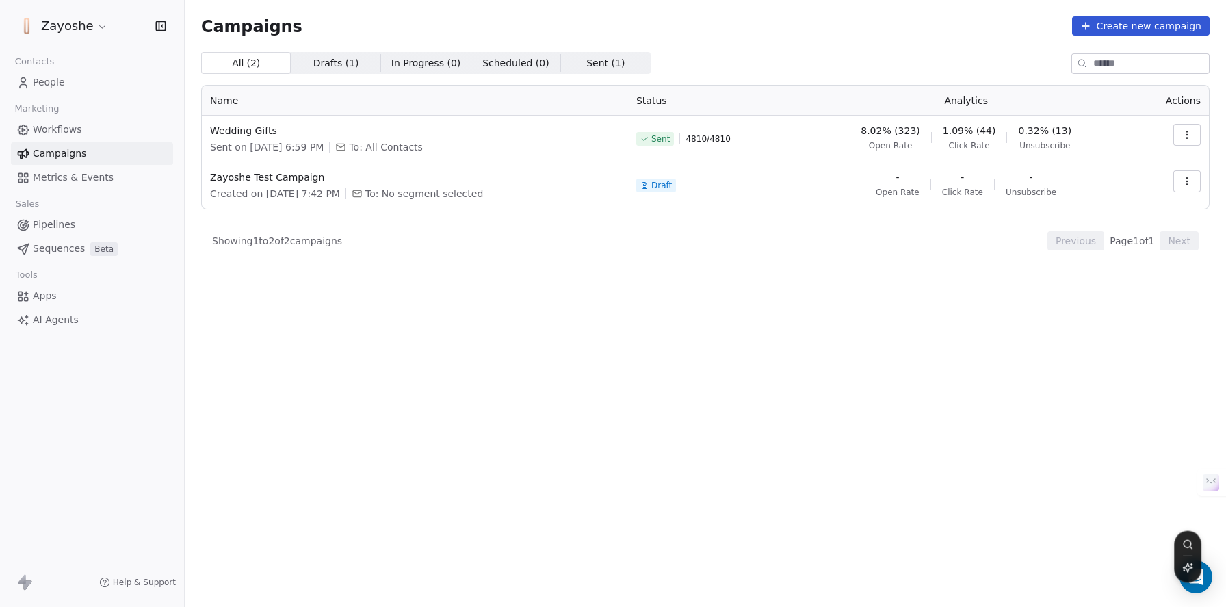
click at [1183, 132] on icon "button" at bounding box center [1186, 134] width 11 height 11
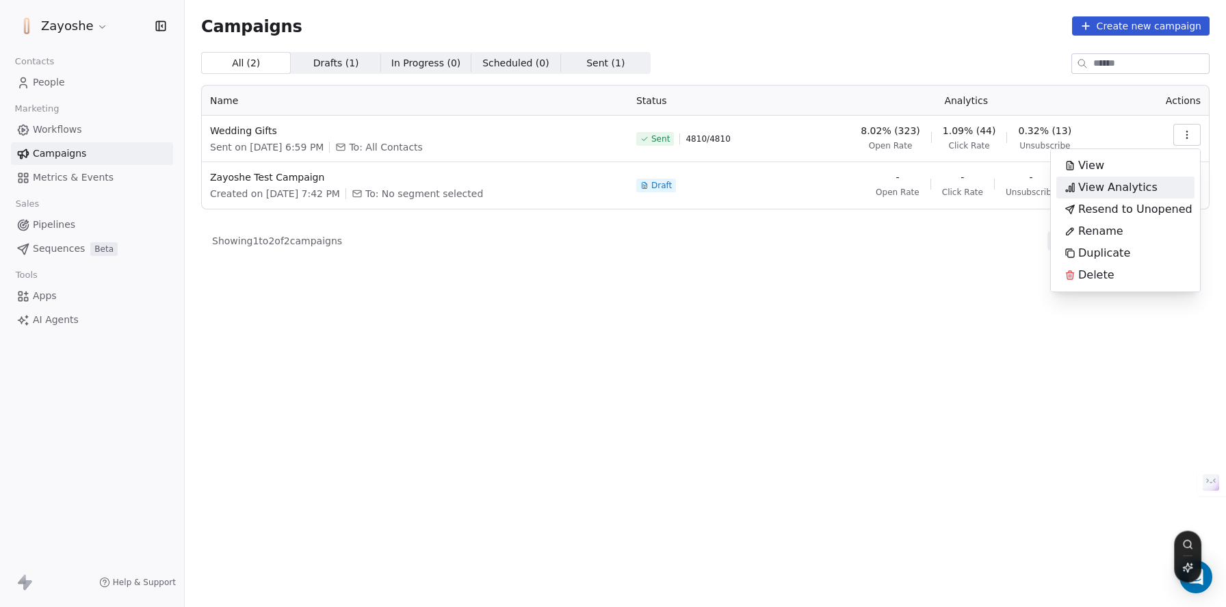
click at [1133, 184] on span "View Analytics" at bounding box center [1117, 187] width 79 height 16
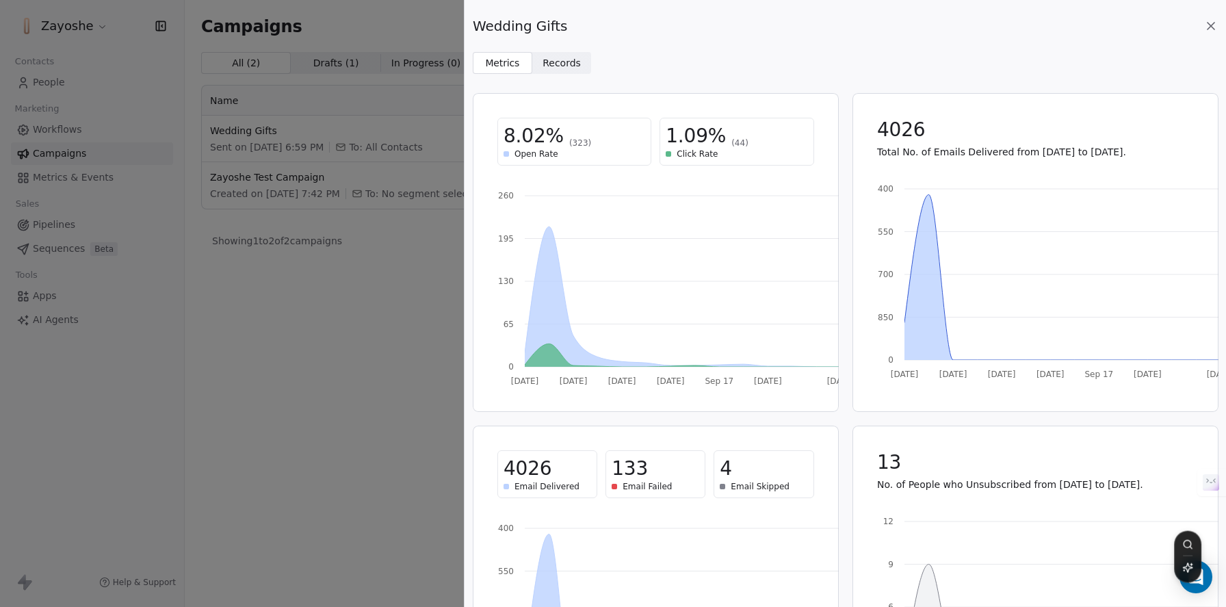
click at [578, 68] on span "Records" at bounding box center [561, 63] width 38 height 14
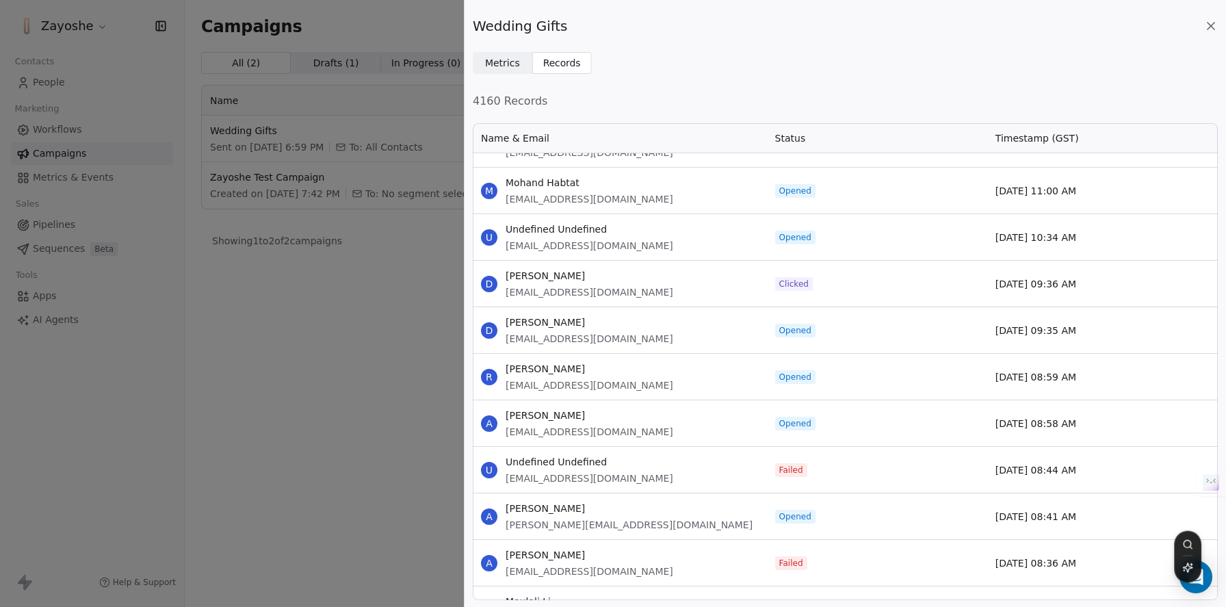
scroll to position [4469, 0]
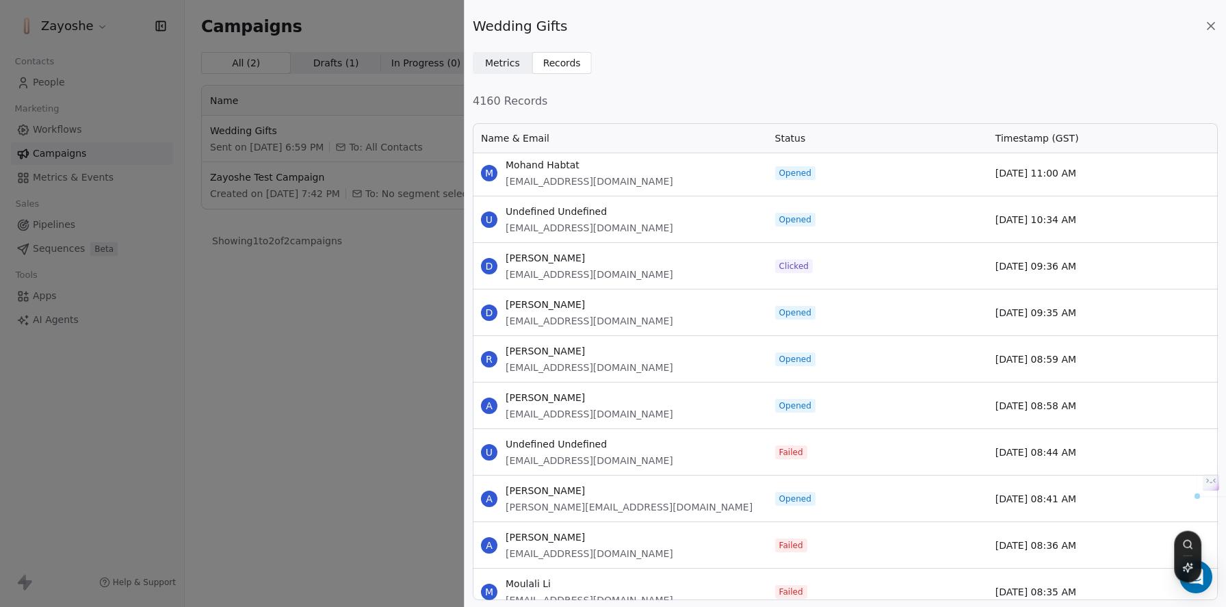
drag, startPoint x: 672, startPoint y: 554, endPoint x: 505, endPoint y: 556, distance: 166.2
click at [505, 556] on div "A Andi Samsidar [EMAIL_ADDRESS][DOMAIN_NAME]" at bounding box center [620, 545] width 294 height 46
copy span "[EMAIL_ADDRESS][DOMAIN_NAME]"
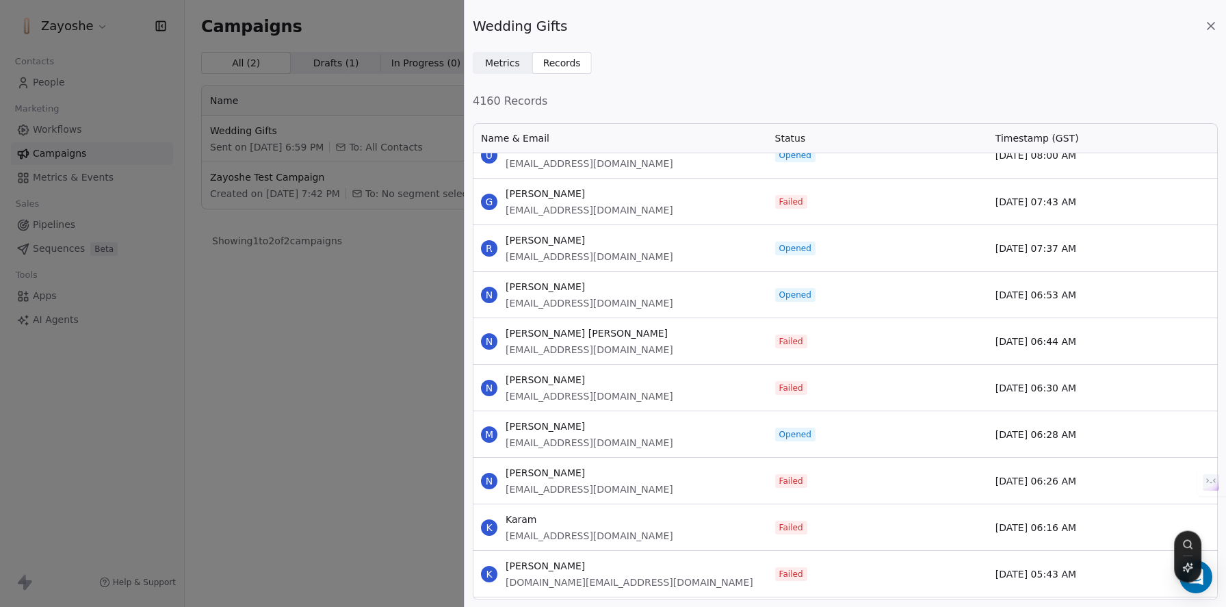
scroll to position [5171, 0]
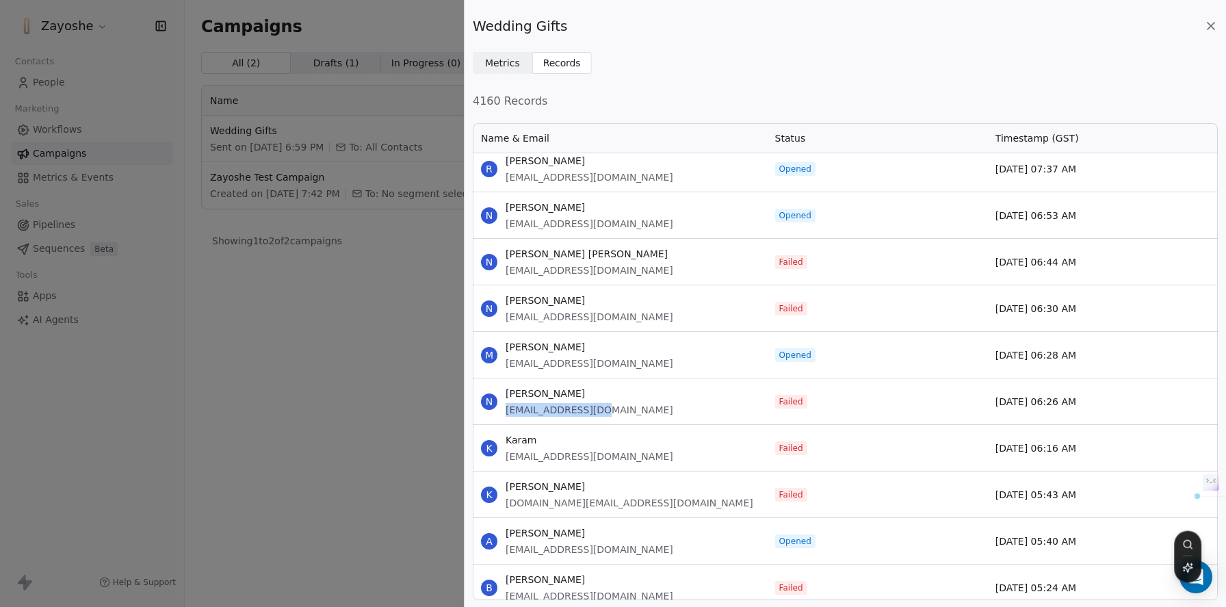
drag, startPoint x: 592, startPoint y: 421, endPoint x: 506, endPoint y: 410, distance: 86.2
click at [506, 410] on div "N [PERSON_NAME] [EMAIL_ADDRESS][DOMAIN_NAME]" at bounding box center [620, 401] width 294 height 46
copy span "[EMAIL_ADDRESS][DOMAIN_NAME]"
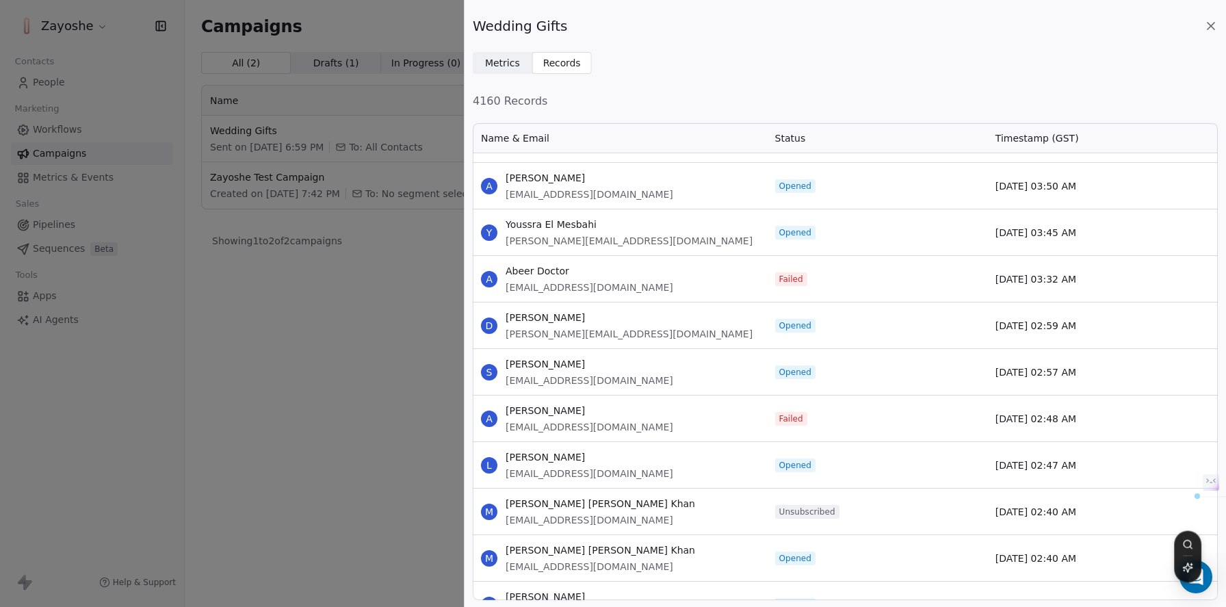
scroll to position [6234, 0]
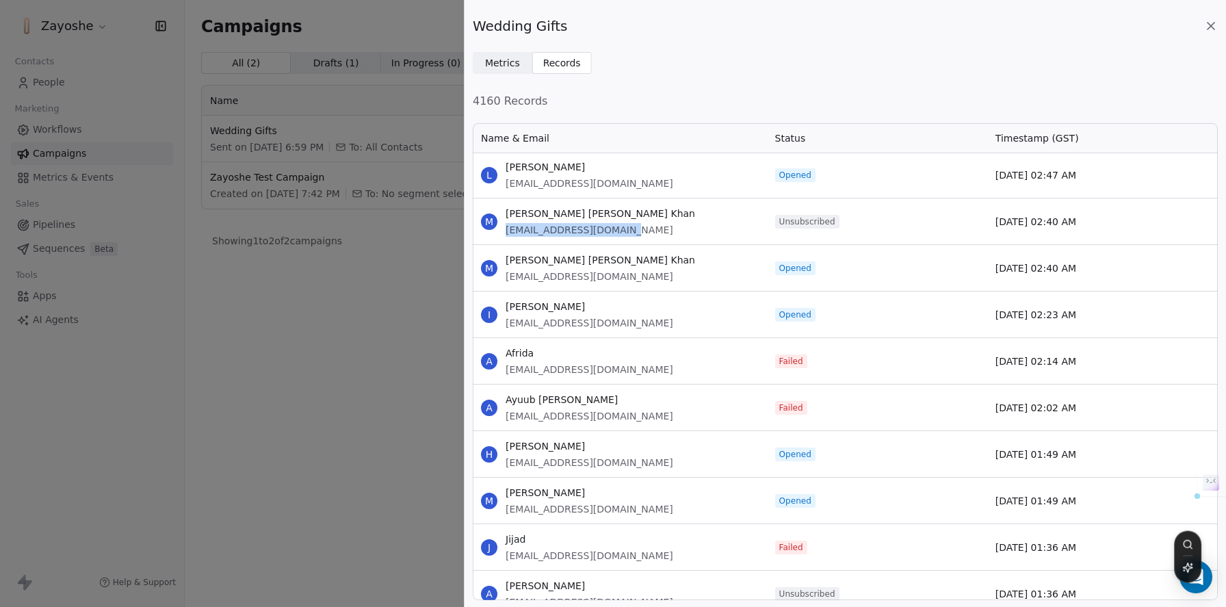
drag, startPoint x: 657, startPoint y: 230, endPoint x: 507, endPoint y: 232, distance: 150.5
click at [507, 232] on div "M [PERSON_NAME] [PERSON_NAME] Khan [EMAIL_ADDRESS][DOMAIN_NAME]" at bounding box center [620, 221] width 294 height 46
copy span "[EMAIL_ADDRESS][DOMAIN_NAME]"
click at [421, 334] on div "Wedding Gifts Metrics Metrics Records Records 4160 Records Name & Email Status …" at bounding box center [613, 303] width 1226 height 607
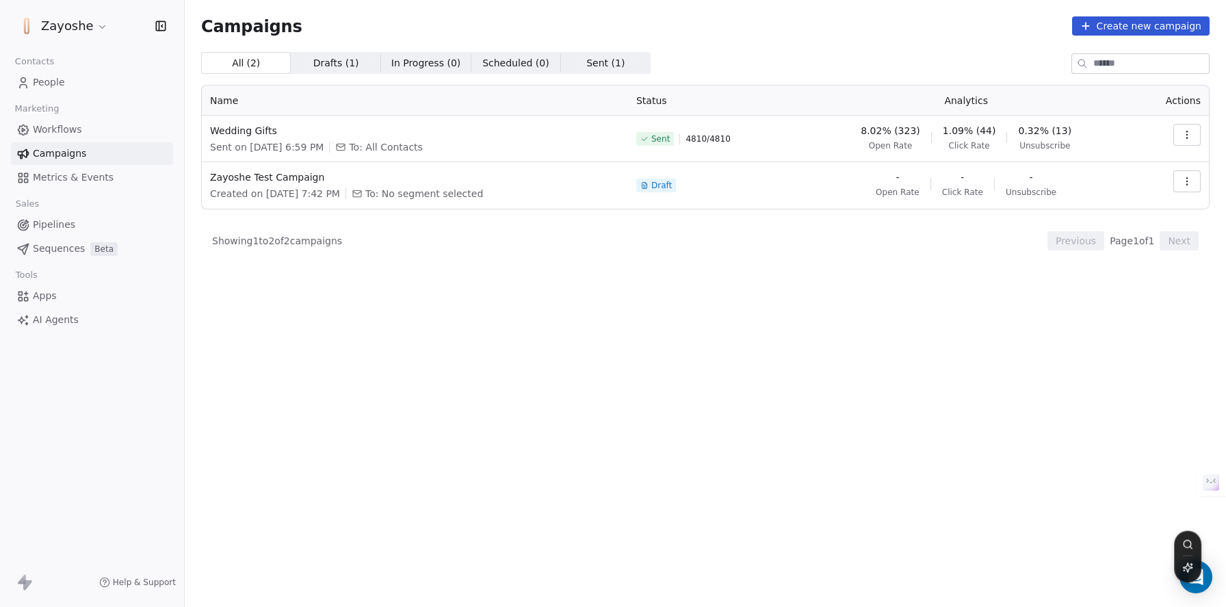
click at [79, 83] on link "People" at bounding box center [92, 82] width 162 height 23
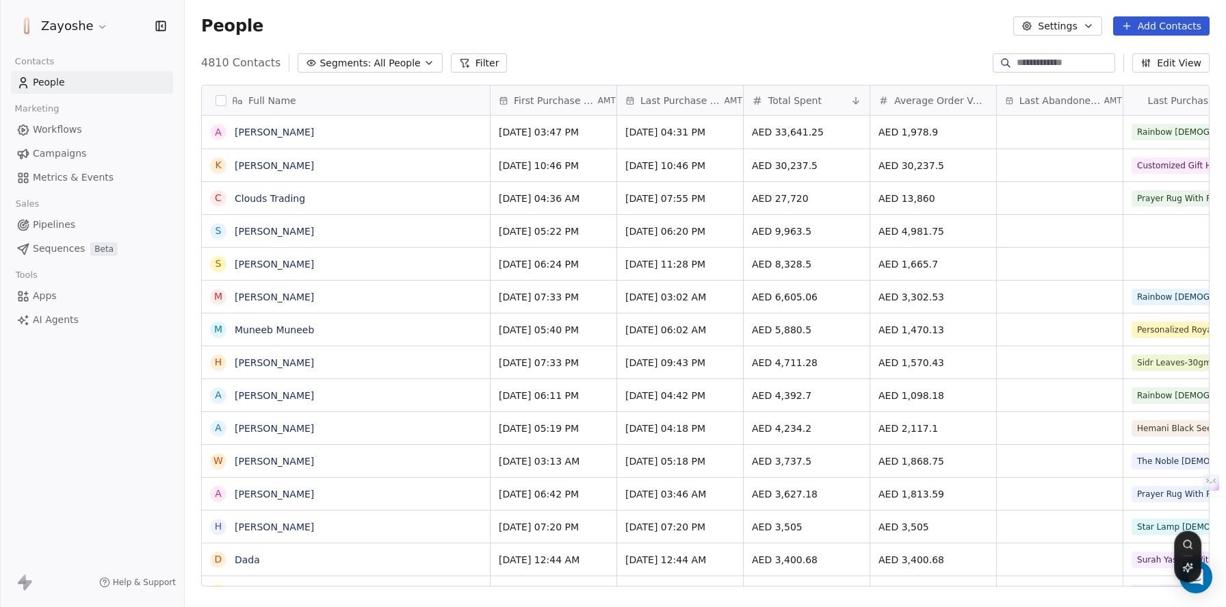
scroll to position [523, 1031]
click at [391, 64] on span "All People" at bounding box center [396, 63] width 47 height 14
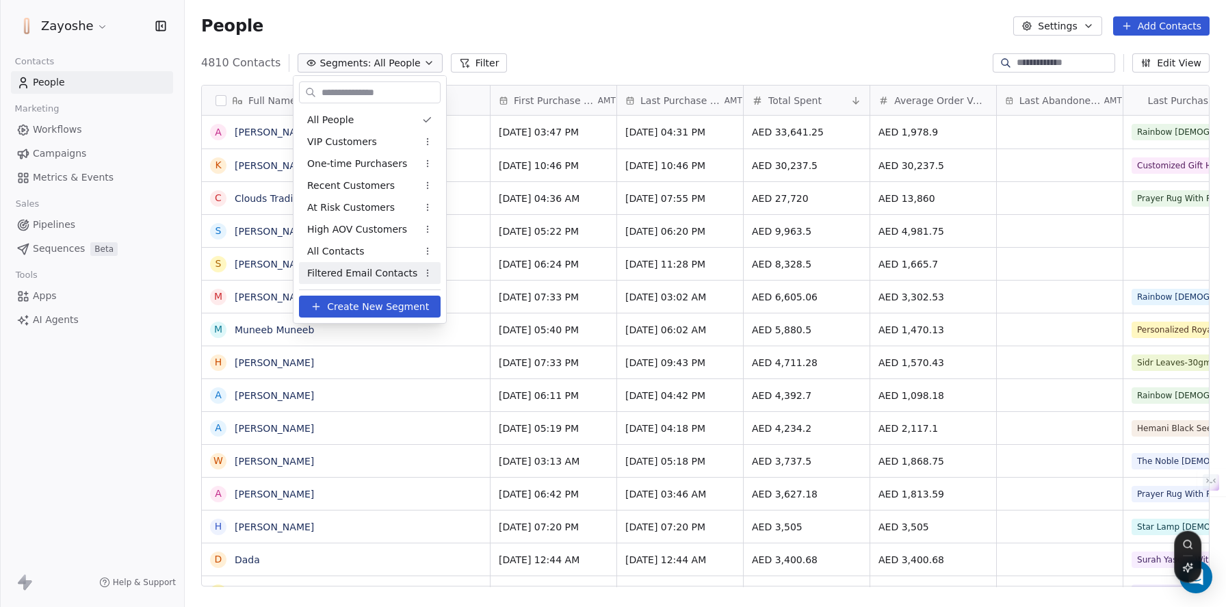
click at [363, 269] on span "Filtered Email Contacts" at bounding box center [362, 273] width 110 height 14
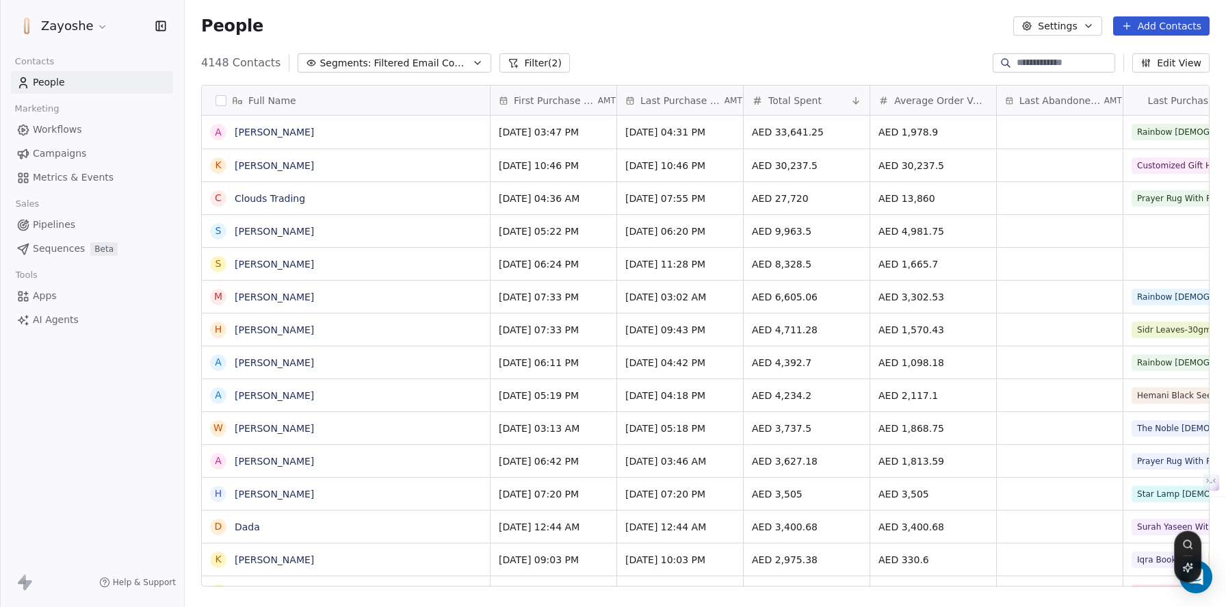
click at [1054, 60] on input at bounding box center [1064, 63] width 96 height 14
paste input "**********"
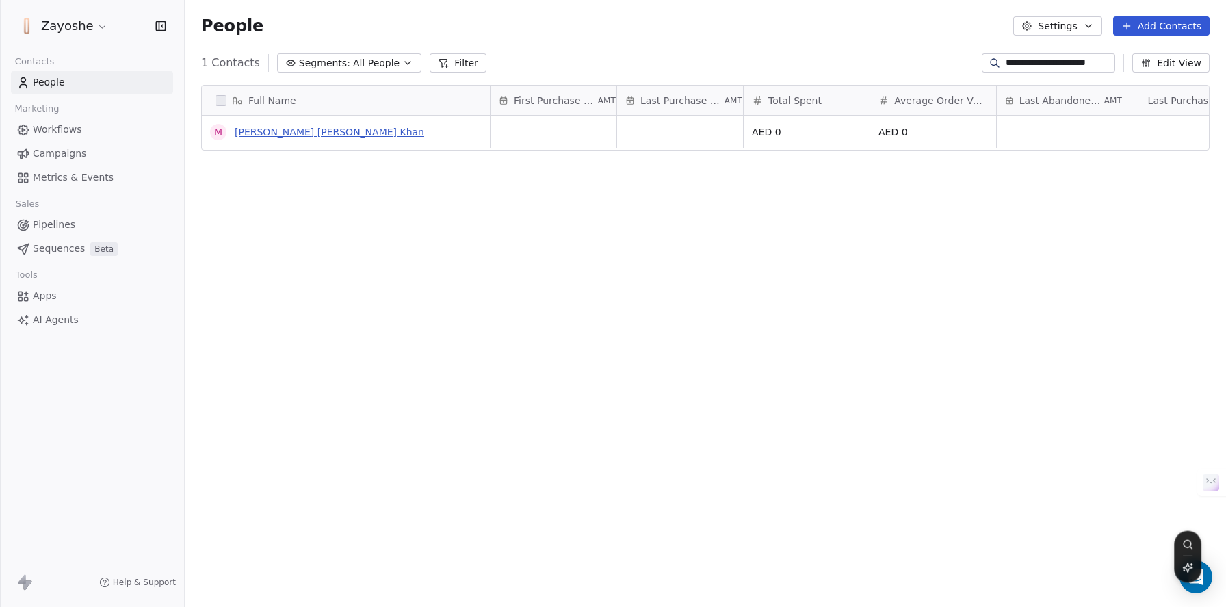
type input "**********"
click at [345, 136] on link "[PERSON_NAME] [PERSON_NAME] Khan" at bounding box center [329, 132] width 189 height 11
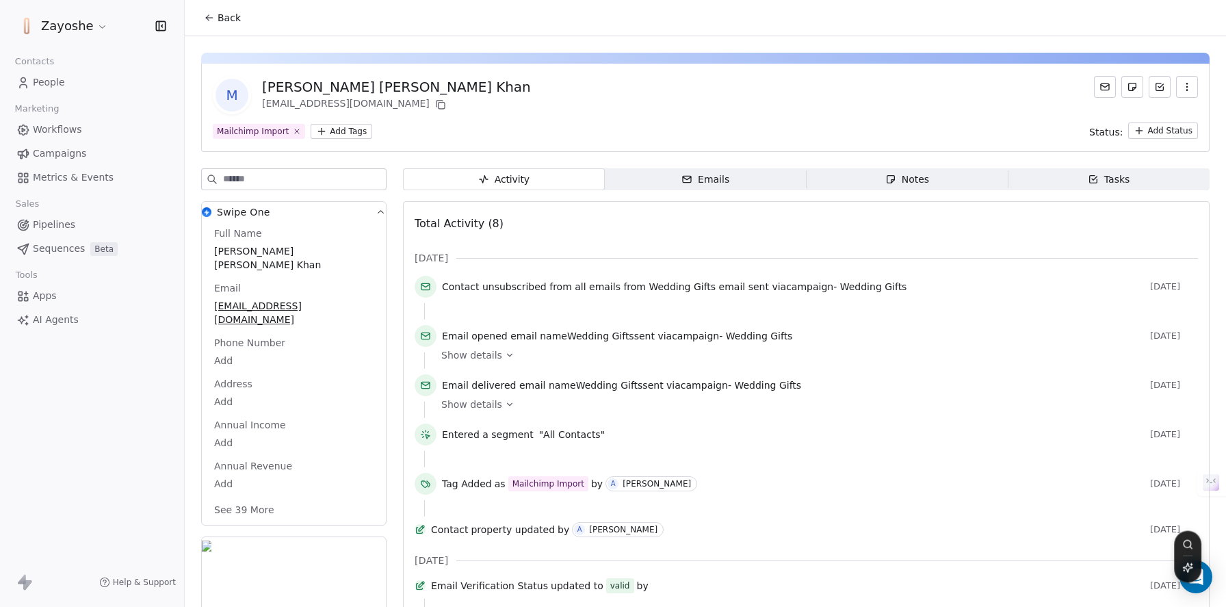
click at [243, 497] on button "See 39 More" at bounding box center [244, 509] width 77 height 25
click at [50, 79] on span "People" at bounding box center [49, 82] width 32 height 14
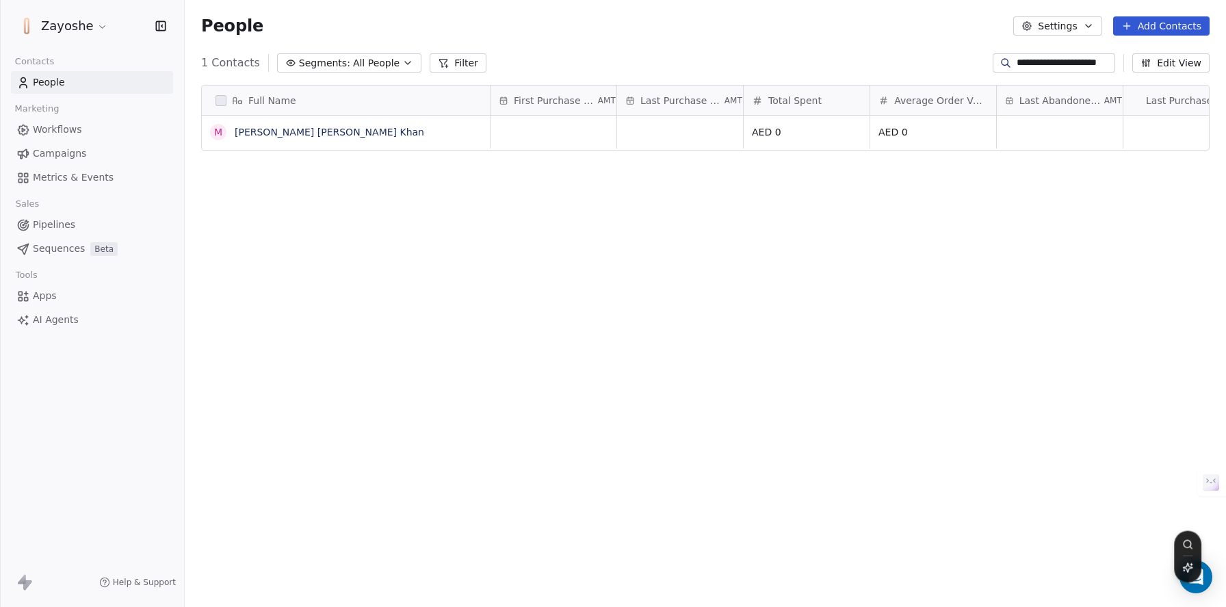
scroll to position [523, 1031]
click at [362, 69] on span "All People" at bounding box center [376, 63] width 47 height 14
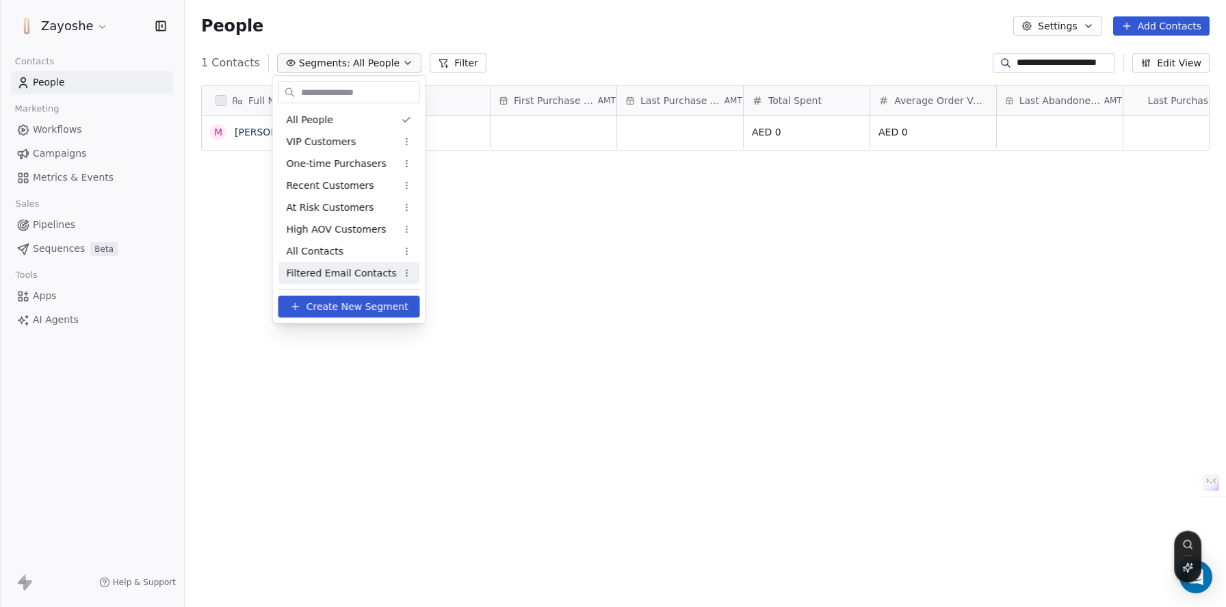
click at [344, 270] on span "Filtered Email Contacts" at bounding box center [342, 273] width 110 height 14
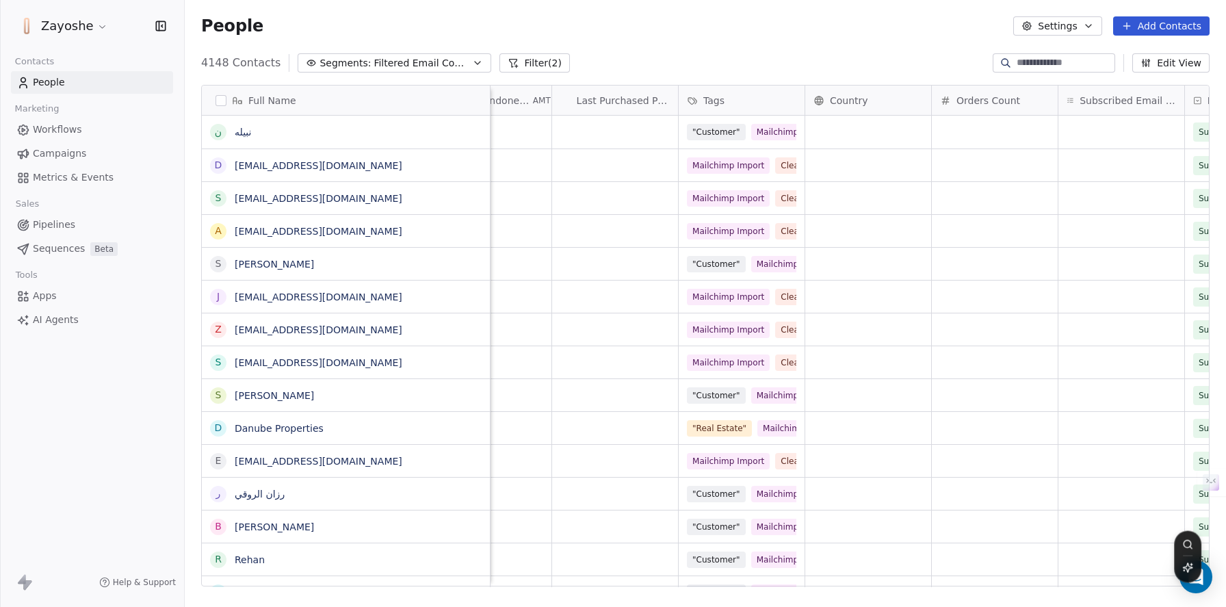
scroll to position [0, 0]
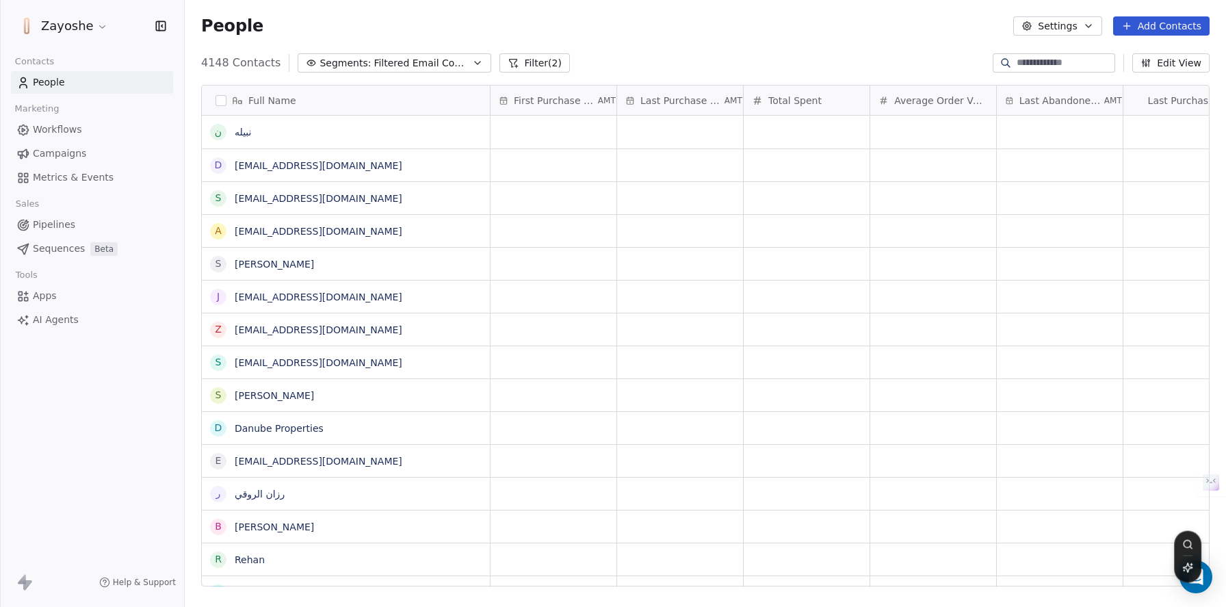
click at [1041, 66] on input at bounding box center [1064, 63] width 96 height 14
paste input "**********"
type input "**********"
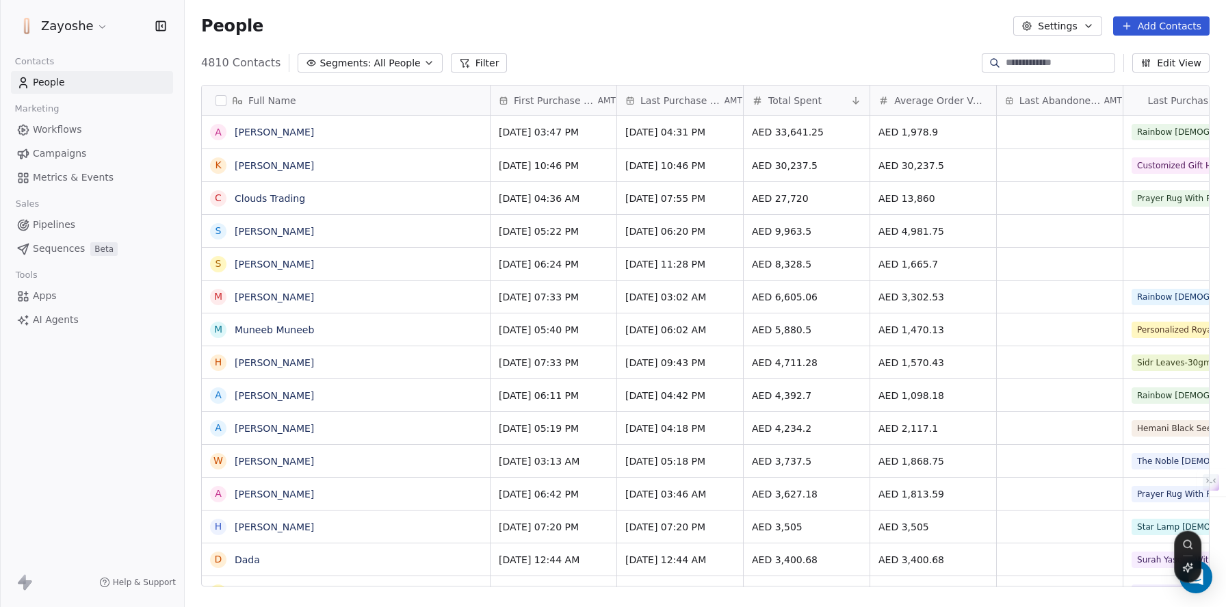
click at [410, 66] on button "Segments: All People" at bounding box center [370, 62] width 144 height 19
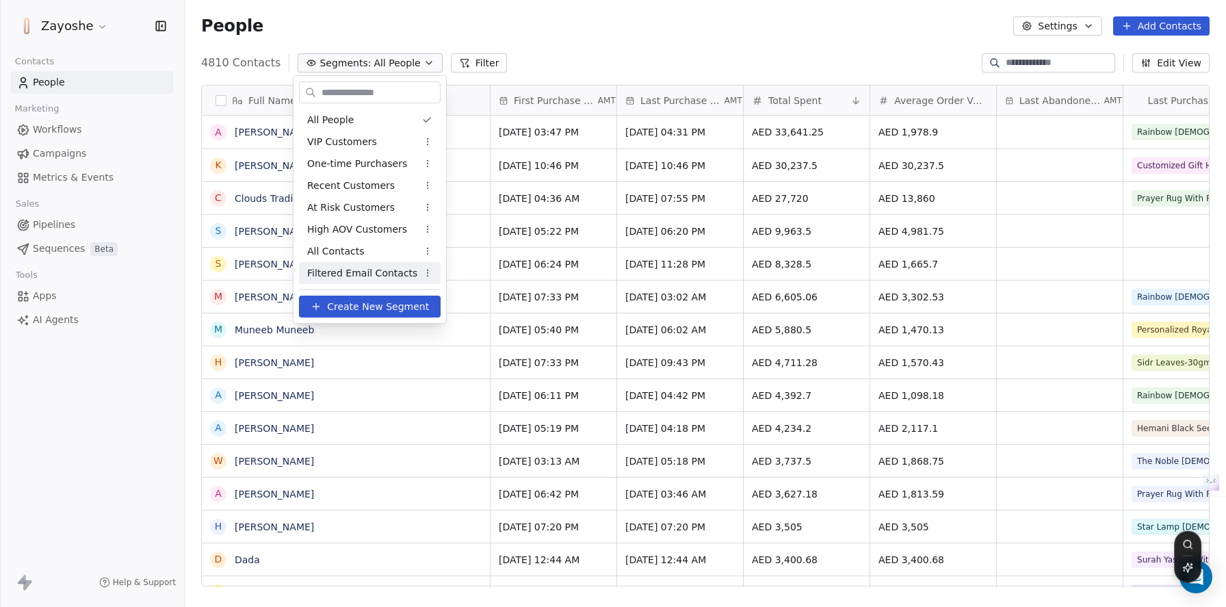
click at [365, 269] on span "Filtered Email Contacts" at bounding box center [362, 273] width 110 height 14
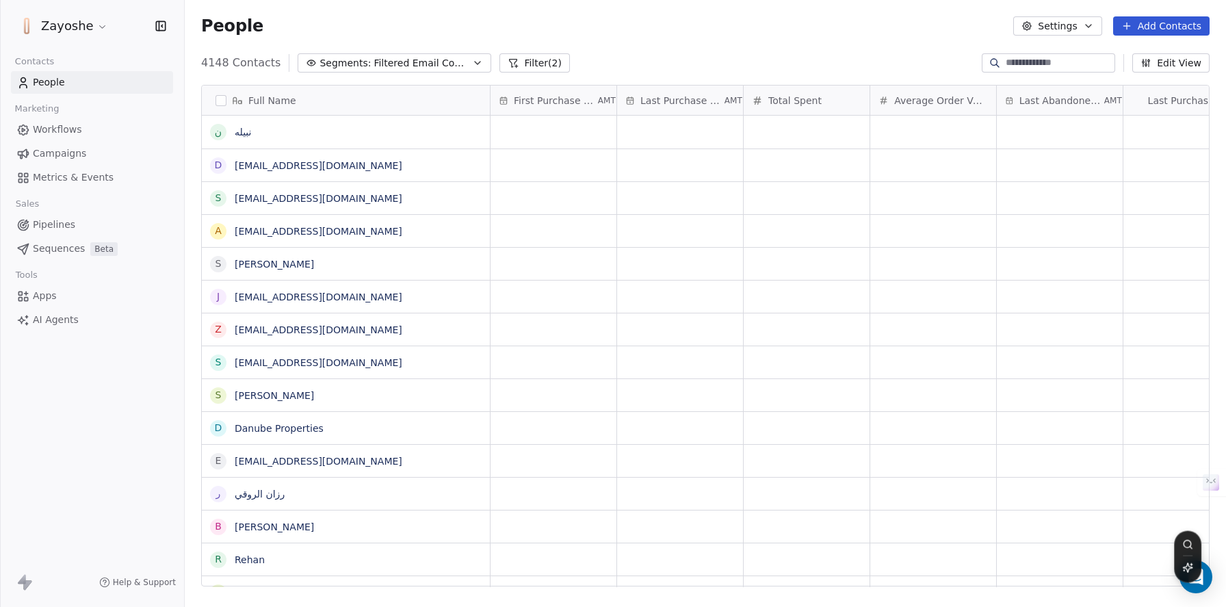
click at [1152, 70] on button "Edit View" at bounding box center [1170, 62] width 77 height 19
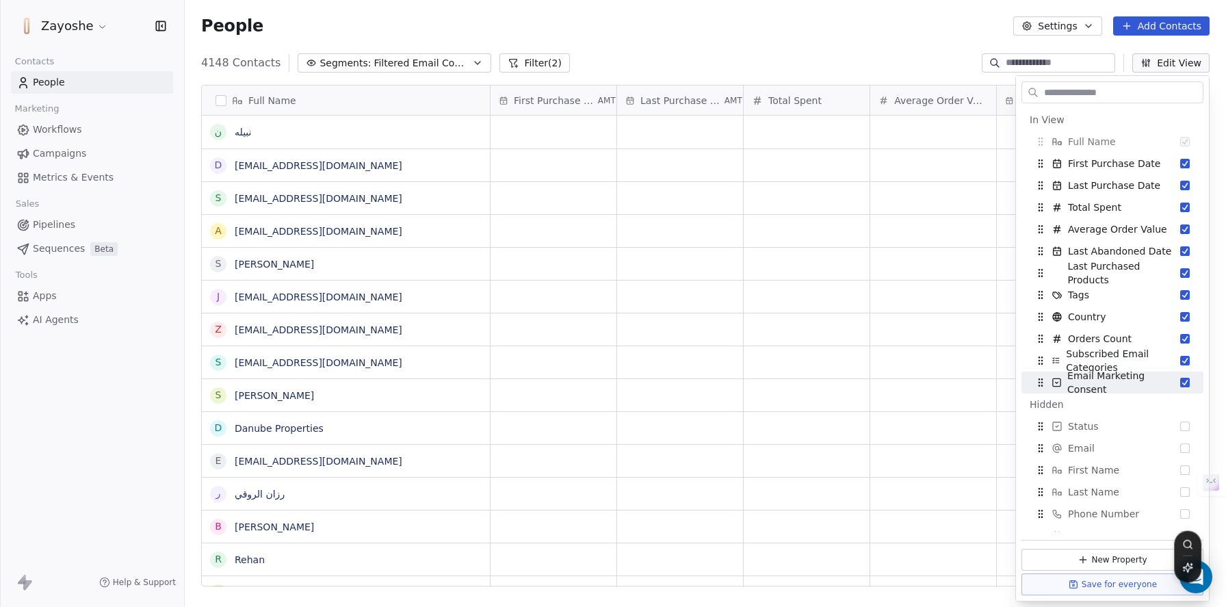
scroll to position [17, 0]
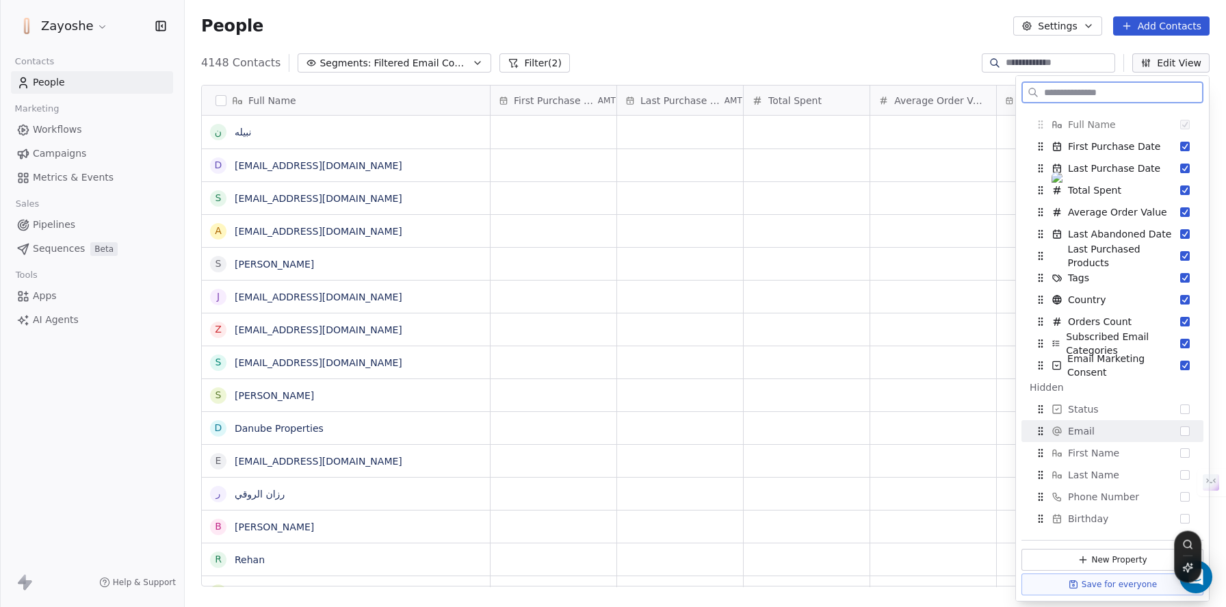
click at [1180, 429] on button "Suggestions" at bounding box center [1185, 431] width 10 height 10
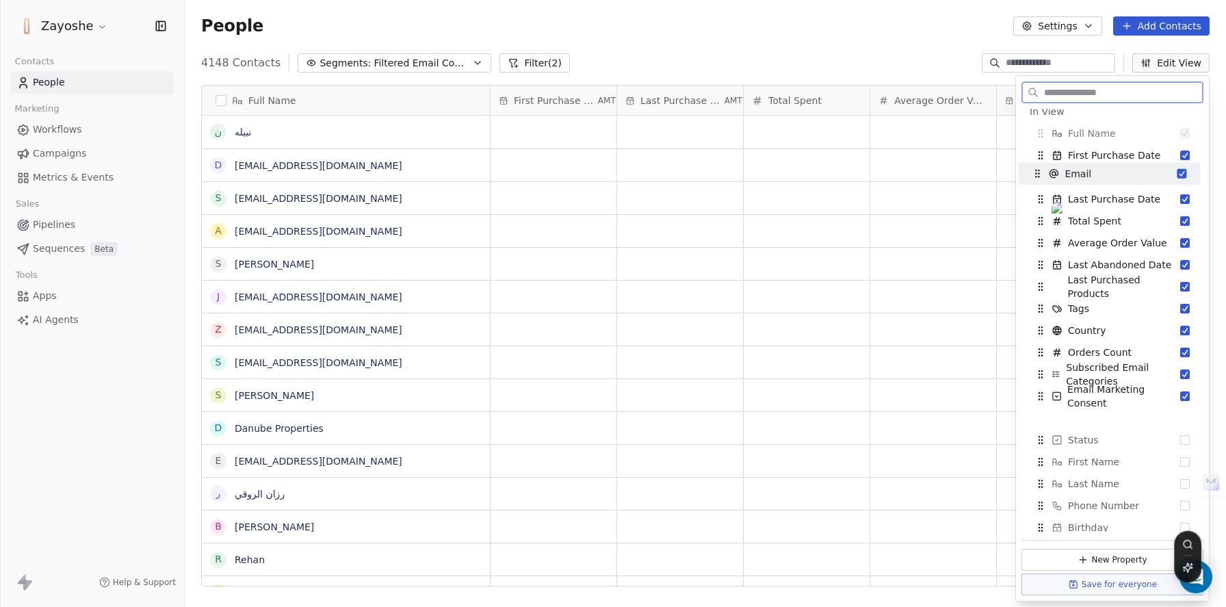
scroll to position [0, 0]
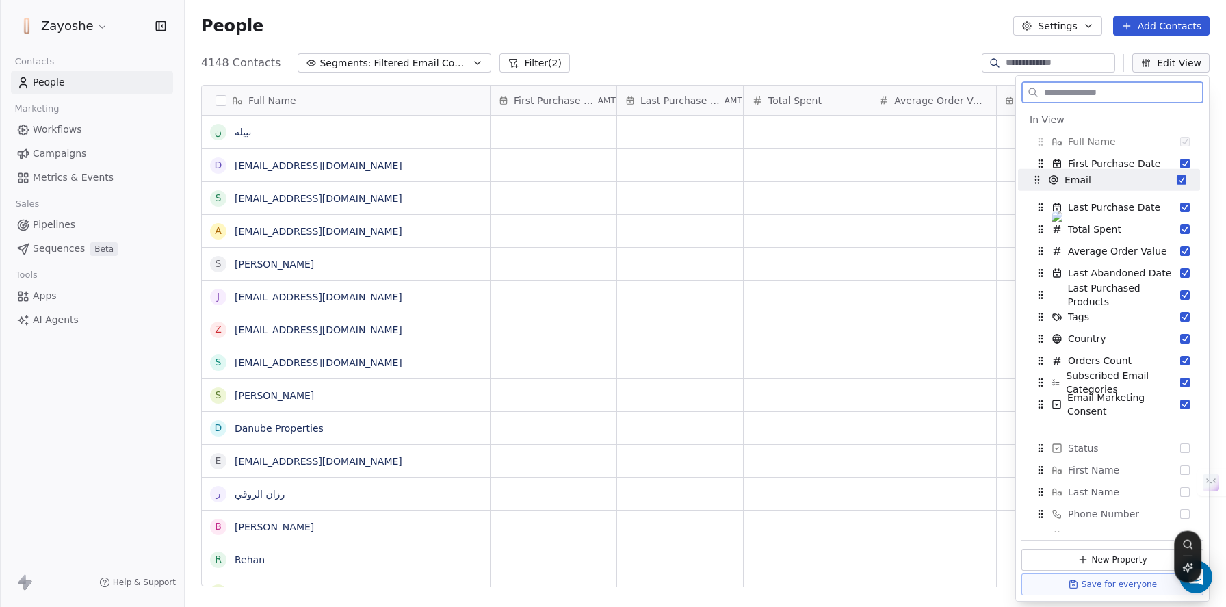
drag, startPoint x: 1043, startPoint y: 386, endPoint x: 1040, endPoint y: 179, distance: 207.3
click at [1040, 179] on icon "Suggestions" at bounding box center [1036, 179] width 11 height 11
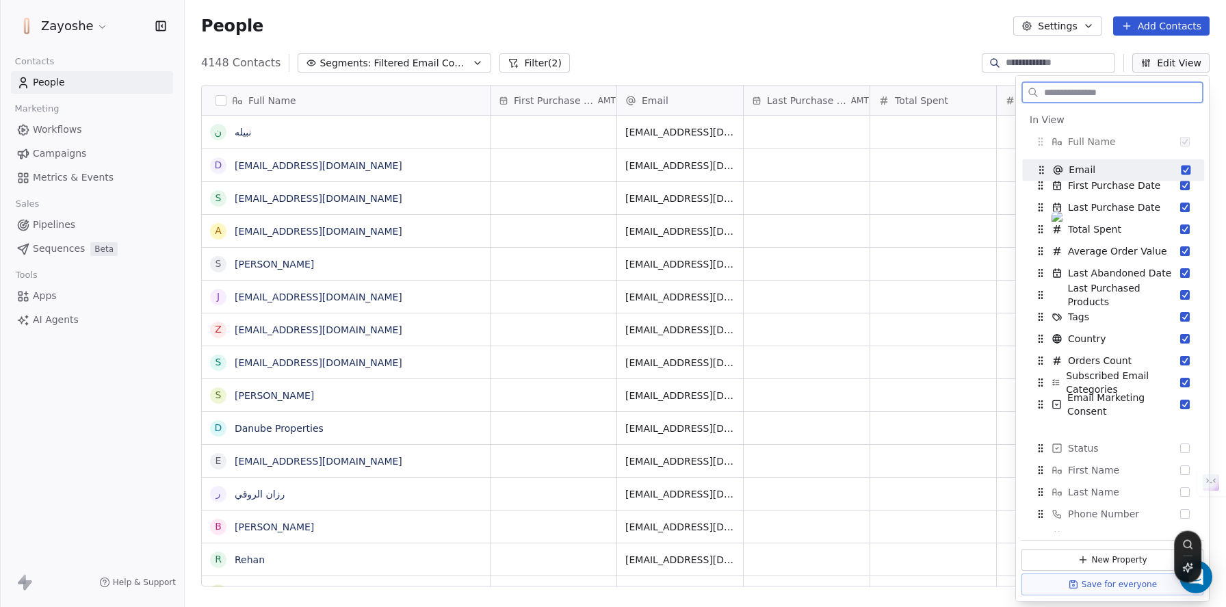
drag, startPoint x: 1042, startPoint y: 183, endPoint x: 1042, endPoint y: 168, distance: 15.1
click at [1042, 168] on icon "Suggestions" at bounding box center [1041, 169] width 11 height 11
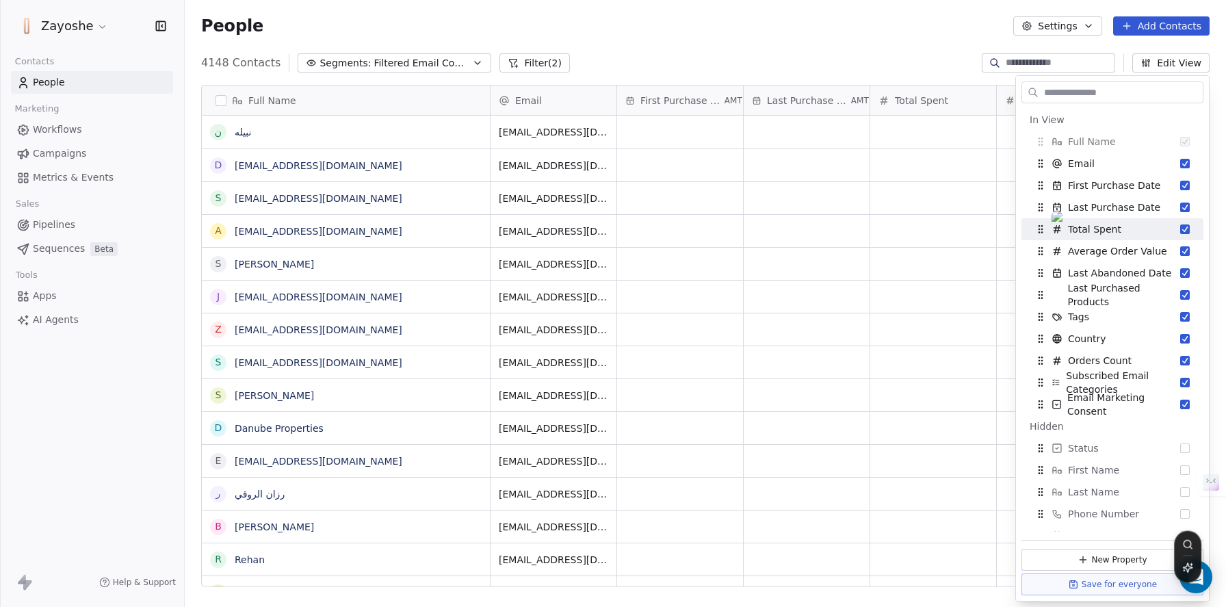
click at [933, 53] on div "4148 Contacts Segments: Filtered Email Contacts Filter (2) Edit View" at bounding box center [705, 63] width 1041 height 22
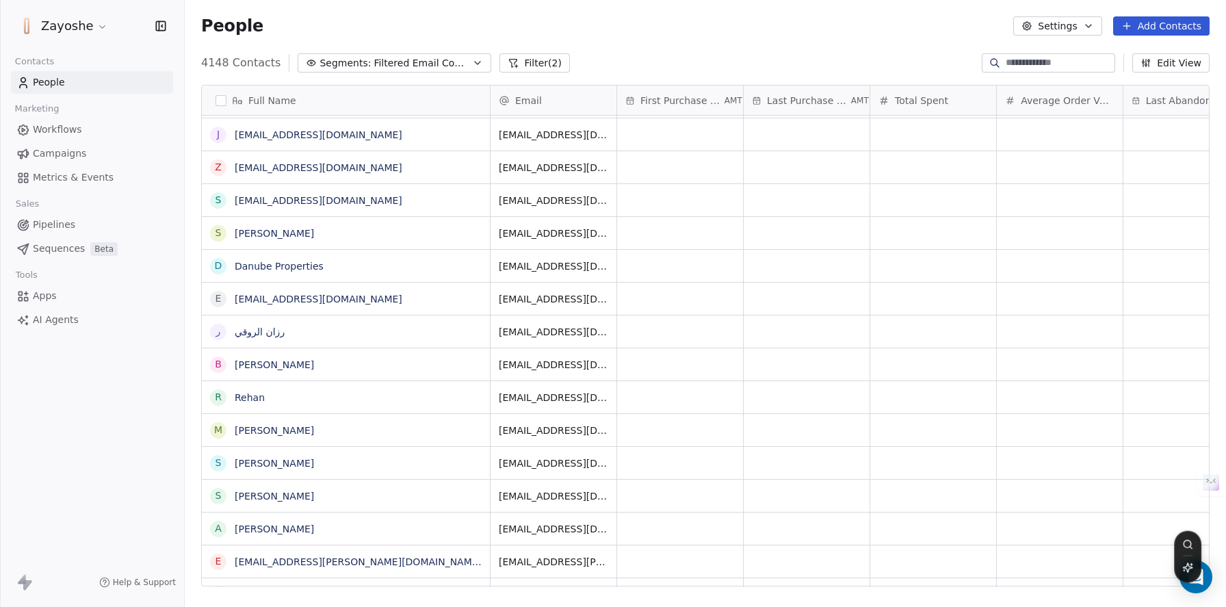
scroll to position [311, 0]
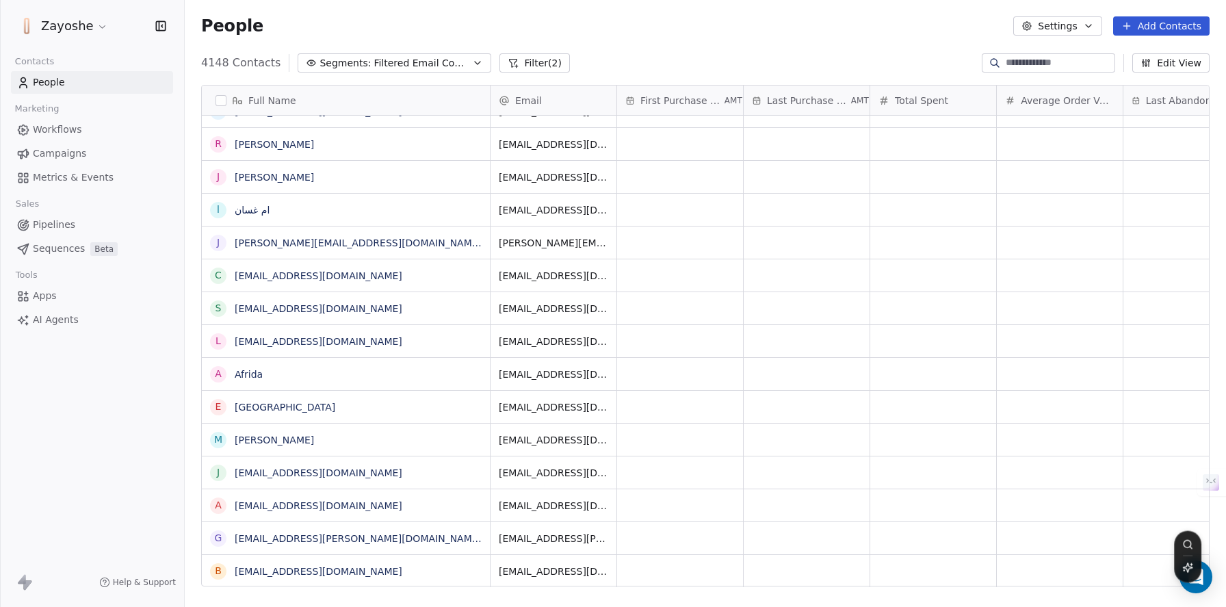
click at [559, 71] on button "Filter (2)" at bounding box center [534, 62] width 70 height 19
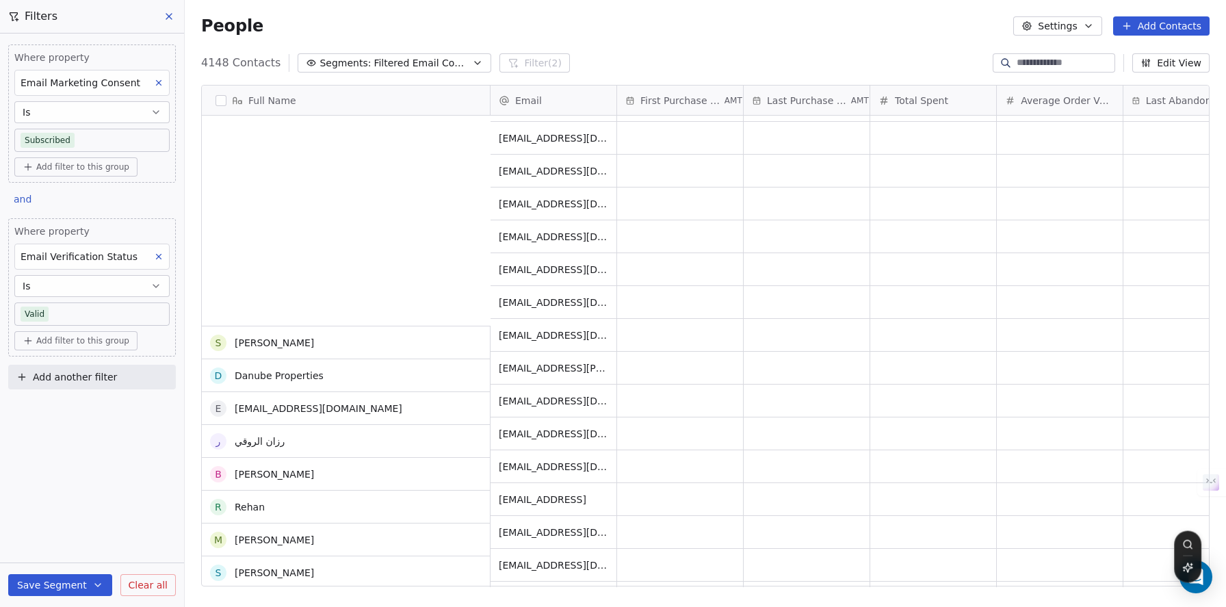
scroll to position [53, 0]
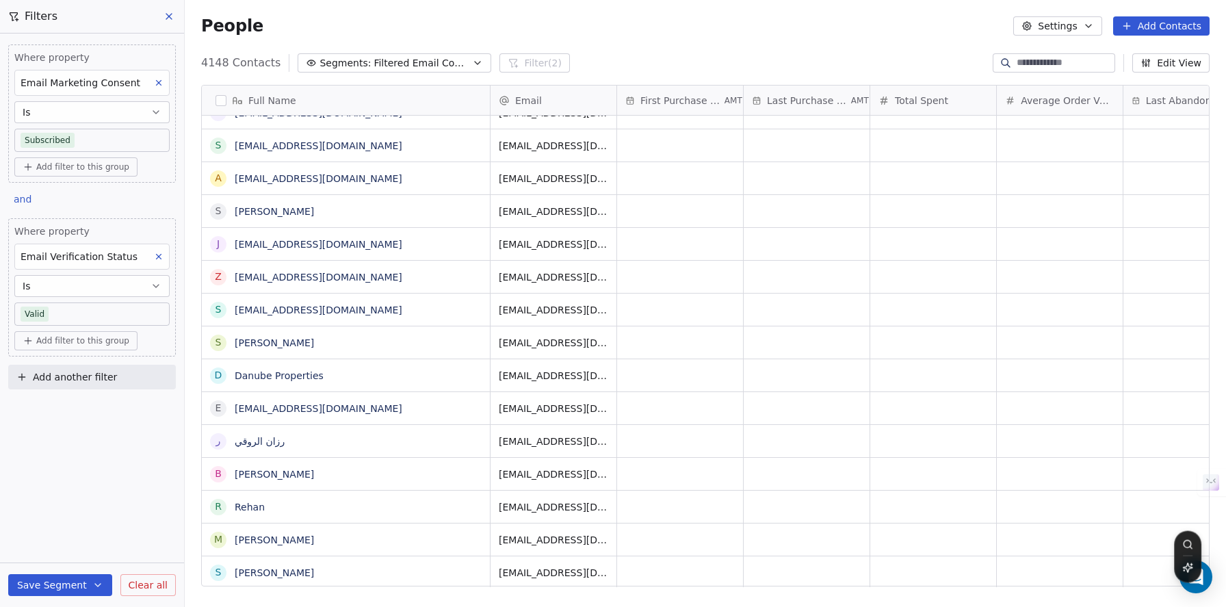
click at [170, 21] on icon at bounding box center [168, 16] width 11 height 11
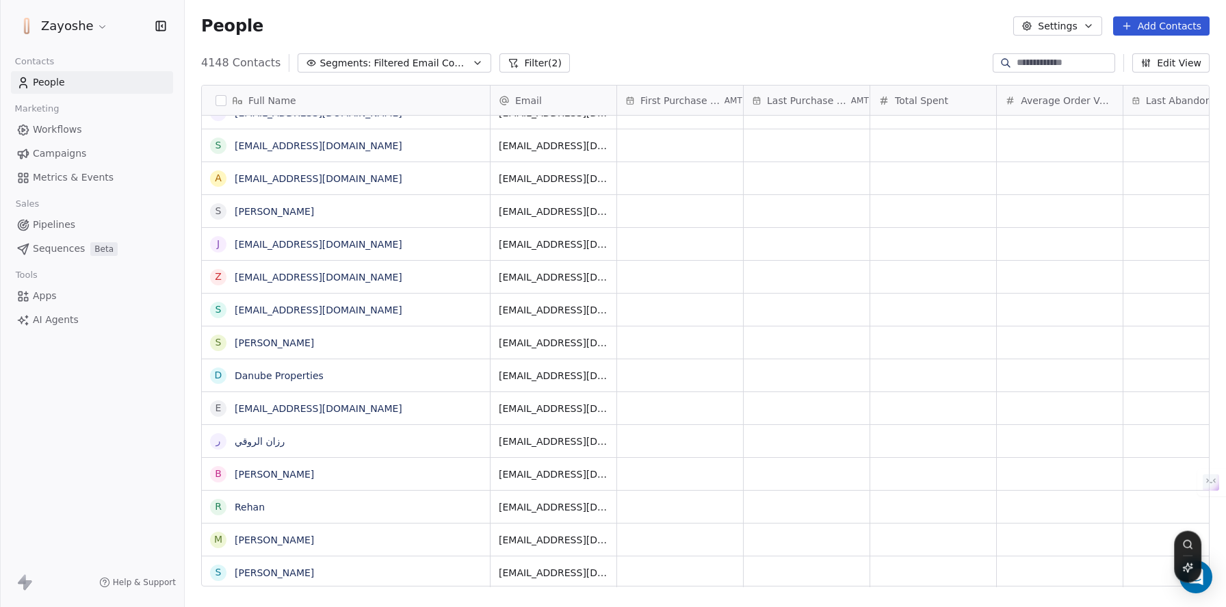
click at [96, 28] on html "Zayoshe Contacts People Marketing Workflows Campaigns Metrics & Events Sales Pi…" at bounding box center [613, 303] width 1226 height 607
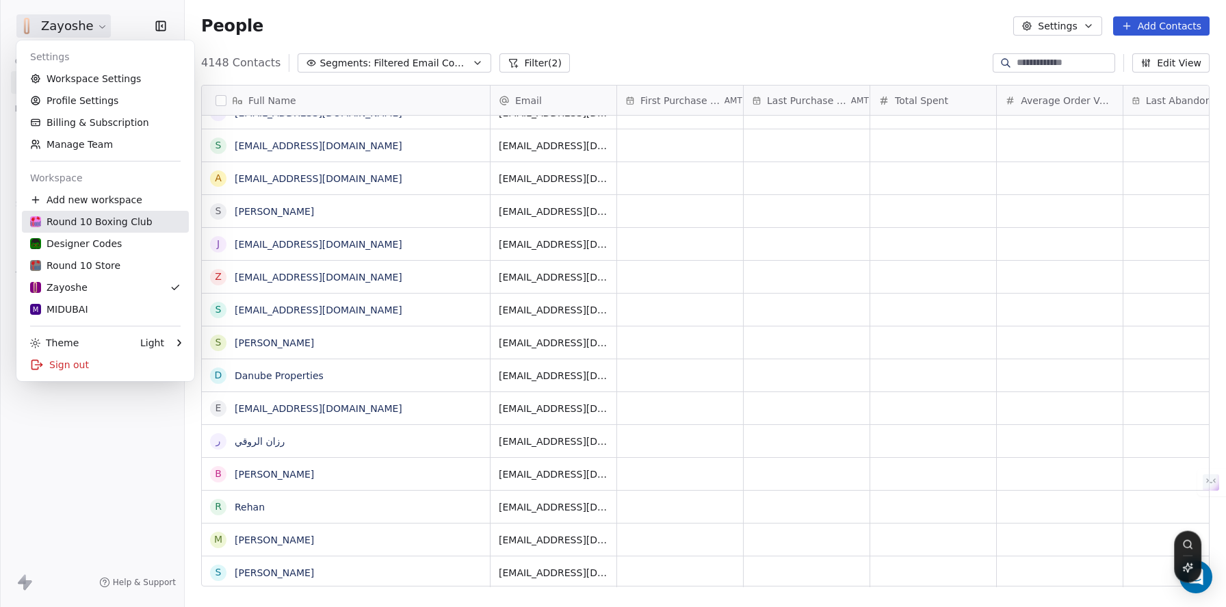
click at [105, 220] on div "Round 10 Boxing Club" at bounding box center [91, 222] width 122 height 14
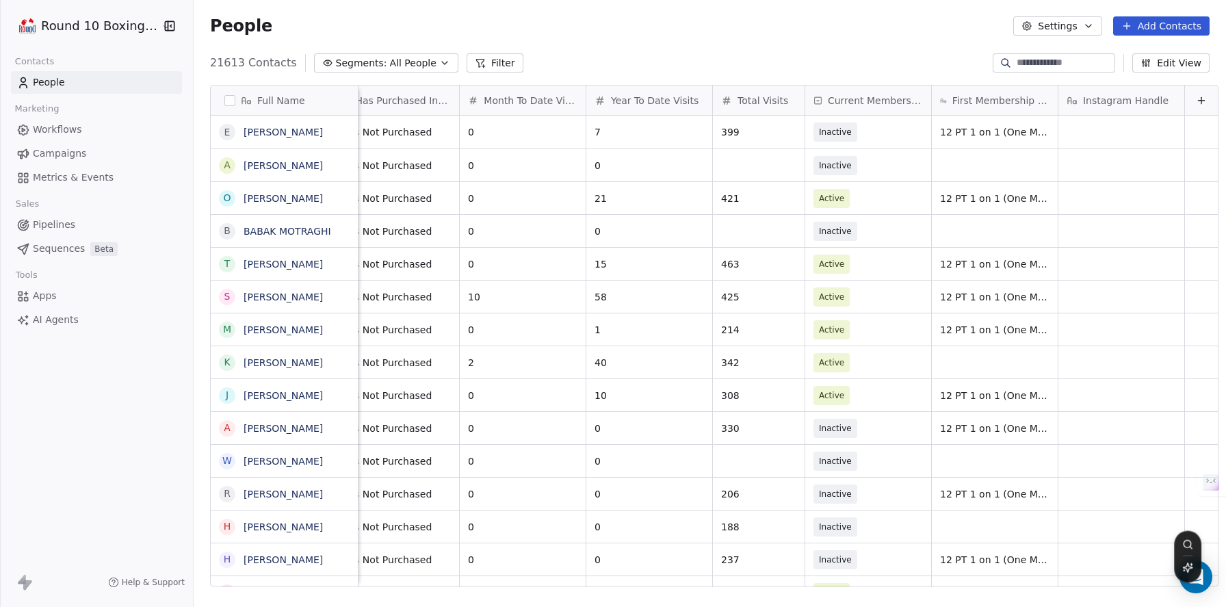
click at [94, 217] on link "Pipelines" at bounding box center [96, 224] width 171 height 23
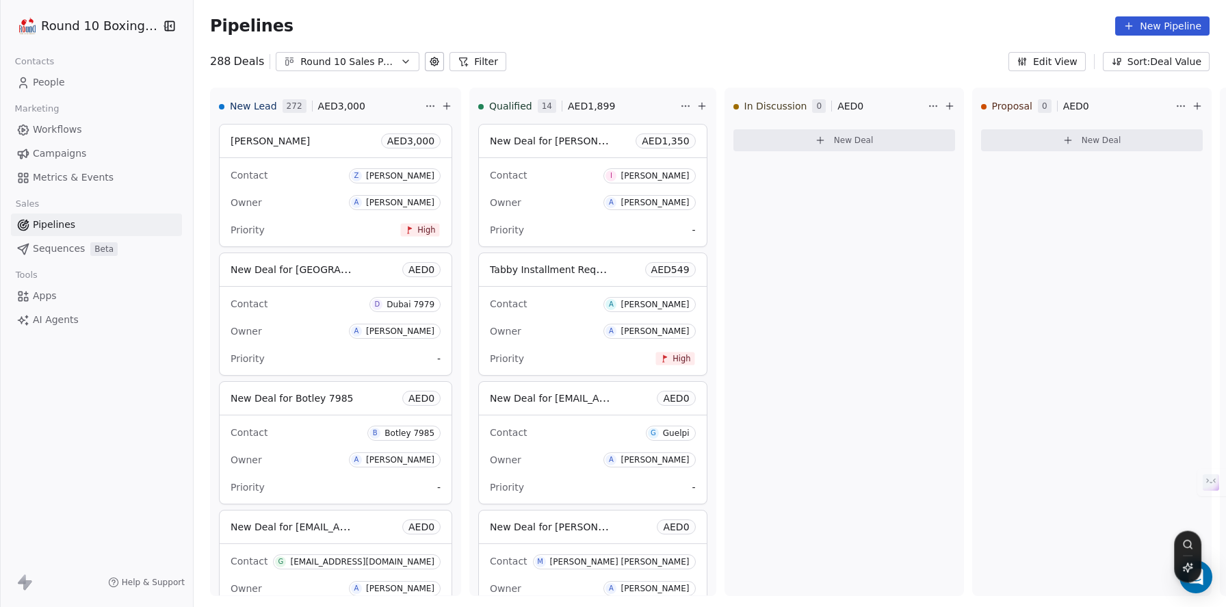
click at [429, 62] on icon at bounding box center [434, 61] width 11 height 11
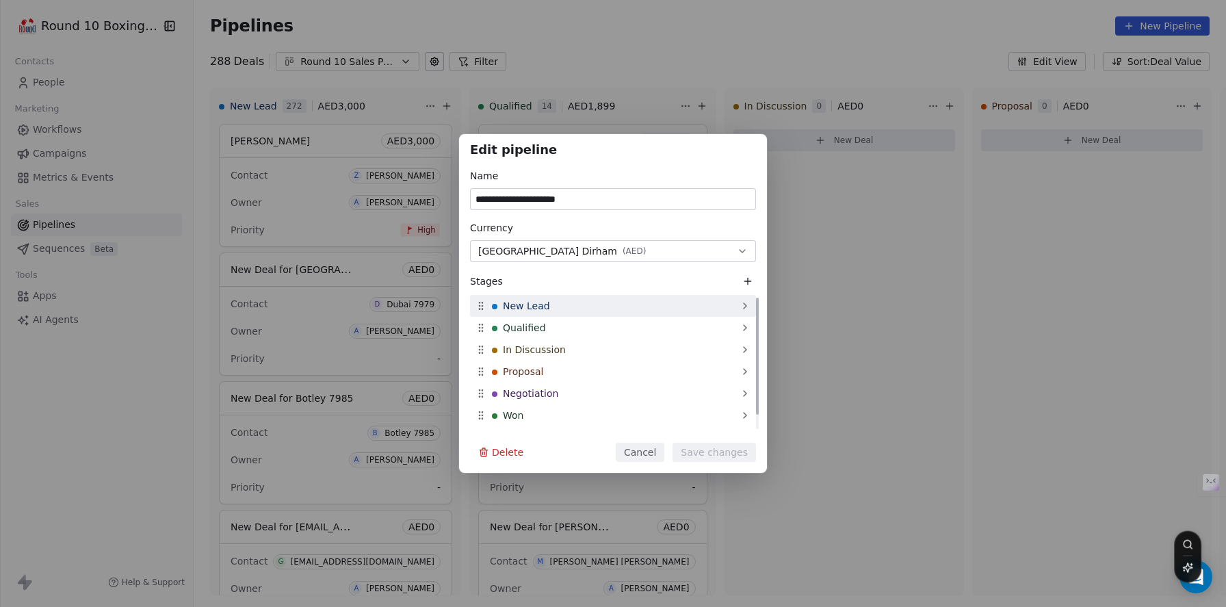
click at [598, 310] on div "New Lead" at bounding box center [613, 306] width 286 height 22
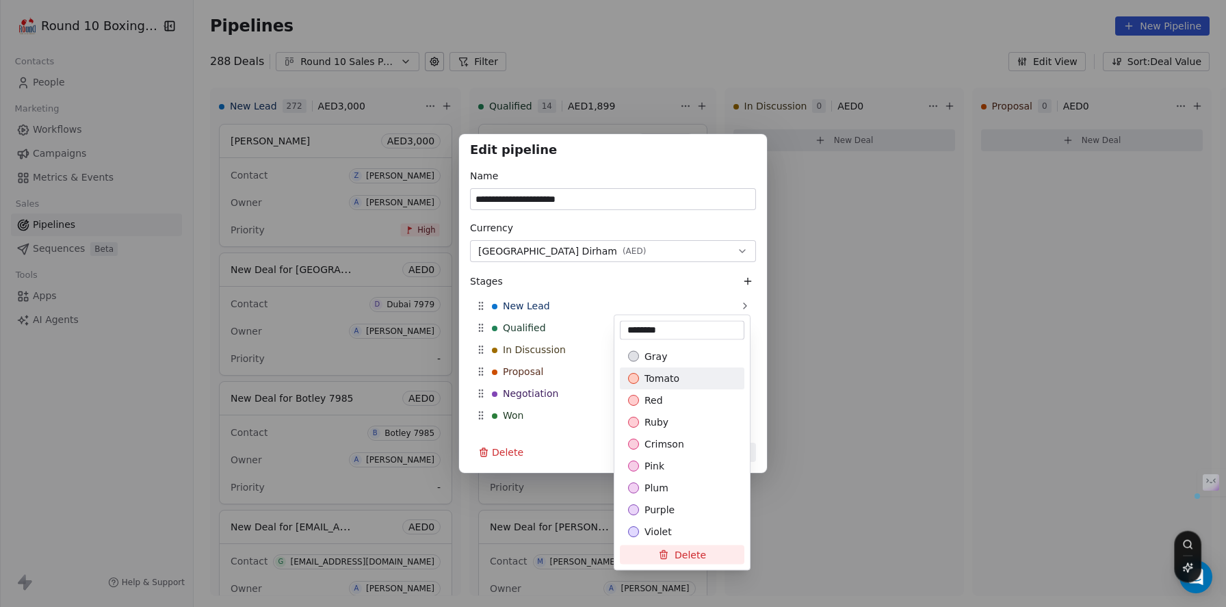
click at [572, 287] on div "**********" at bounding box center [613, 303] width 1226 height 339
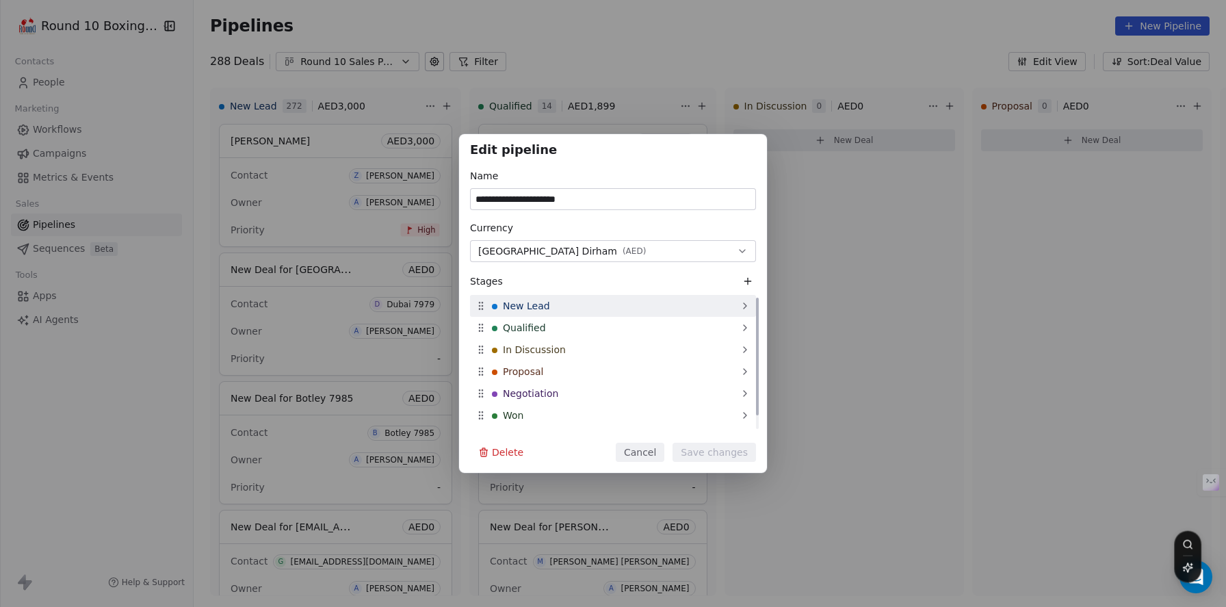
click at [741, 305] on icon at bounding box center [744, 305] width 11 height 11
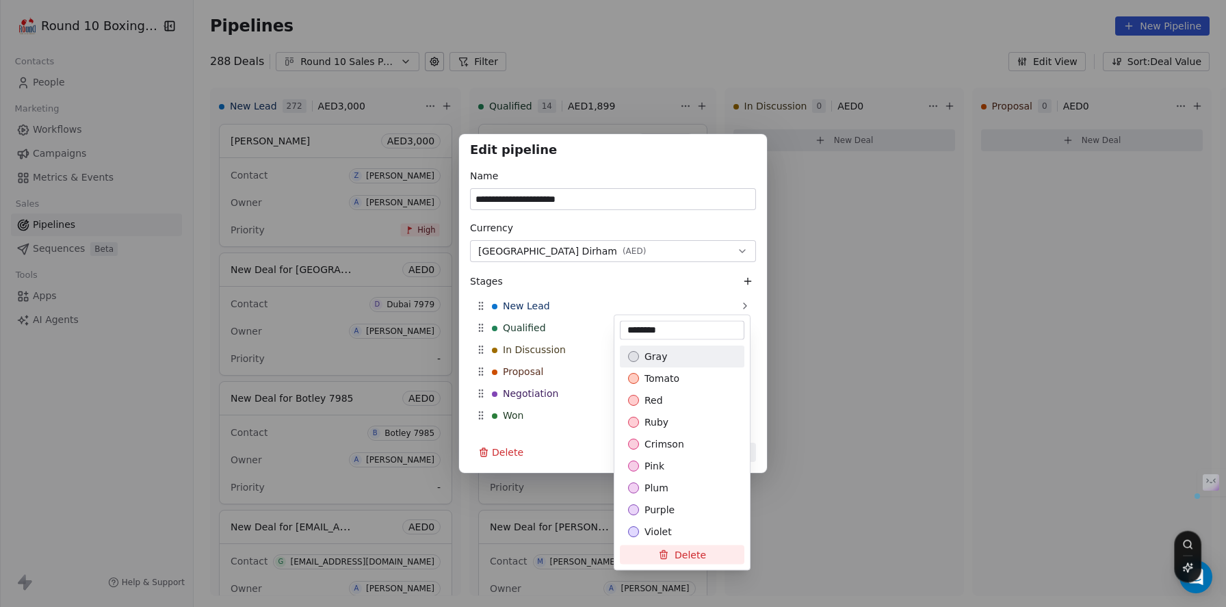
click at [722, 298] on div "**********" at bounding box center [613, 303] width 1226 height 339
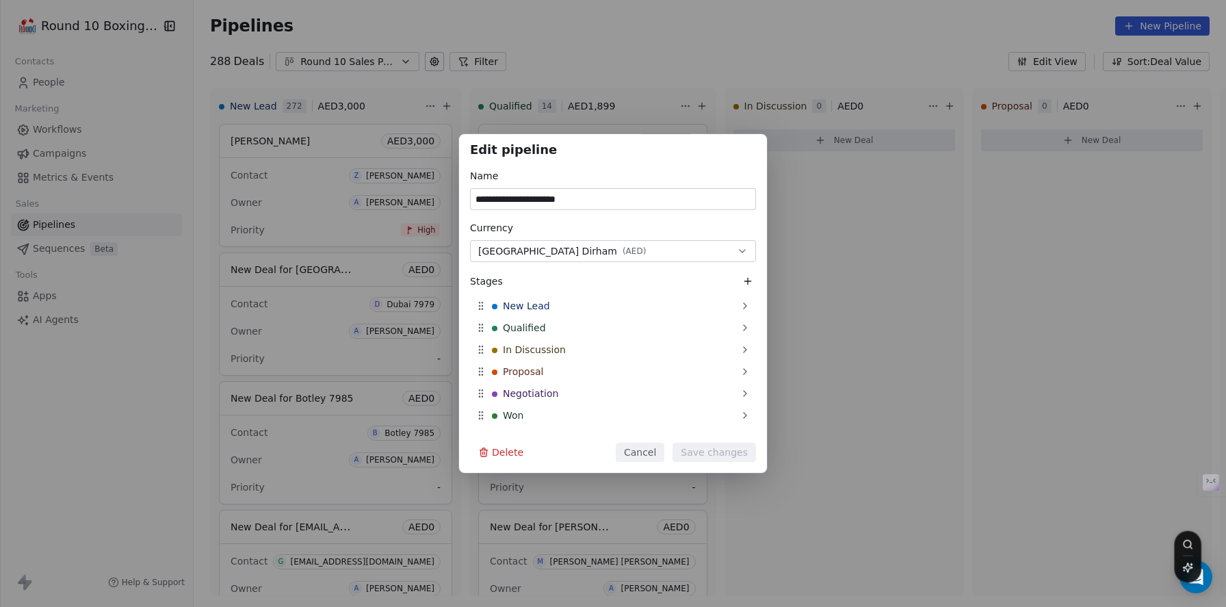
click at [663, 446] on button "Cancel" at bounding box center [640, 452] width 49 height 19
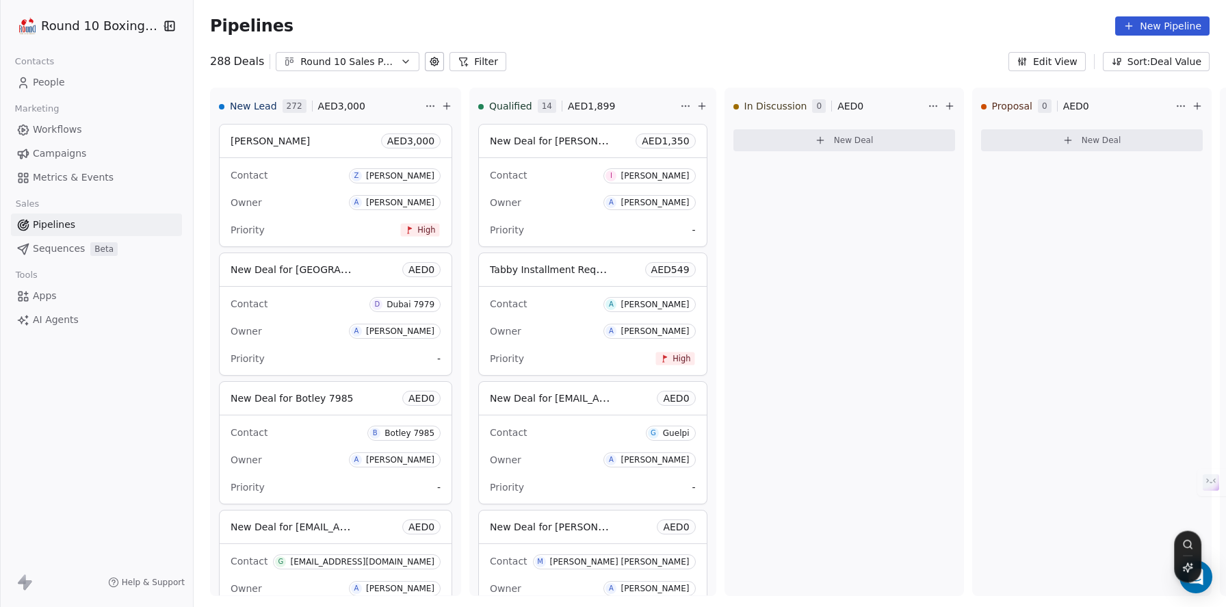
click at [94, 90] on link "People" at bounding box center [96, 82] width 171 height 23
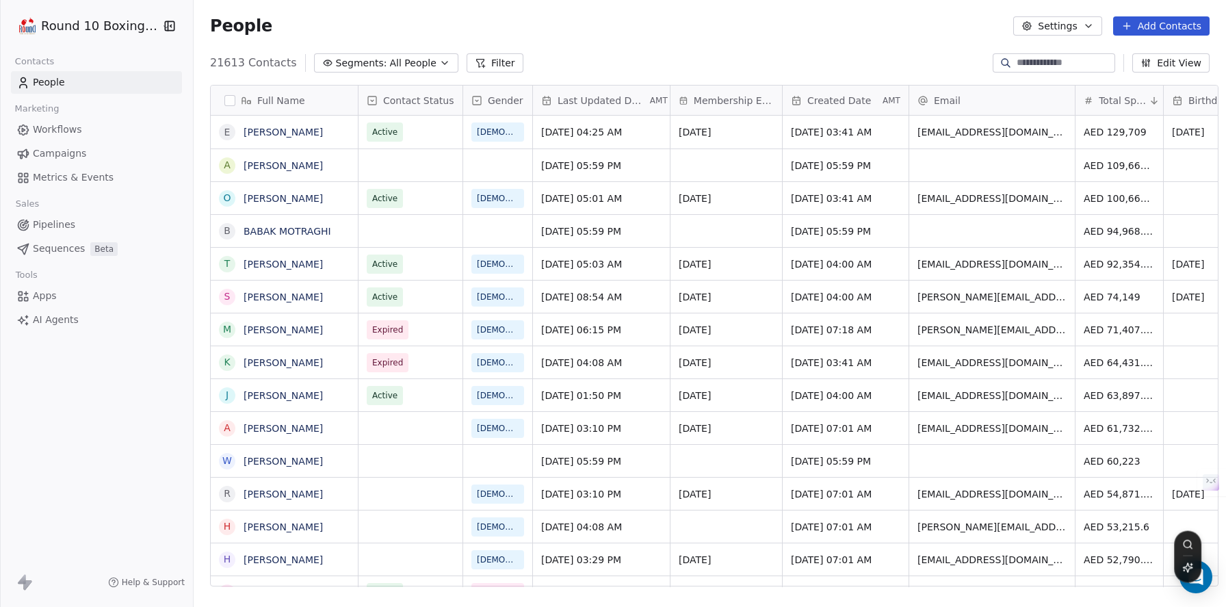
scroll to position [533, 1041]
click at [259, 135] on link "[PERSON_NAME]" at bounding box center [282, 132] width 79 height 11
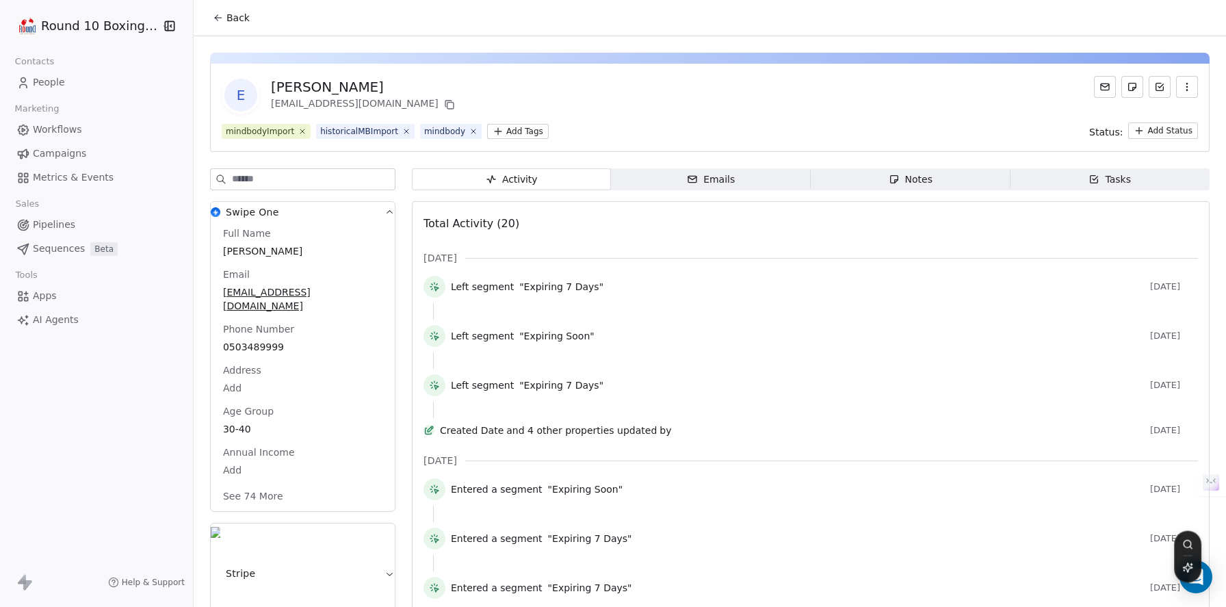
click at [893, 171] on span "Notes Notes" at bounding box center [910, 179] width 200 height 22
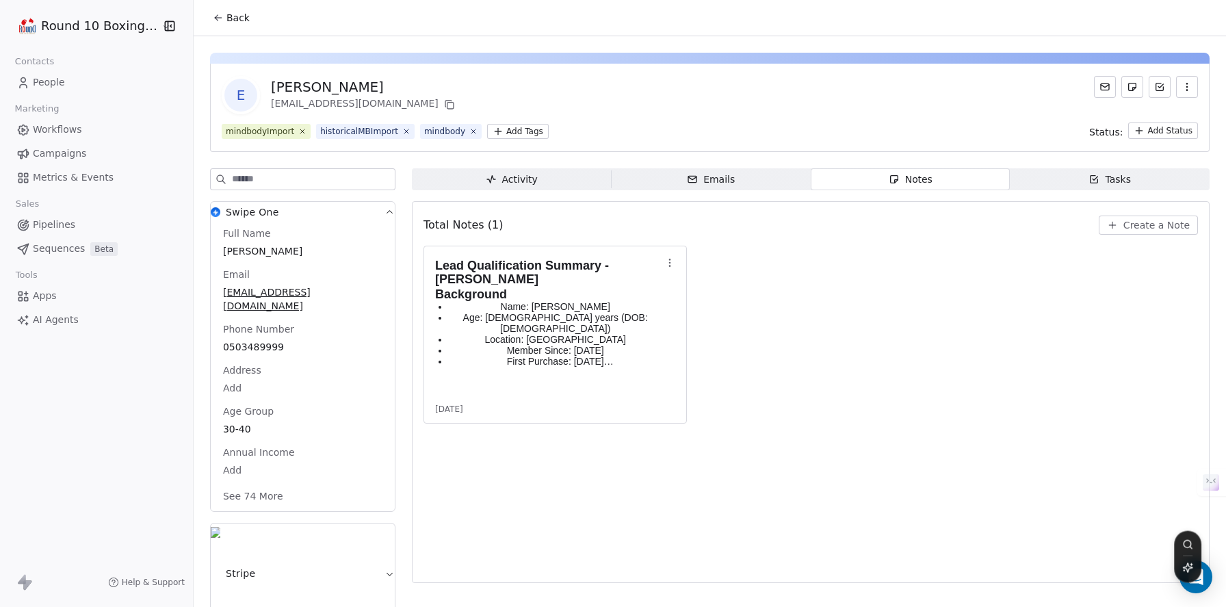
click at [1058, 183] on span "Tasks Tasks" at bounding box center [1110, 179] width 200 height 22
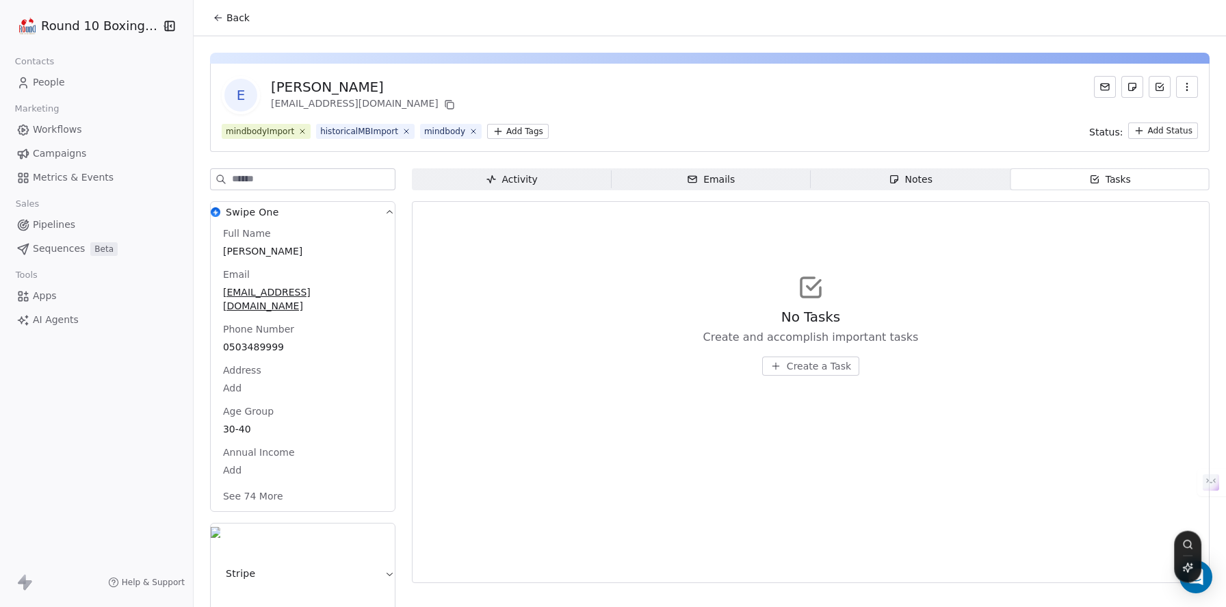
click at [928, 177] on span "Notes Notes" at bounding box center [910, 179] width 200 height 22
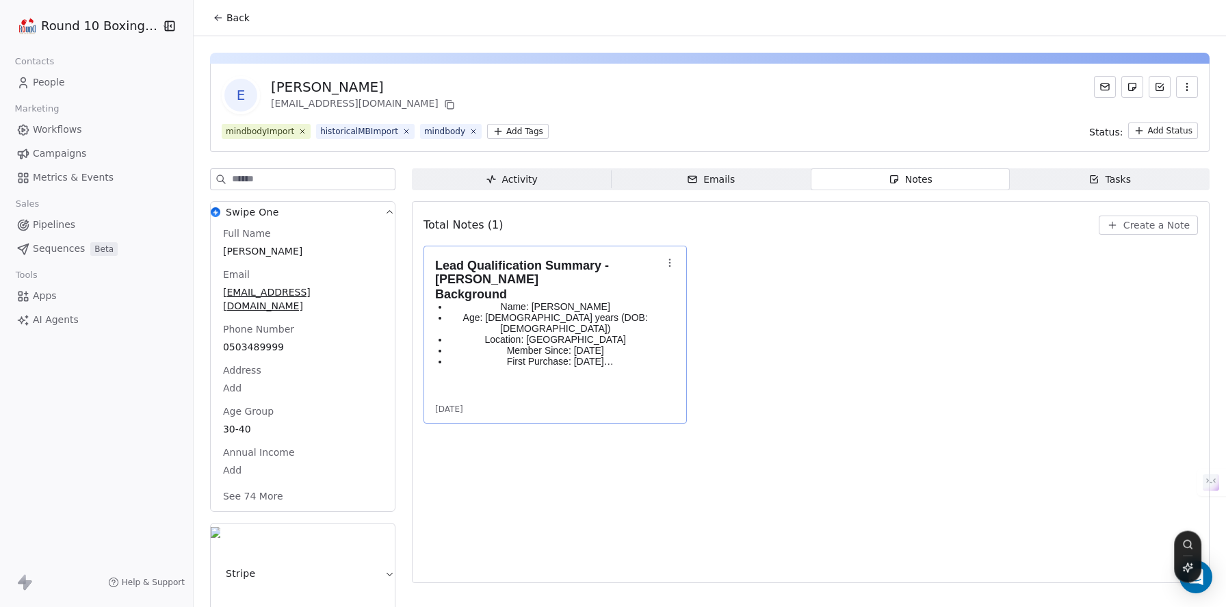
click at [650, 320] on p "Age: 23 years (DOB: May 26, 2001)" at bounding box center [555, 323] width 213 height 22
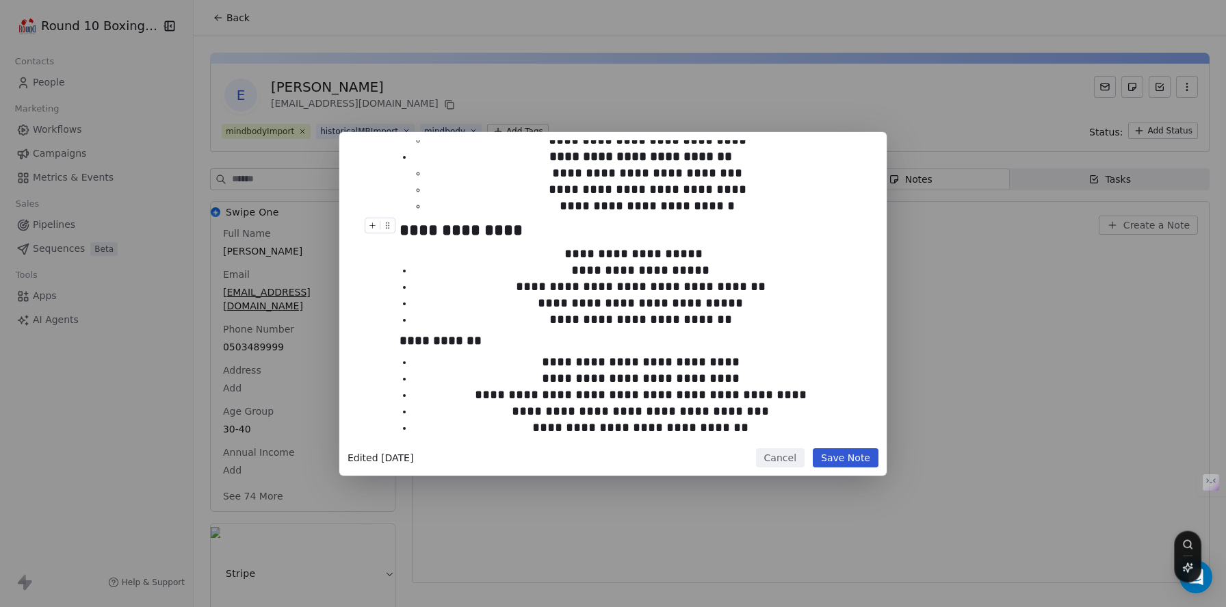
scroll to position [573, 0]
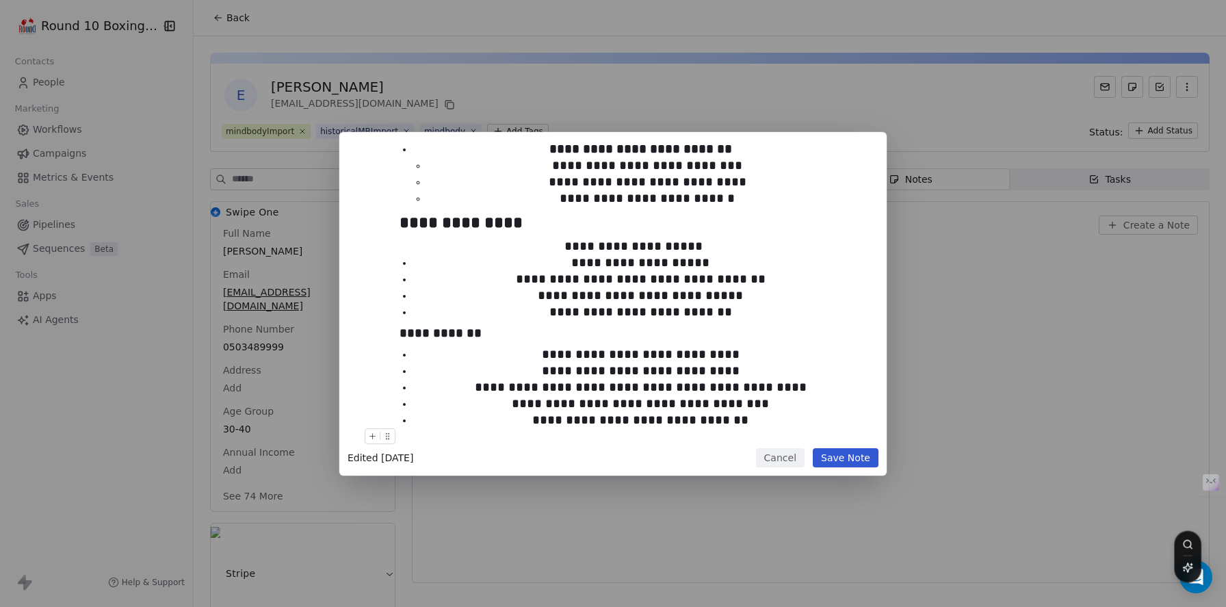
click at [777, 460] on button "Cancel" at bounding box center [780, 457] width 49 height 19
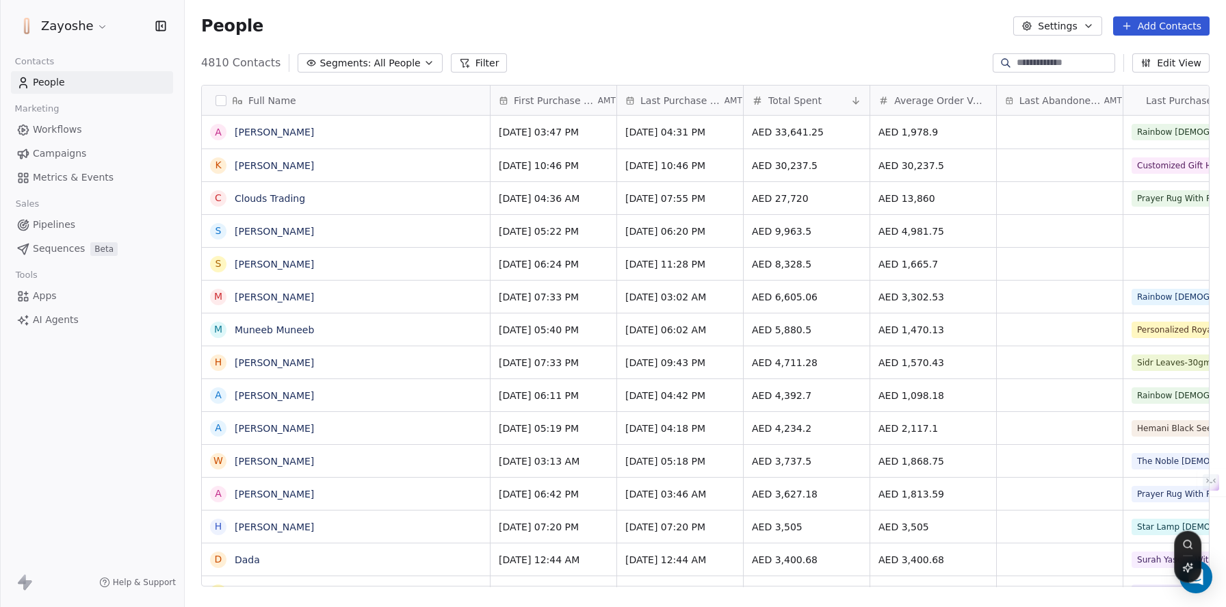
scroll to position [11, 11]
click at [75, 186] on link "Metrics & Events" at bounding box center [92, 177] width 162 height 23
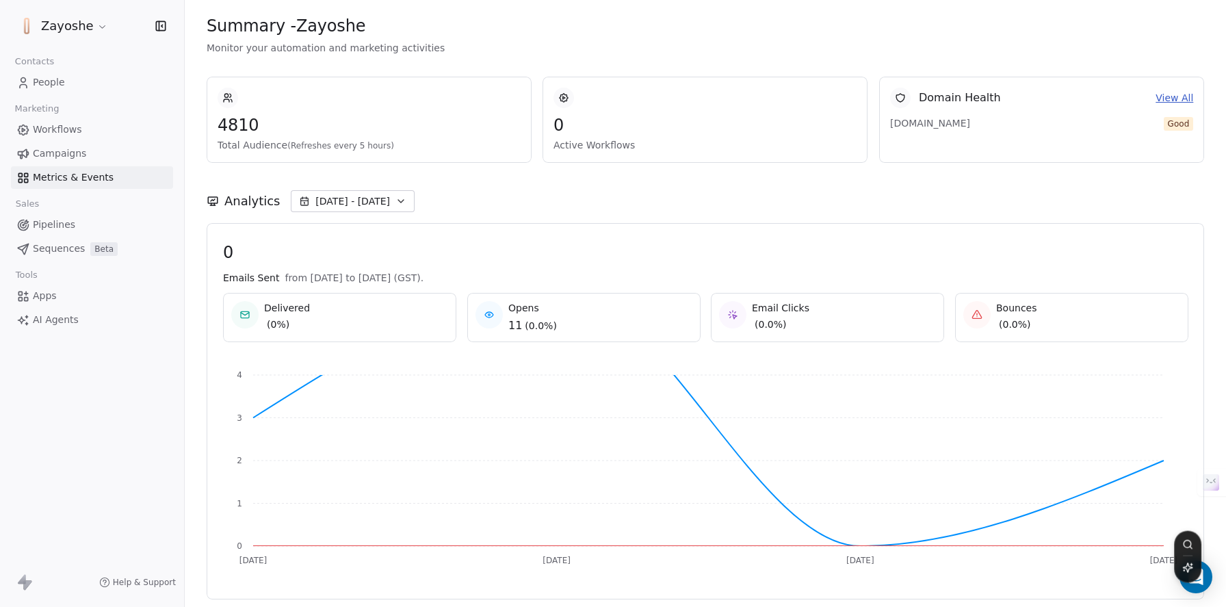
scroll to position [18, 0]
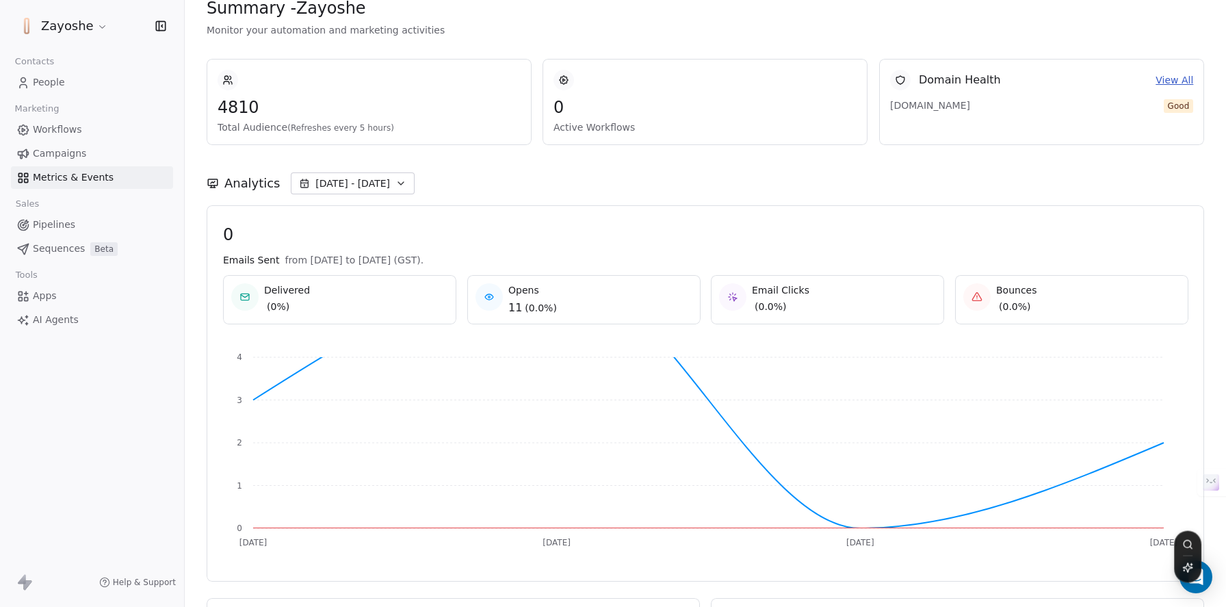
click at [337, 190] on button "[DATE] - [DATE]" at bounding box center [353, 183] width 124 height 22
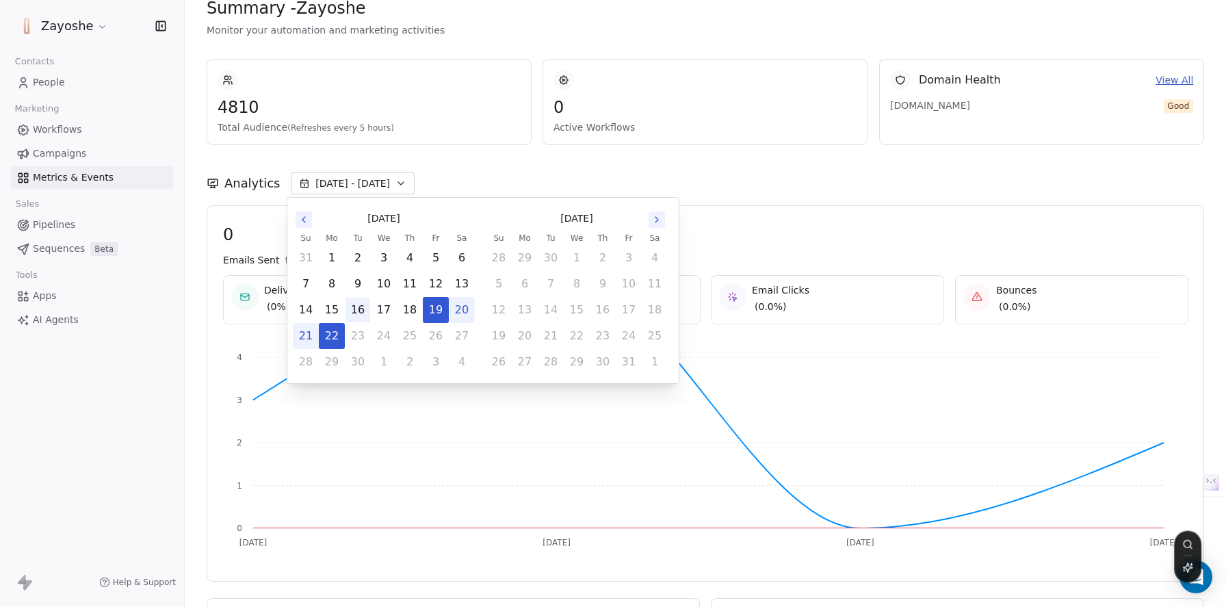
click at [354, 306] on button "16" at bounding box center [357, 310] width 25 height 25
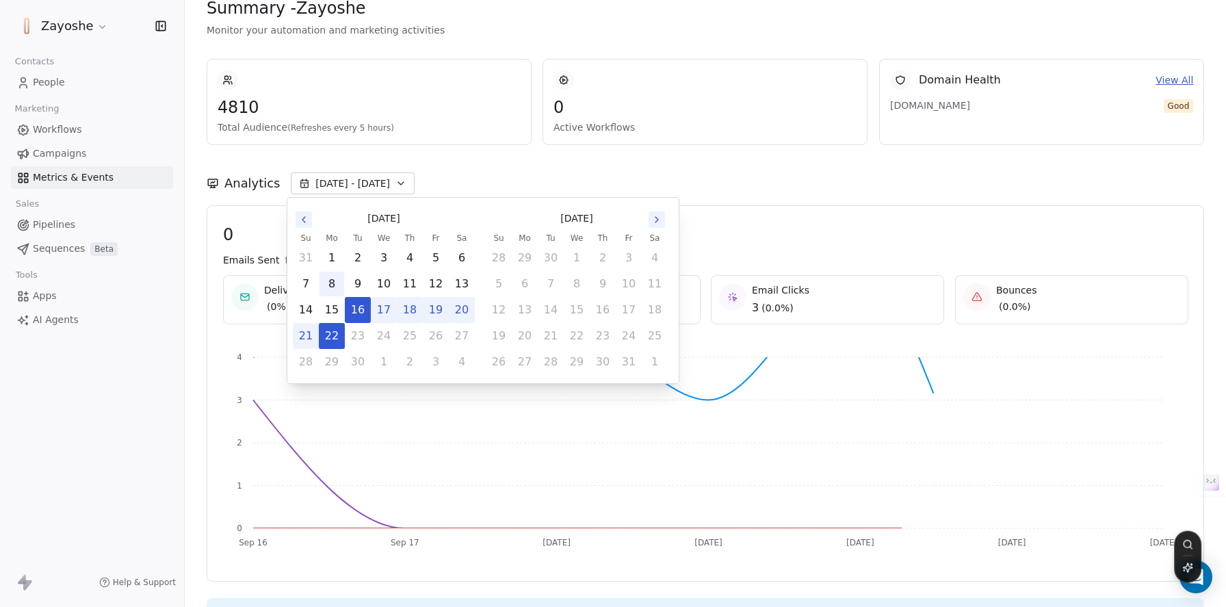
click at [330, 287] on button "8" at bounding box center [331, 284] width 25 height 25
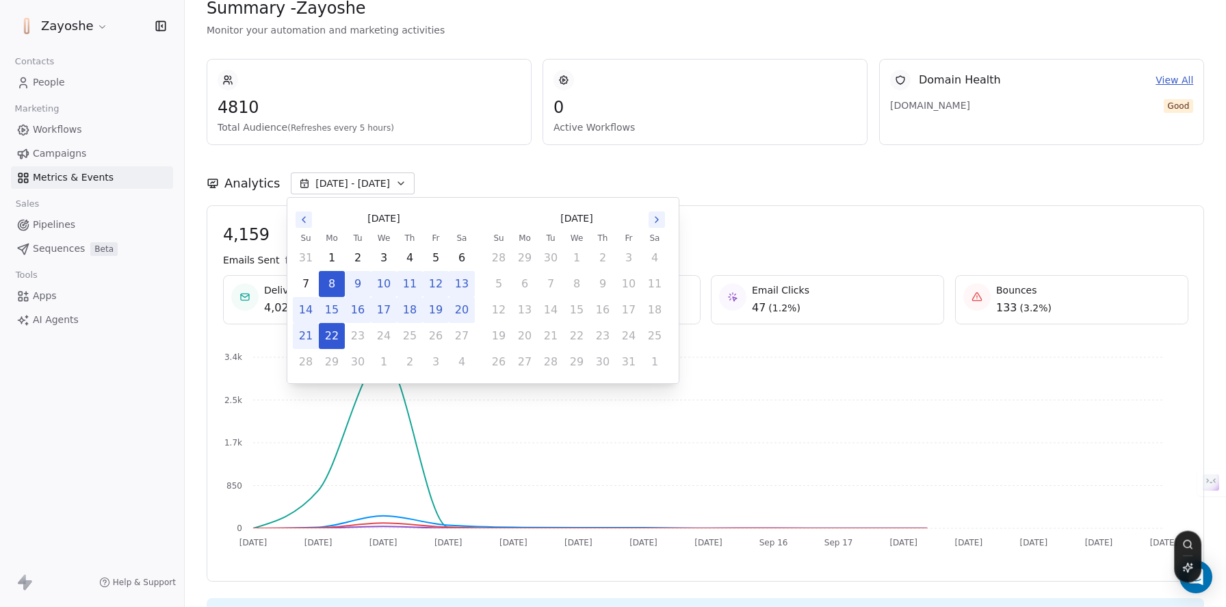
click at [116, 401] on div "Zayoshe Contacts People Marketing Workflows Campaigns Metrics & Events Sales Pi…" at bounding box center [92, 303] width 184 height 607
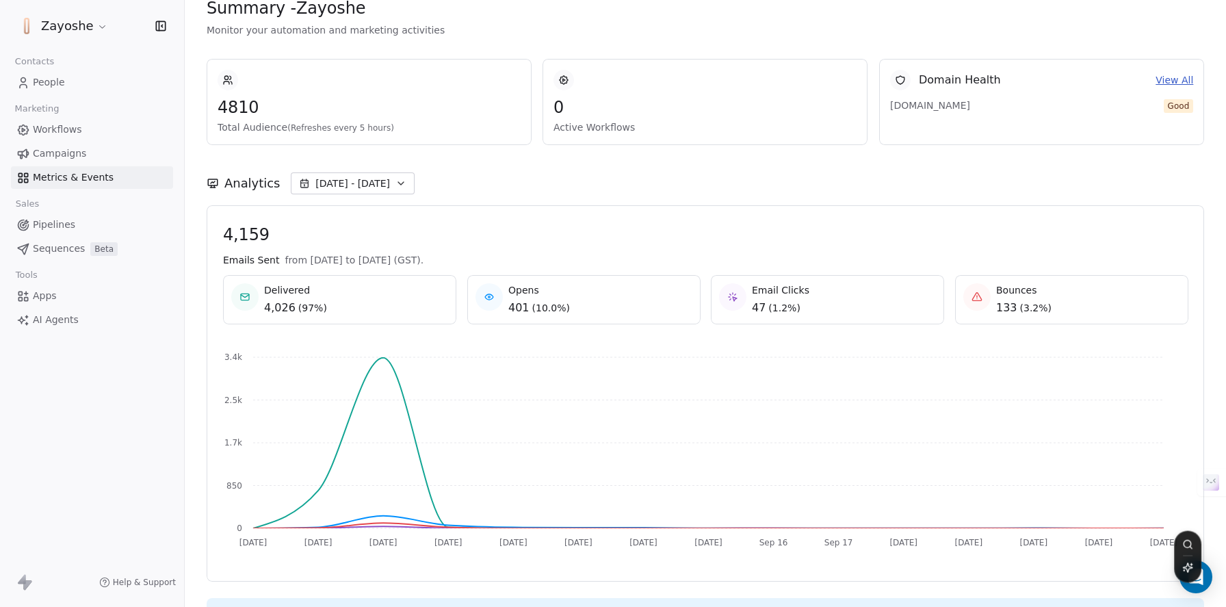
click at [1160, 84] on link "View All" at bounding box center [1174, 80] width 38 height 14
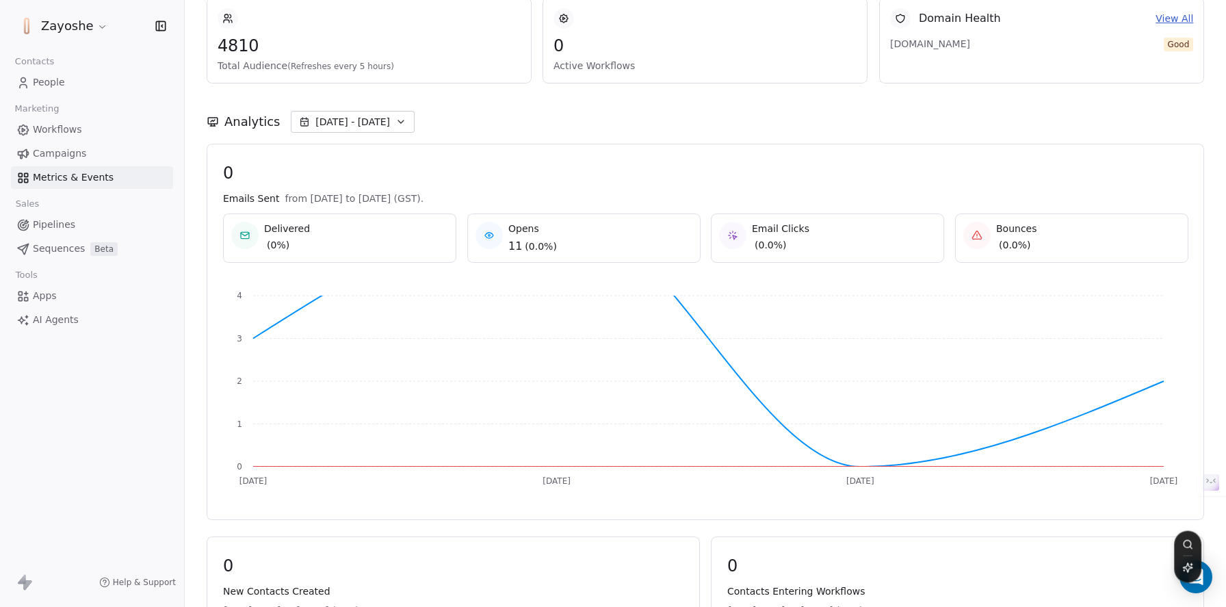
scroll to position [62, 0]
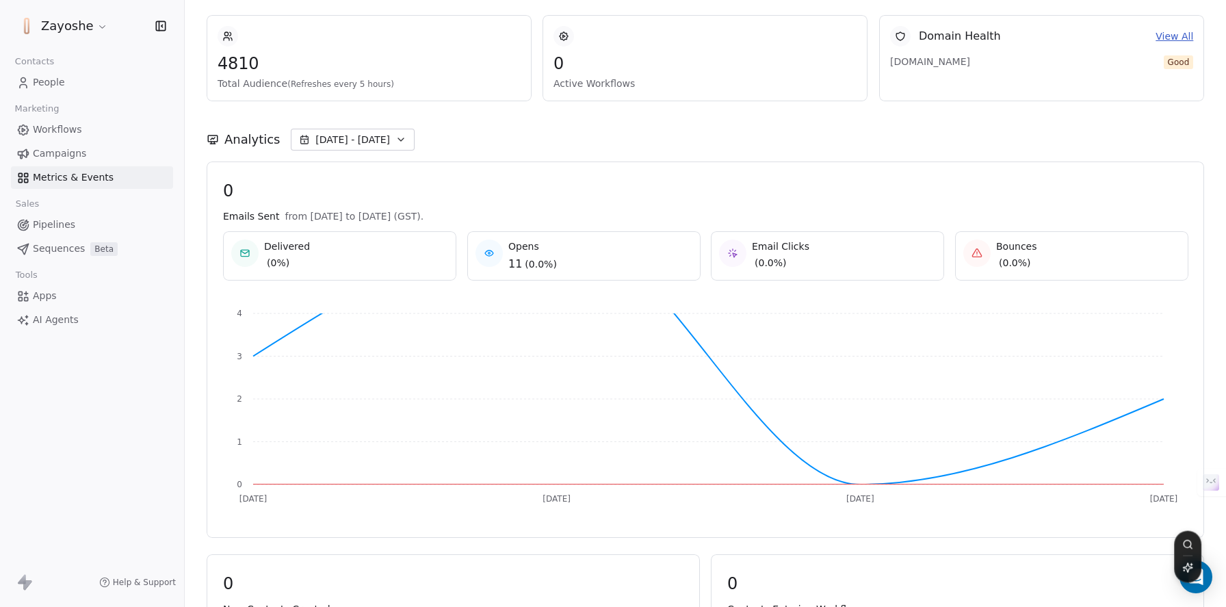
click at [361, 145] on span "[DATE] - [DATE]" at bounding box center [352, 140] width 75 height 14
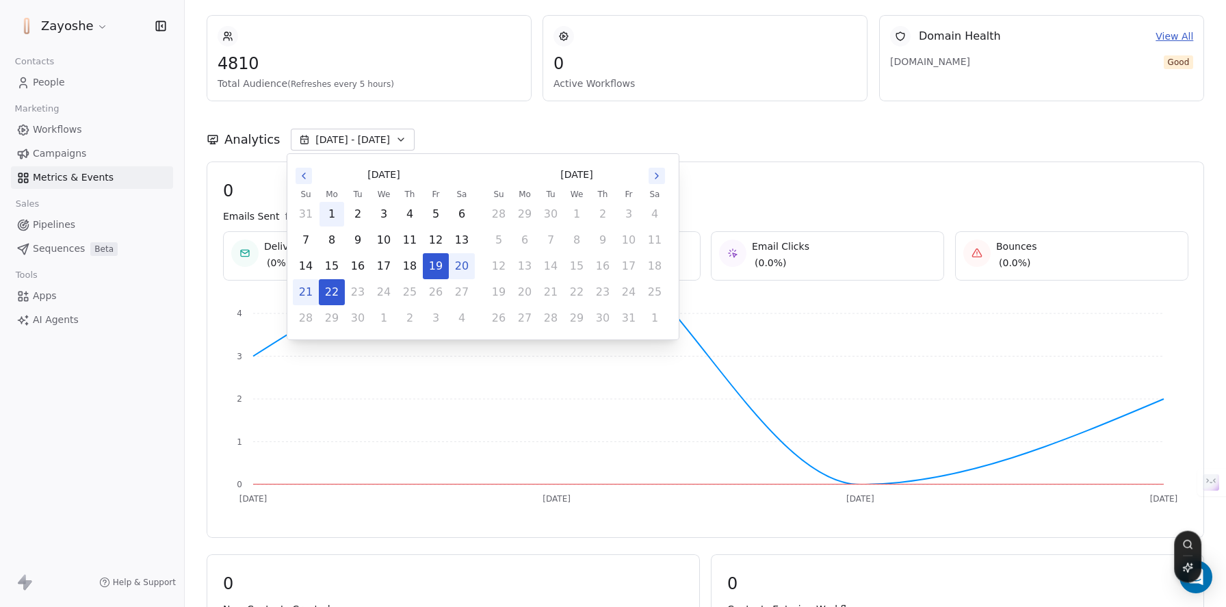
click at [321, 217] on button "1" at bounding box center [331, 214] width 25 height 25
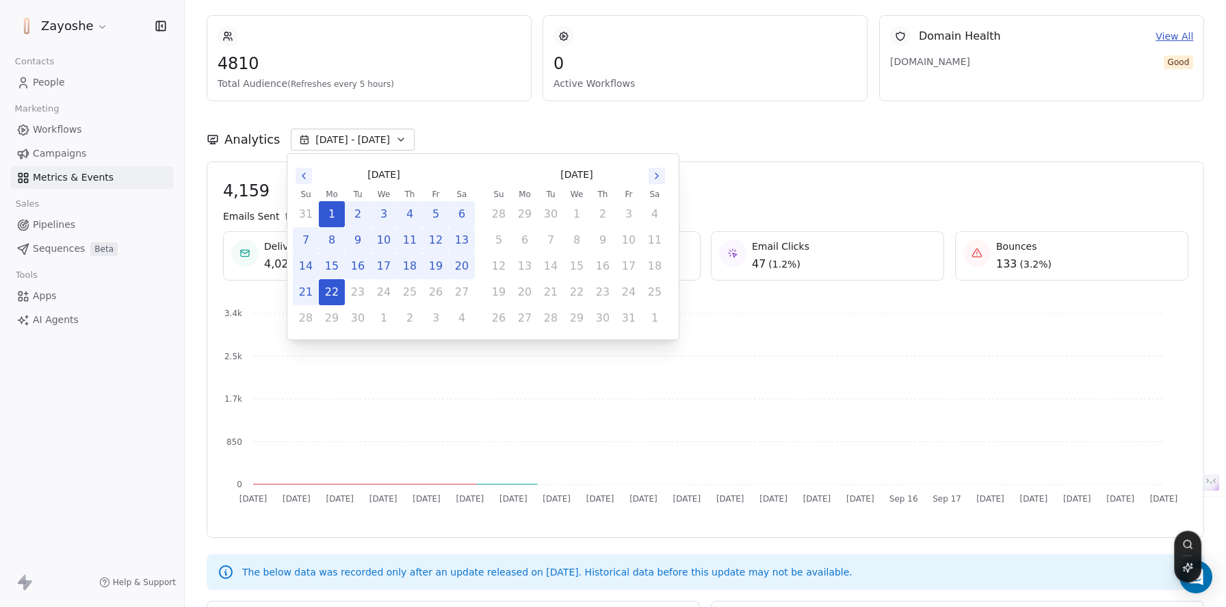
click at [83, 418] on div "Zayoshe Contacts People Marketing Workflows Campaigns Metrics & Events Sales Pi…" at bounding box center [92, 303] width 184 height 607
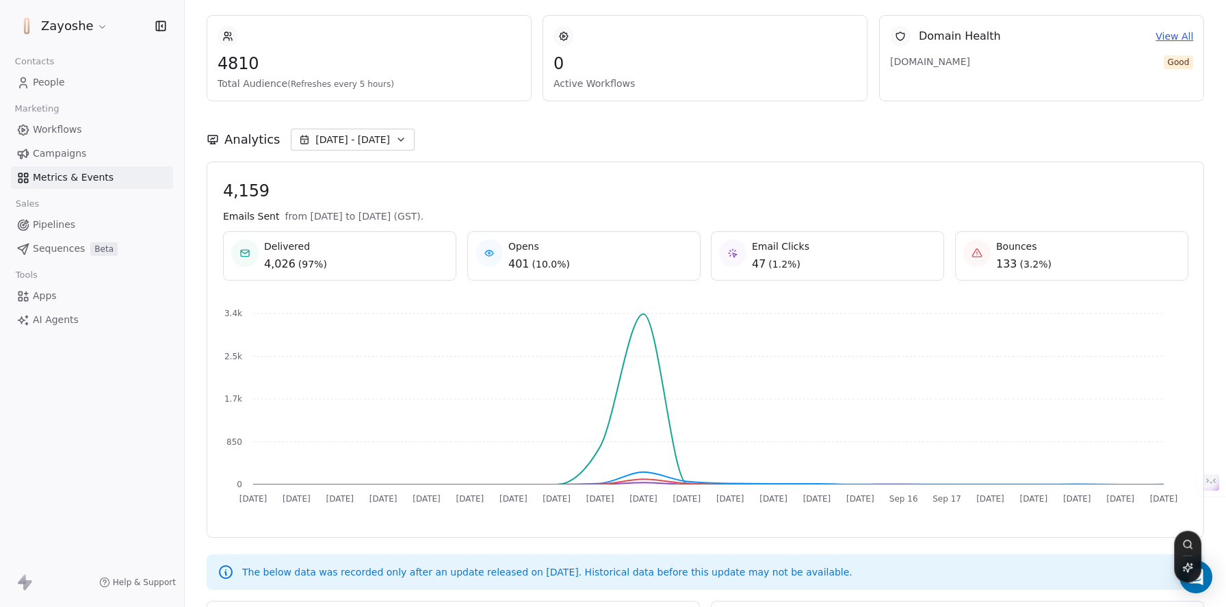
click at [528, 246] on span "Opens" at bounding box center [539, 246] width 62 height 14
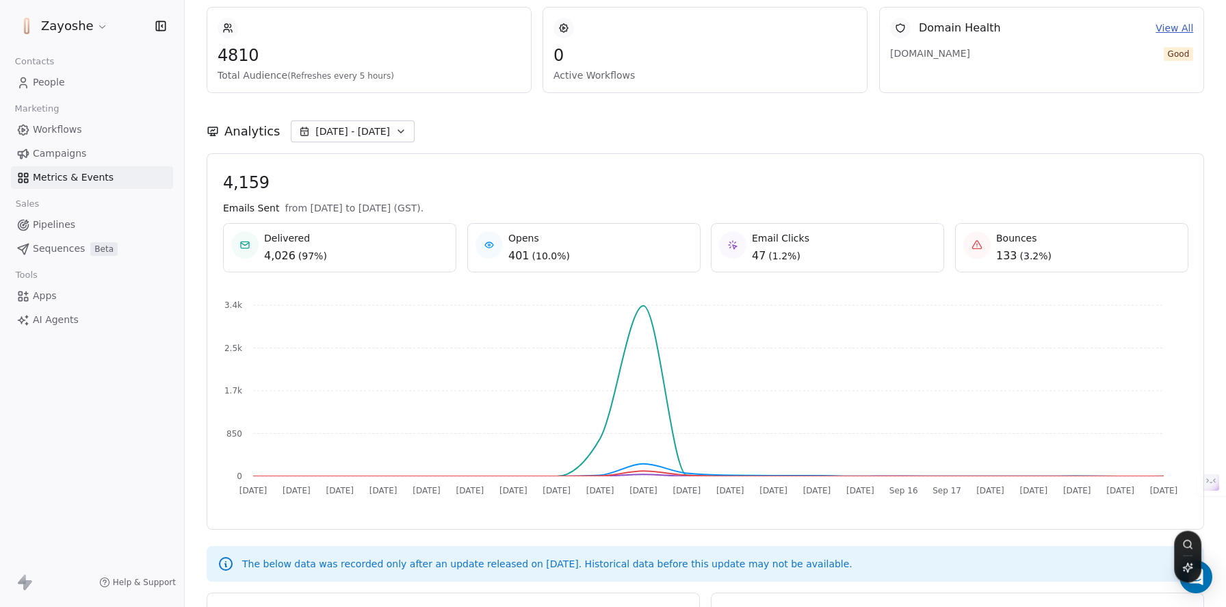
click at [997, 259] on span "133" at bounding box center [1006, 256] width 21 height 16
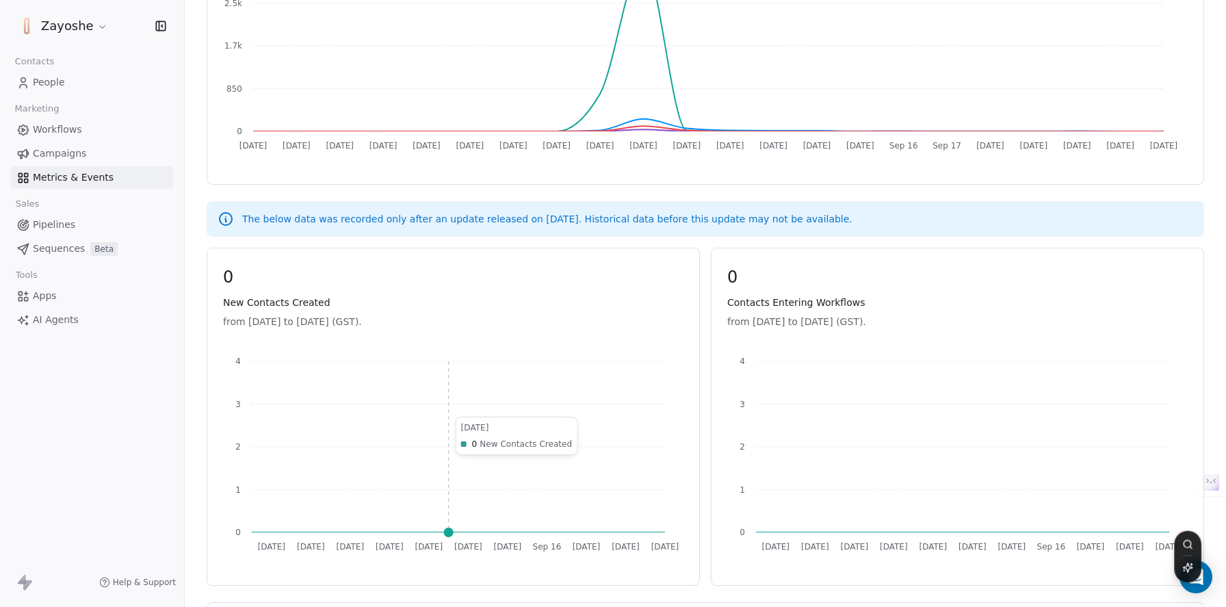
scroll to position [646, 0]
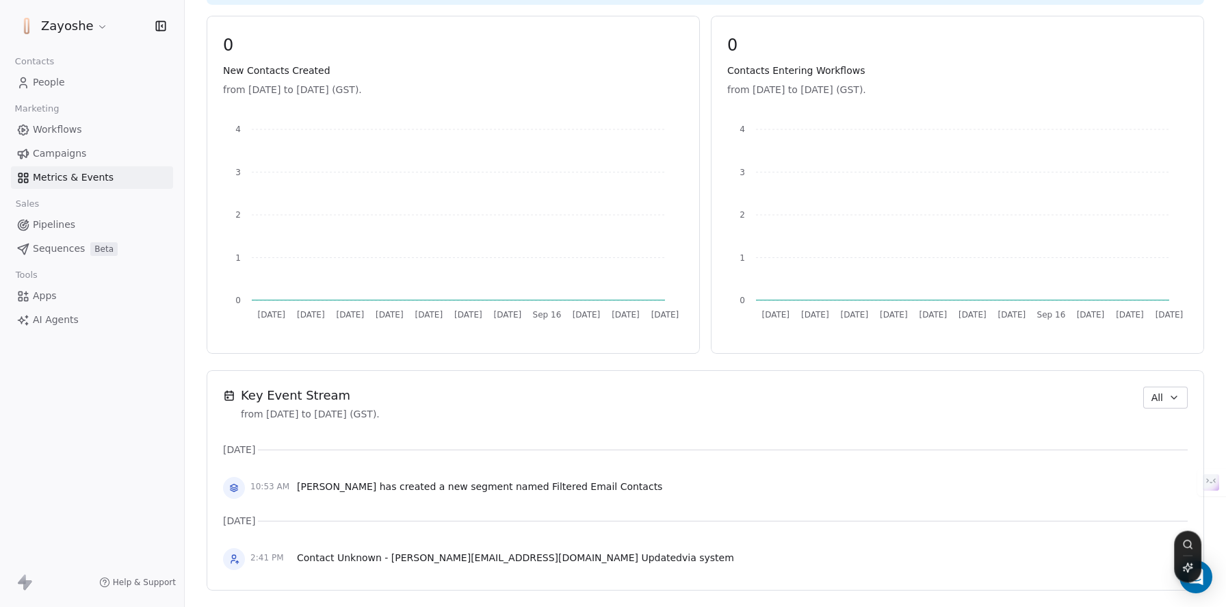
click at [1168, 400] on icon "button" at bounding box center [1173, 397] width 11 height 11
click at [953, 423] on html "Zayoshe Contacts People Marketing Workflows Campaigns Metrics & Events Sales Pi…" at bounding box center [613, 303] width 1226 height 607
click at [1170, 395] on button "All" at bounding box center [1165, 397] width 44 height 22
click at [1151, 479] on span "Audit" at bounding box center [1149, 472] width 25 height 14
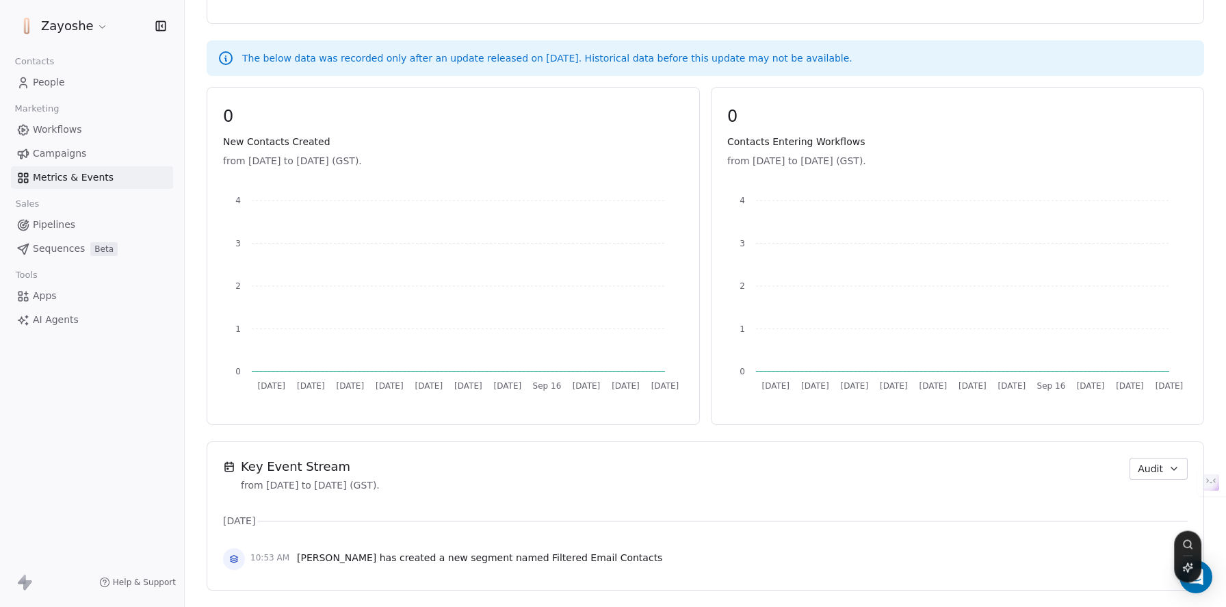
scroll to position [575, 0]
click at [93, 143] on link "Campaigns" at bounding box center [92, 153] width 162 height 23
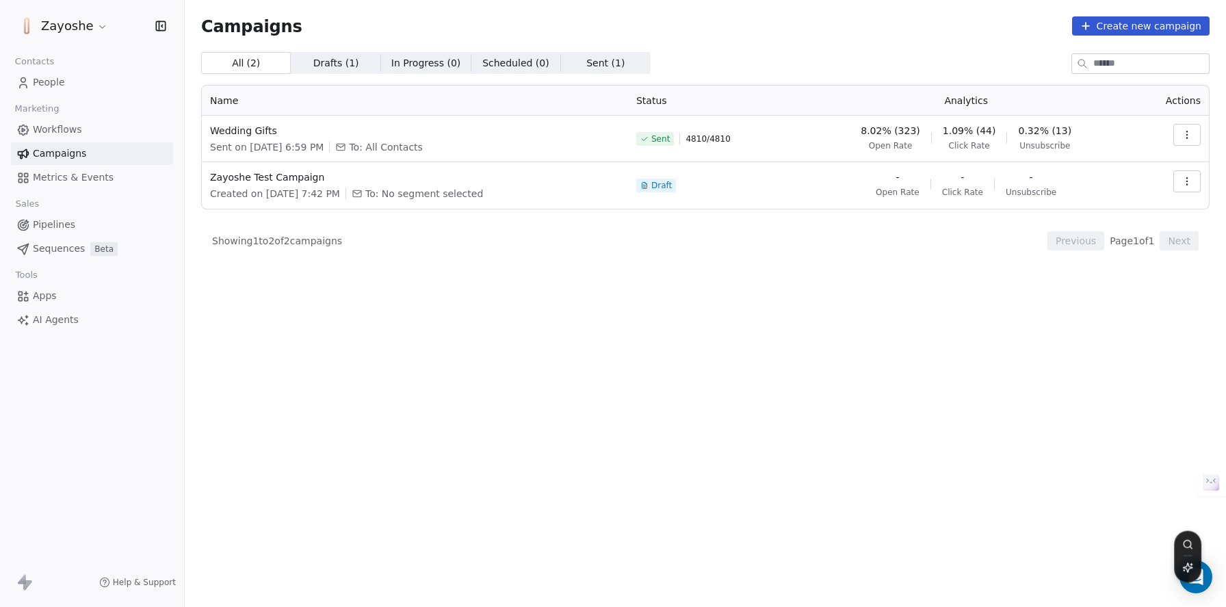
click at [1189, 140] on button "button" at bounding box center [1186, 135] width 27 height 22
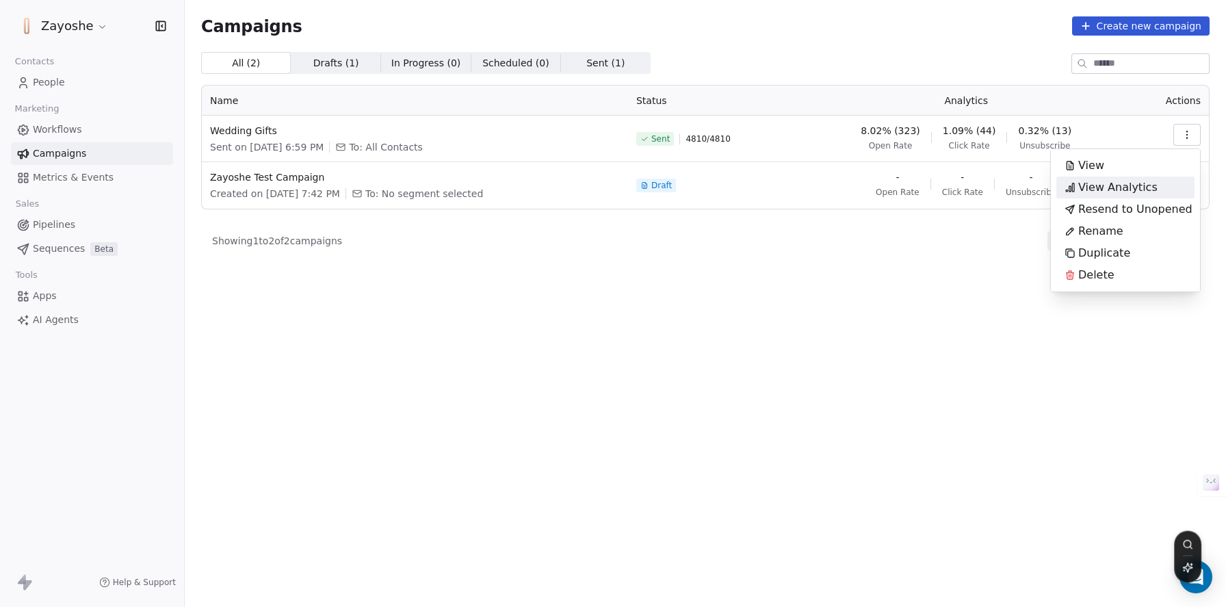
click at [1149, 182] on span "View Analytics" at bounding box center [1117, 187] width 79 height 16
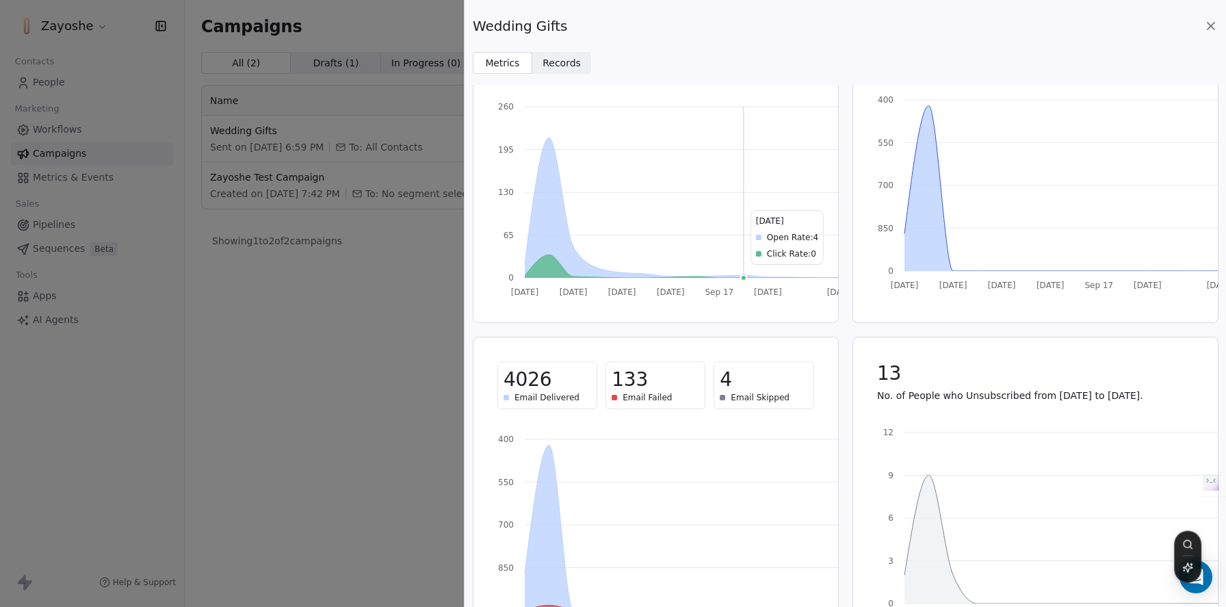
scroll to position [18, 0]
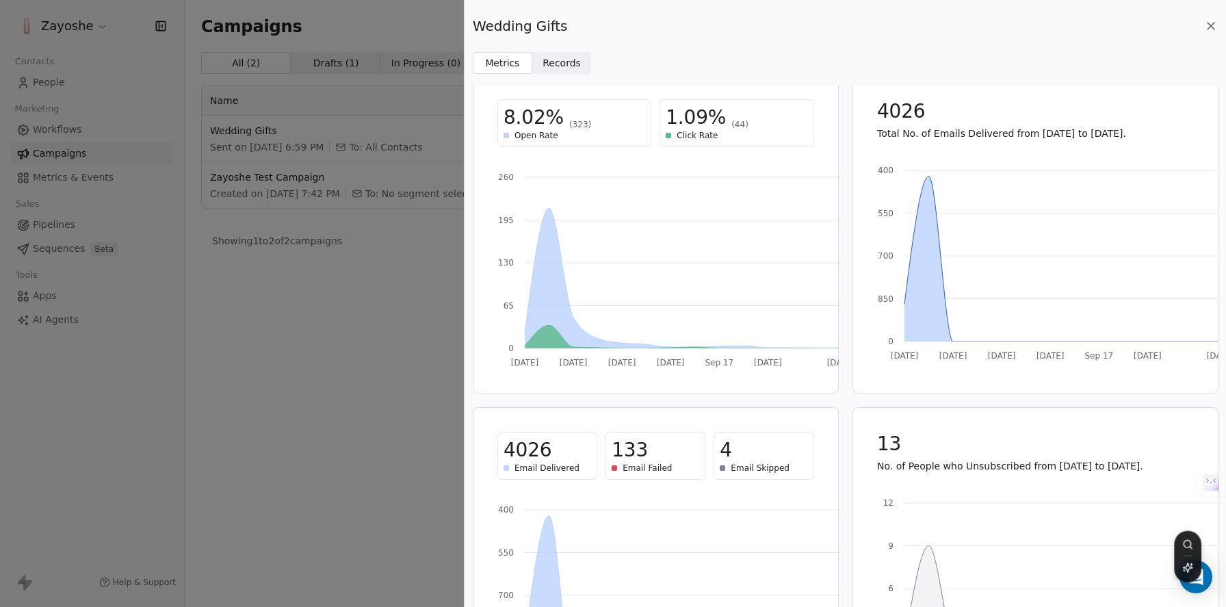
click at [574, 72] on span "Records Records" at bounding box center [562, 63] width 60 height 22
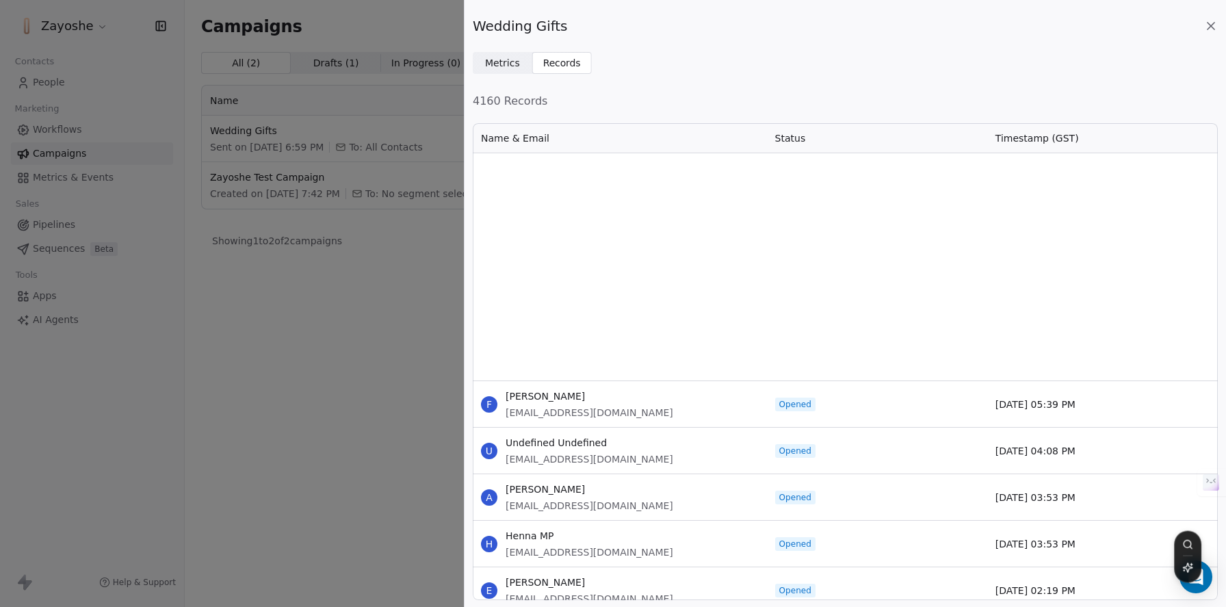
scroll to position [4203, 0]
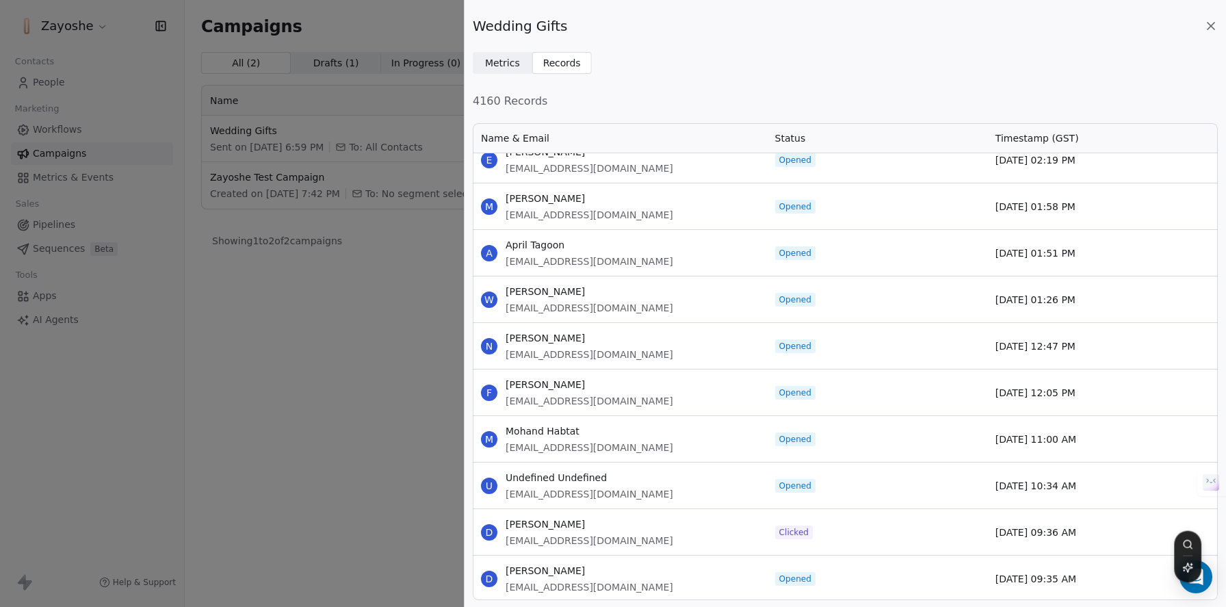
click at [397, 358] on div "Wedding Gifts Metrics Metrics Records Records 4160 Records Name & Email Status …" at bounding box center [613, 303] width 1226 height 607
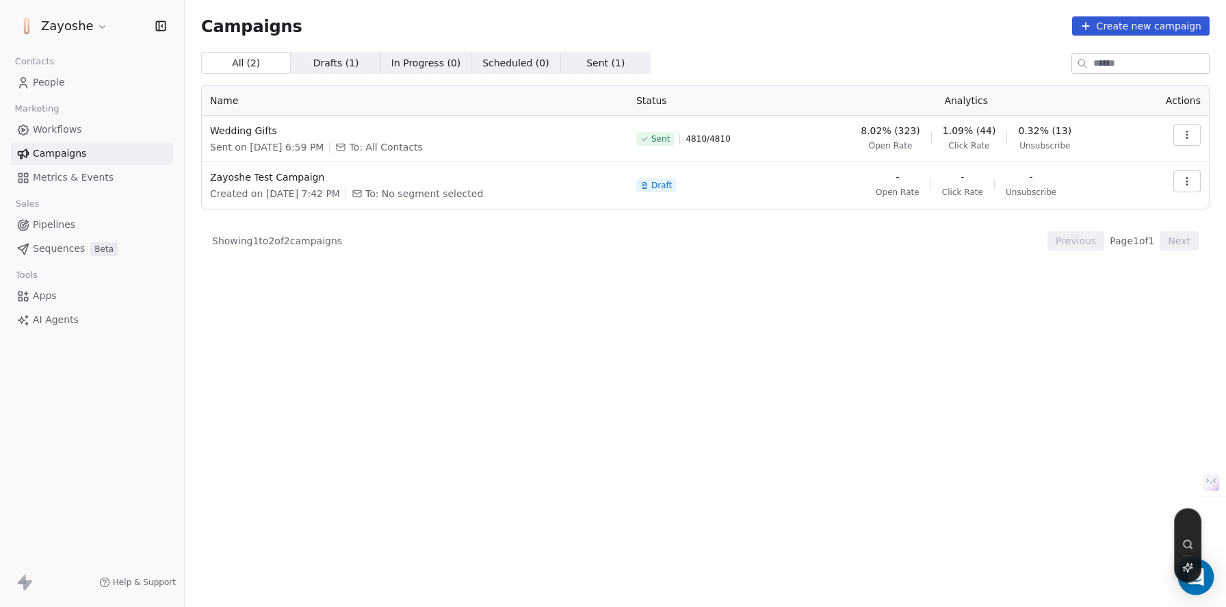
click at [1201, 588] on div "Open Intercom Messenger" at bounding box center [1196, 577] width 36 height 36
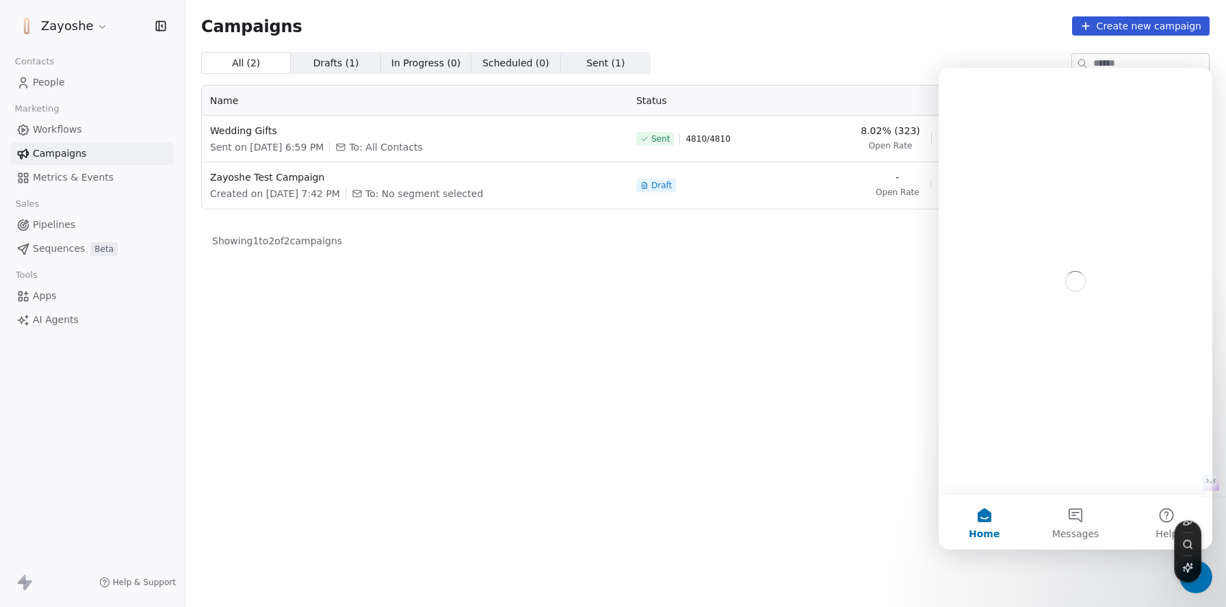
scroll to position [0, 0]
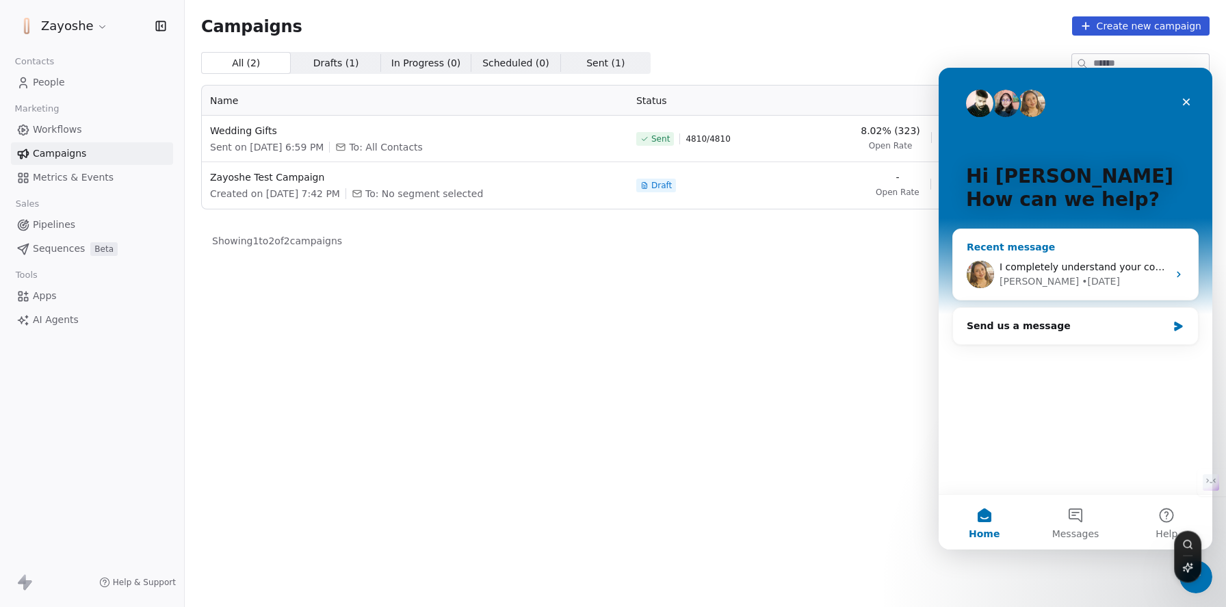
click at [1049, 259] on div "I completely understand your concern, having all your social icons neatly align…" at bounding box center [1075, 274] width 245 height 51
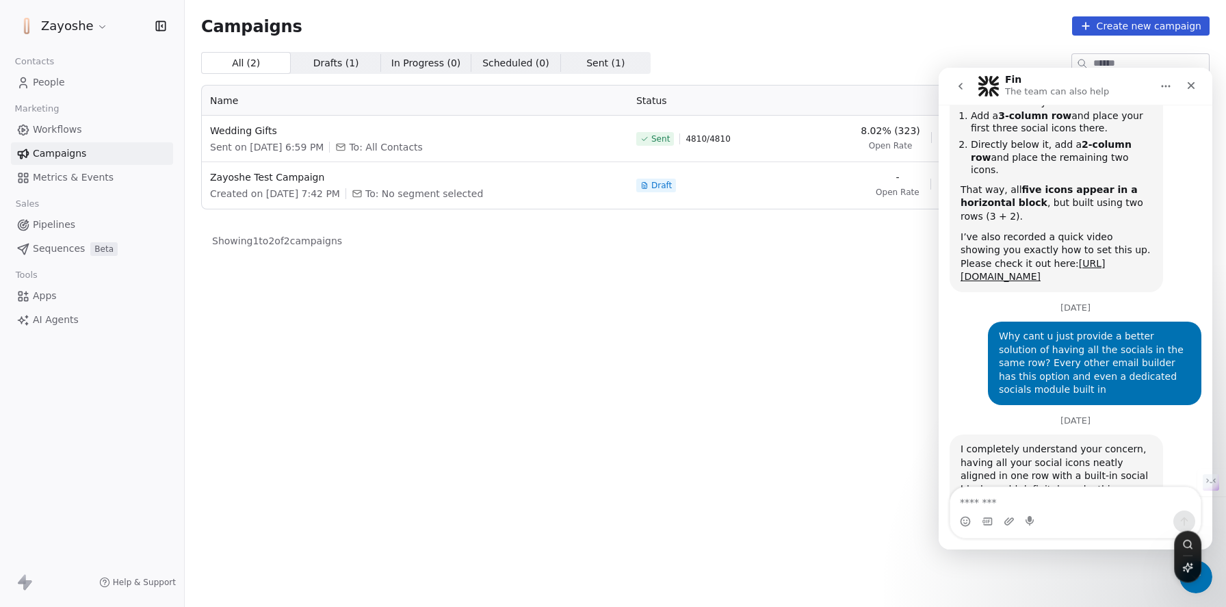
scroll to position [1302, 0]
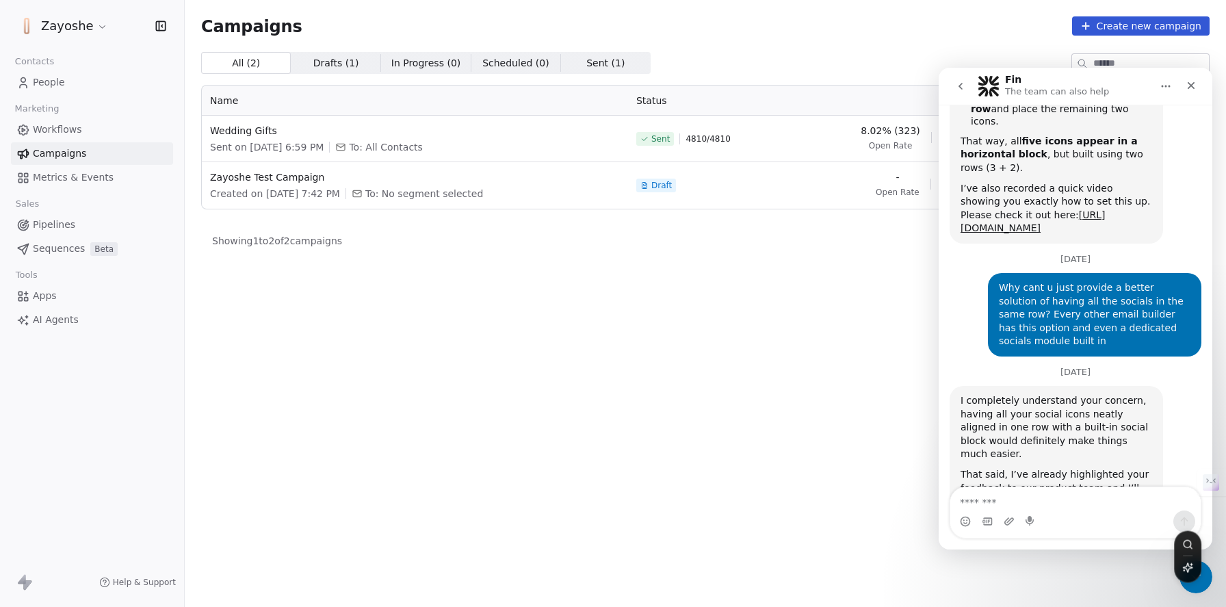
click at [964, 77] on button "go back" at bounding box center [960, 86] width 26 height 26
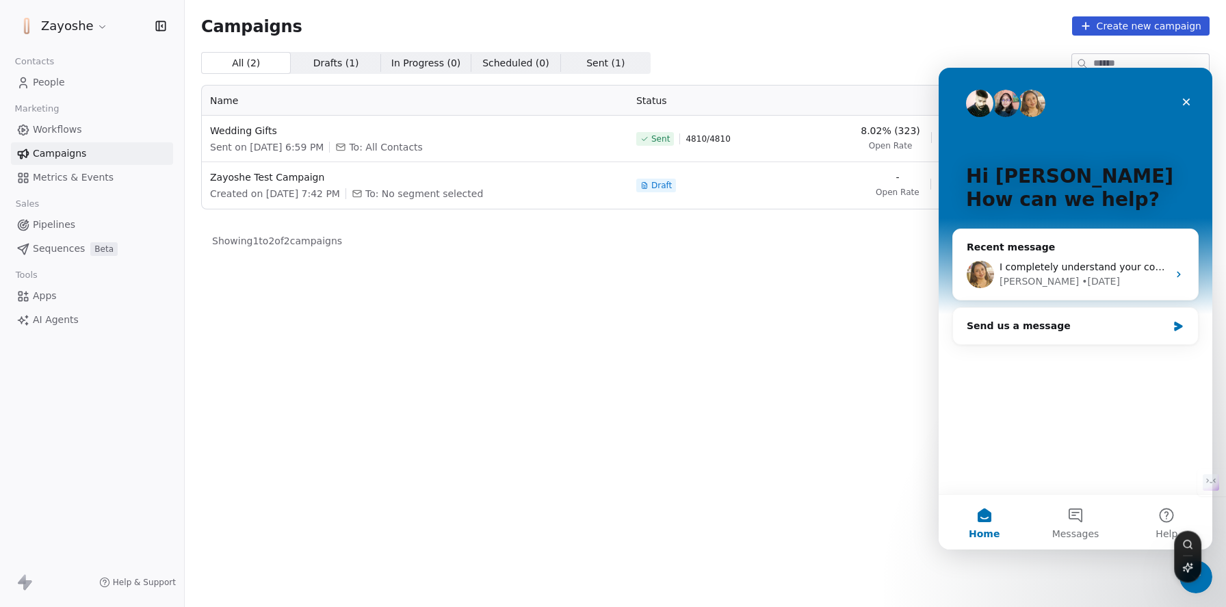
click at [454, 414] on div "All ( 2 ) All ( 2 ) Drafts ( 1 ) Drafts ( 1 ) In Progress ( 0 ) In Progress ( 0…" at bounding box center [705, 269] width 1008 height 434
click at [248, 139] on div "Wedding Gifts Sent on Sep 10, 2025, 6:59 PM To: All Contacts" at bounding box center [415, 139] width 410 height 30
click at [250, 135] on span "Wedding Gifts" at bounding box center [415, 131] width 410 height 14
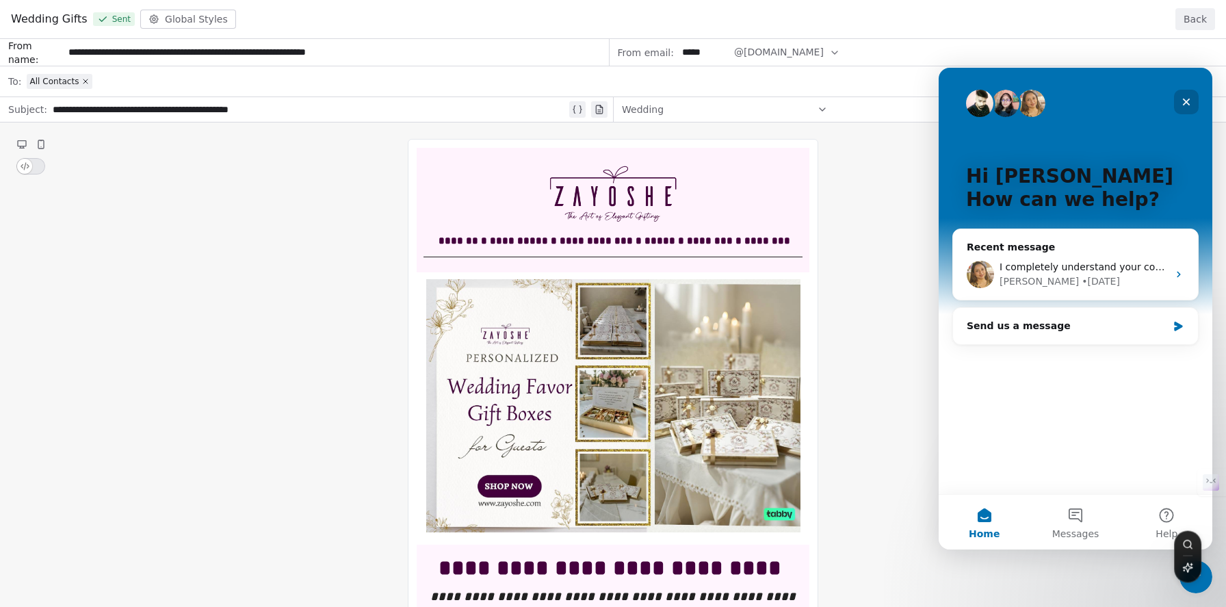
click at [1175, 105] on div "Close" at bounding box center [1186, 102] width 25 height 25
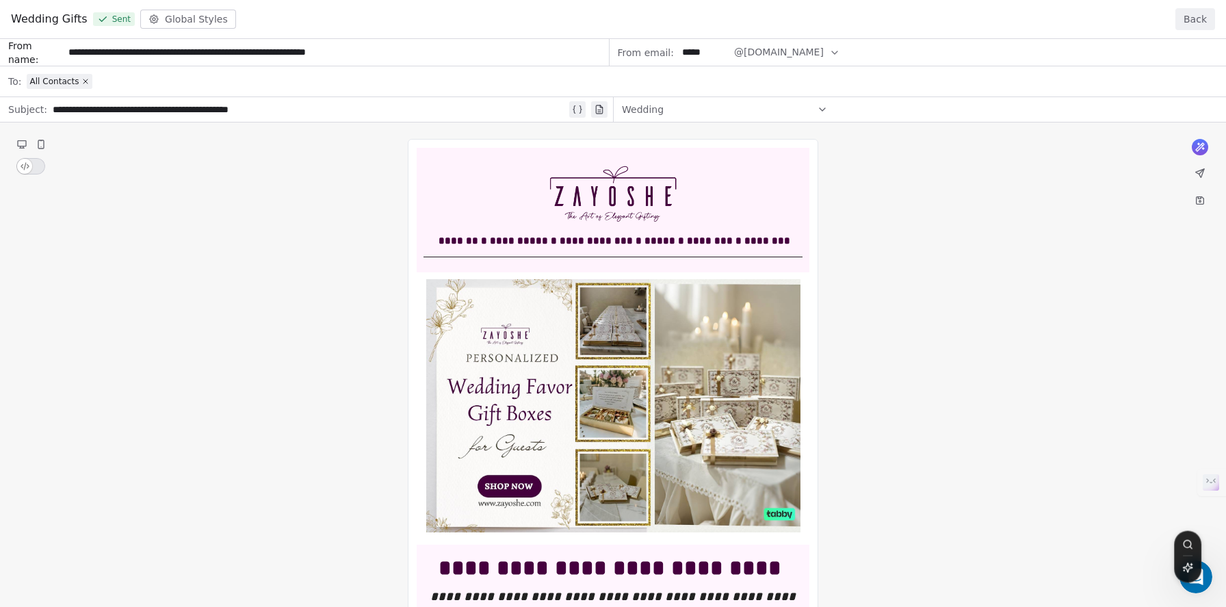
click at [1201, 22] on button "Back" at bounding box center [1195, 19] width 40 height 22
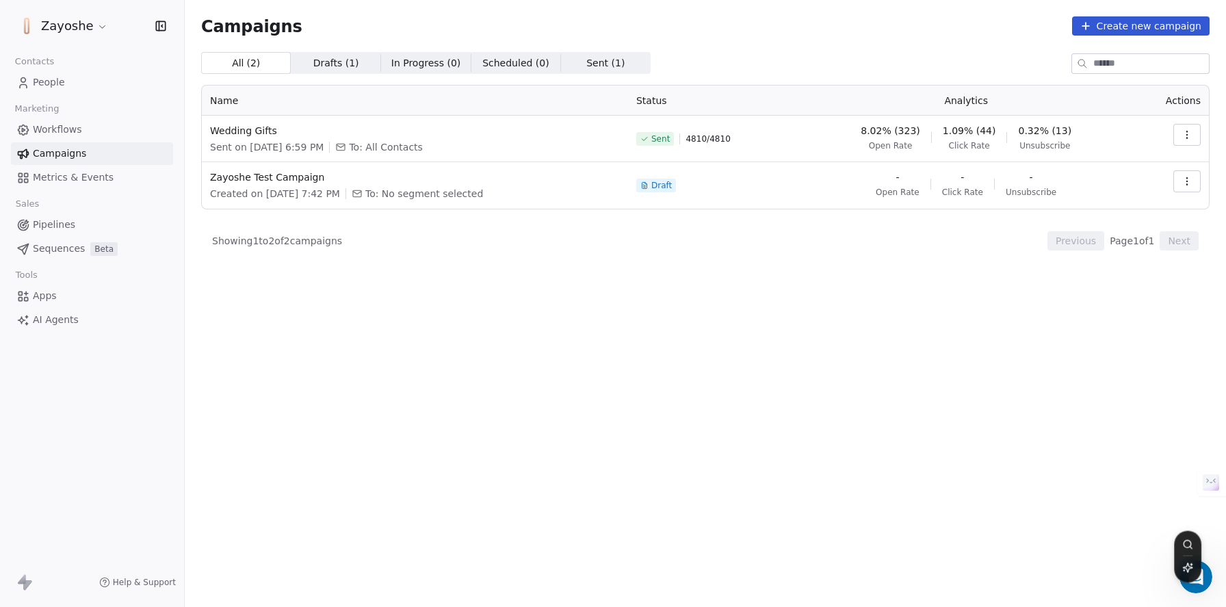
click at [59, 127] on span "Workflows" at bounding box center [57, 129] width 49 height 14
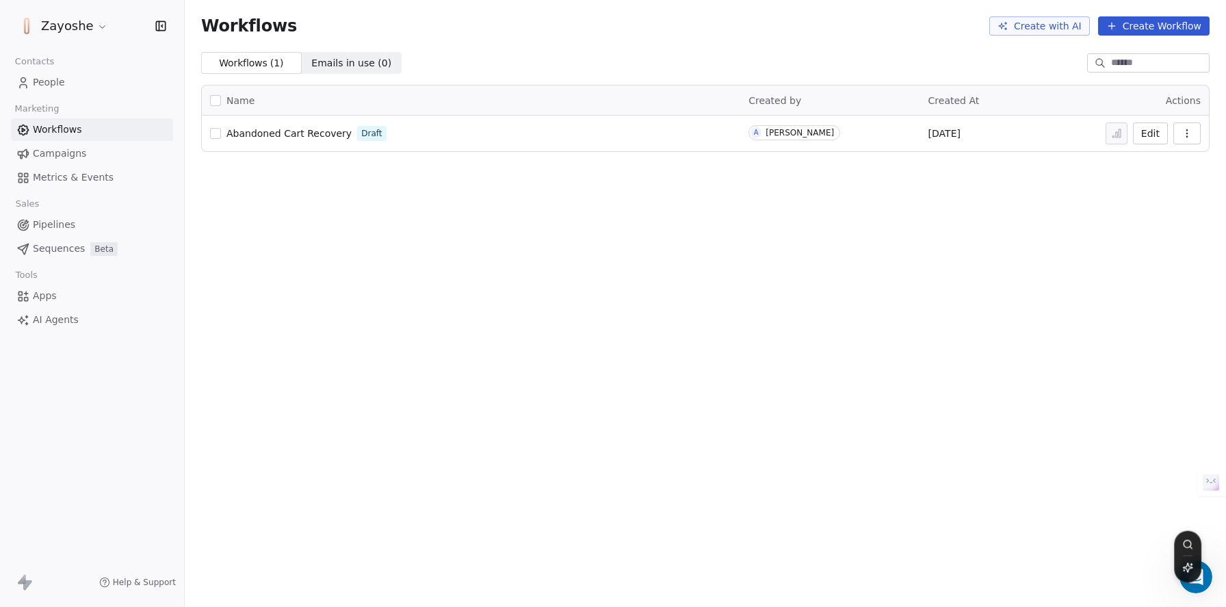
click at [1149, 36] on div "Workflows Create with AI Create Workflow" at bounding box center [705, 26] width 1041 height 52
click at [1147, 33] on button "Create Workflow" at bounding box center [1153, 25] width 111 height 19
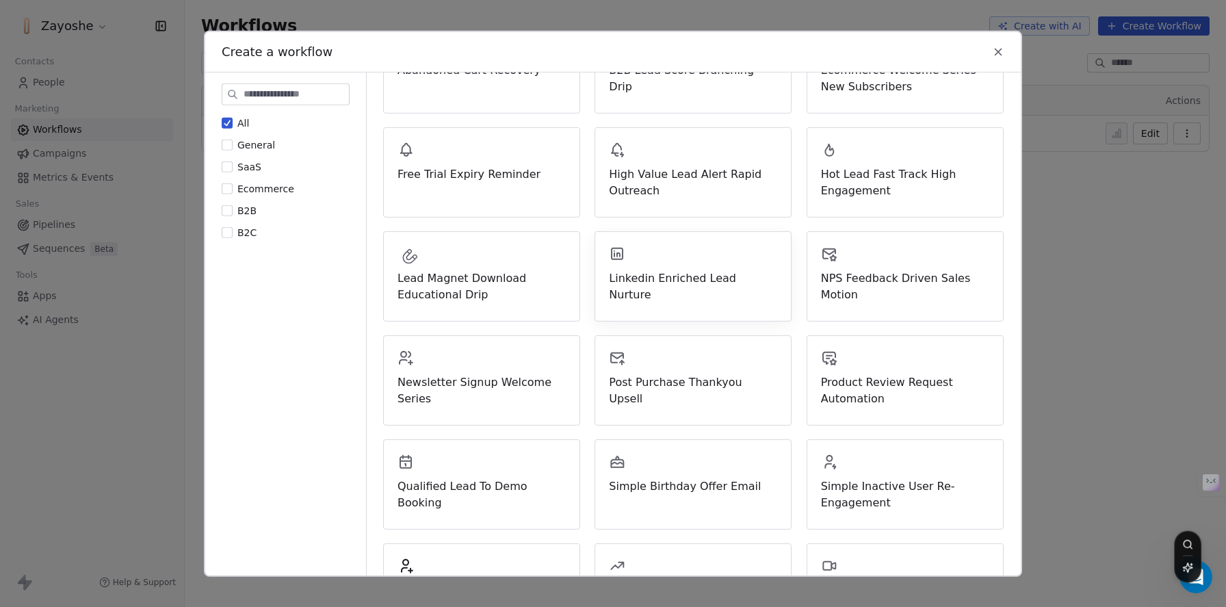
scroll to position [34, 0]
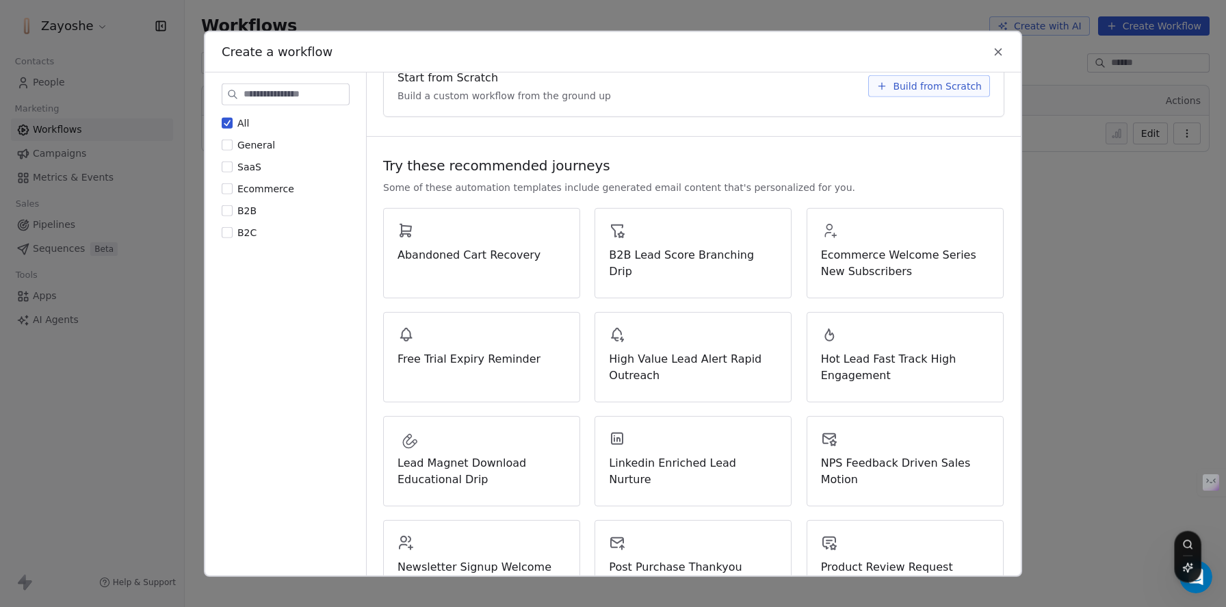
click at [924, 97] on div "Start from Scratch Build a custom workflow from the ground up Build from Scratch" at bounding box center [694, 85] width 620 height 60
click at [925, 92] on button "Build from Scratch" at bounding box center [929, 86] width 122 height 22
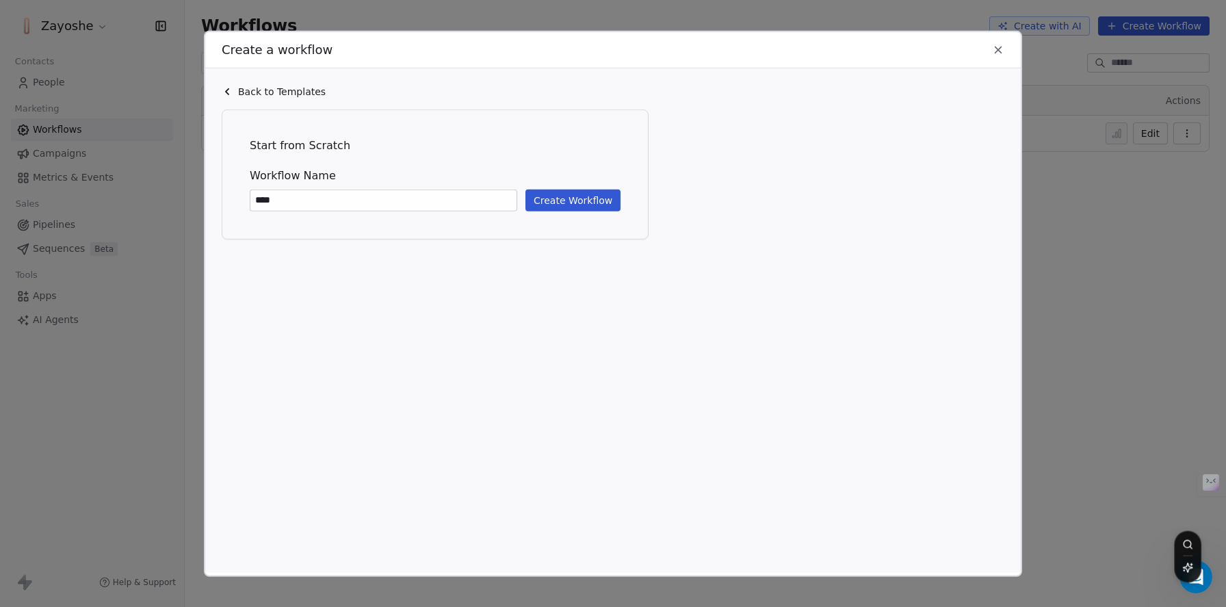
type input "****"
click at [996, 46] on icon at bounding box center [998, 49] width 12 height 12
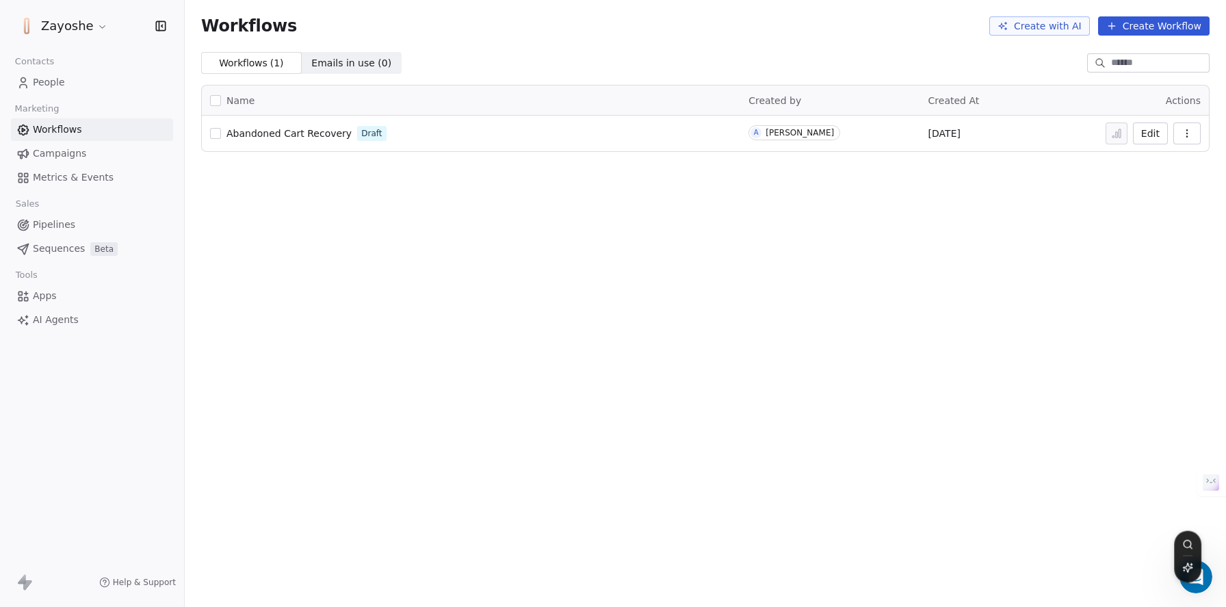
click at [694, 269] on div "Workflows Create with AI Create Workflow Workflows ( 1 ) Workflows ( 1 ) Emails…" at bounding box center [705, 303] width 1041 height 607
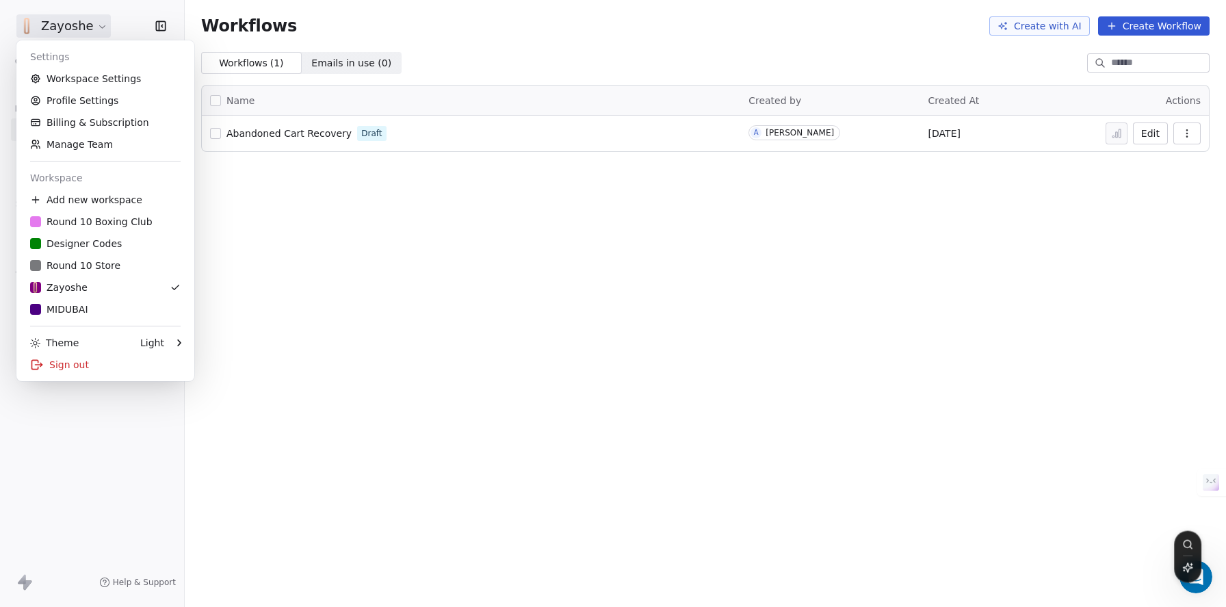
click at [53, 29] on html "Zayoshe Contacts People Marketing Workflows Campaigns Metrics & Events Sales Pi…" at bounding box center [613, 303] width 1226 height 607
click at [453, 279] on html "Zayoshe Contacts People Marketing Workflows Campaigns Metrics & Events Sales Pi…" at bounding box center [613, 303] width 1226 height 607
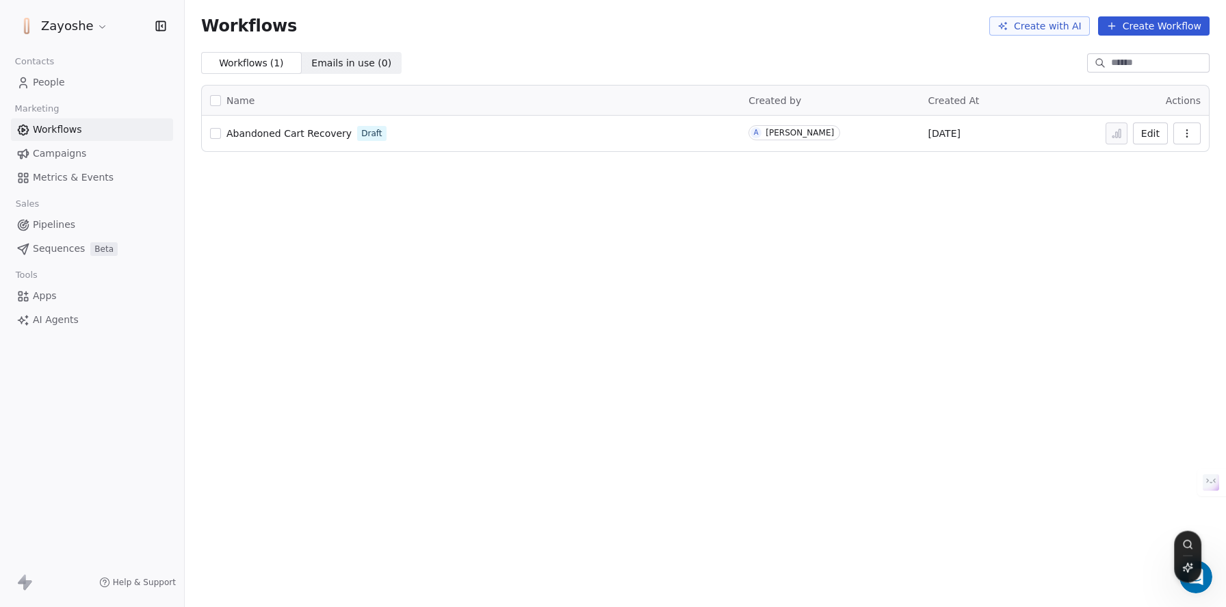
click at [102, 85] on link "People" at bounding box center [92, 82] width 162 height 23
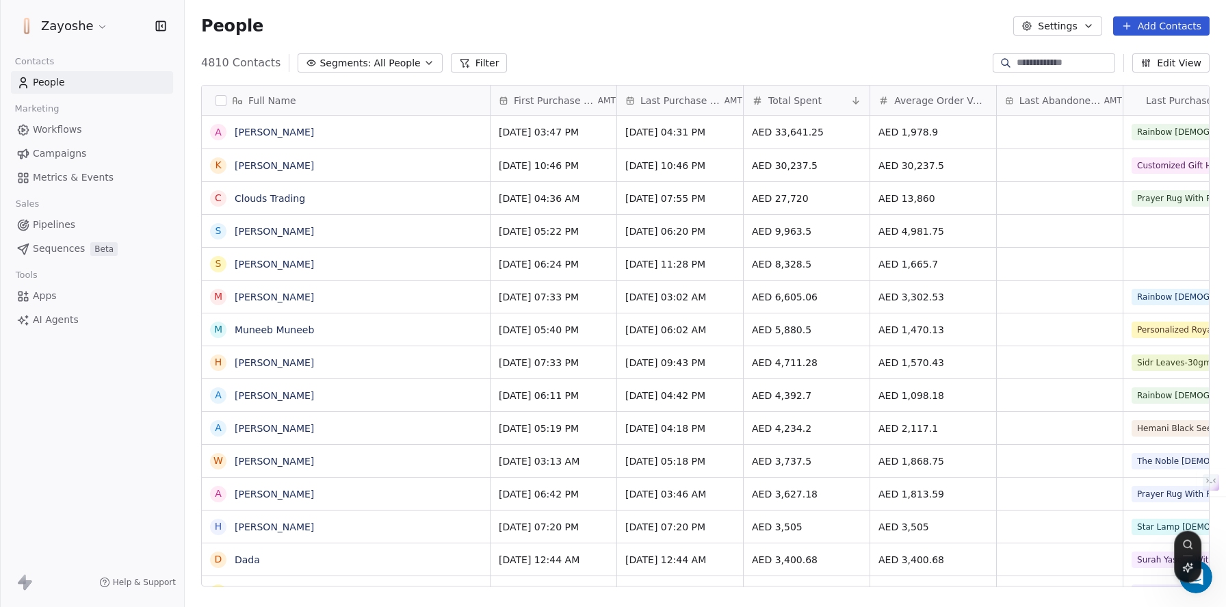
scroll to position [523, 1031]
click at [1077, 64] on input at bounding box center [1064, 63] width 96 height 14
paste input "**********"
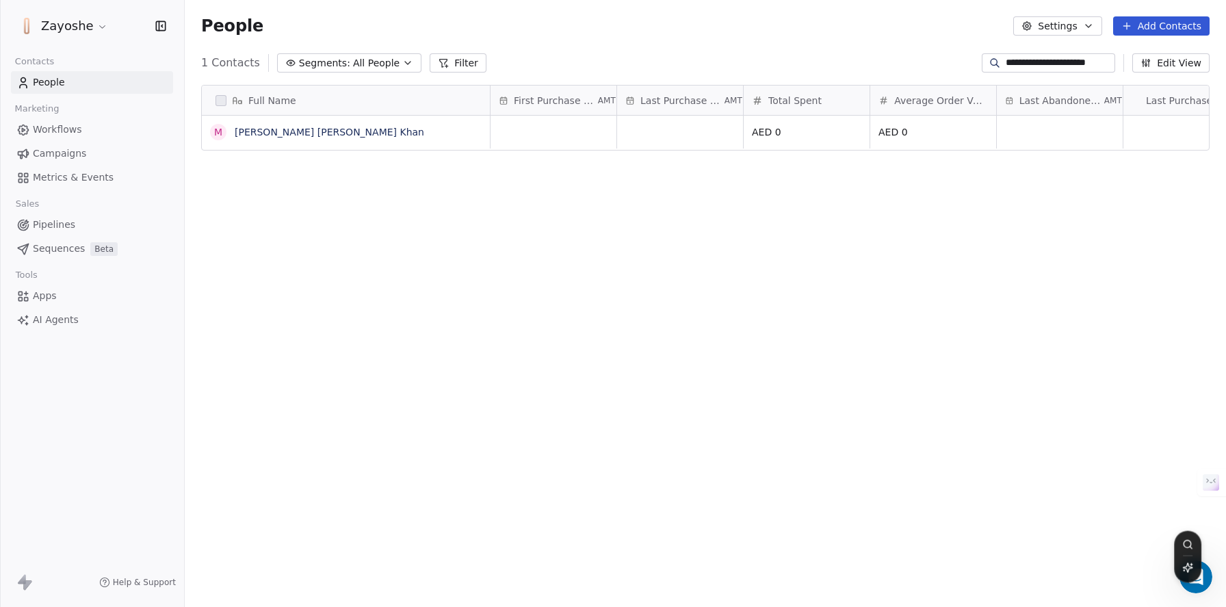
type input "**********"
click at [311, 135] on link "[PERSON_NAME] [PERSON_NAME] Khan" at bounding box center [329, 132] width 189 height 11
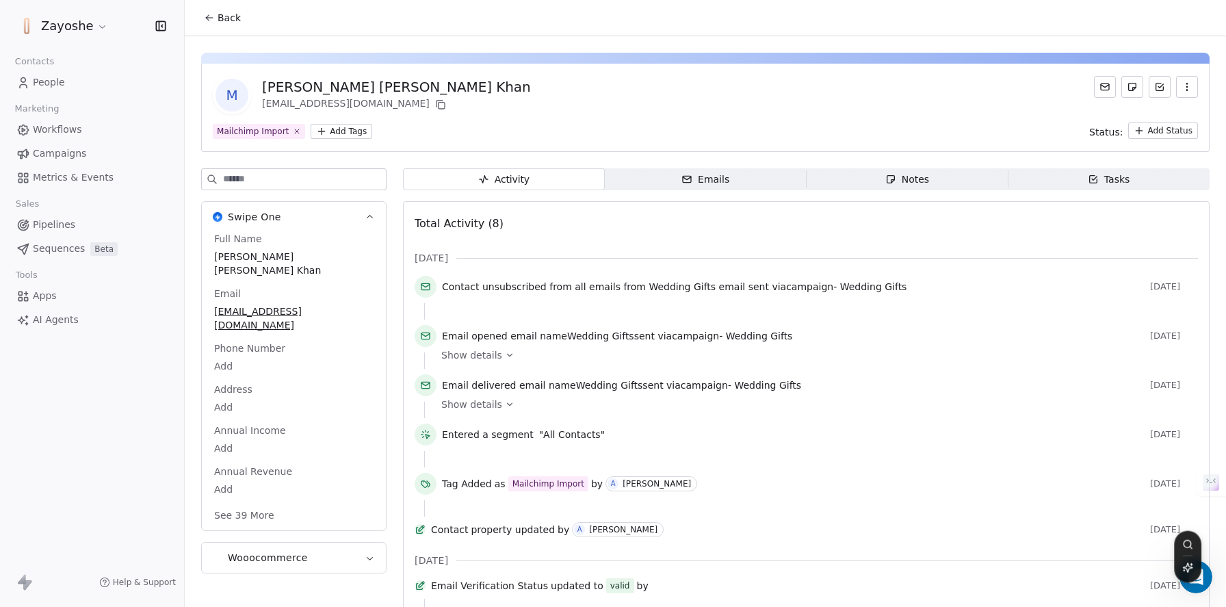
click at [265, 503] on button "See 39 More" at bounding box center [244, 515] width 77 height 25
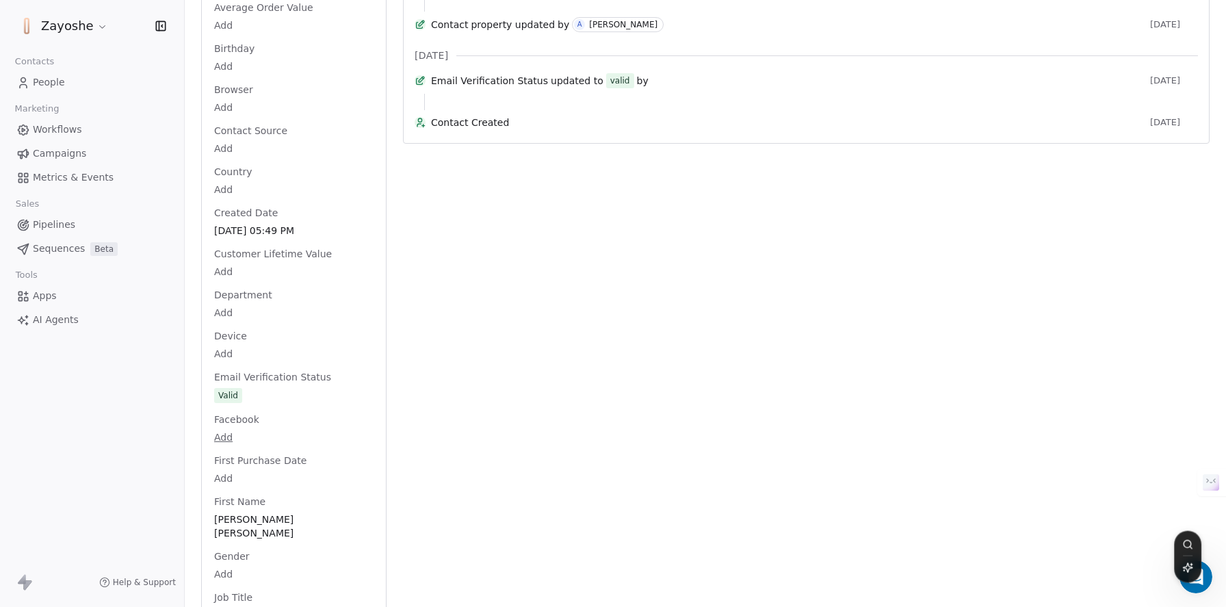
scroll to position [12, 0]
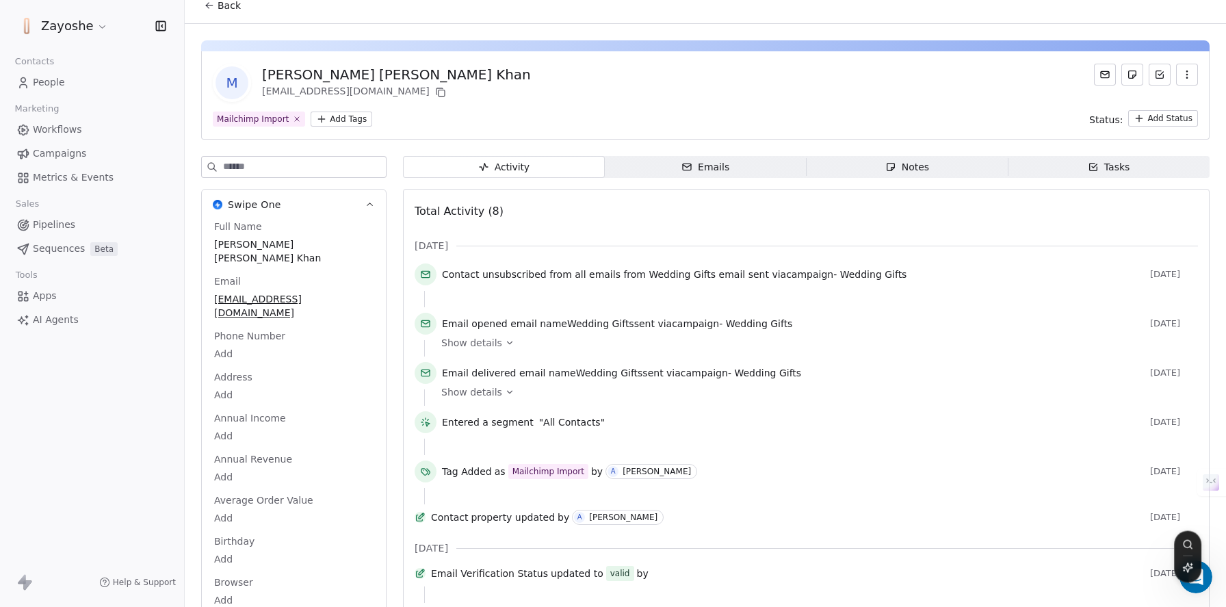
click at [49, 79] on span "People" at bounding box center [49, 82] width 32 height 14
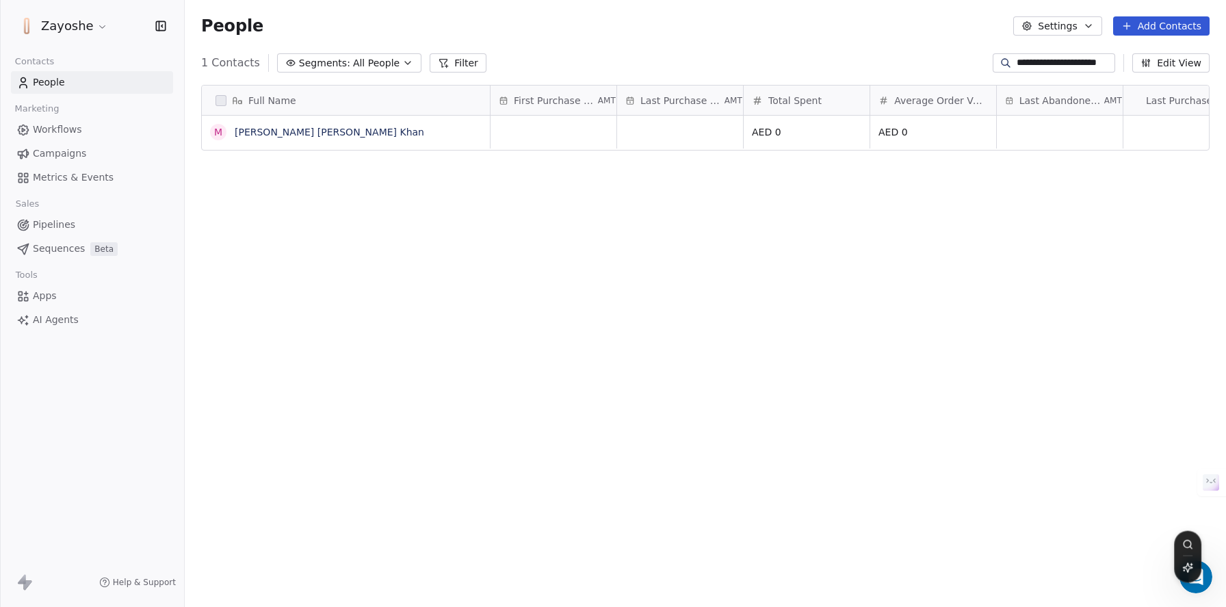
scroll to position [523, 1031]
click at [569, 287] on div "Full Name M Muhammed Shoaib Almaas Khan First Purchase Date AMT Last Purchase D…" at bounding box center [705, 341] width 1041 height 534
click at [86, 12] on div "Zayoshe" at bounding box center [92, 26] width 184 height 52
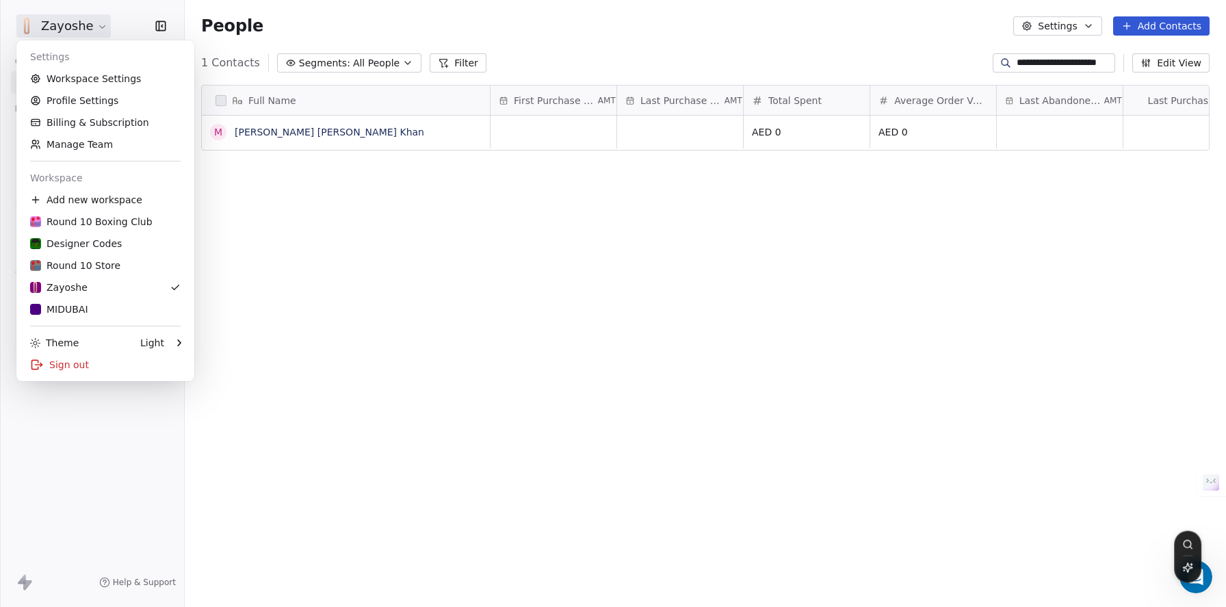
click at [86, 25] on html "**********" at bounding box center [613, 303] width 1226 height 607
click at [114, 285] on div "Zayoshe" at bounding box center [105, 287] width 150 height 14
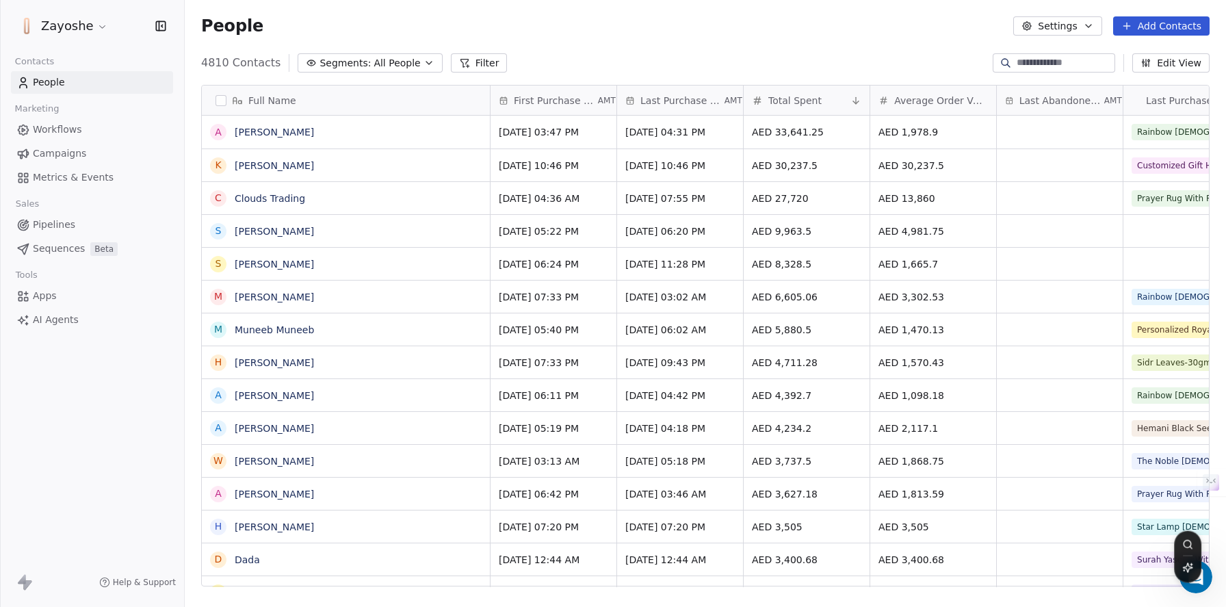
click at [98, 21] on html "Zayoshe Contacts People Marketing Workflows Campaigns Metrics & Events Sales Pi…" at bounding box center [613, 303] width 1226 height 607
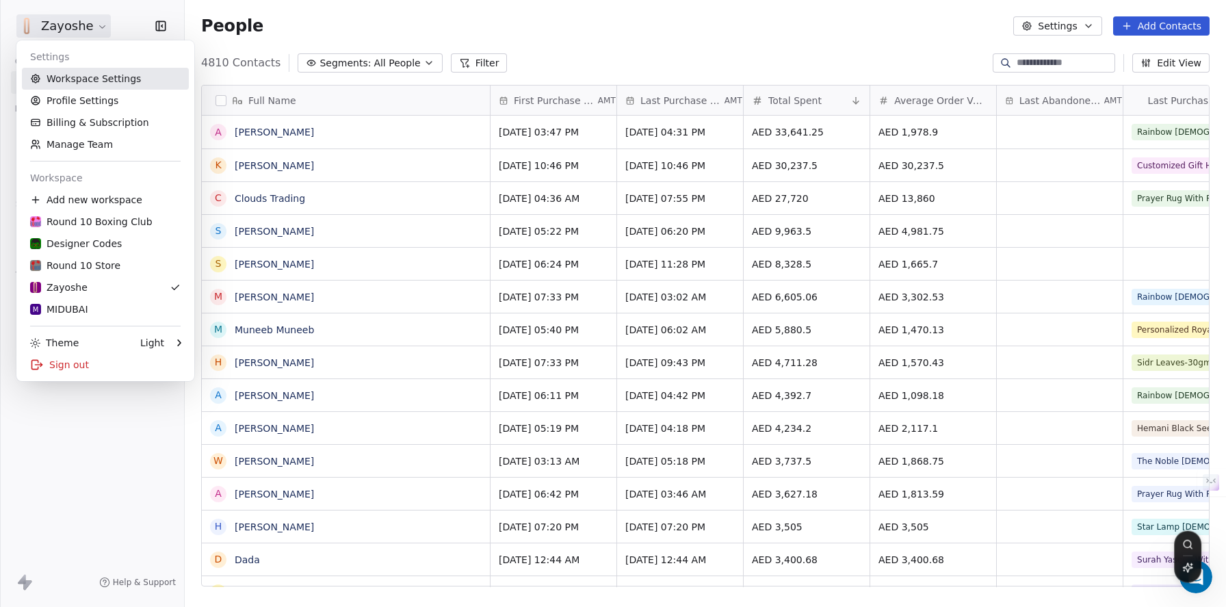
click at [109, 86] on link "Workspace Settings" at bounding box center [105, 79] width 167 height 22
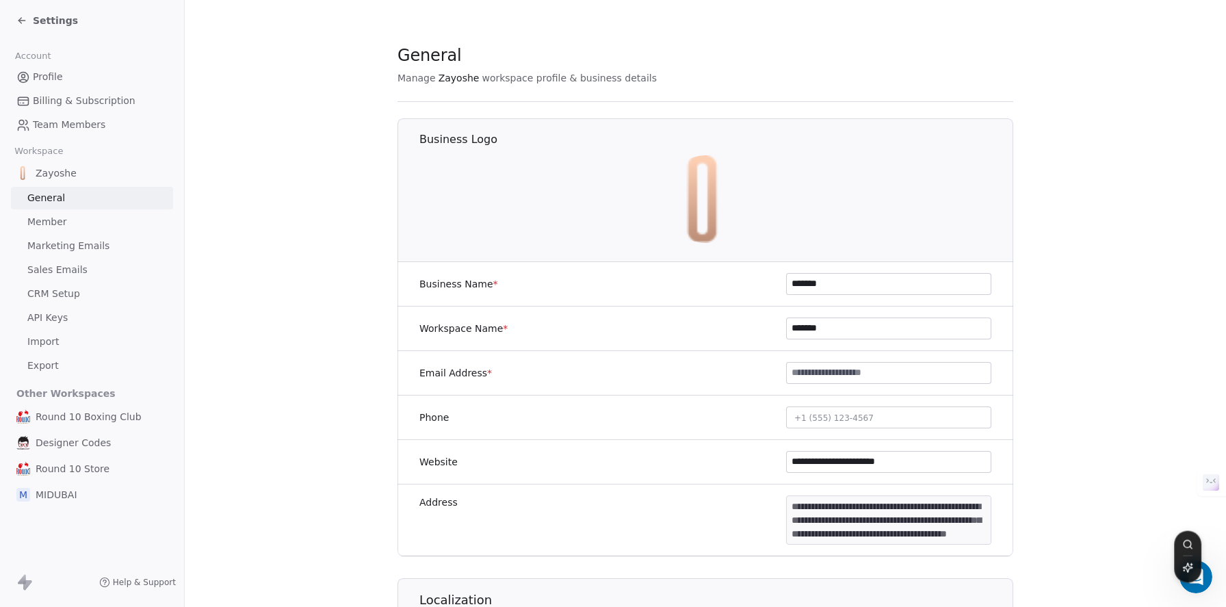
click at [106, 245] on link "Marketing Emails" at bounding box center [92, 246] width 162 height 23
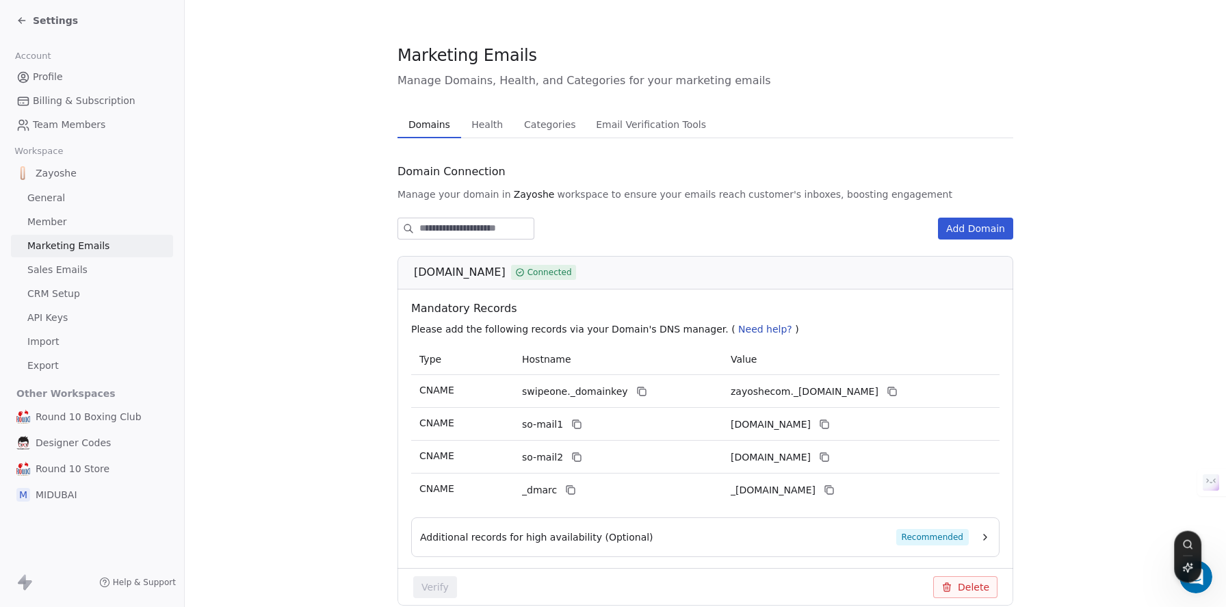
drag, startPoint x: 487, startPoint y: 137, endPoint x: 486, endPoint y: 129, distance: 8.3
click at [486, 140] on div "Domains Domains Health Health Categories Categories Email Verification Tools Em…" at bounding box center [705, 369] width 616 height 516
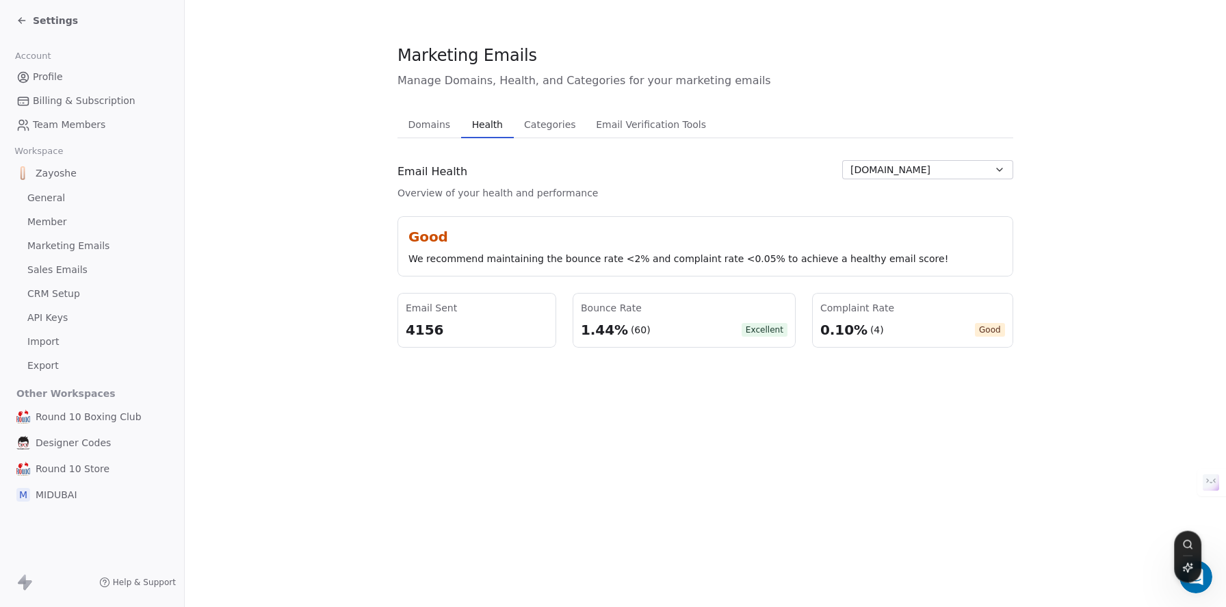
click at [267, 274] on section "Marketing Emails Manage Domains, Health, and Categories for your marketing emai…" at bounding box center [705, 195] width 1041 height 391
